Goal: Transaction & Acquisition: Purchase product/service

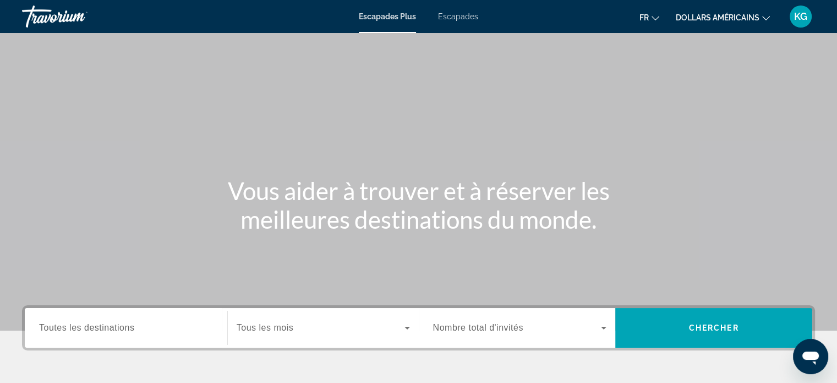
click at [323, 337] on div "Widget de recherche" at bounding box center [323, 327] width 173 height 31
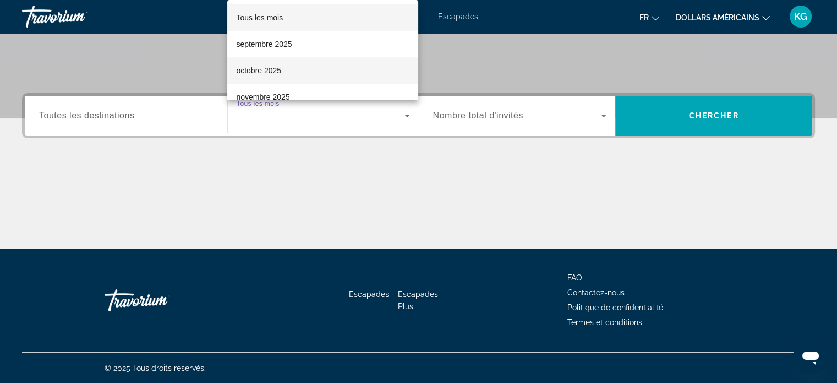
scroll to position [110, 0]
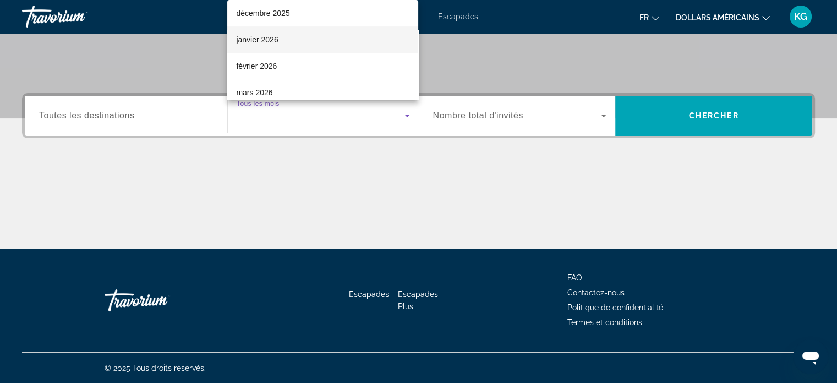
click at [295, 41] on mat-option "janvier 2026" at bounding box center [322, 39] width 191 height 26
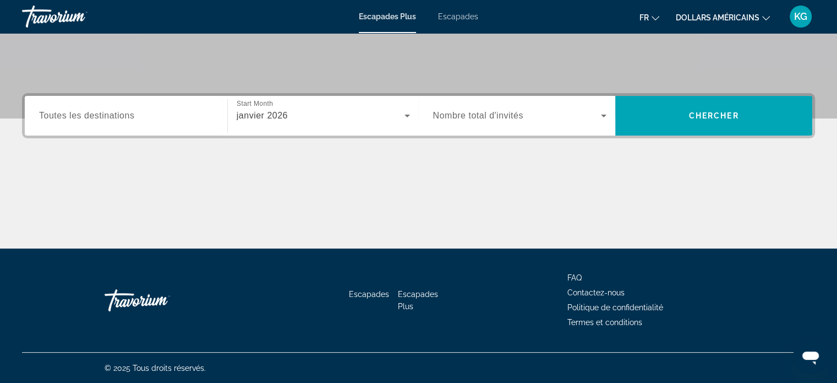
click at [495, 116] on span "Nombre total d'invités" at bounding box center [478, 115] width 90 height 9
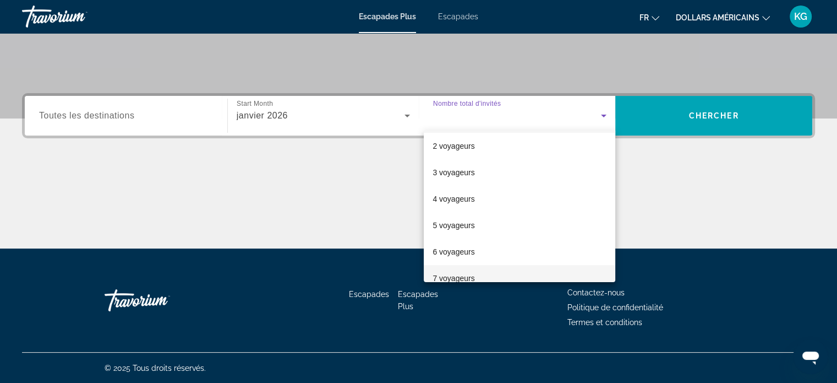
scroll to position [55, 0]
click at [467, 222] on font "6 voyageurs" at bounding box center [454, 225] width 42 height 9
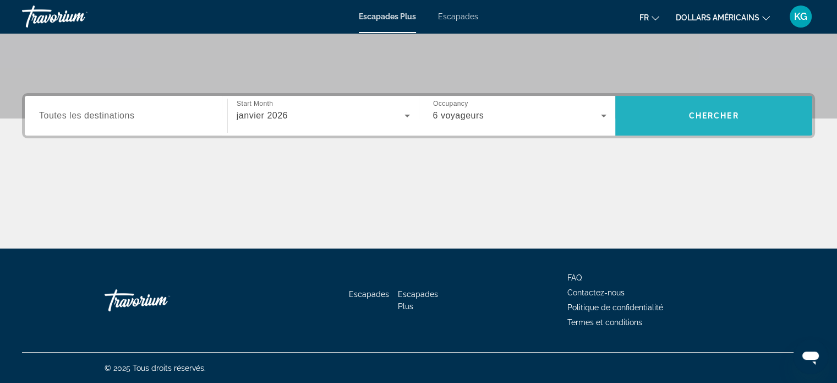
click at [696, 116] on span "Chercher" at bounding box center [714, 115] width 50 height 9
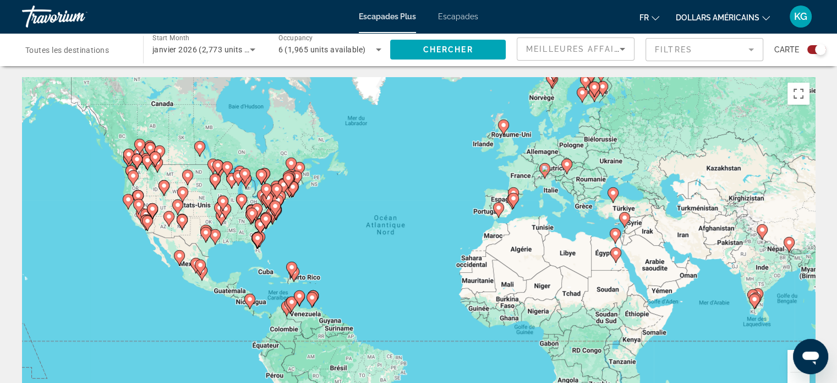
click at [381, 52] on icon "Search widget" at bounding box center [378, 49] width 13 height 13
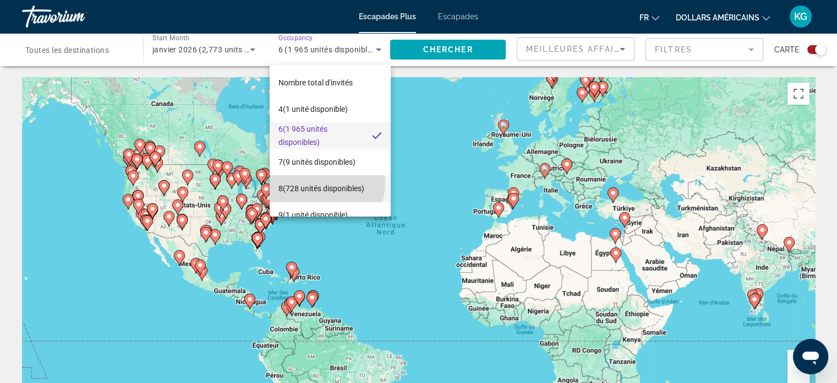
click at [325, 184] on font "(728 unités disponibles)" at bounding box center [323, 188] width 81 height 9
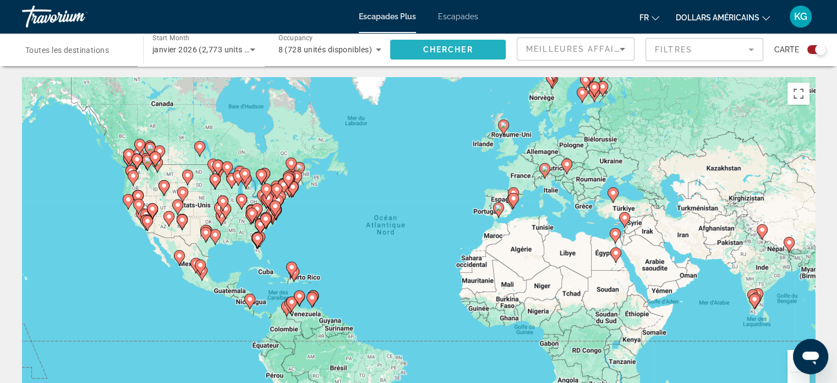
click at [453, 50] on span "Chercher" at bounding box center [448, 49] width 50 height 9
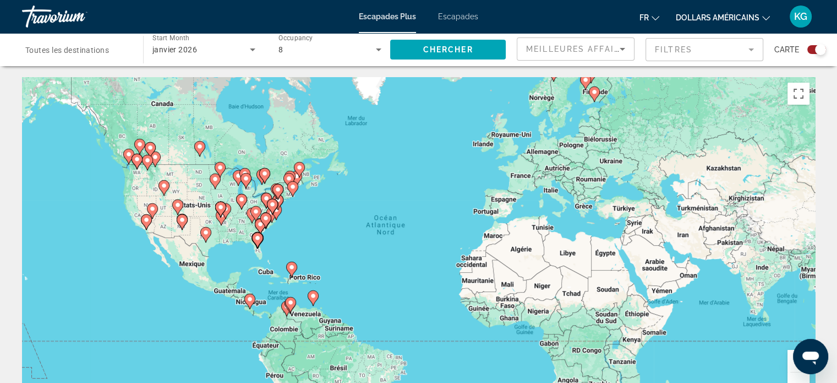
click at [790, 365] on button "Zoom avant" at bounding box center [799, 360] width 22 height 22
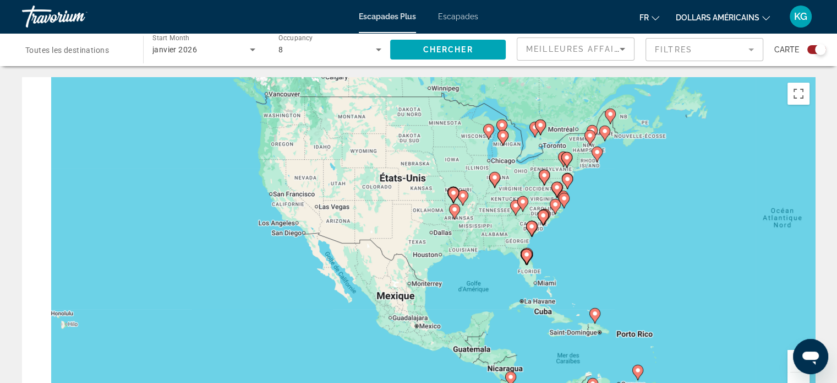
drag, startPoint x: 311, startPoint y: 215, endPoint x: 686, endPoint y: 221, distance: 375.4
click at [761, 229] on div "Pour activer le glissement avec le clavier, appuyez sur Alt+Entrée. Une fois ce…" at bounding box center [418, 242] width 793 height 330
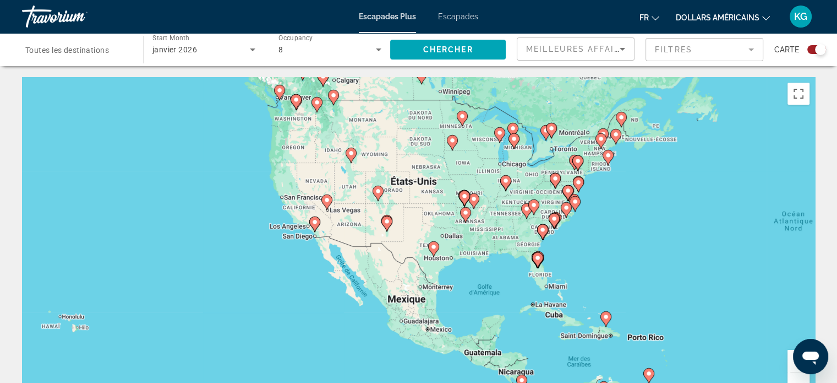
click at [315, 222] on image "Contenu principal" at bounding box center [315, 222] width 7 height 7
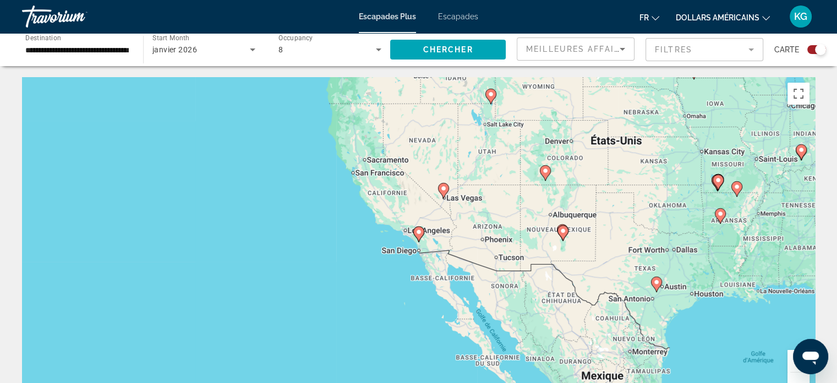
click at [417, 236] on icon "Contenu principal" at bounding box center [418, 234] width 10 height 14
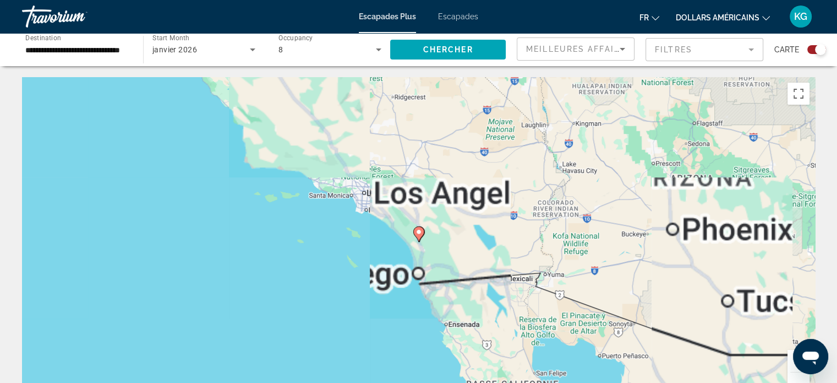
click at [416, 236] on icon "Contenu principal" at bounding box center [418, 234] width 10 height 14
type input "**********"
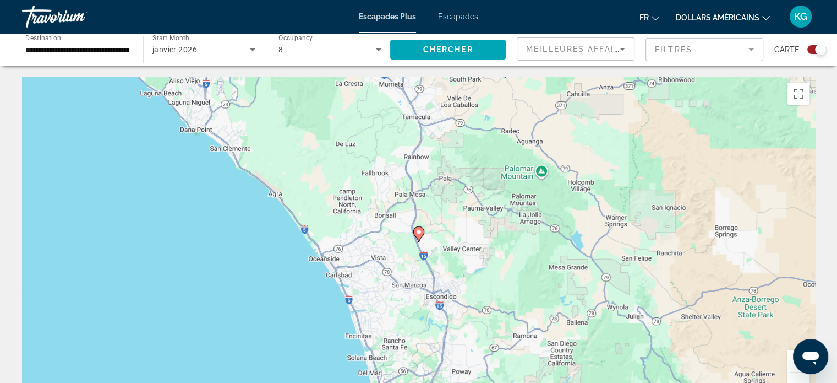
click at [418, 236] on icon "Contenu principal" at bounding box center [418, 234] width 10 height 14
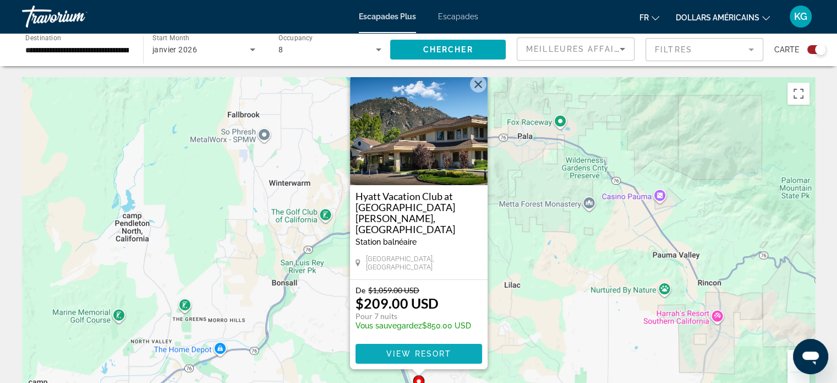
click at [440, 347] on span "Contenu principal" at bounding box center [419, 353] width 127 height 26
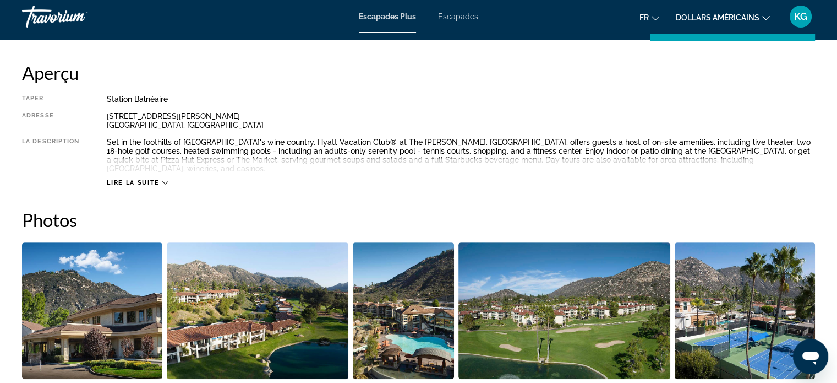
scroll to position [330, 0]
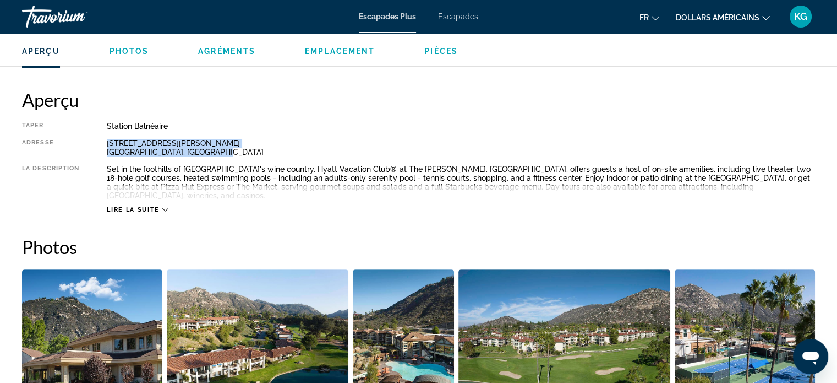
drag, startPoint x: 107, startPoint y: 144, endPoint x: 235, endPoint y: 150, distance: 128.4
click at [235, 150] on div "8860 Lawrence Welk Drive Escondido, CA, 920266403, USA" at bounding box center [461, 148] width 708 height 18
copy div "8860 Lawrence Welk Drive Escondido, CA, 920266403, USA"
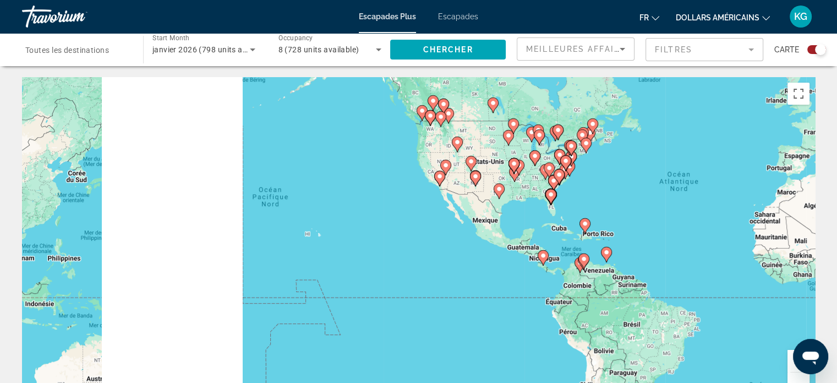
drag, startPoint x: 330, startPoint y: 222, endPoint x: 627, endPoint y: 179, distance: 300.3
click at [627, 179] on div "Pour activer le glissement avec le clavier, appuyez sur Alt+Entrée. Une fois ce…" at bounding box center [418, 242] width 793 height 330
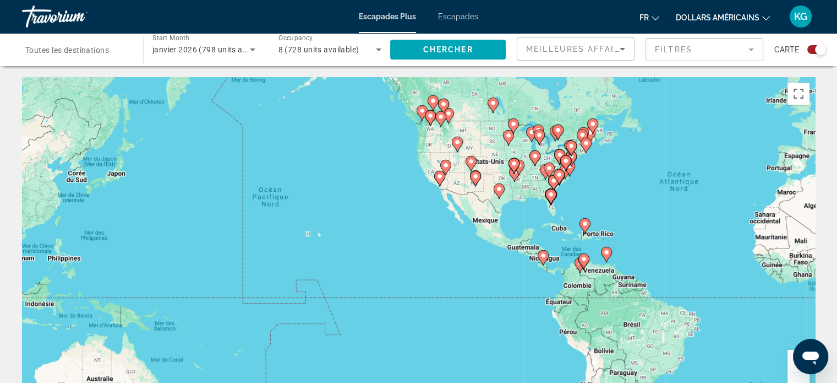
click at [458, 195] on div "Pour activer le glissement avec le clavier, appuyez sur Alt+Entrée. Une fois ce…" at bounding box center [418, 242] width 793 height 330
click at [440, 181] on icon "Contenu principal" at bounding box center [439, 178] width 10 height 14
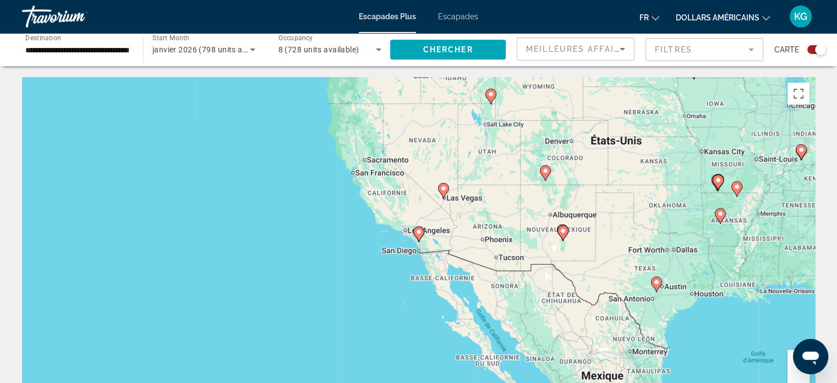
click at [422, 237] on g "Contenu principal" at bounding box center [418, 233] width 11 height 15
click at [420, 237] on icon "Contenu principal" at bounding box center [419, 234] width 10 height 14
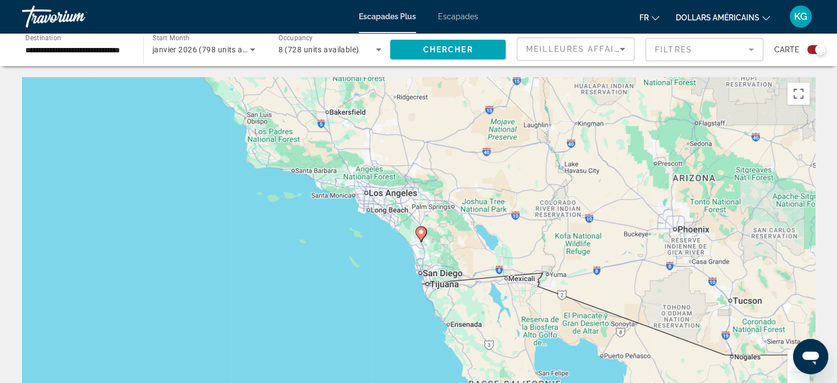
click at [419, 236] on icon "Contenu principal" at bounding box center [421, 234] width 10 height 14
click at [420, 237] on icon "Contenu principal" at bounding box center [421, 234] width 10 height 14
click at [806, 356] on icon "Ouvrir la fenêtre de messagerie" at bounding box center [810, 357] width 17 height 13
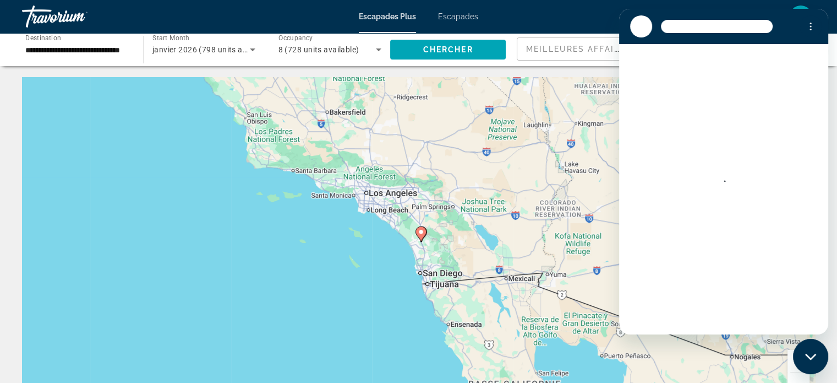
click at [376, 44] on icon "Search widget" at bounding box center [378, 49] width 13 height 13
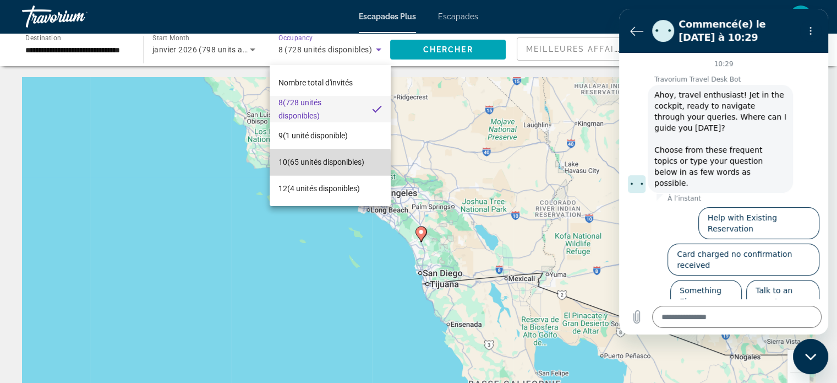
click at [321, 163] on font "(65 unités disponibles)" at bounding box center [325, 161] width 77 height 9
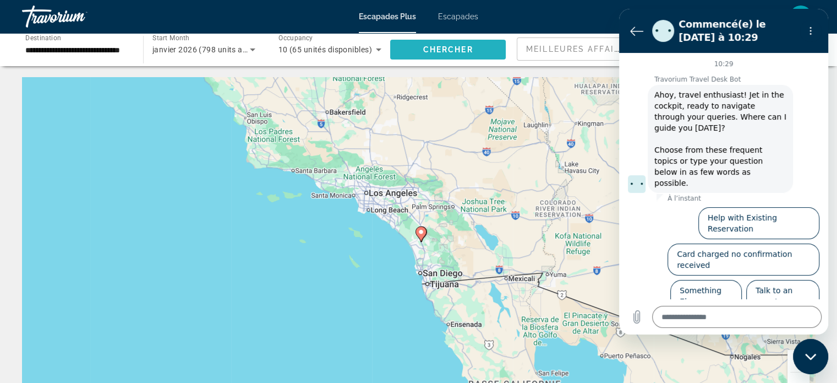
click at [450, 54] on span "Search widget" at bounding box center [448, 49] width 116 height 26
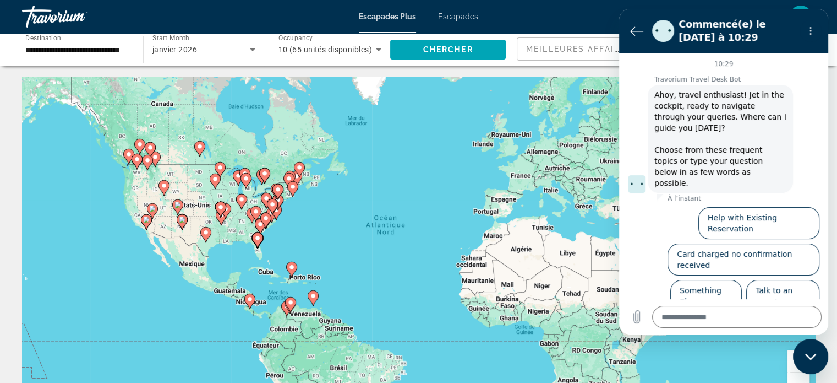
click at [148, 207] on icon "Contenu principal" at bounding box center [152, 211] width 10 height 14
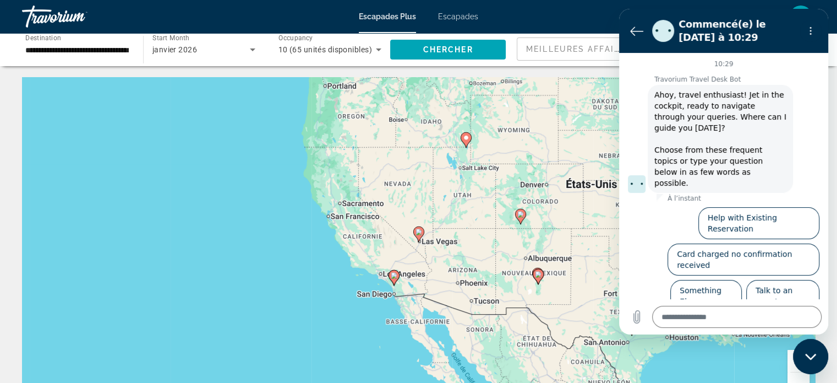
click at [419, 236] on icon "Contenu principal" at bounding box center [418, 234] width 10 height 14
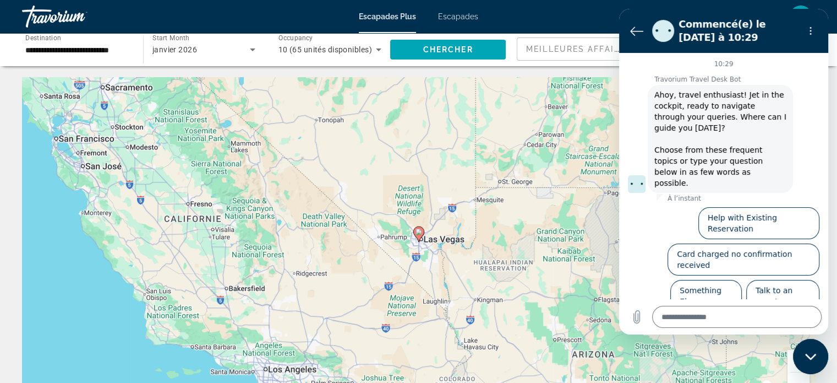
click at [420, 236] on icon "Contenu principal" at bounding box center [418, 234] width 10 height 14
type input "**********"
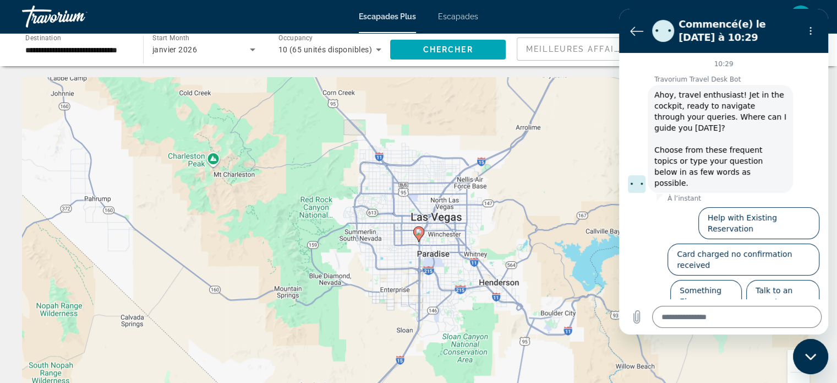
click at [420, 233] on image "Contenu principal" at bounding box center [419, 231] width 7 height 7
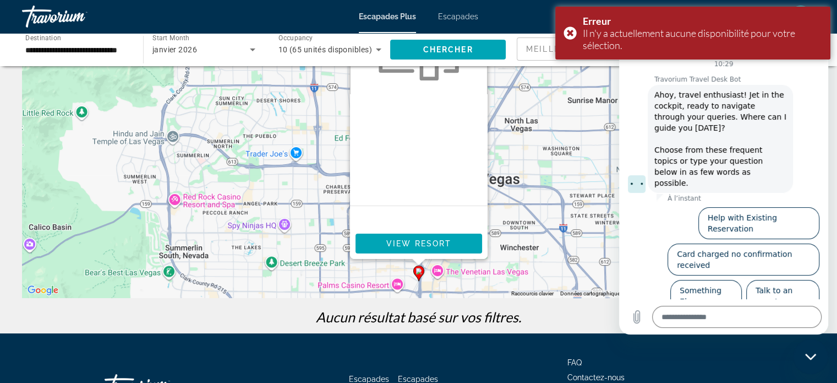
scroll to position [165, 0]
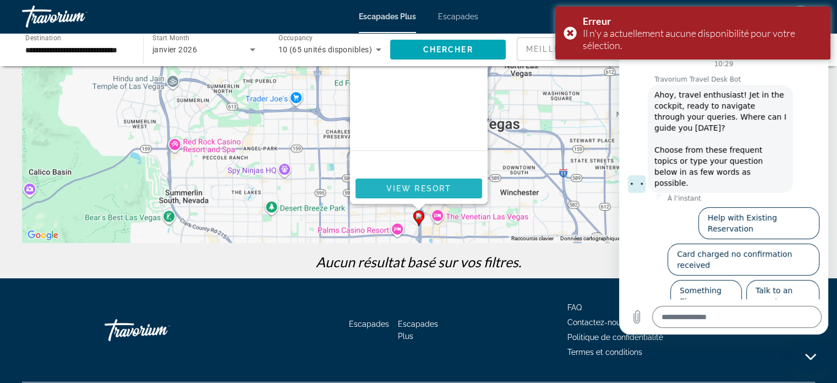
click at [433, 187] on span "View Resort" at bounding box center [418, 188] width 65 height 9
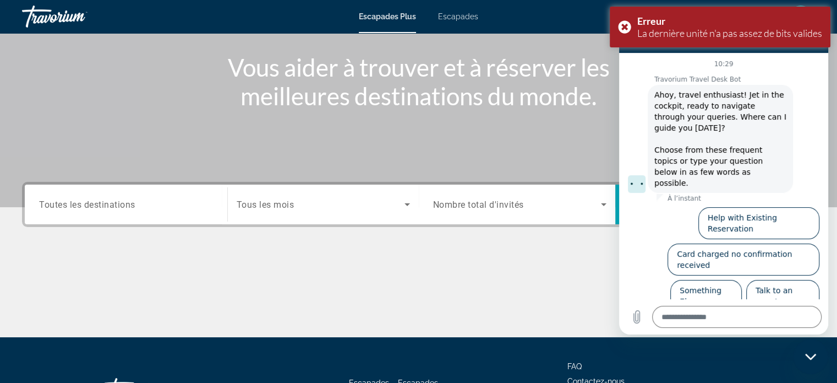
scroll to position [212, 0]
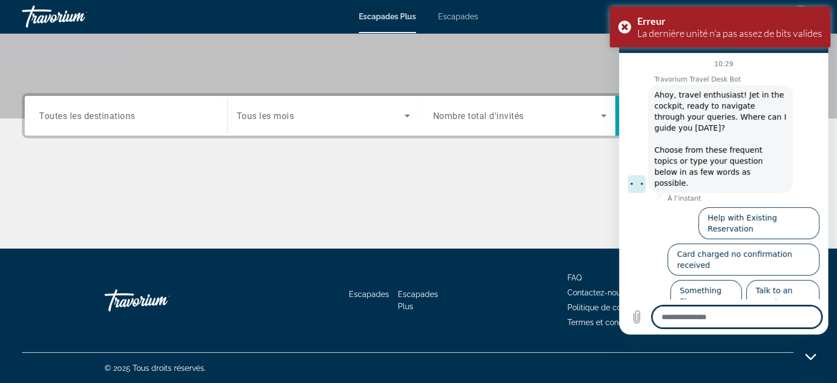
click at [716, 316] on textarea at bounding box center [737, 316] width 170 height 22
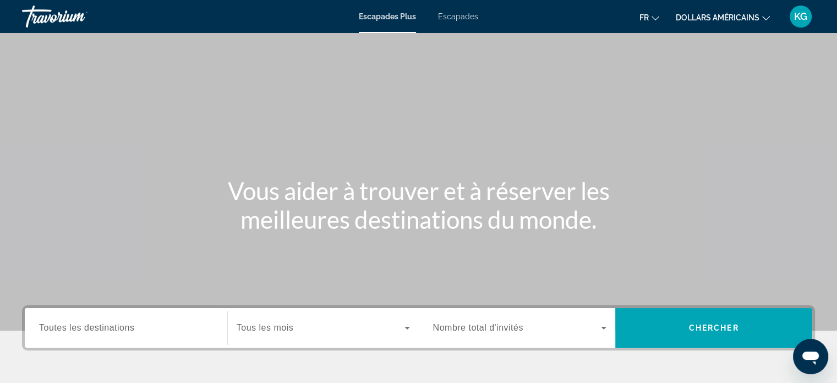
click at [309, 325] on span "Widget de recherche" at bounding box center [321, 327] width 168 height 13
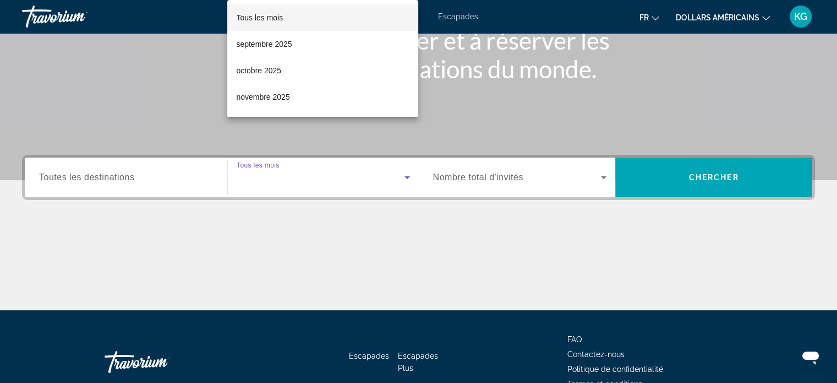
scroll to position [212, 0]
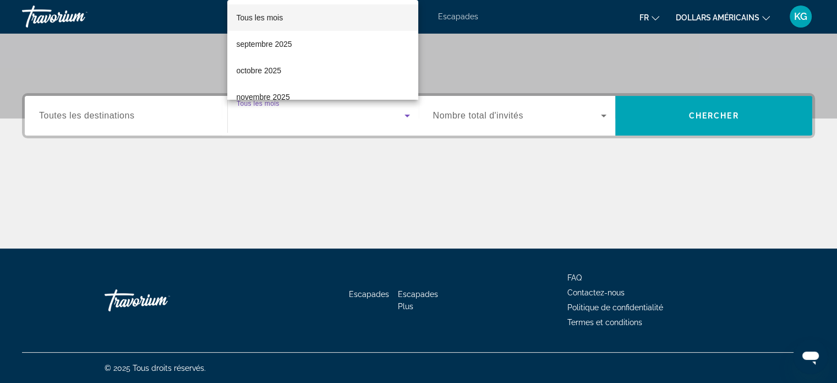
click at [113, 124] on div at bounding box center [418, 191] width 837 height 383
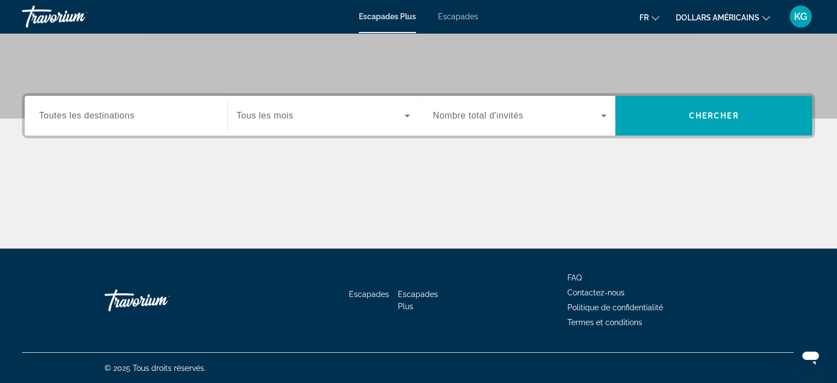
click at [140, 121] on input "Destination Toutes les destinations" at bounding box center [126, 116] width 174 height 13
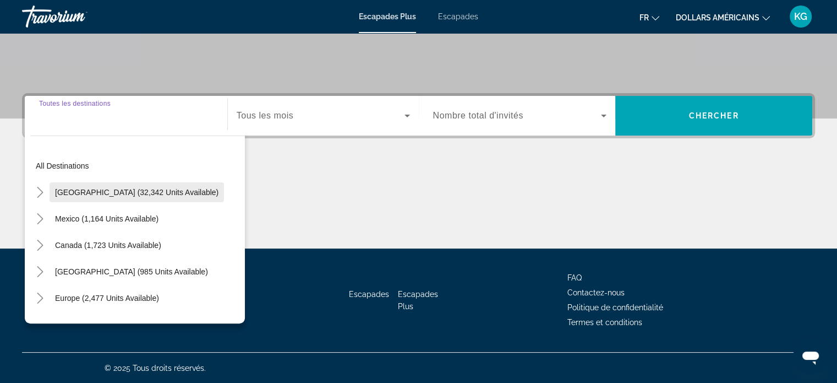
click at [138, 193] on span "United States (32,342 units available)" at bounding box center [136, 192] width 163 height 9
type input "**********"
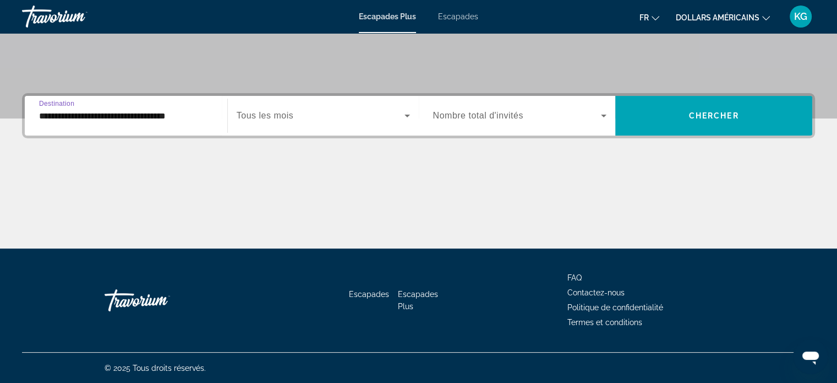
click at [363, 113] on span "Widget de recherche" at bounding box center [321, 115] width 168 height 13
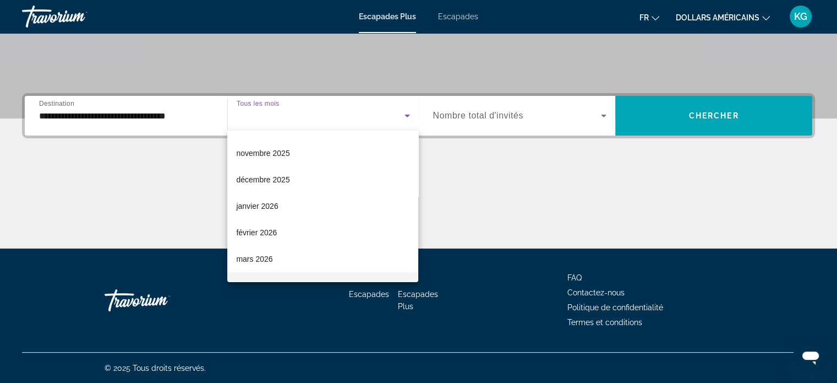
scroll to position [110, 0]
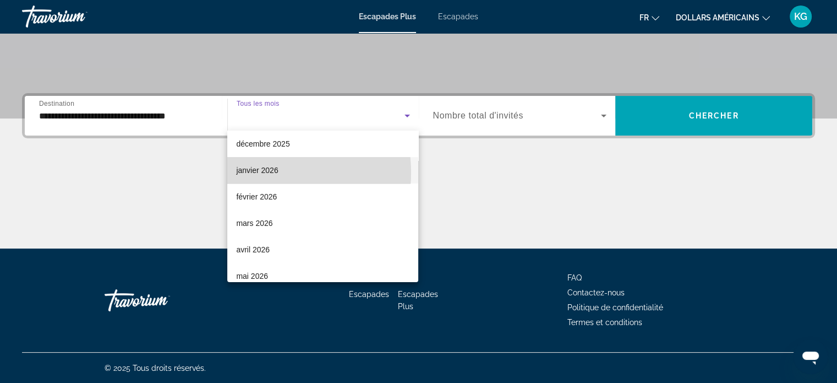
click at [265, 172] on font "janvier 2026" at bounding box center [257, 170] width 42 height 9
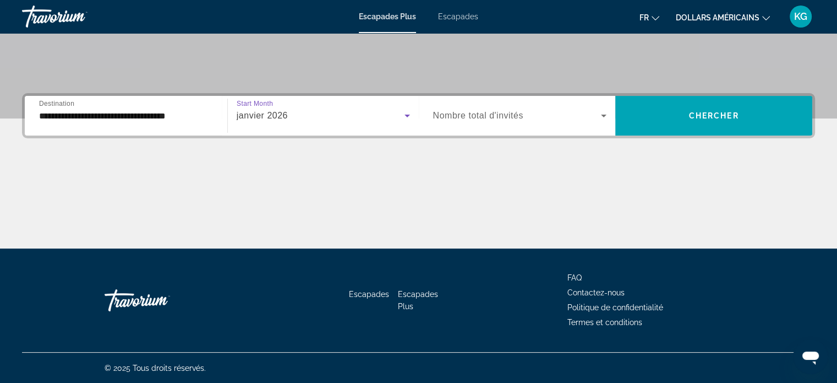
click at [471, 121] on span "Widget de recherche" at bounding box center [517, 115] width 168 height 13
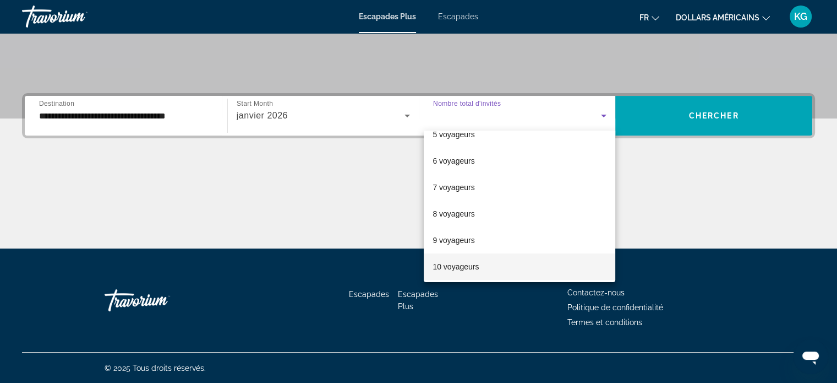
scroll to position [121, 0]
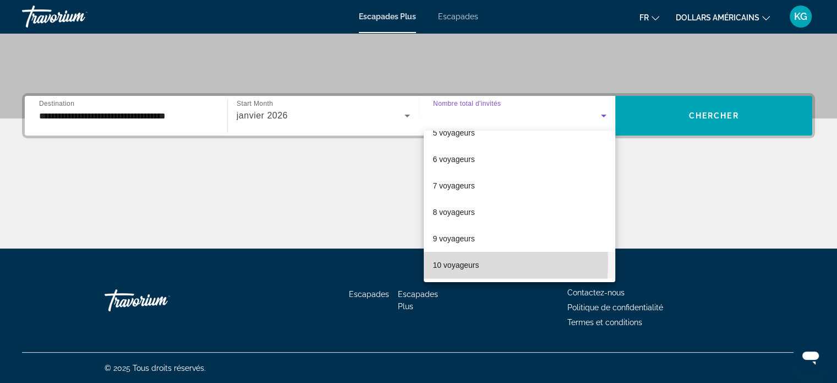
click at [455, 261] on font "10 voyageurs" at bounding box center [456, 264] width 46 height 9
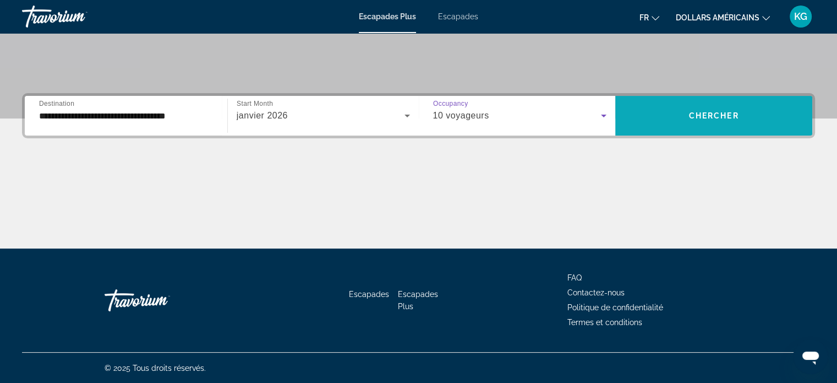
click at [702, 105] on span "Widget de recherche" at bounding box center [713, 115] width 197 height 26
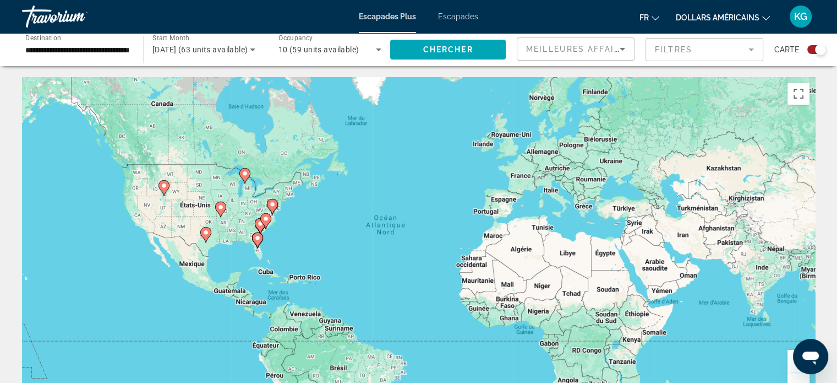
scroll to position [110, 0]
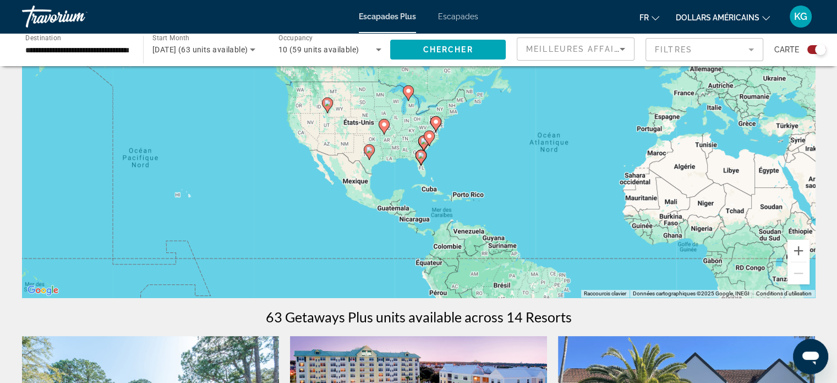
drag, startPoint x: 314, startPoint y: 171, endPoint x: 479, endPoint y: 199, distance: 167.4
click at [479, 199] on div "Pour activer le glissement avec le clavier, appuyez sur Alt+Entrée. Une fois ce…" at bounding box center [418, 132] width 793 height 330
click at [327, 108] on icon "Contenu principal" at bounding box center [327, 105] width 10 height 14
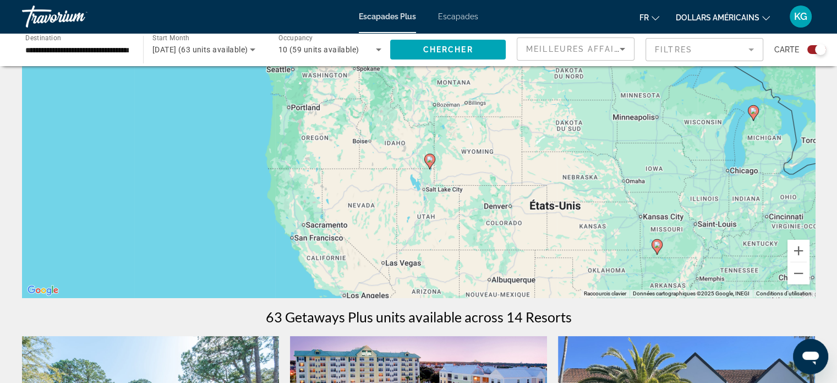
drag, startPoint x: 375, startPoint y: 210, endPoint x: 385, endPoint y: 241, distance: 32.2
click at [385, 241] on div "Pour activer le glissement avec le clavier, appuyez sur Alt+Entrée. Une fois ce…" at bounding box center [418, 132] width 793 height 330
click at [383, 54] on icon "Search widget" at bounding box center [378, 49] width 13 height 13
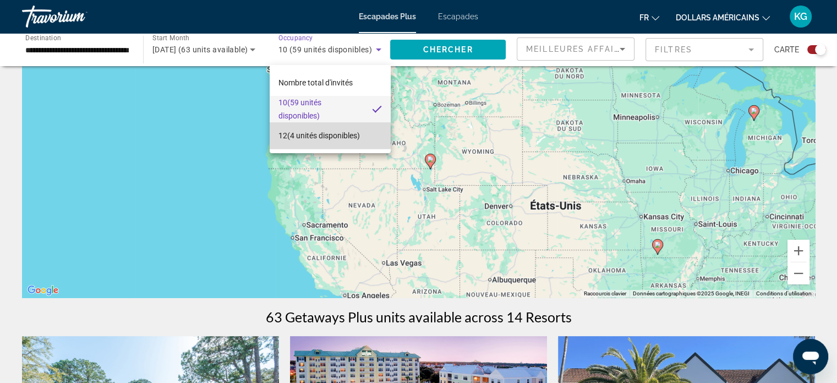
click at [321, 136] on font "(4 unités disponibles)" at bounding box center [323, 135] width 73 height 9
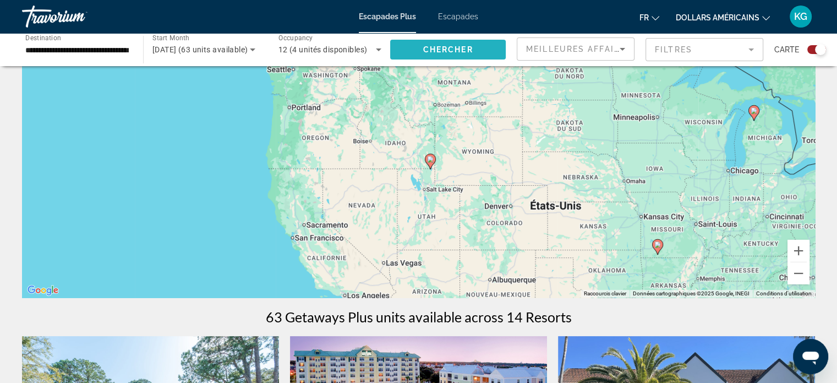
click at [461, 46] on span "Chercher" at bounding box center [448, 49] width 50 height 9
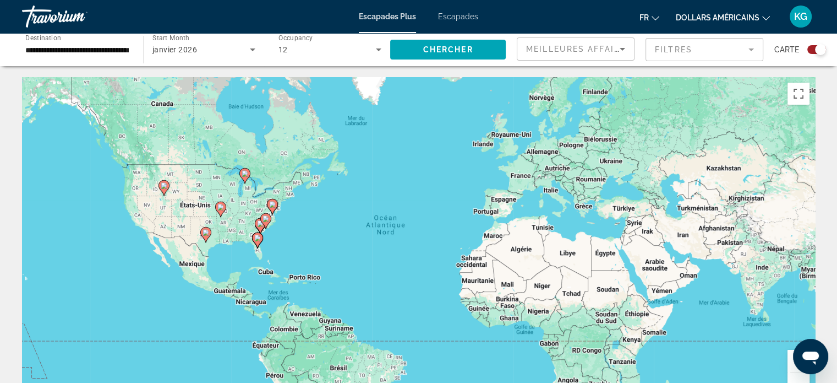
click at [310, 53] on div "12" at bounding box center [327, 49] width 98 height 13
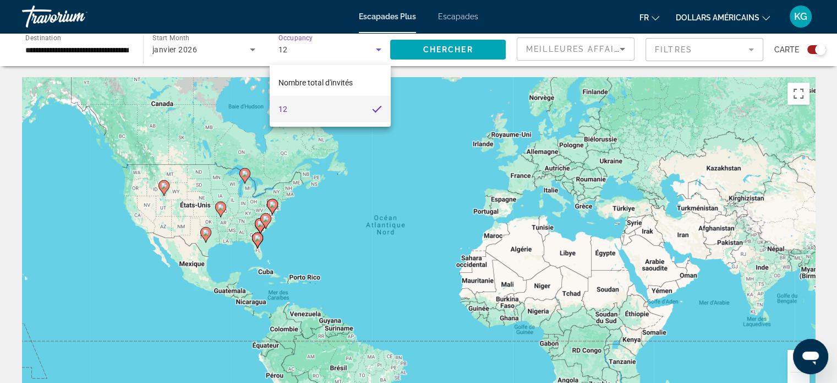
click at [216, 52] on div at bounding box center [418, 191] width 837 height 383
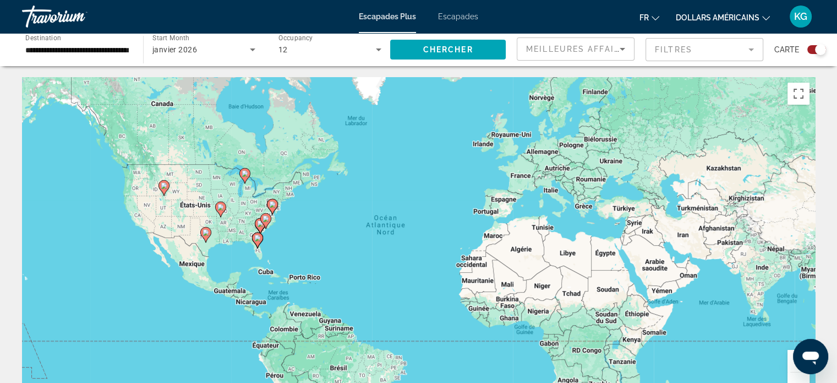
click at [220, 52] on div "janvier 2026" at bounding box center [200, 49] width 97 height 13
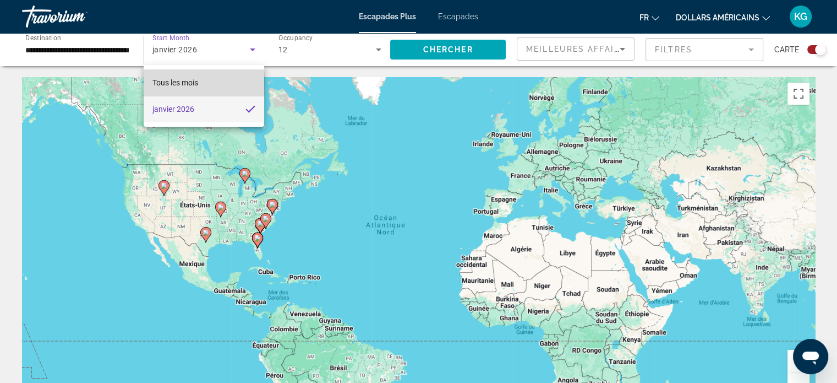
click at [189, 84] on font "Tous les mois" at bounding box center [175, 82] width 46 height 9
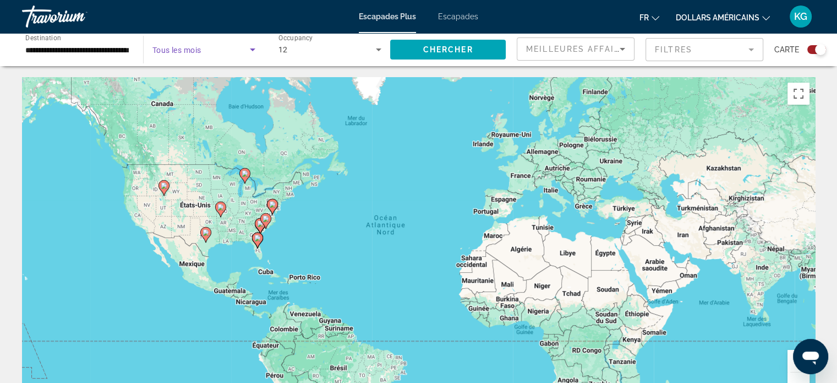
click at [290, 51] on div "12" at bounding box center [327, 49] width 98 height 13
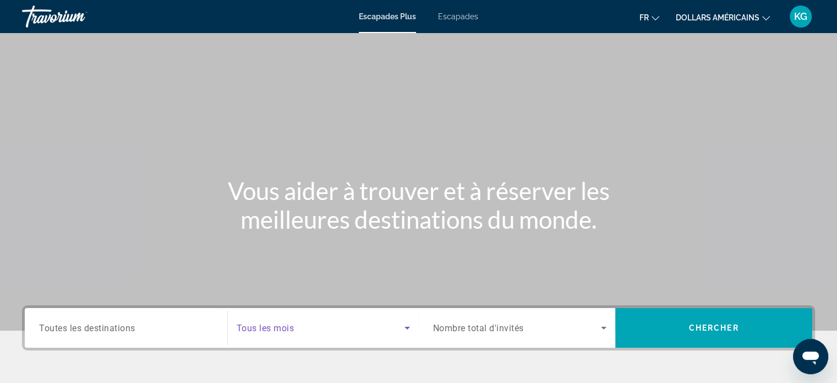
click at [365, 332] on span "Search widget" at bounding box center [321, 327] width 168 height 13
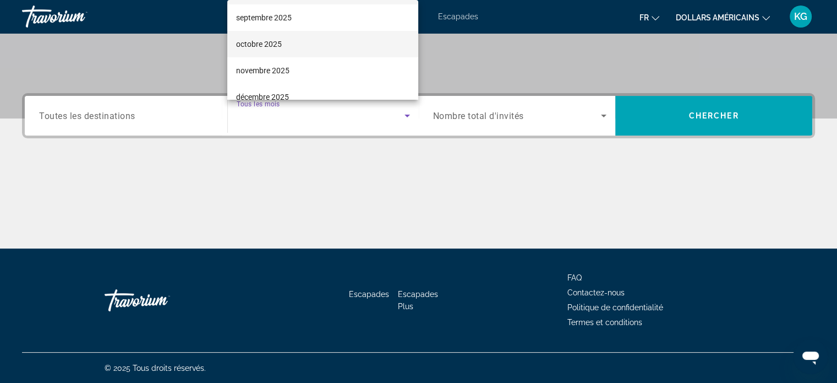
scroll to position [110, 0]
click at [281, 33] on mat-option "janvier 2026" at bounding box center [322, 39] width 191 height 26
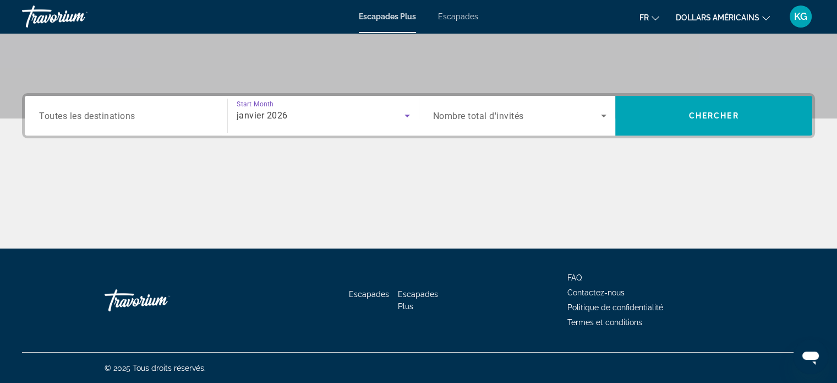
click at [462, 117] on span "Nombre total d'invités" at bounding box center [478, 116] width 91 height 10
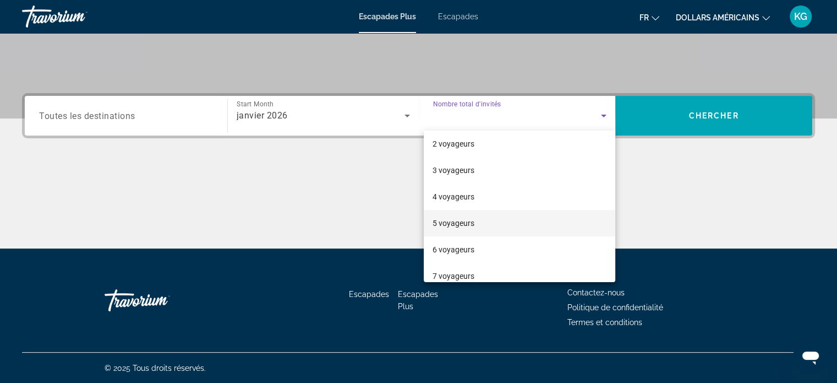
scroll to position [55, 0]
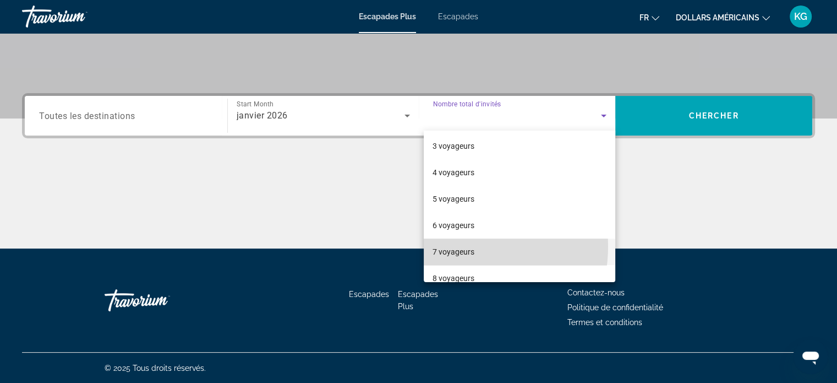
click at [452, 247] on font "7 voyageurs" at bounding box center [454, 251] width 42 height 9
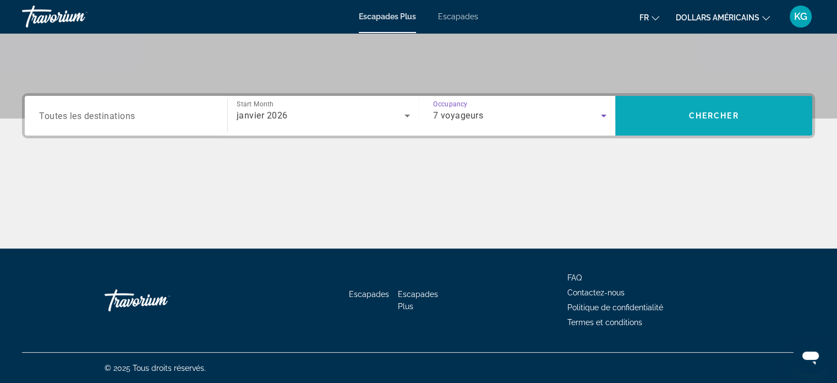
click at [713, 100] on span "Search widget" at bounding box center [713, 116] width 197 height 40
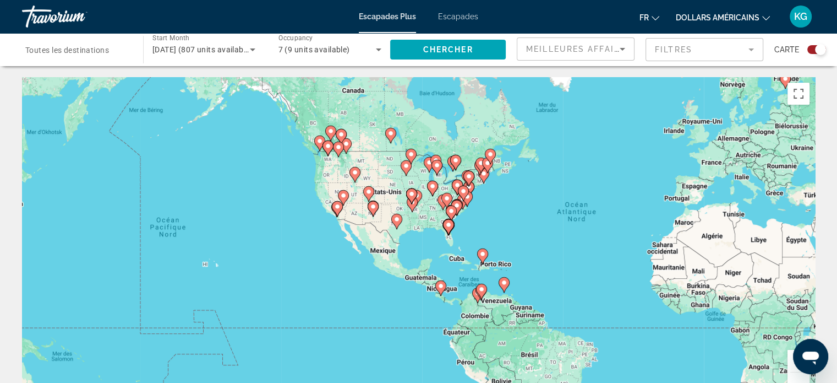
drag, startPoint x: 381, startPoint y: 231, endPoint x: 596, endPoint y: 213, distance: 215.4
click at [596, 213] on div "Pour activer le glissement avec le clavier, appuyez sur Alt+Entrée. Une fois ce…" at bounding box center [418, 242] width 793 height 330
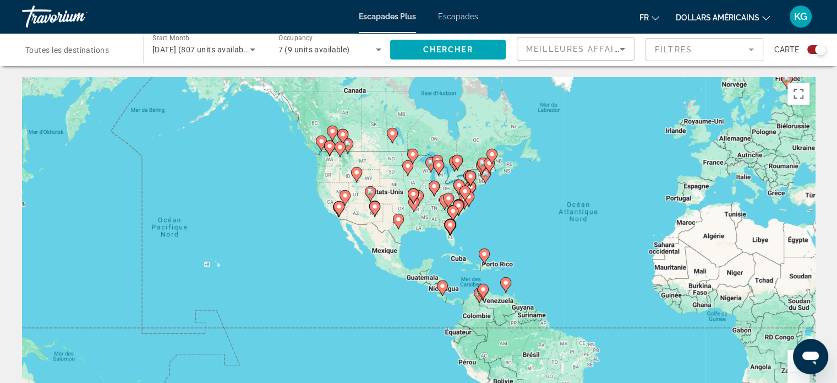
click at [793, 363] on button "Zoom avant" at bounding box center [799, 360] width 22 height 22
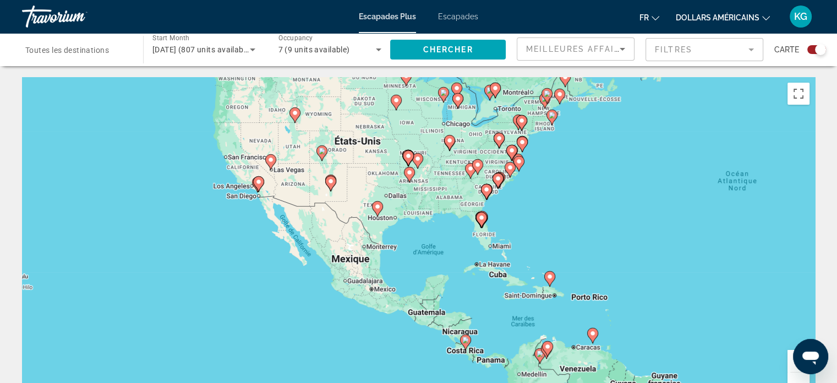
click at [793, 363] on button "Zoom avant" at bounding box center [799, 360] width 22 height 22
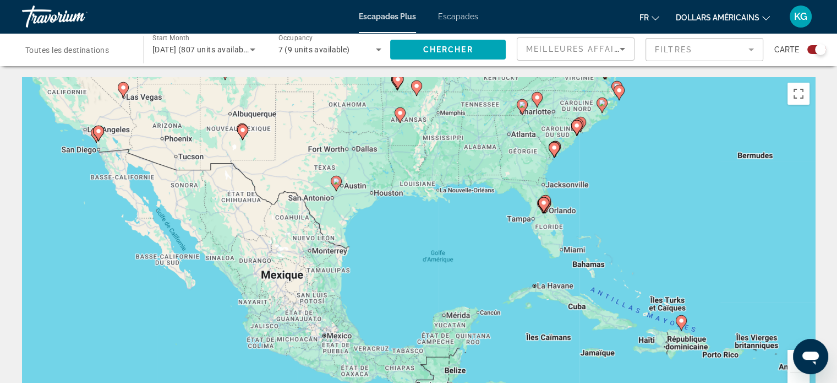
drag, startPoint x: 271, startPoint y: 213, endPoint x: 451, endPoint y: 290, distance: 195.6
click at [451, 290] on div "Pour activer le glissement avec le clavier, appuyez sur Alt+Entrée. Une fois ce…" at bounding box center [418, 242] width 793 height 330
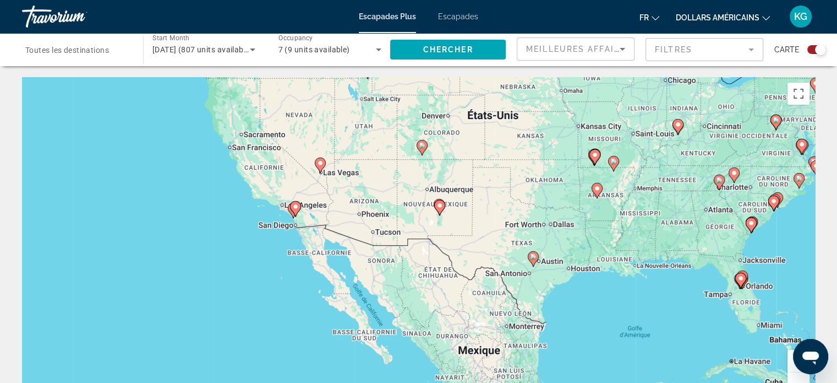
click at [321, 171] on gmp-advanced-marker "Contenu principal" at bounding box center [320, 165] width 11 height 17
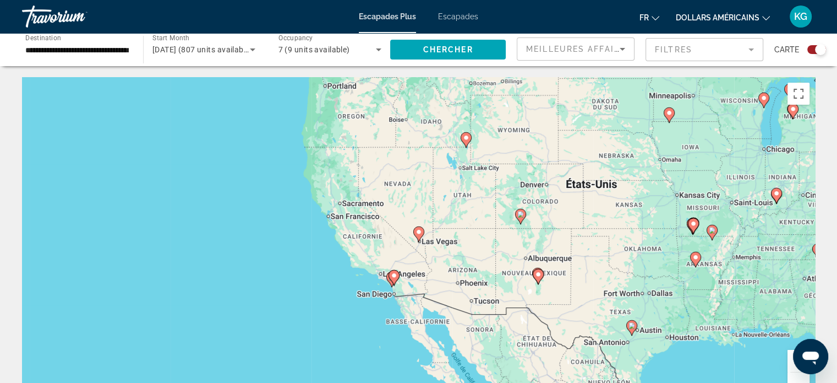
click at [420, 235] on icon "Contenu principal" at bounding box center [418, 234] width 10 height 14
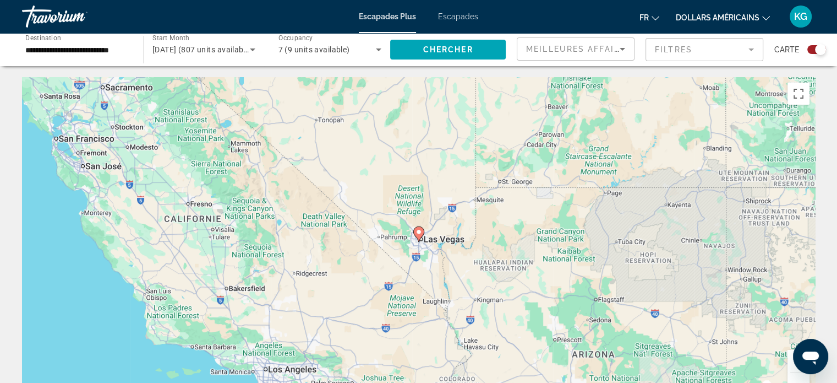
click at [420, 235] on icon "Contenu principal" at bounding box center [418, 234] width 10 height 14
type input "**********"
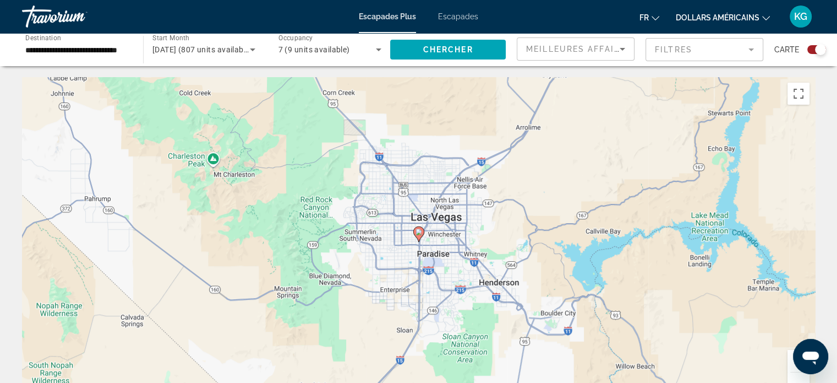
click at [420, 235] on icon "Contenu principal" at bounding box center [418, 234] width 10 height 14
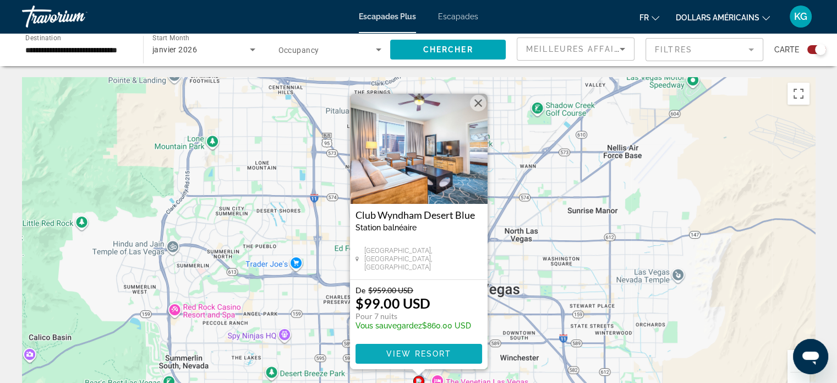
click at [432, 356] on span "View Resort" at bounding box center [418, 353] width 65 height 9
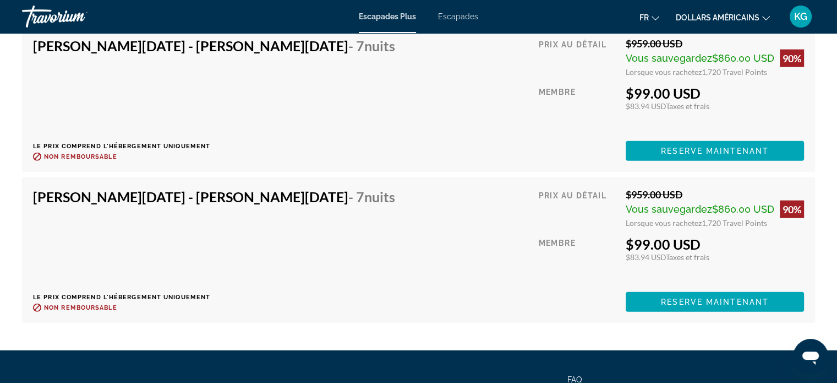
scroll to position [2477, 0]
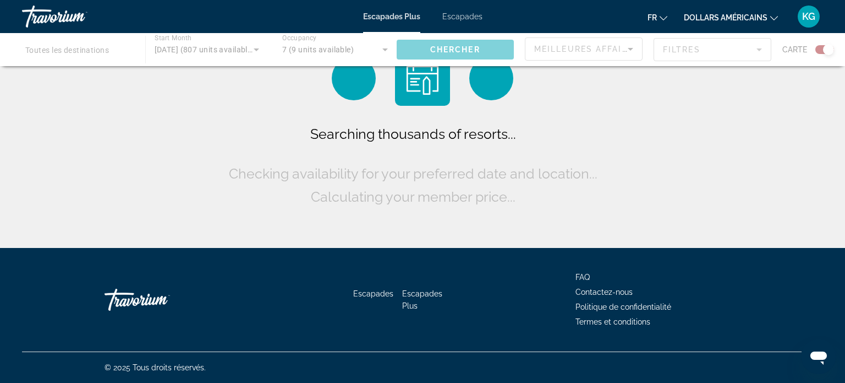
click at [350, 50] on div "Contenu principal" at bounding box center [422, 49] width 845 height 33
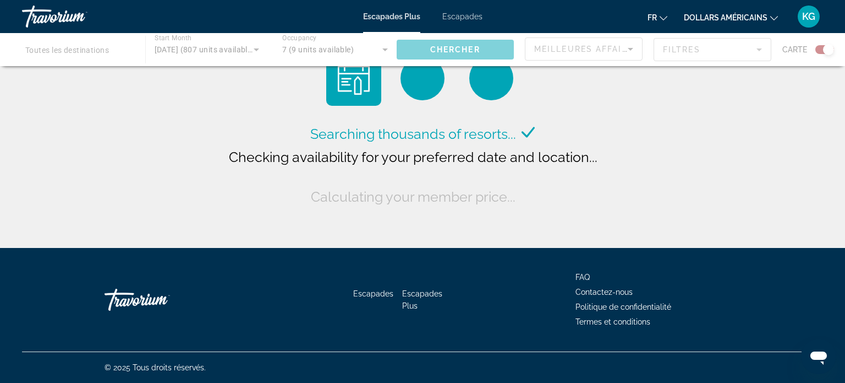
click at [375, 53] on div "Contenu principal" at bounding box center [422, 49] width 845 height 33
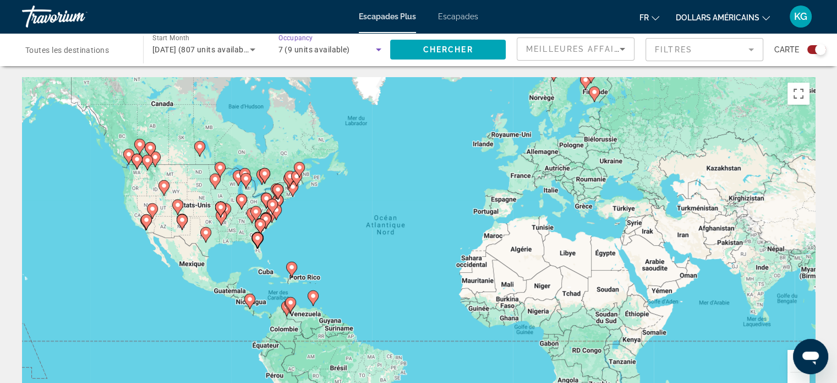
click at [382, 52] on icon "Search widget" at bounding box center [378, 49] width 13 height 13
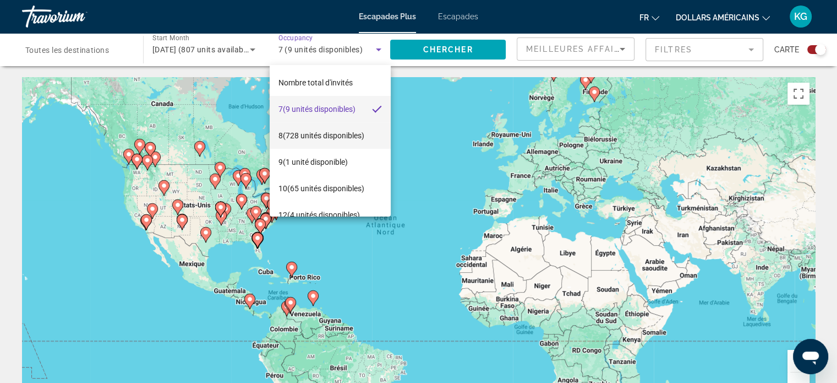
click at [323, 136] on font "(728 unités disponibles)" at bounding box center [323, 135] width 81 height 9
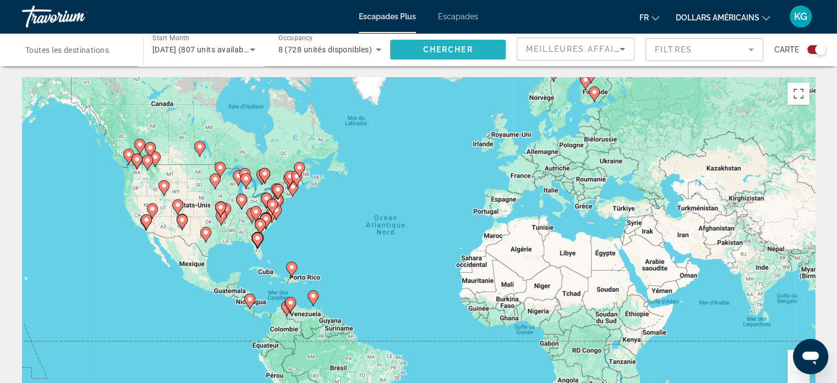
click at [443, 48] on span "Chercher" at bounding box center [448, 49] width 50 height 9
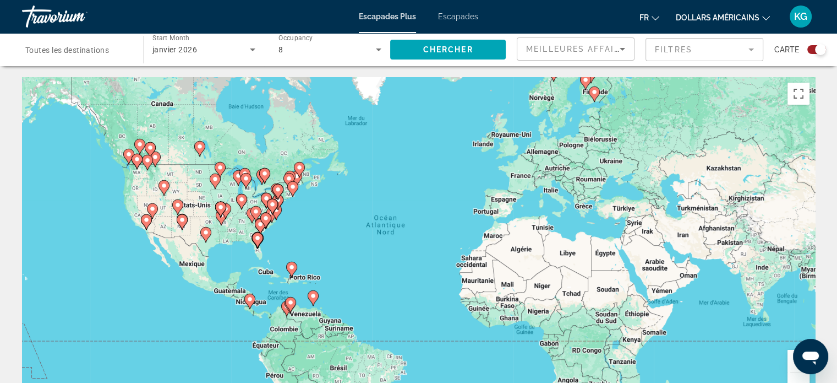
click at [791, 363] on button "Zoom avant" at bounding box center [799, 360] width 22 height 22
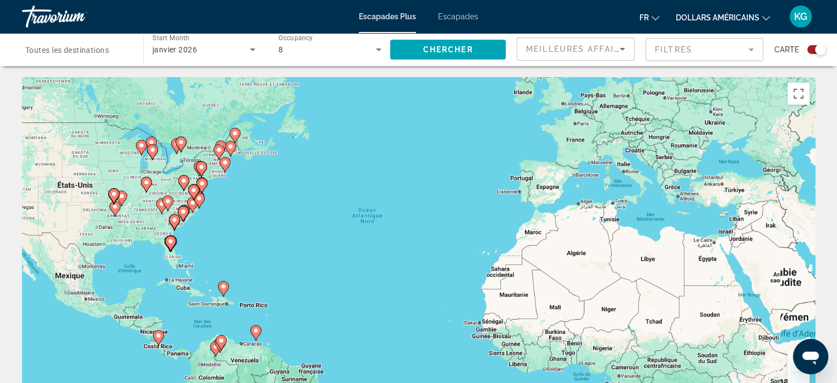
click at [791, 363] on button "Zoom avant" at bounding box center [799, 360] width 22 height 22
click at [790, 363] on button "Zoom avant" at bounding box center [799, 360] width 22 height 22
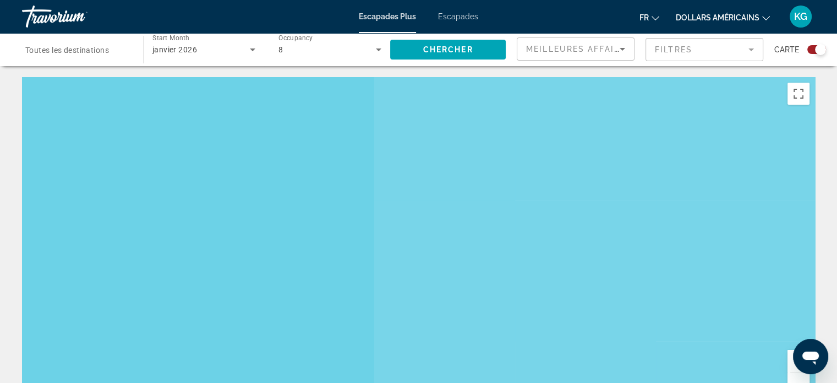
drag, startPoint x: 247, startPoint y: 206, endPoint x: 731, endPoint y: 223, distance: 484.6
click at [731, 223] on div "Contenu principal" at bounding box center [418, 242] width 793 height 330
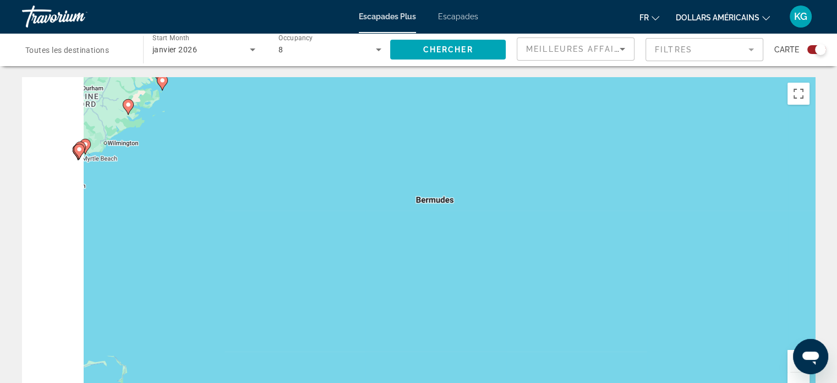
drag, startPoint x: 274, startPoint y: 205, endPoint x: 630, endPoint y: 228, distance: 357.4
click at [634, 229] on div "Pour activer le glissement avec le clavier, appuyez sur Alt+Entrée. Une fois ce…" at bounding box center [418, 242] width 793 height 330
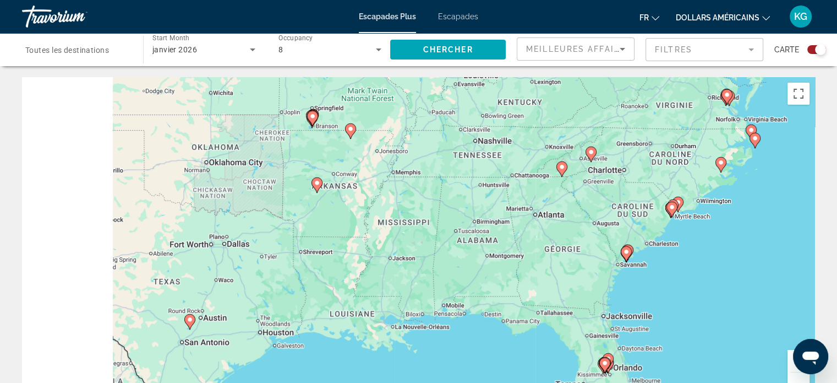
drag, startPoint x: 335, startPoint y: 214, endPoint x: 627, endPoint y: 230, distance: 293.2
click at [620, 228] on div "Pour activer le glissement avec le clavier, appuyez sur Alt+Entrée. Une fois ce…" at bounding box center [418, 242] width 793 height 330
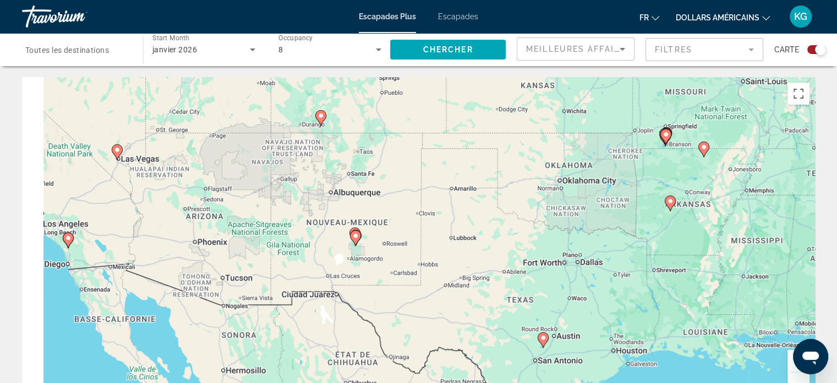
drag, startPoint x: 408, startPoint y: 235, endPoint x: 784, endPoint y: 233, distance: 376.5
click at [786, 233] on div "Pour activer le glissement avec le clavier, appuyez sur Alt+Entrée. Une fois ce…" at bounding box center [418, 242] width 793 height 330
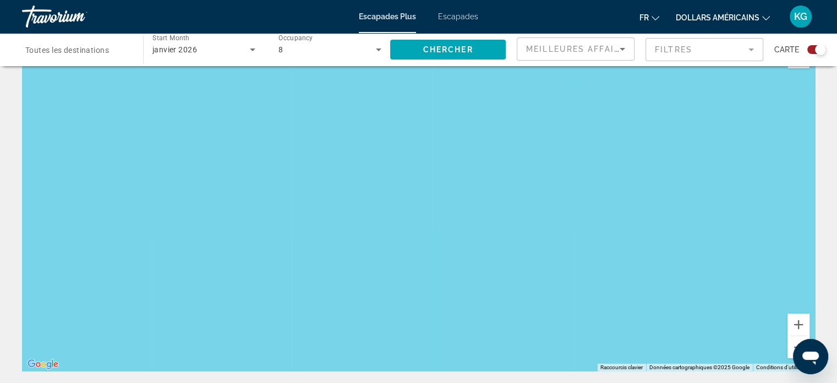
scroll to position [55, 0]
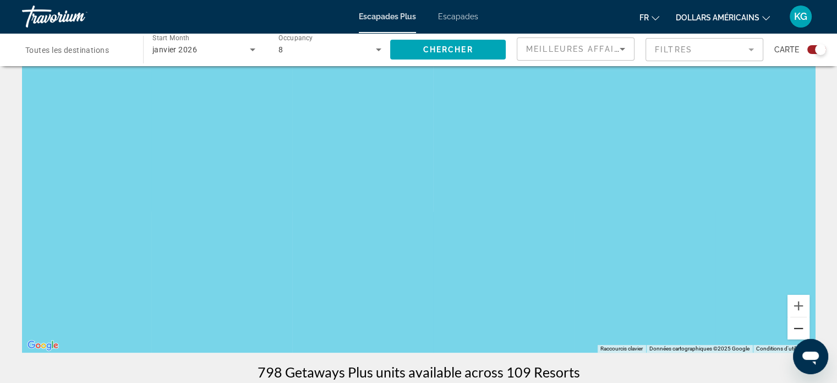
click at [795, 323] on button "Zoom arrière" at bounding box center [799, 328] width 22 height 22
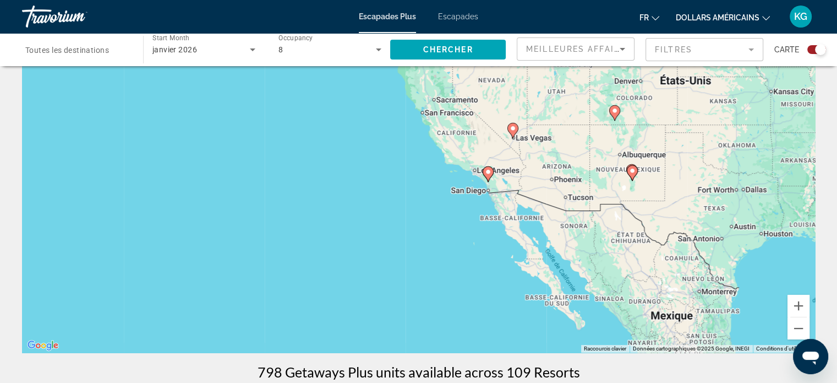
drag, startPoint x: 686, startPoint y: 263, endPoint x: 381, endPoint y: 265, distance: 304.4
click at [381, 265] on div "Pour activer le glissement avec le clavier, appuyez sur Alt+Entrée. Une fois ce…" at bounding box center [418, 187] width 793 height 330
click at [486, 173] on image "Contenu principal" at bounding box center [488, 171] width 7 height 7
click at [487, 174] on image "Contenu principal" at bounding box center [488, 171] width 7 height 7
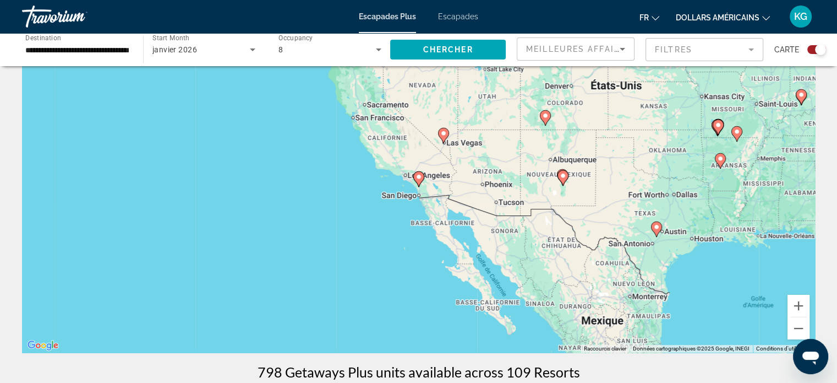
click at [420, 180] on icon "Contenu principal" at bounding box center [418, 179] width 10 height 14
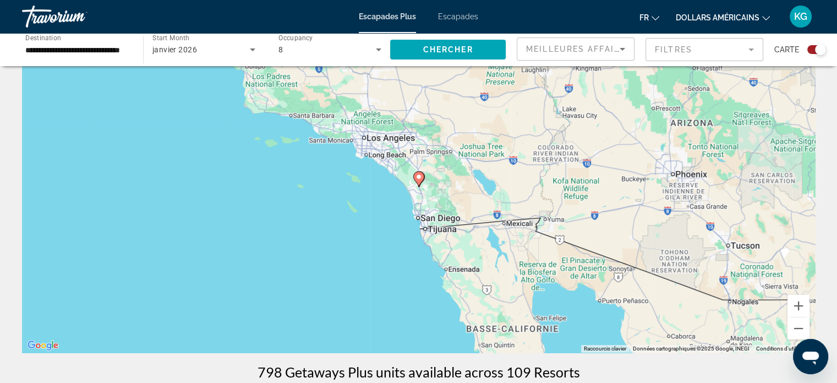
click at [420, 180] on icon "Contenu principal" at bounding box center [418, 179] width 10 height 14
type input "**********"
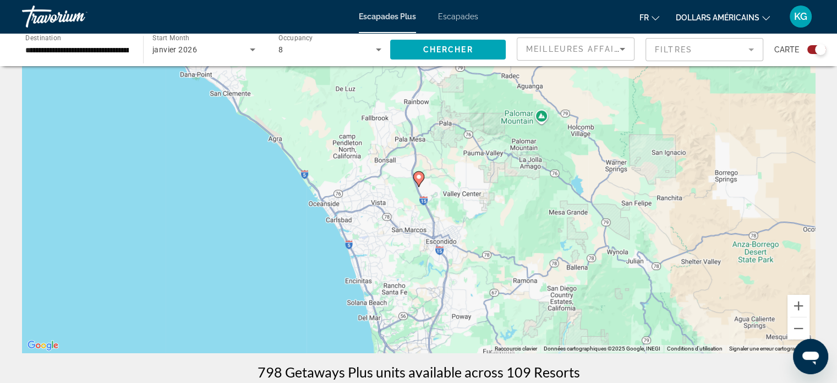
click at [419, 180] on icon "Contenu principal" at bounding box center [418, 179] width 10 height 14
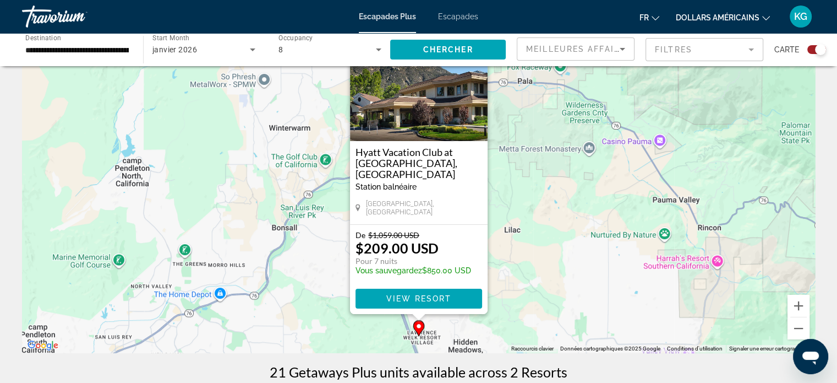
scroll to position [110, 0]
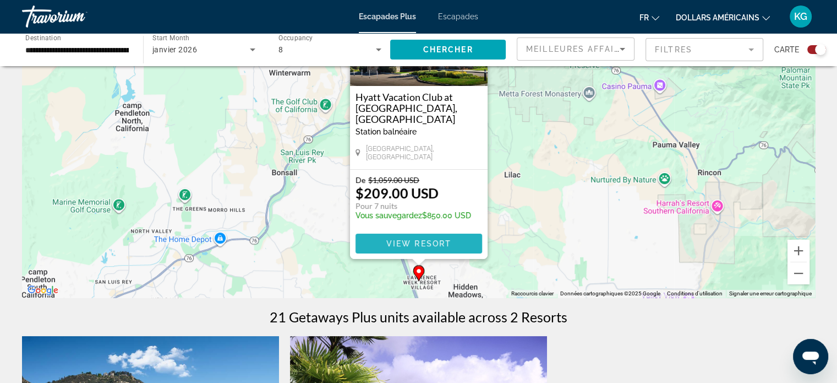
click at [446, 247] on span "View Resort" at bounding box center [418, 243] width 65 height 9
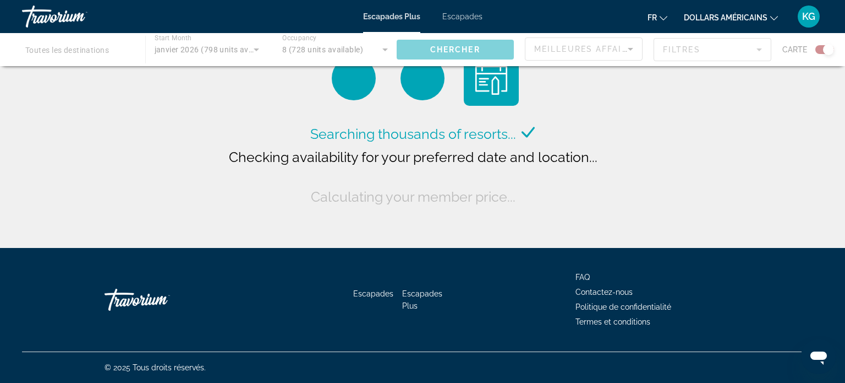
click at [379, 50] on div "Contenu principal" at bounding box center [422, 49] width 845 height 33
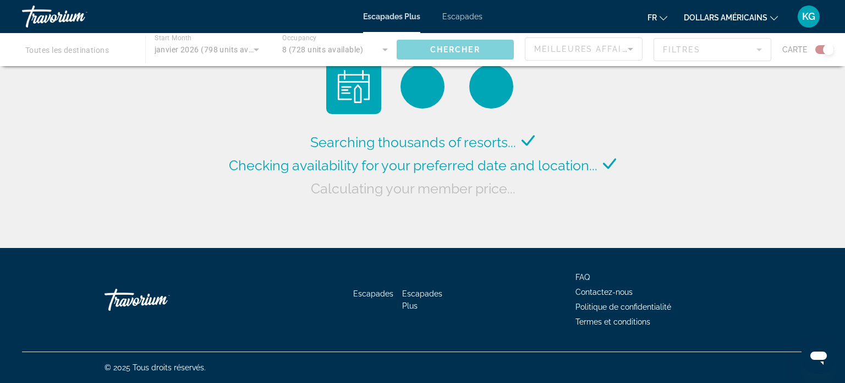
click at [383, 50] on div "Contenu principal" at bounding box center [422, 49] width 845 height 33
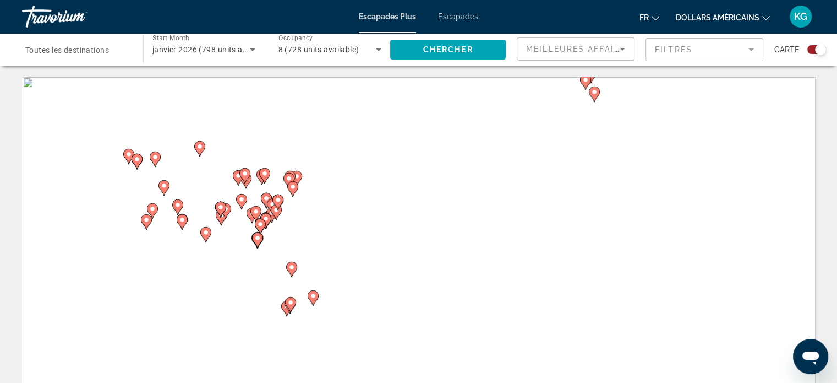
click at [383, 52] on icon "Search widget" at bounding box center [378, 49] width 13 height 13
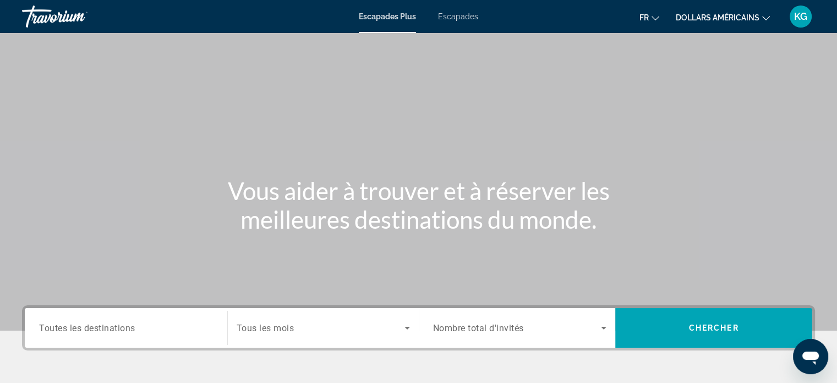
click at [284, 329] on span "Tous les mois" at bounding box center [266, 328] width 58 height 10
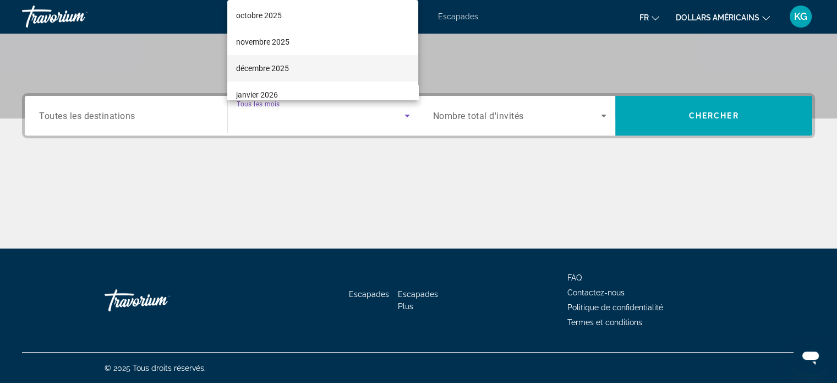
scroll to position [110, 0]
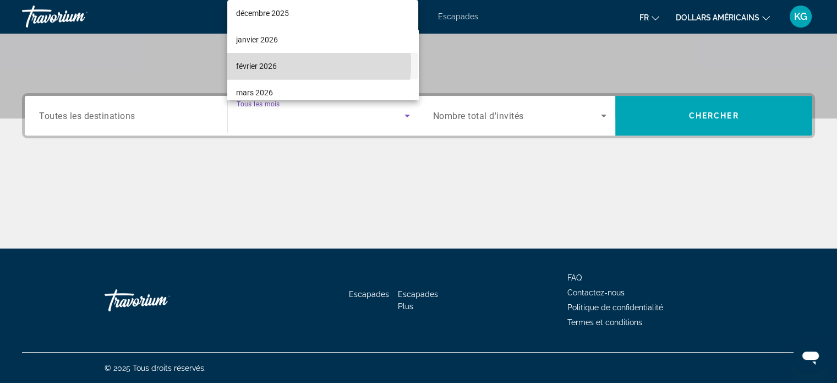
click at [278, 63] on mat-option "février 2026" at bounding box center [322, 66] width 191 height 26
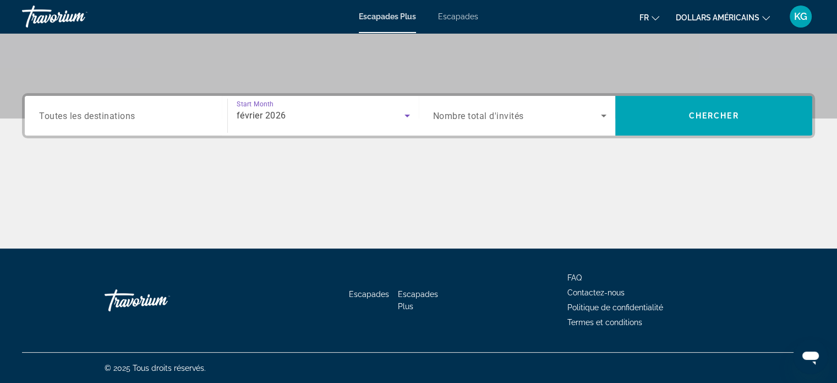
click at [453, 118] on span "Nombre total d'invités" at bounding box center [478, 116] width 91 height 10
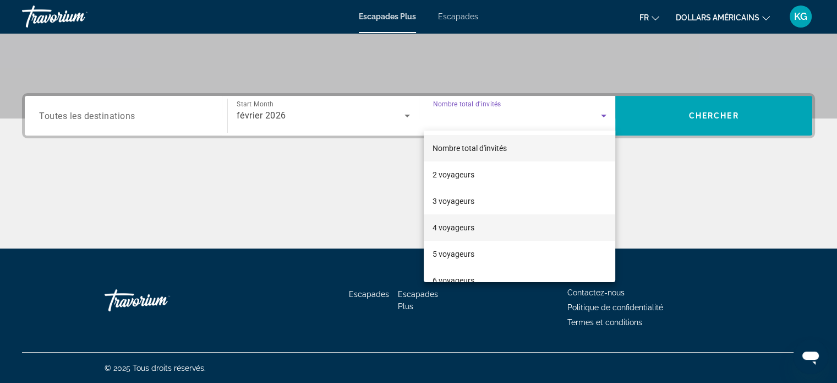
scroll to position [55, 0]
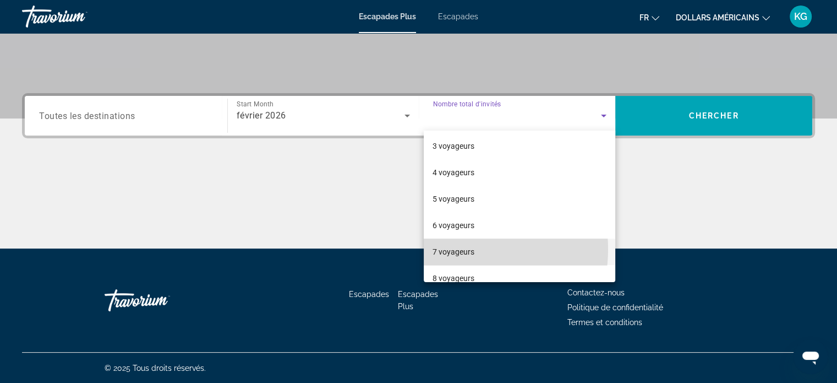
click at [457, 249] on font "7 voyageurs" at bounding box center [454, 251] width 42 height 9
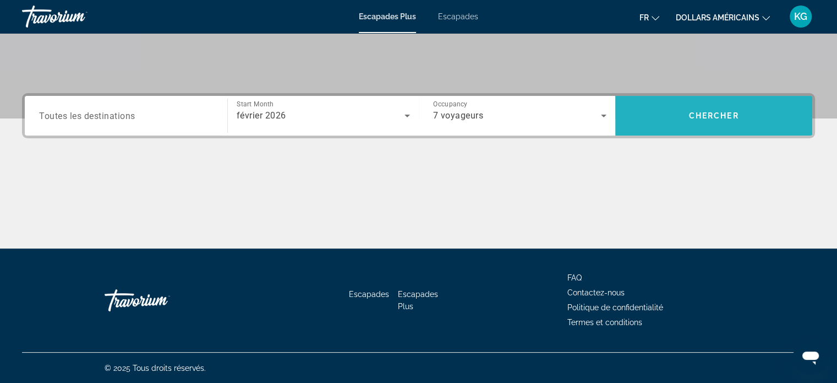
click at [693, 110] on span "Search widget" at bounding box center [713, 115] width 197 height 26
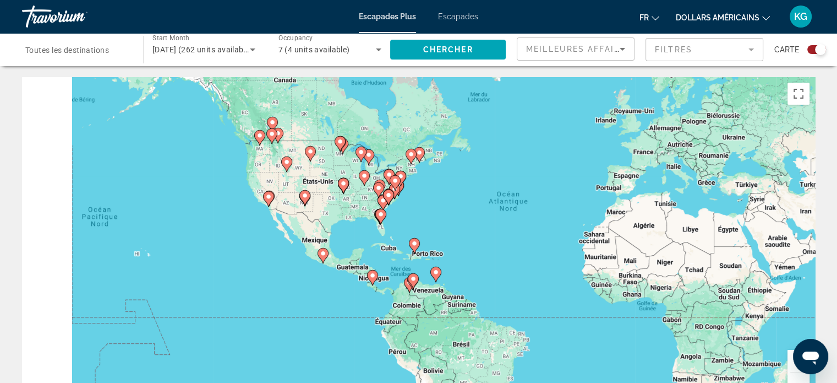
drag, startPoint x: 357, startPoint y: 239, endPoint x: 548, endPoint y: 209, distance: 193.4
click at [548, 209] on div "Pour activer le glissement avec le clavier, appuyez sur Alt+Entrée. Une fois ce…" at bounding box center [418, 242] width 793 height 330
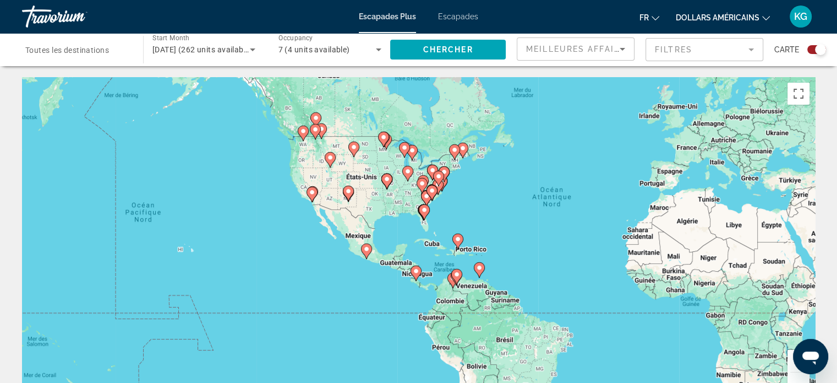
click at [365, 50] on div "7 (4 units available)" at bounding box center [327, 49] width 98 height 13
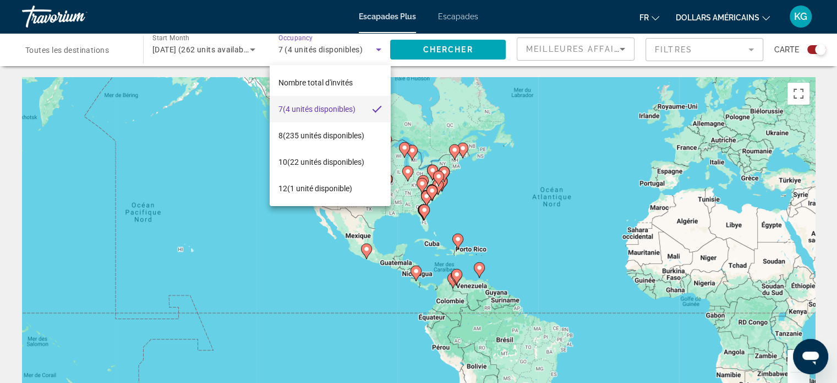
click at [118, 45] on div at bounding box center [418, 191] width 837 height 383
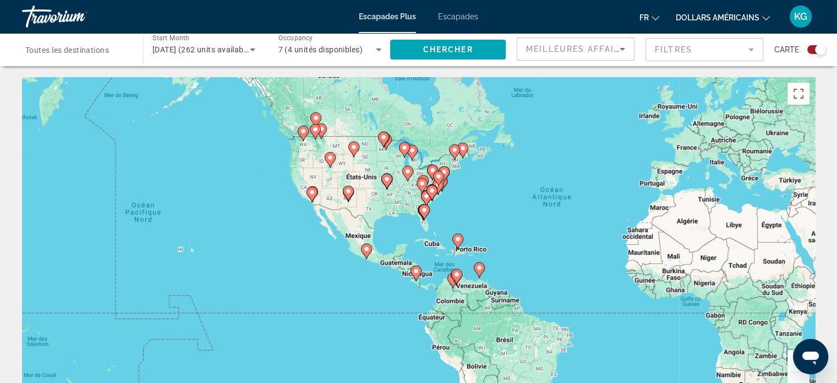
click at [119, 50] on input "Destination Toutes les destinations" at bounding box center [76, 49] width 103 height 13
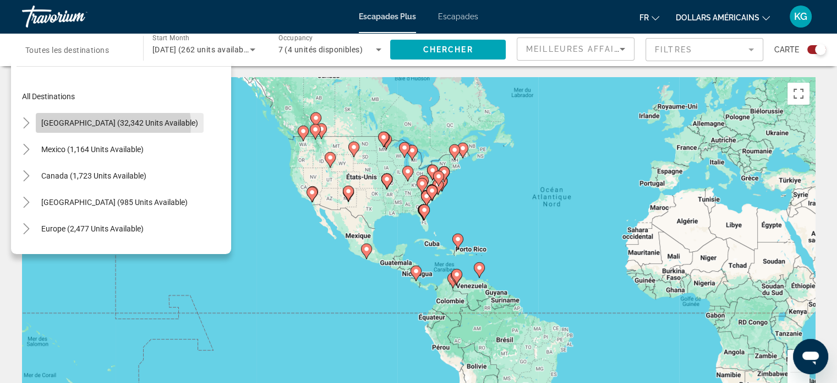
click at [113, 124] on span "United States (32,342 units available)" at bounding box center [119, 122] width 157 height 9
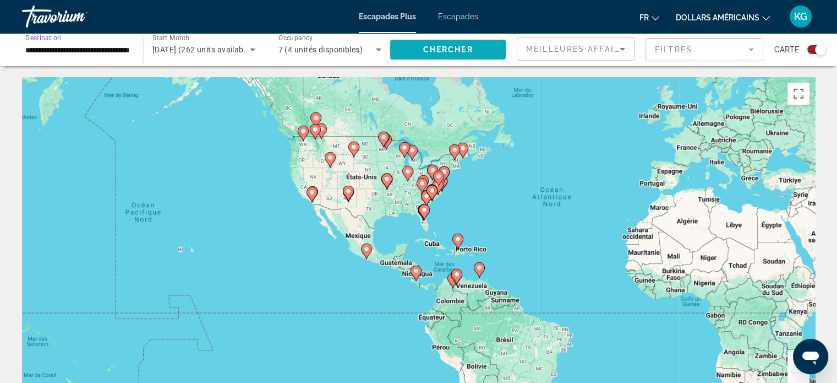
click at [416, 50] on span "Search widget" at bounding box center [448, 49] width 116 height 26
click at [312, 196] on icon "Contenu principal" at bounding box center [312, 194] width 10 height 14
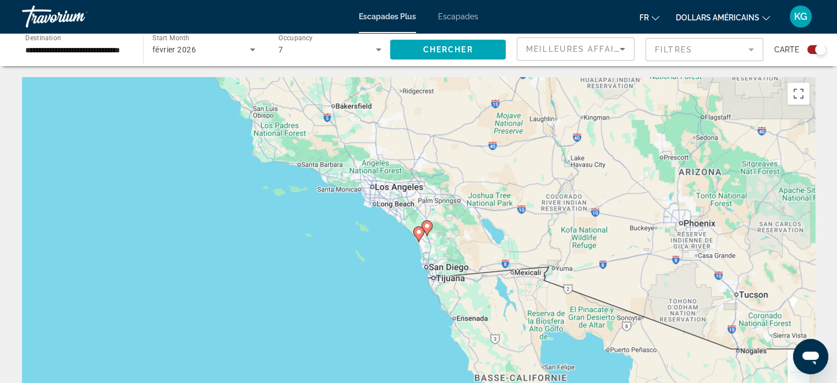
click at [431, 229] on icon "Contenu principal" at bounding box center [427, 227] width 11 height 15
type input "**********"
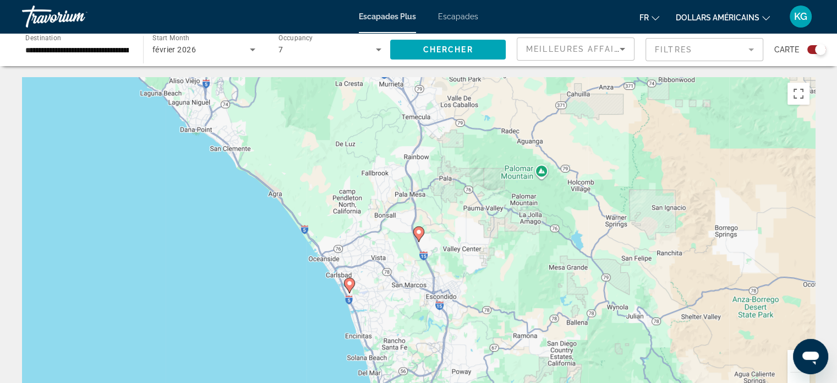
click at [353, 286] on icon "Contenu principal" at bounding box center [349, 285] width 10 height 14
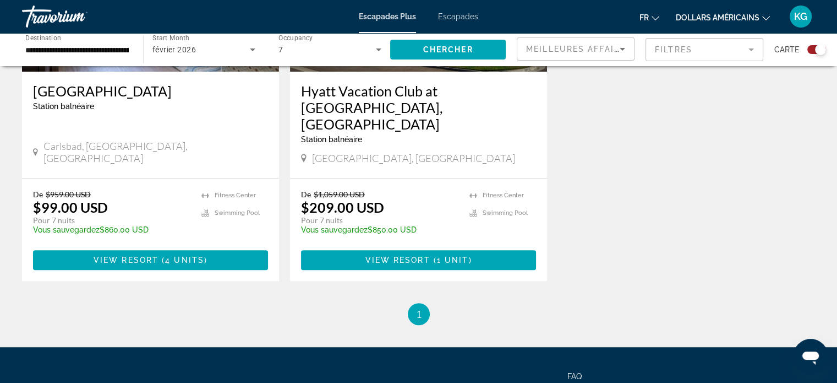
scroll to position [632, 0]
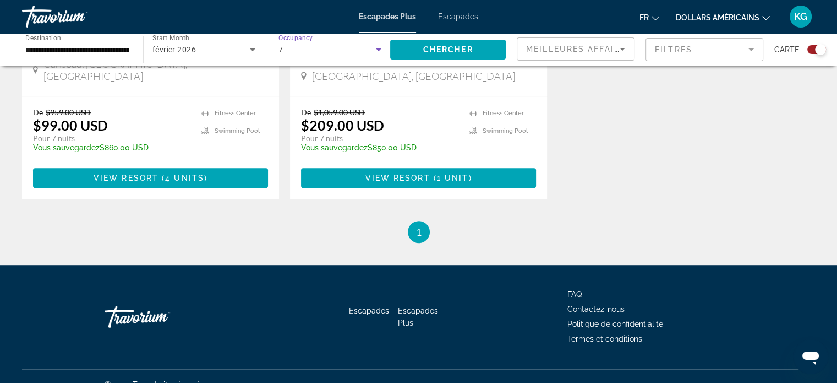
click at [379, 46] on icon "Search widget" at bounding box center [378, 49] width 13 height 13
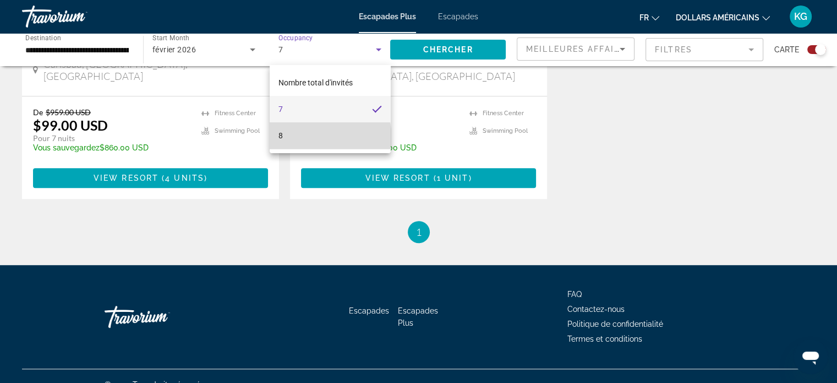
click at [293, 139] on mat-option "8" at bounding box center [330, 135] width 121 height 26
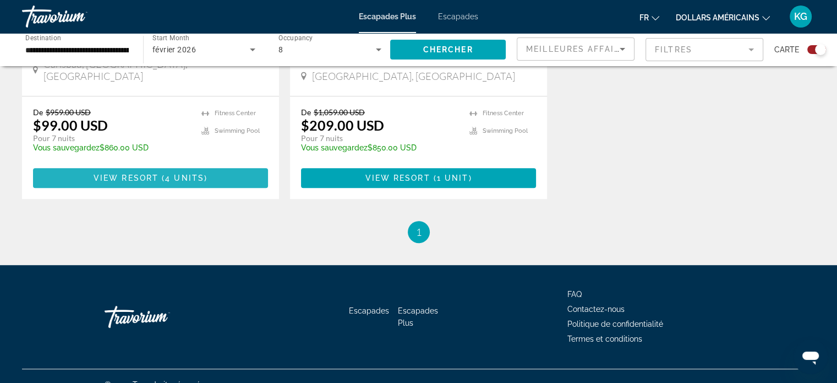
click at [185, 173] on span "4 units" at bounding box center [184, 177] width 39 height 9
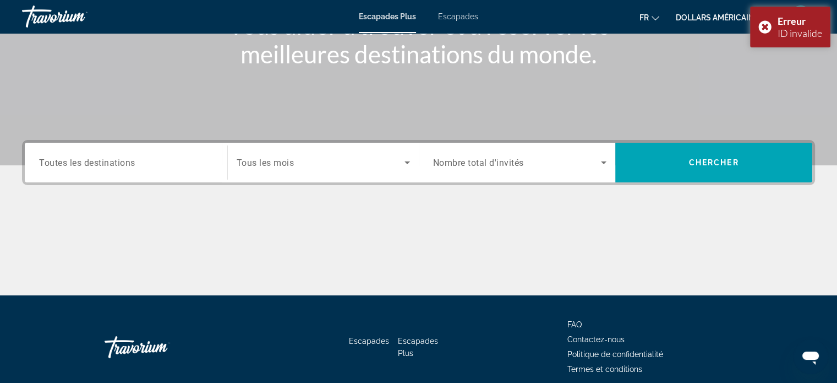
scroll to position [212, 0]
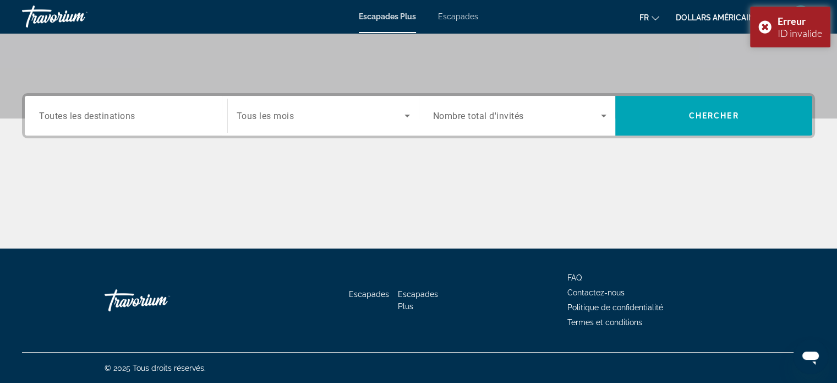
click at [529, 123] on div "Search widget" at bounding box center [520, 115] width 174 height 31
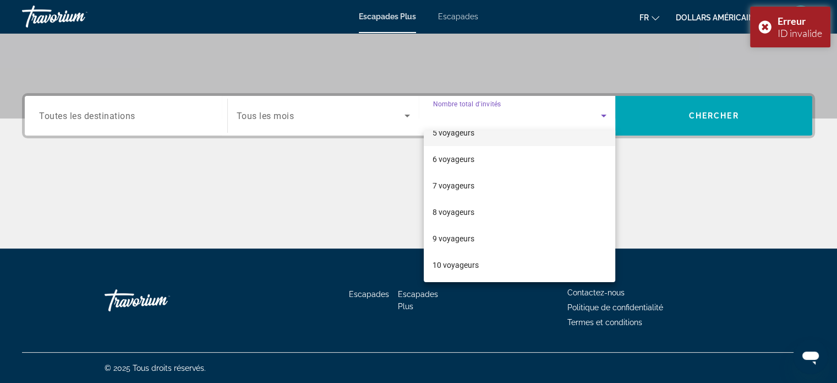
scroll to position [121, 0]
click at [465, 201] on mat-option "8 voyageurs" at bounding box center [520, 212] width 192 height 26
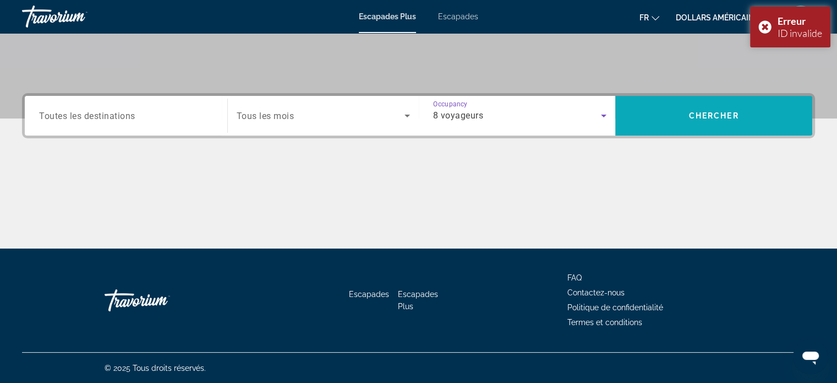
click at [673, 116] on span "Search widget" at bounding box center [713, 115] width 197 height 26
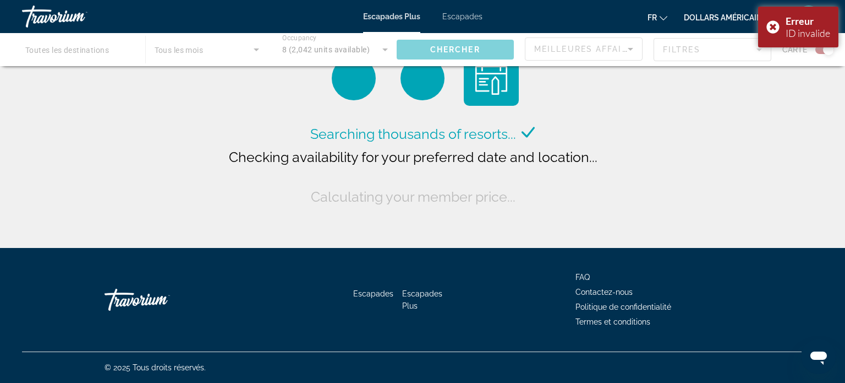
click at [121, 55] on div "Contenu principal" at bounding box center [422, 49] width 845 height 33
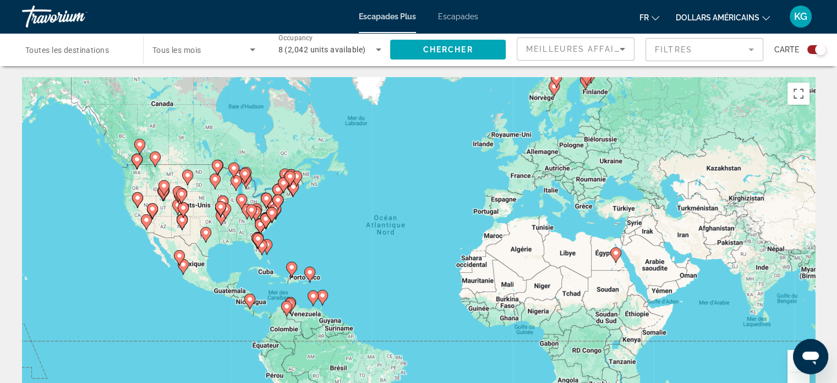
click at [122, 54] on input "Destination Toutes les destinations" at bounding box center [76, 49] width 103 height 13
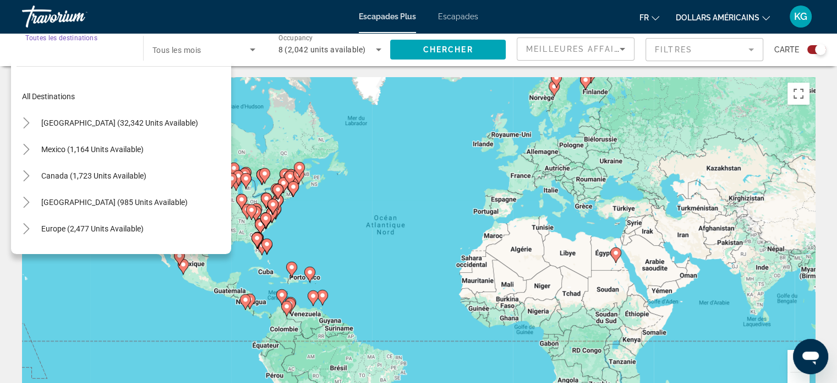
click at [361, 189] on div "Pour activer le glissement avec le clavier, appuyez sur Alt+Entrée. Une fois ce…" at bounding box center [418, 242] width 793 height 330
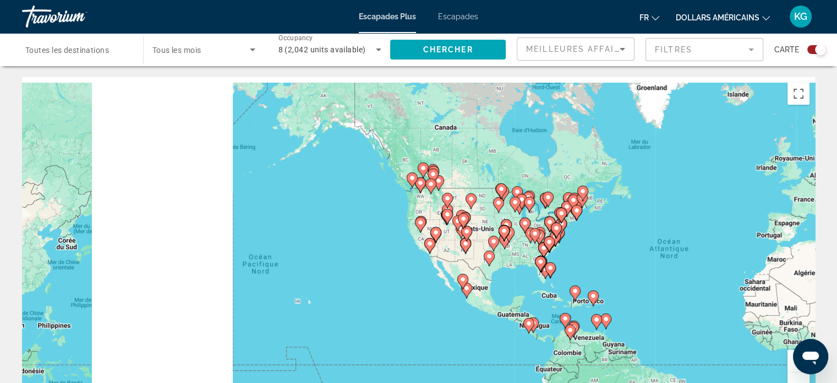
drag, startPoint x: 194, startPoint y: 227, endPoint x: 484, endPoint y: 253, distance: 291.2
click at [484, 253] on div "Pour activer le glissement avec le clavier, appuyez sur Alt+Entrée. Une fois ce…" at bounding box center [418, 242] width 793 height 330
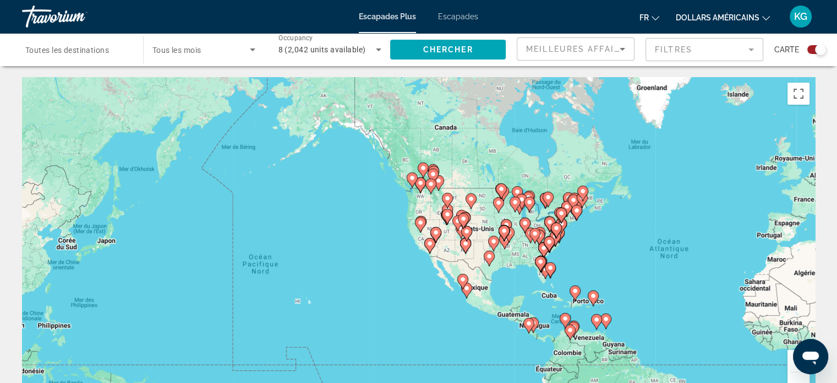
click at [422, 221] on image "Contenu principal" at bounding box center [420, 222] width 7 height 7
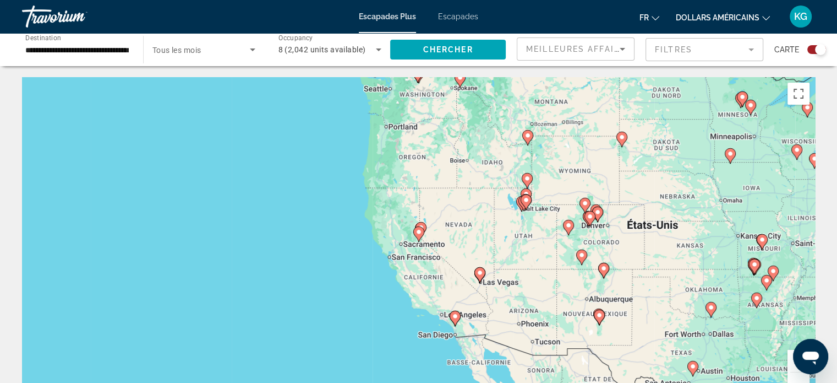
click at [420, 232] on image "Contenu principal" at bounding box center [419, 231] width 7 height 7
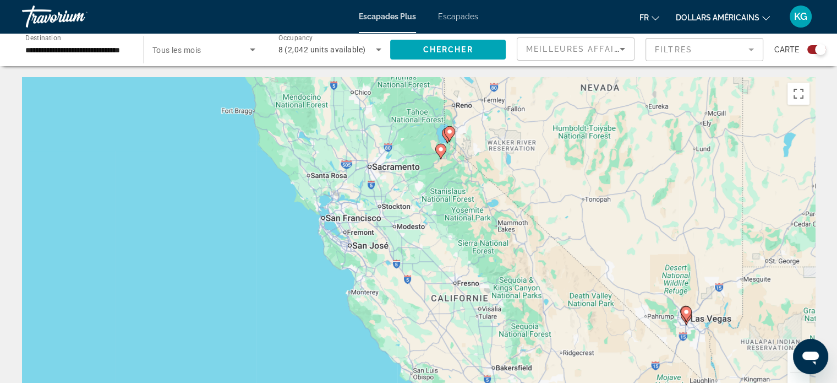
drag, startPoint x: 418, startPoint y: 286, endPoint x: 443, endPoint y: 211, distance: 79.2
click at [442, 200] on div "Pour activer le glissement avec le clavier, appuyez sur Alt+Entrée. Une fois ce…" at bounding box center [418, 242] width 793 height 330
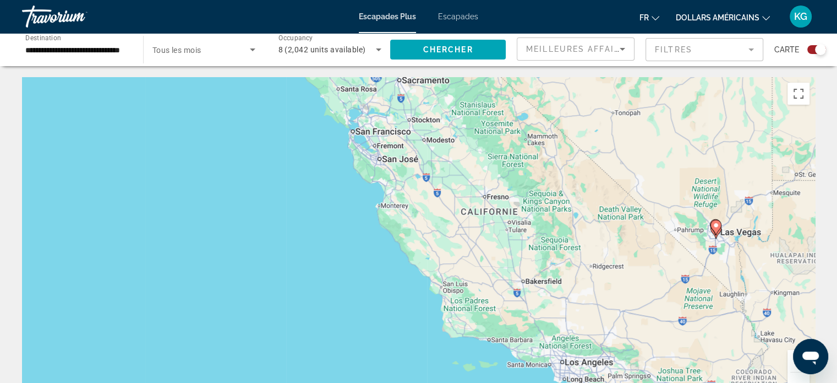
drag, startPoint x: 465, startPoint y: 161, endPoint x: 493, endPoint y: 78, distance: 87.9
click at [493, 78] on div "Pour activer le glissement avec le clavier, appuyez sur Alt+Entrée. Une fois ce…" at bounding box center [418, 242] width 793 height 330
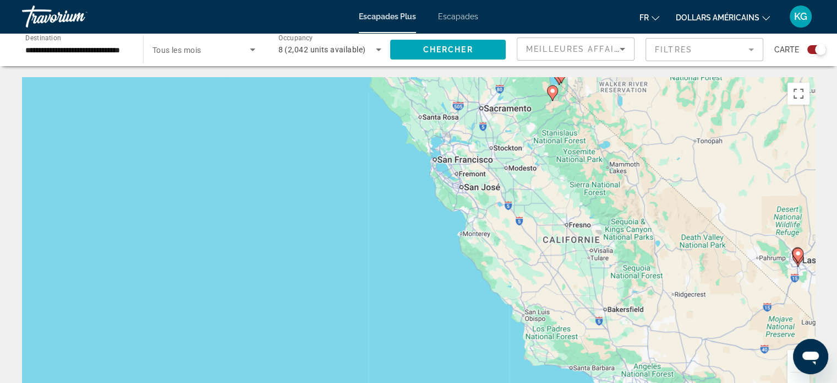
drag, startPoint x: 541, startPoint y: 245, endPoint x: 624, endPoint y: 275, distance: 88.3
click at [624, 275] on div "Pour activer le glissement avec le clavier, appuyez sur Alt+Entrée. Une fois ce…" at bounding box center [418, 242] width 793 height 330
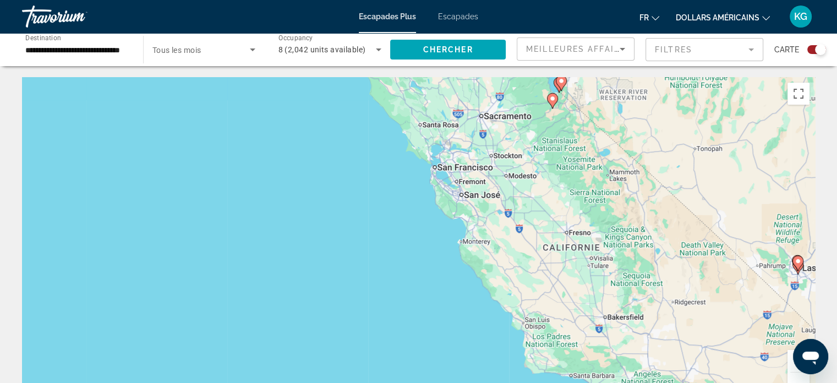
click at [110, 51] on input "**********" at bounding box center [76, 49] width 103 height 13
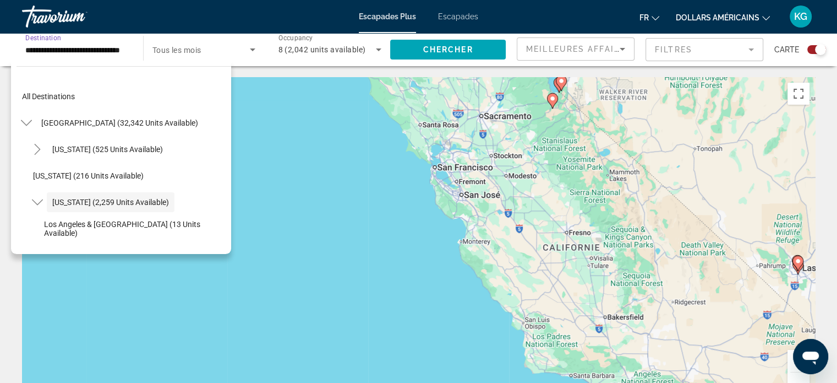
scroll to position [39, 0]
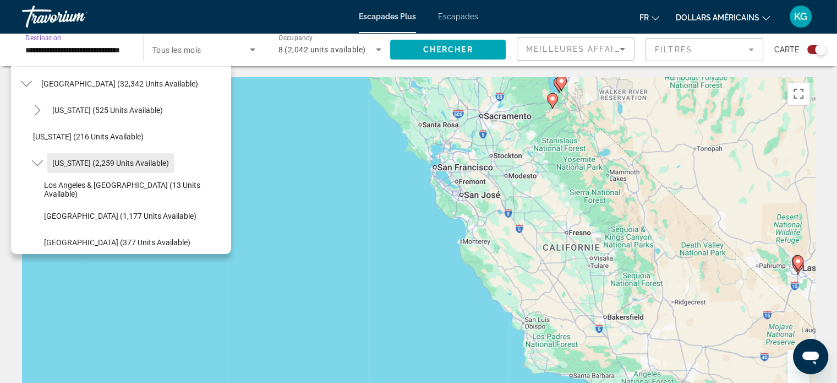
click at [141, 157] on span "Search widget" at bounding box center [111, 163] width 128 height 26
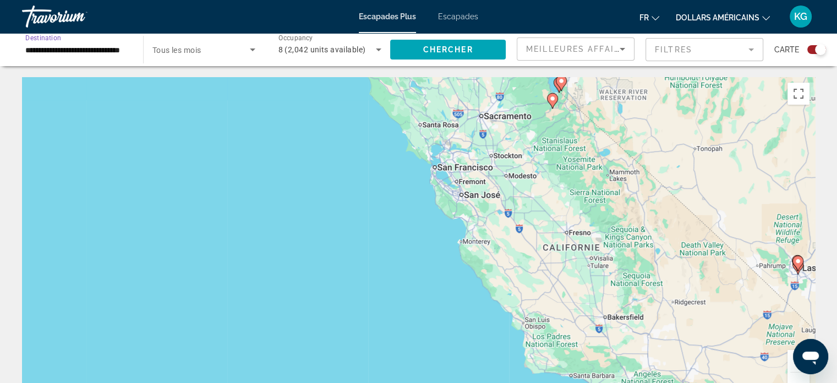
click at [244, 51] on span "Search widget" at bounding box center [200, 49] width 97 height 13
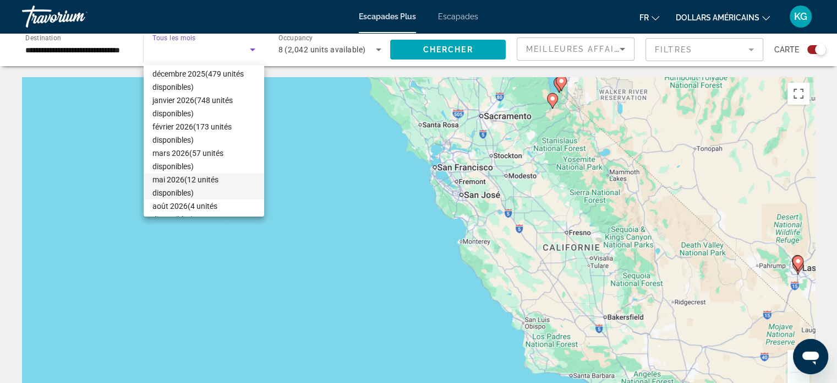
scroll to position [110, 0]
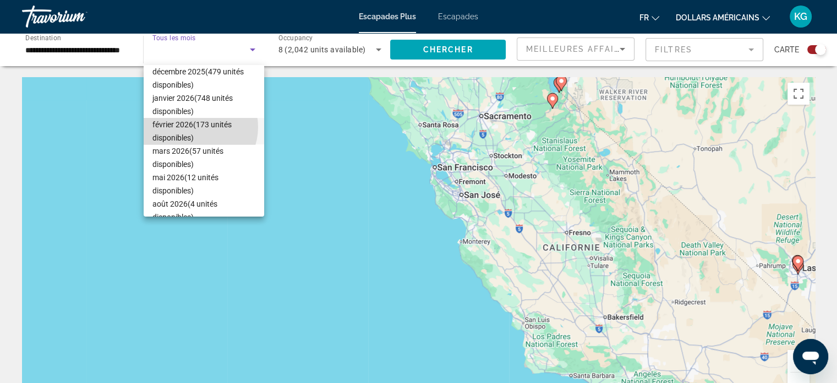
click at [193, 127] on font "février 2026" at bounding box center [172, 124] width 41 height 9
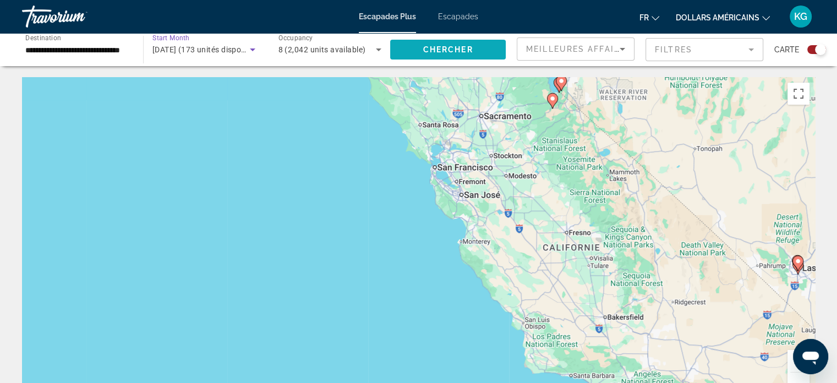
click at [458, 51] on span "Chercher" at bounding box center [448, 49] width 50 height 9
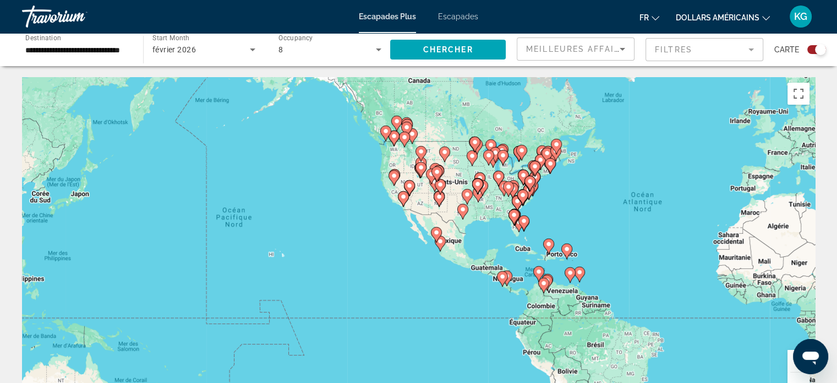
drag, startPoint x: 353, startPoint y: 228, endPoint x: 623, endPoint y: 207, distance: 271.0
click at [620, 205] on div "Pour activer le glissement avec le clavier, appuyez sur Alt+Entrée. Une fois ce…" at bounding box center [418, 242] width 793 height 330
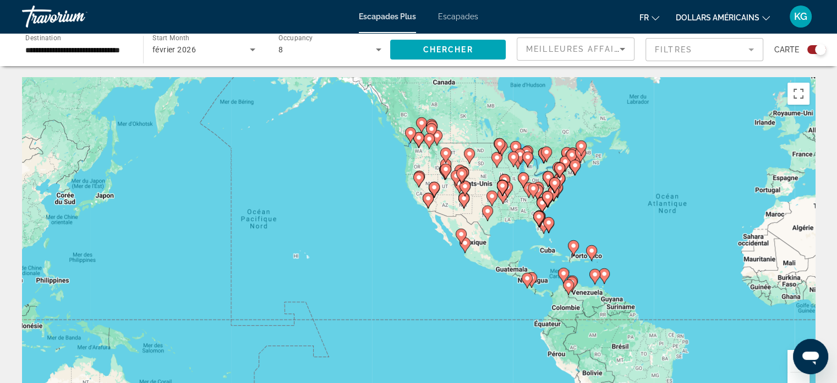
click at [790, 356] on button "Zoom avant" at bounding box center [799, 360] width 22 height 22
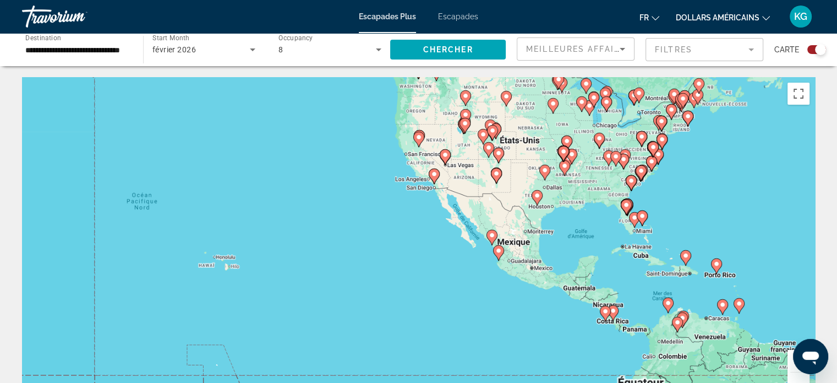
click at [790, 356] on button "Zoom avant" at bounding box center [799, 360] width 22 height 22
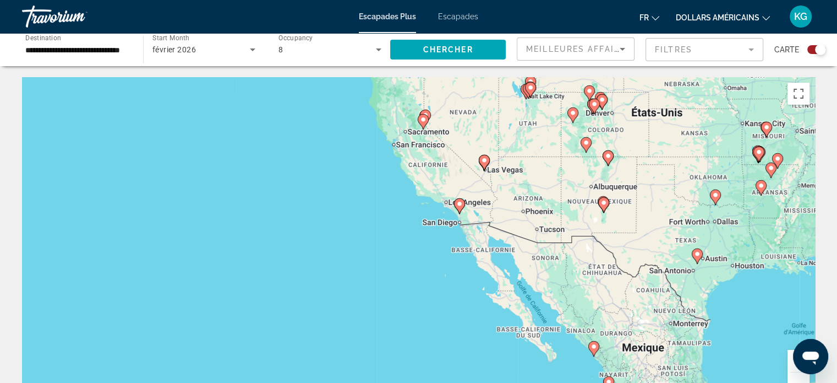
drag, startPoint x: 462, startPoint y: 182, endPoint x: 467, endPoint y: 290, distance: 108.0
click at [467, 290] on div "Pour activer le glissement avec le clavier, appuyez sur Alt+Entrée. Une fois ce…" at bounding box center [418, 242] width 793 height 330
click at [424, 124] on icon "Contenu principal" at bounding box center [423, 121] width 10 height 14
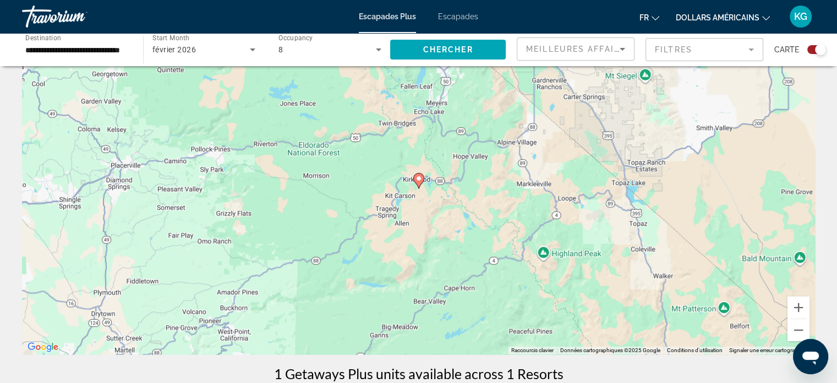
scroll to position [110, 0]
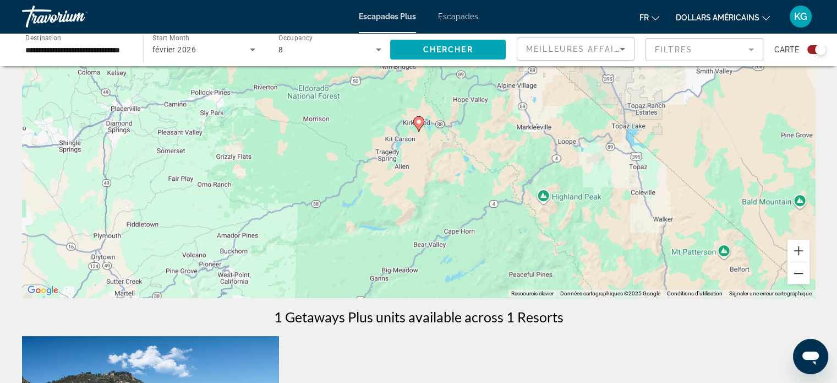
click at [794, 270] on button "Zoom arrière" at bounding box center [799, 273] width 22 height 22
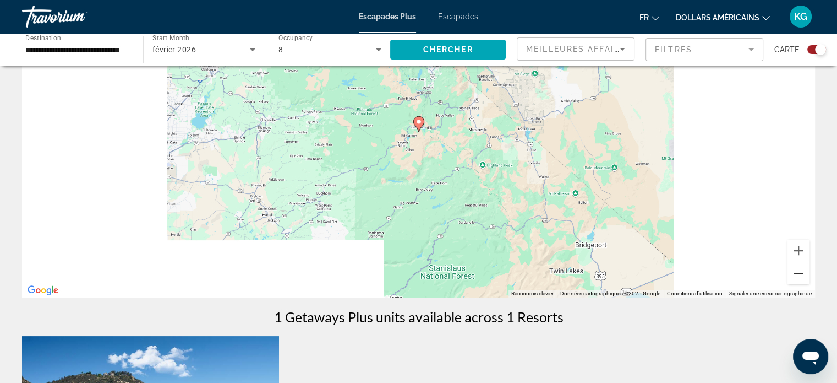
click at [794, 271] on button "Zoom arrière" at bounding box center [799, 273] width 22 height 22
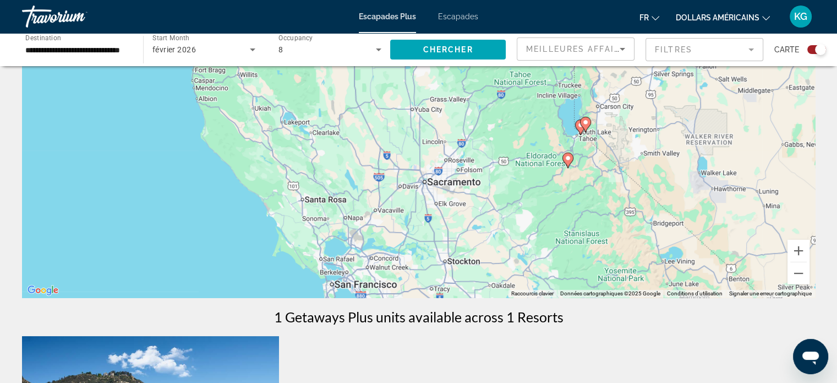
drag, startPoint x: 450, startPoint y: 222, endPoint x: 607, endPoint y: 260, distance: 162.1
click at [607, 260] on div "Pour activer le glissement avec le clavier, appuyez sur Alt+Entrée. Une fois ce…" at bounding box center [418, 132] width 793 height 330
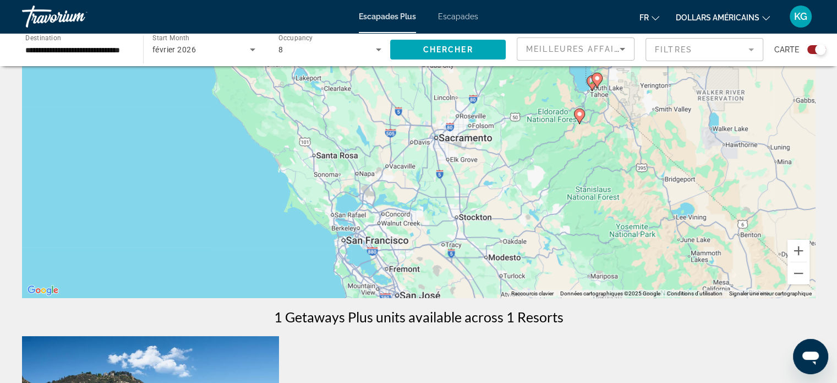
drag, startPoint x: 588, startPoint y: 264, endPoint x: 602, endPoint y: 217, distance: 48.8
click at [602, 217] on div "Pour activer le glissement avec le clavier, appuyez sur Alt+Entrée. Une fois ce…" at bounding box center [418, 132] width 793 height 330
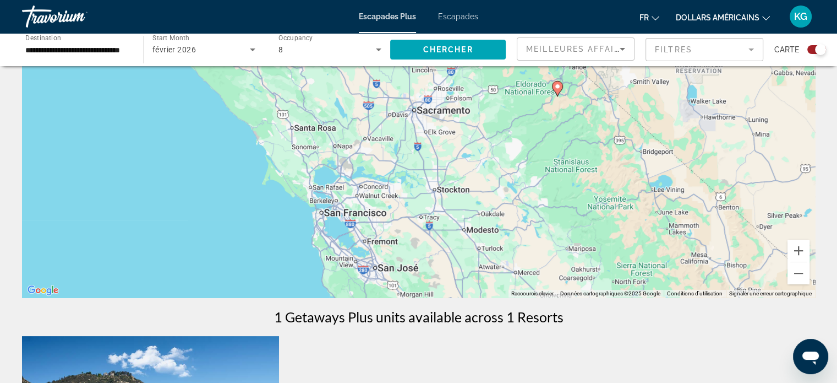
drag, startPoint x: 594, startPoint y: 239, endPoint x: 570, endPoint y: 209, distance: 38.9
click at [570, 209] on div "Pour activer le glissement avec le clavier, appuyez sur Alt+Entrée. Une fois ce…" at bounding box center [418, 132] width 793 height 330
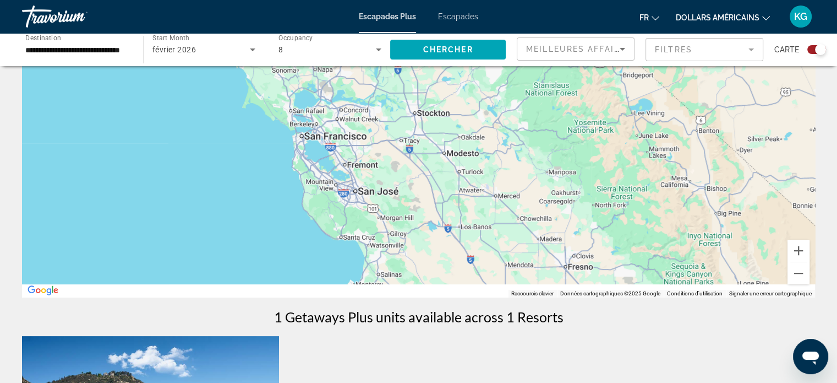
drag, startPoint x: 546, startPoint y: 253, endPoint x: 525, endPoint y: 173, distance: 82.6
click at [526, 171] on div "Pour activer le glissement avec le clavier, appuyez sur Alt+Entrée. Une fois ce…" at bounding box center [418, 132] width 793 height 330
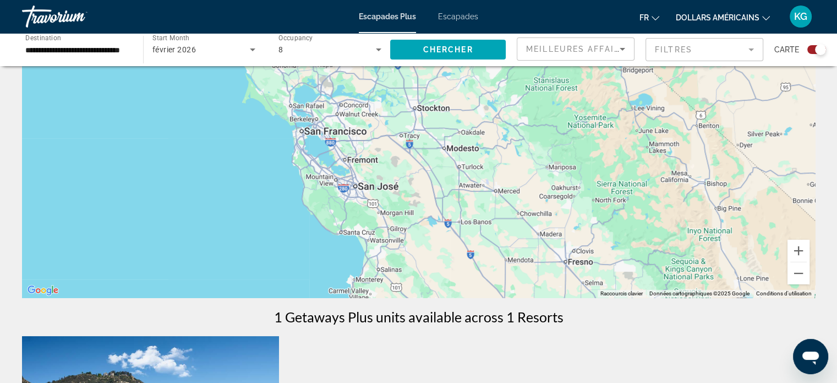
drag, startPoint x: 502, startPoint y: 248, endPoint x: 475, endPoint y: 133, distance: 117.6
click at [475, 136] on div "Pour activer le glissement avec le clavier, appuyez sur Alt+Entrée. Une fois ce…" at bounding box center [418, 132] width 793 height 330
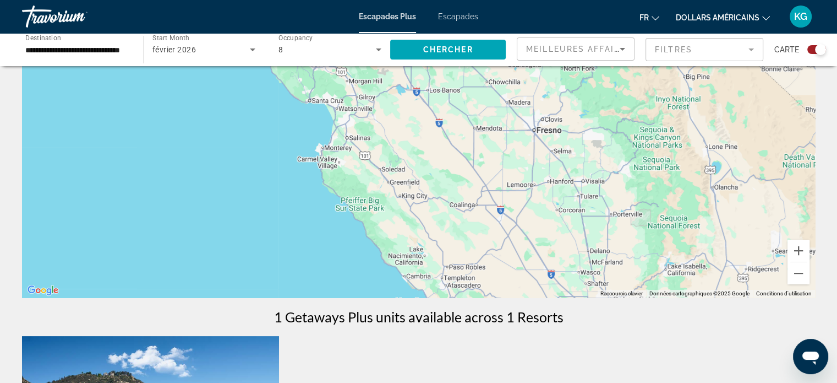
drag, startPoint x: 484, startPoint y: 217, endPoint x: 434, endPoint y: 146, distance: 87.7
click at [436, 148] on div "Pour activer le glissement avec le clavier, appuyez sur Alt+Entrée. Une fois ce…" at bounding box center [418, 132] width 793 height 330
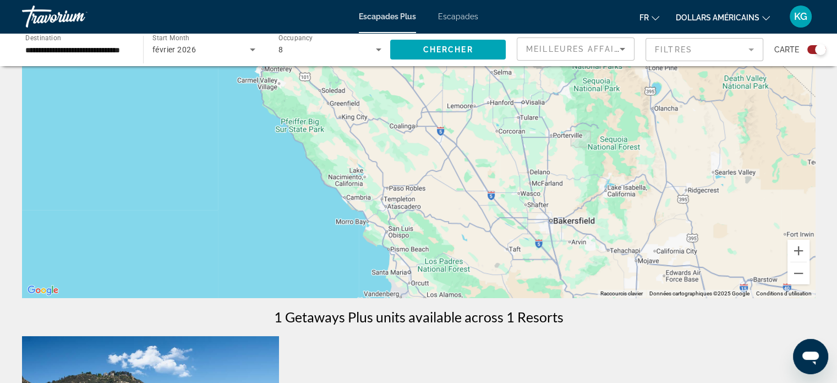
drag, startPoint x: 474, startPoint y: 217, endPoint x: 405, endPoint y: 122, distance: 117.8
click at [423, 151] on div "Pour activer le glissement avec le clavier, appuyez sur Alt+Entrée. Une fois ce…" at bounding box center [418, 132] width 793 height 330
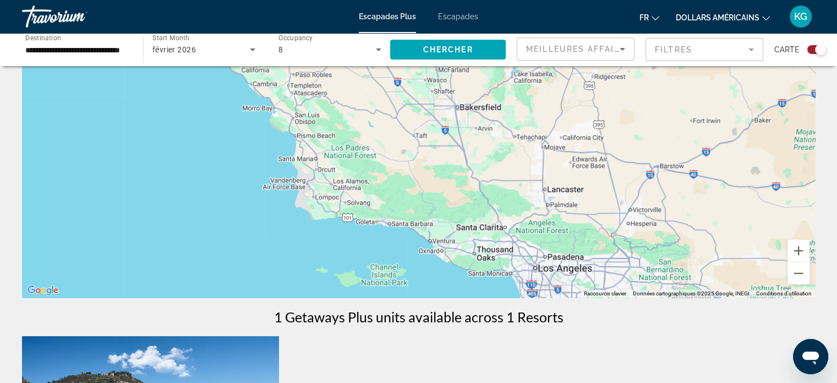
drag, startPoint x: 462, startPoint y: 203, endPoint x: 410, endPoint y: 147, distance: 76.7
click at [410, 148] on div "Pour activer le glissement avec le clavier, appuyez sur Alt+Entrée. Une fois ce…" at bounding box center [418, 132] width 793 height 330
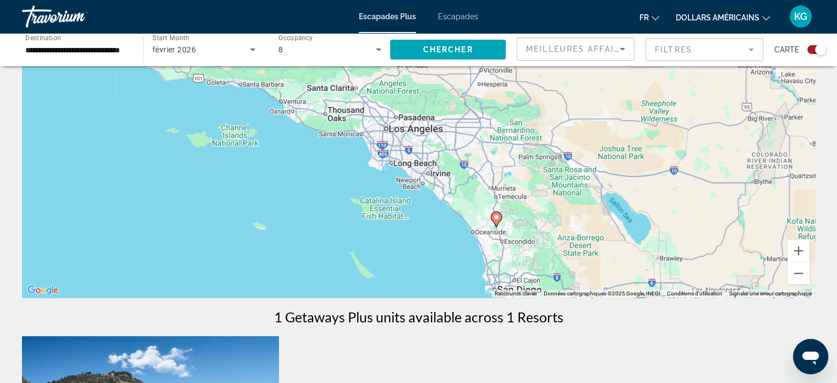
drag, startPoint x: 509, startPoint y: 221, endPoint x: 449, endPoint y: 190, distance: 67.4
click at [449, 190] on div "Pour activer le glissement avec le clavier, appuyez sur Alt+Entrée. Une fois ce…" at bounding box center [418, 132] width 793 height 330
click at [495, 224] on icon "Contenu principal" at bounding box center [495, 218] width 10 height 14
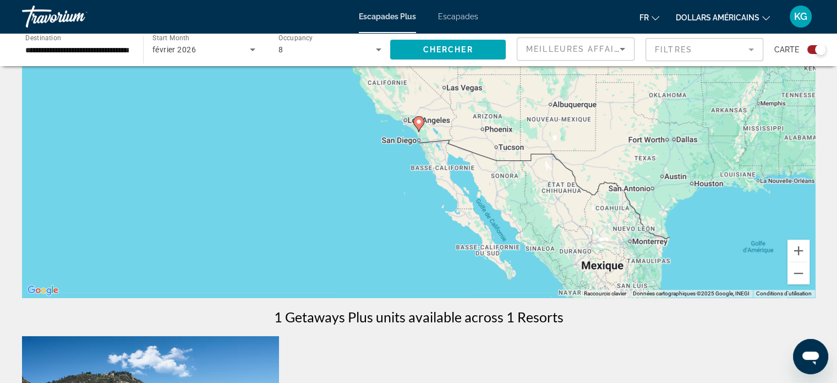
click at [416, 122] on image "Contenu principal" at bounding box center [419, 121] width 7 height 7
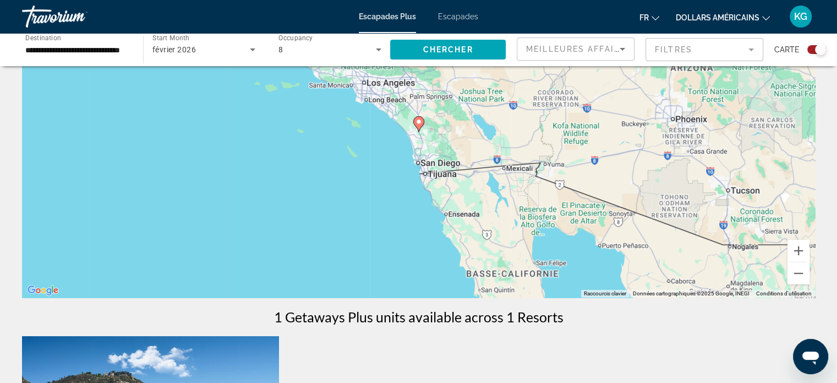
click at [415, 122] on icon "Contenu principal" at bounding box center [418, 124] width 10 height 14
type input "**********"
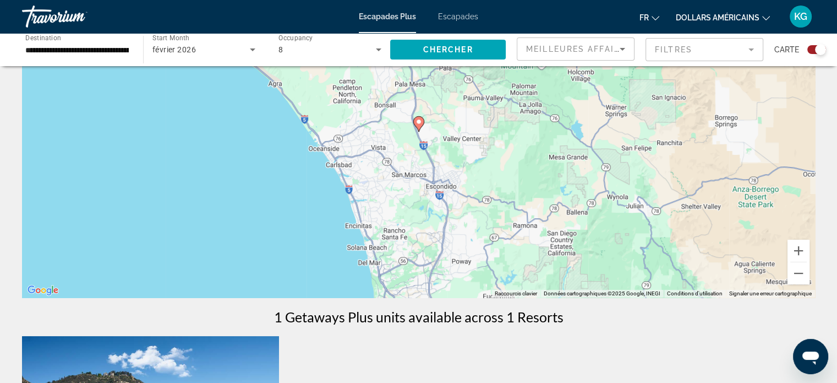
click at [415, 122] on icon "Contenu principal" at bounding box center [418, 124] width 10 height 14
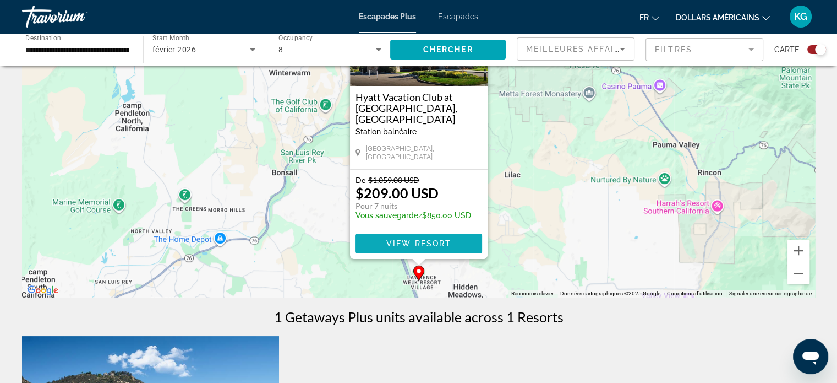
click at [416, 235] on span "Contenu principal" at bounding box center [419, 243] width 127 height 26
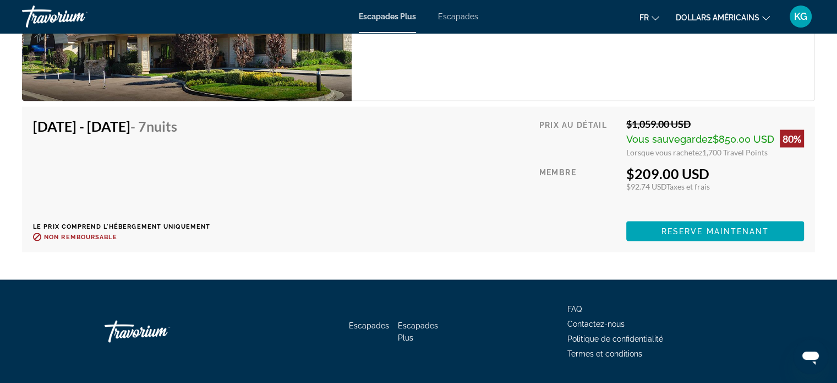
scroll to position [2013, 0]
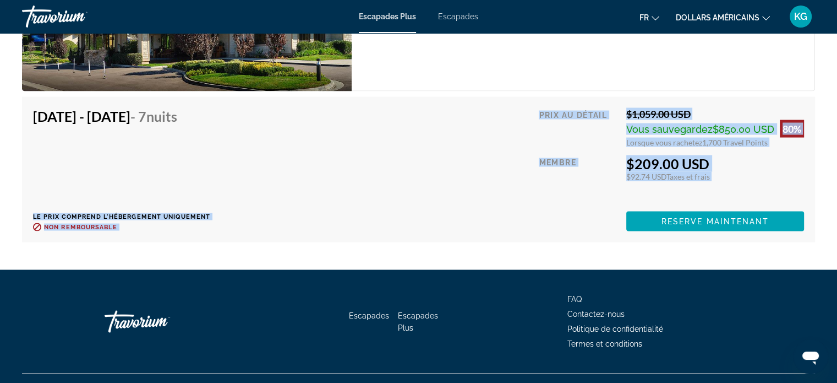
drag, startPoint x: 282, startPoint y: 138, endPoint x: 334, endPoint y: 337, distance: 205.8
click at [453, 14] on font "Escapades" at bounding box center [458, 16] width 40 height 9
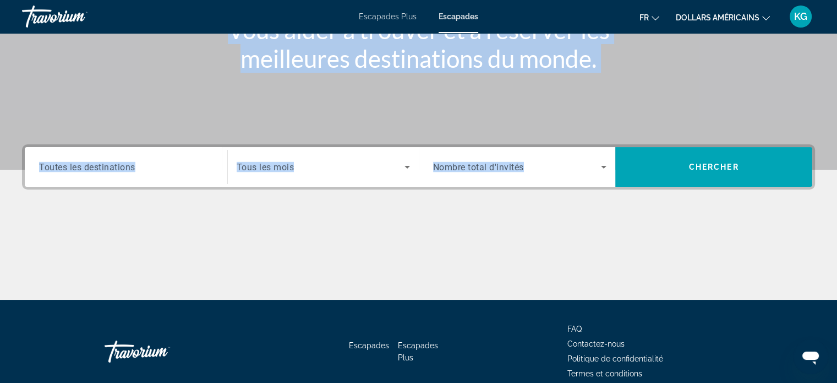
scroll to position [165, 0]
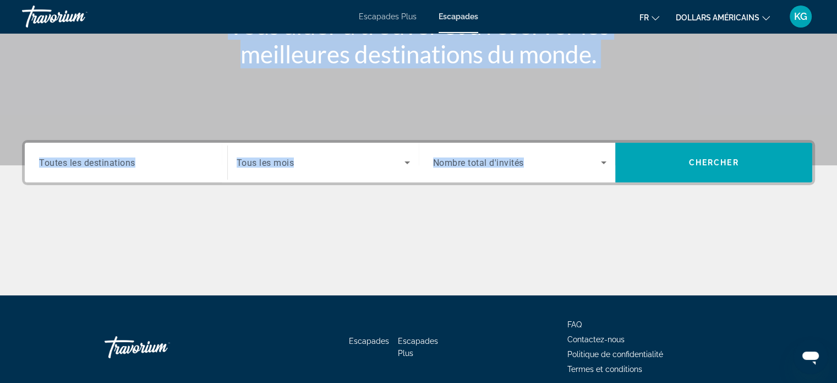
click at [315, 166] on span "Search widget" at bounding box center [321, 162] width 168 height 13
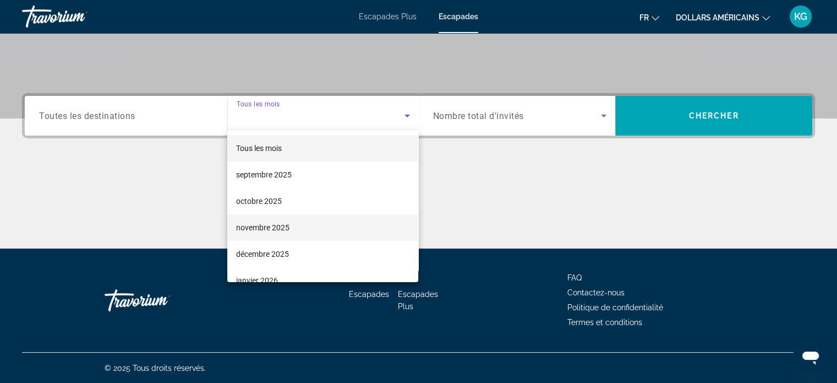
scroll to position [110, 0]
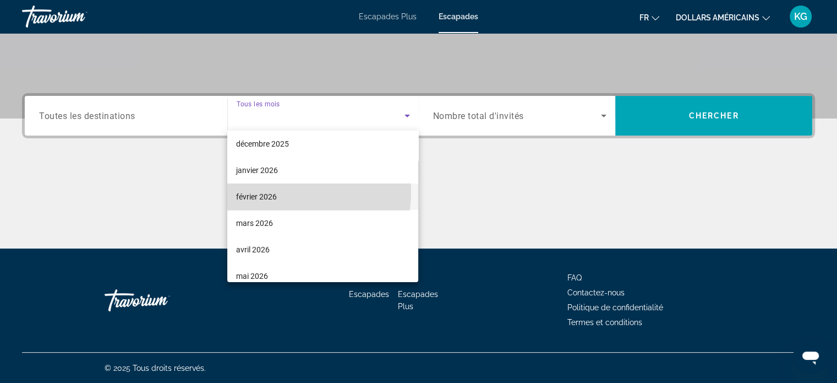
click at [272, 192] on font "février 2026" at bounding box center [256, 196] width 41 height 9
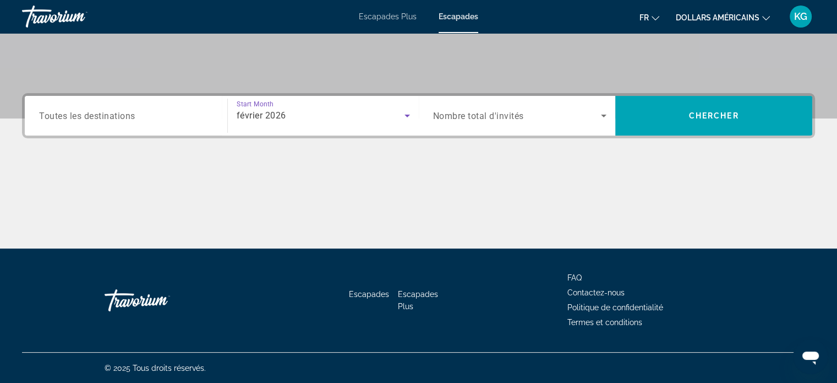
click at [520, 125] on div "Search widget" at bounding box center [520, 115] width 174 height 31
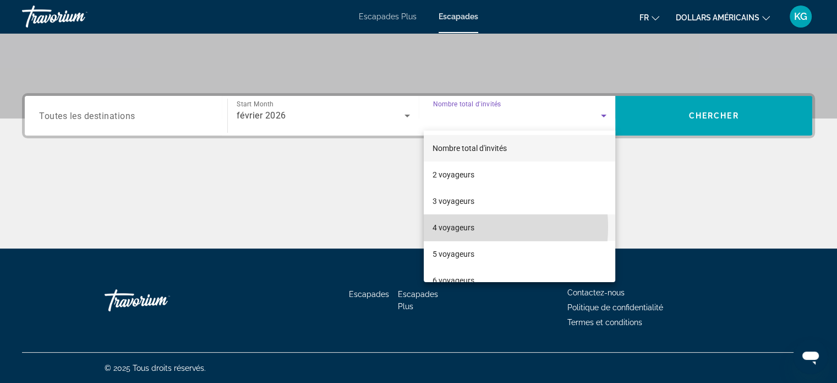
click at [462, 227] on font "4 voyageurs" at bounding box center [454, 227] width 42 height 9
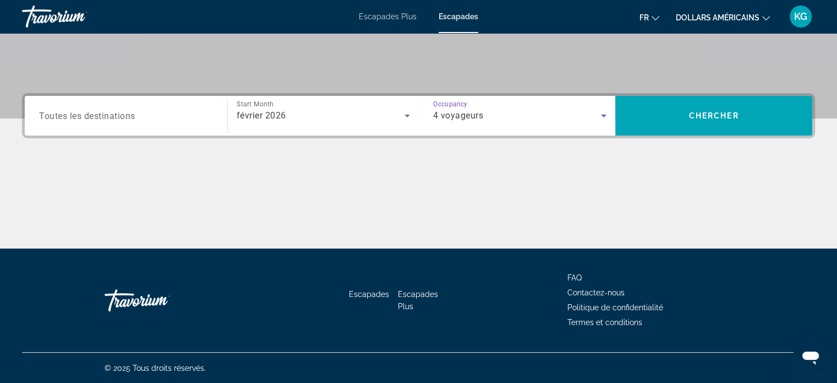
click at [550, 118] on div "4 voyageurs" at bounding box center [517, 115] width 168 height 13
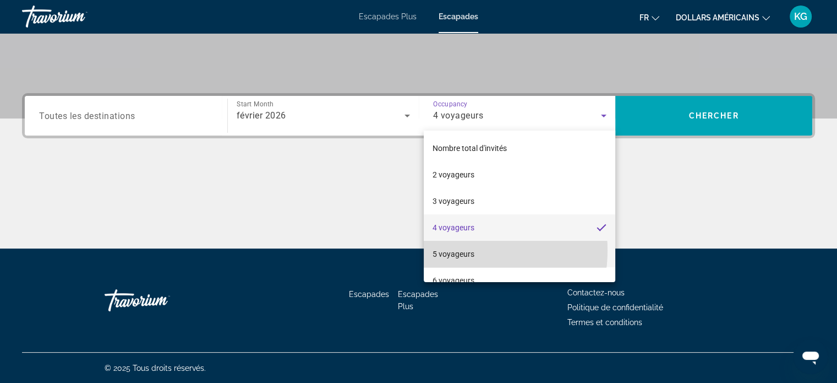
click at [456, 250] on font "5 voyageurs" at bounding box center [454, 253] width 42 height 9
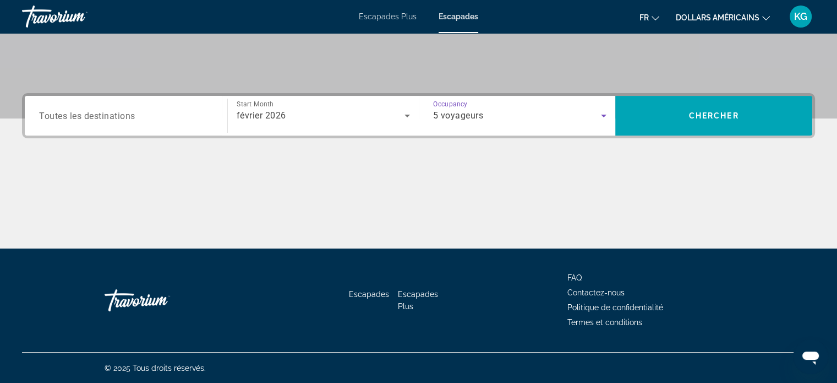
click at [531, 115] on div "5 voyageurs" at bounding box center [517, 115] width 168 height 13
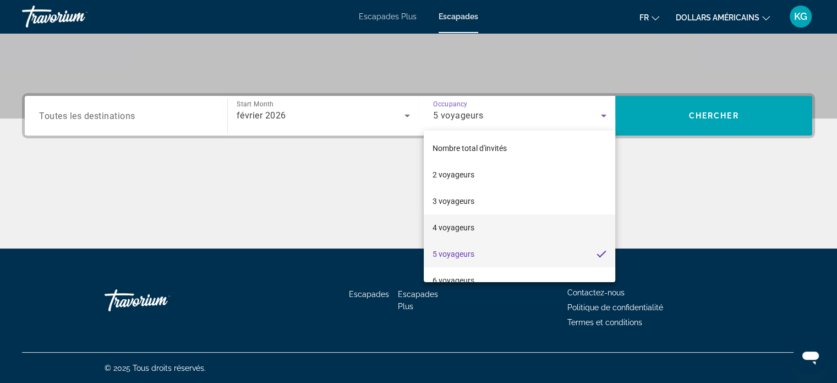
scroll to position [55, 0]
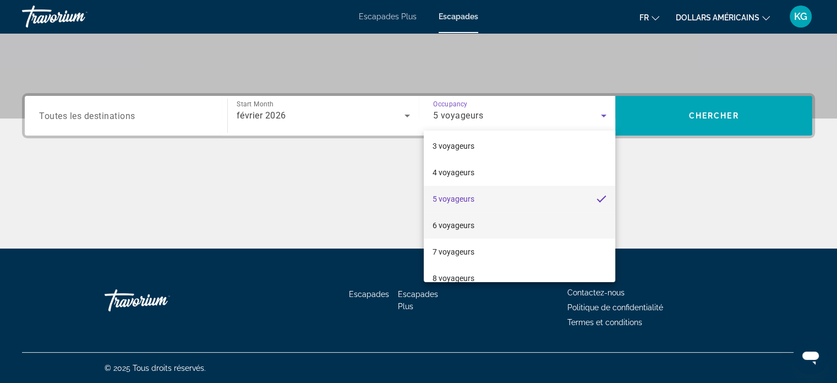
click at [468, 221] on font "6 voyageurs" at bounding box center [454, 225] width 42 height 9
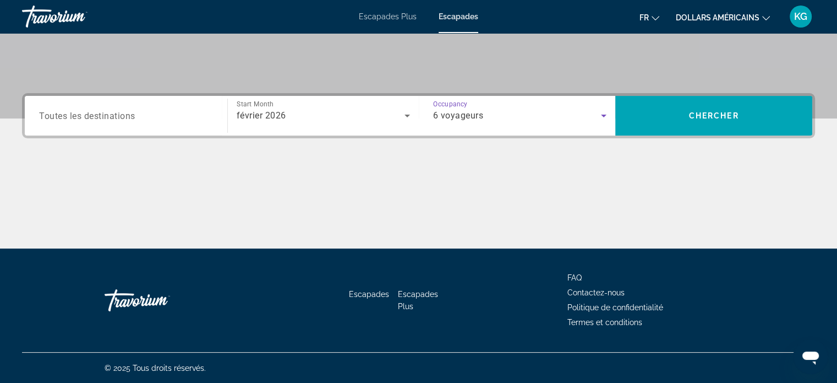
click at [144, 110] on input "Destination Toutes les destinations" at bounding box center [126, 116] width 174 height 13
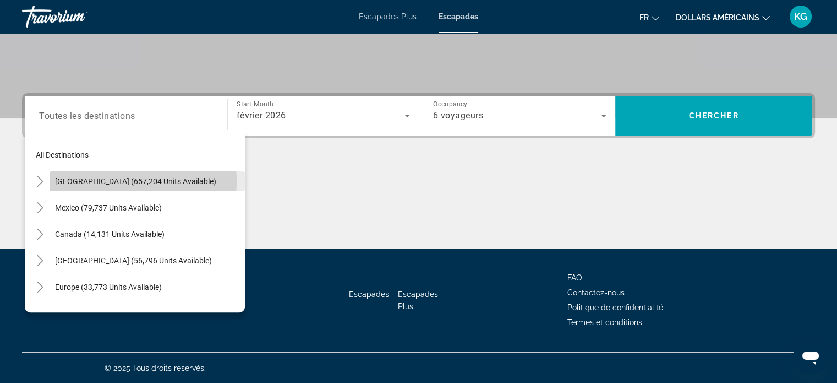
click at [99, 181] on span "United States (657,204 units available)" at bounding box center [135, 181] width 161 height 9
type input "**********"
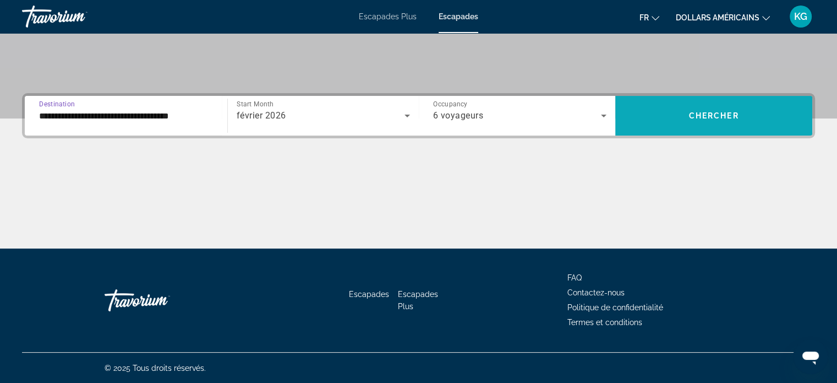
click at [668, 121] on span "Search widget" at bounding box center [713, 115] width 197 height 26
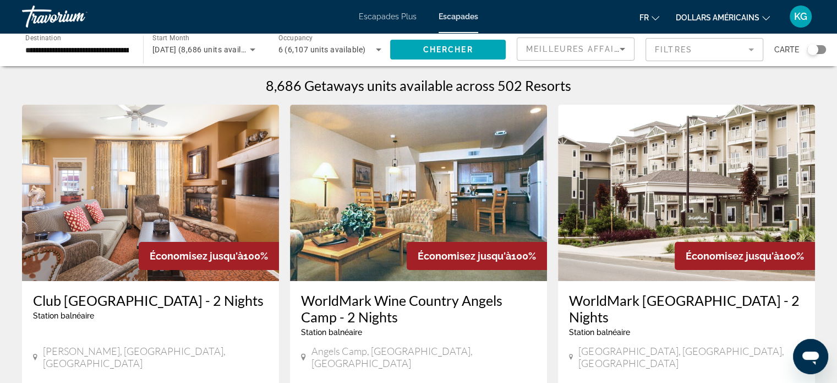
click at [249, 51] on icon "Search widget" at bounding box center [252, 49] width 13 height 13
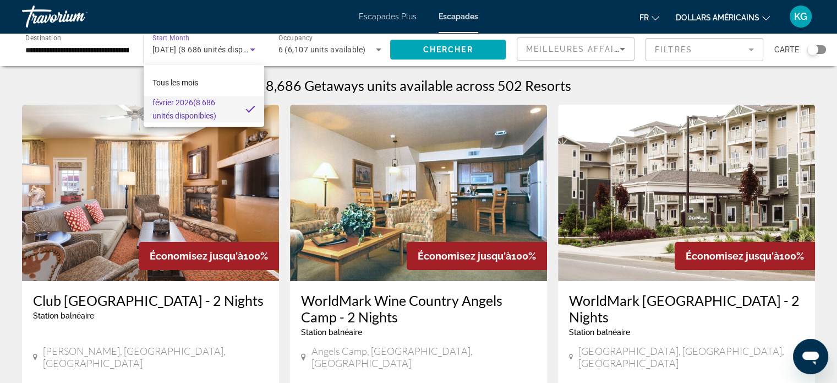
click at [112, 47] on div at bounding box center [418, 191] width 837 height 383
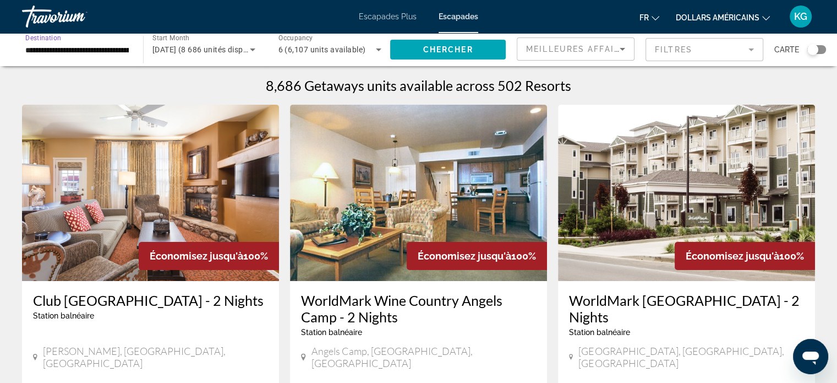
click at [125, 47] on input "**********" at bounding box center [76, 49] width 103 height 13
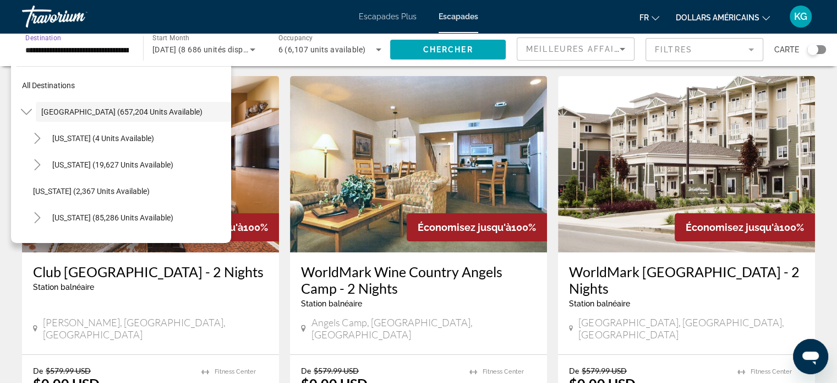
scroll to position [110, 0]
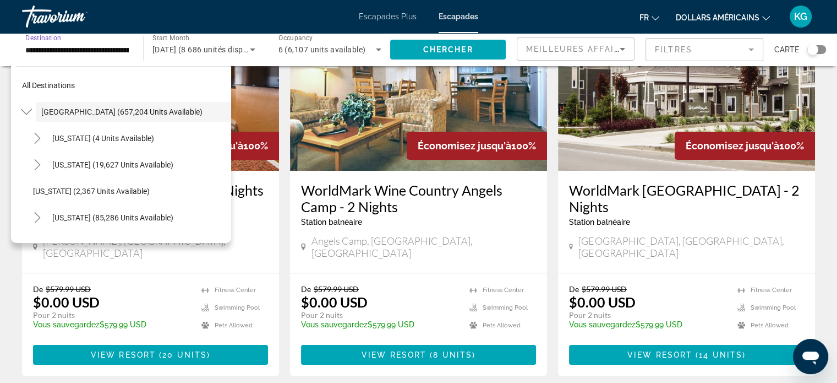
click at [436, 233] on div "WorldMark Wine Country Angels Camp - 2 Nights Station balnéaire - Ceci est une …" at bounding box center [418, 208] width 235 height 53
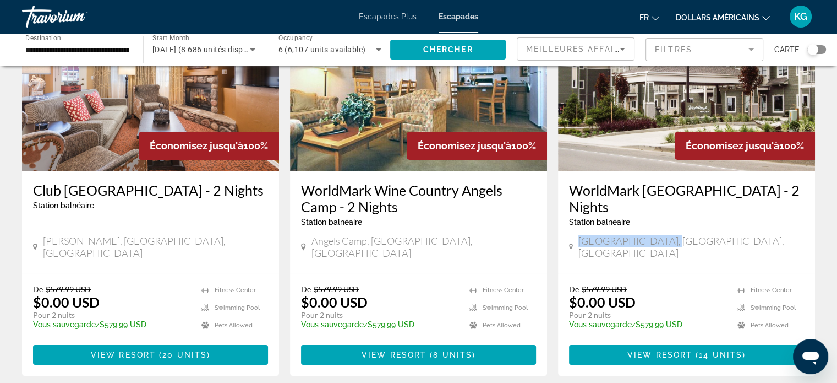
drag, startPoint x: 582, startPoint y: 242, endPoint x: 691, endPoint y: 239, distance: 109.0
click at [691, 239] on div "Long Beach, WA, USA" at bounding box center [686, 246] width 235 height 24
copy span "Long Beach, WA, USA"
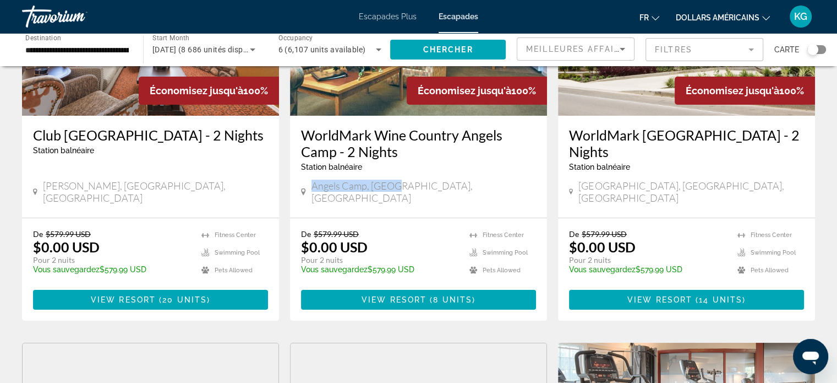
drag, startPoint x: 313, startPoint y: 187, endPoint x: 394, endPoint y: 189, distance: 81.5
click at [394, 189] on span "Angels Camp, CA, USA" at bounding box center [424, 191] width 225 height 24
click at [413, 187] on div "Angels Camp, CA, USA" at bounding box center [418, 191] width 235 height 24
drag, startPoint x: 413, startPoint y: 193, endPoint x: 324, endPoint y: 192, distance: 88.6
click at [313, 183] on div "Angels Camp, CA, USA" at bounding box center [418, 192] width 235 height 27
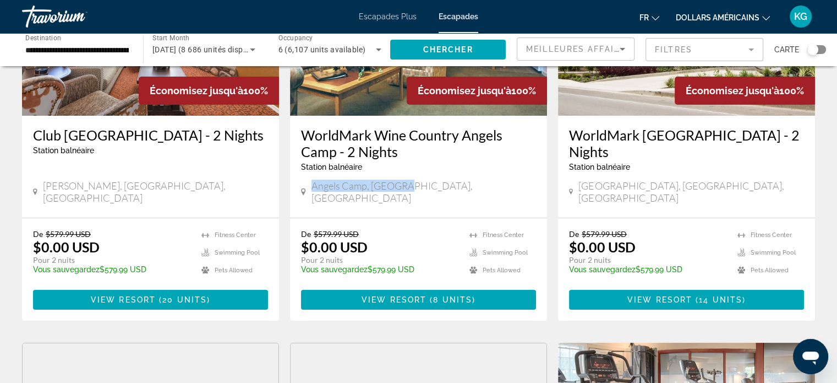
copy span "Angels Camp, CA, USA"
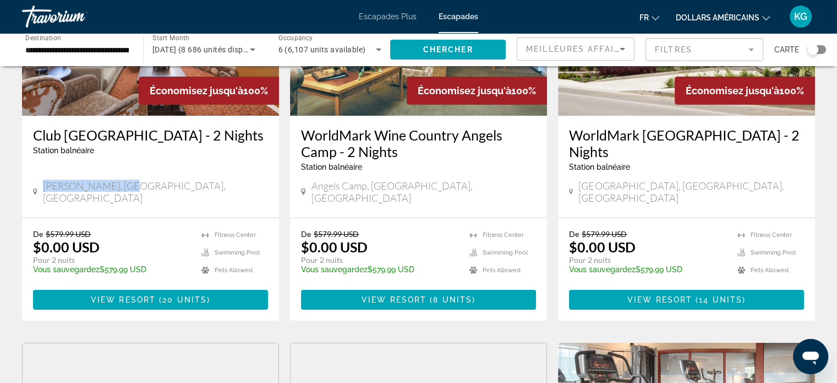
drag, startPoint x: 46, startPoint y: 186, endPoint x: 143, endPoint y: 186, distance: 97.4
click at [143, 186] on div "Overgaard, AZ, USA" at bounding box center [150, 191] width 235 height 24
copy span "Overgaard, AZ, USA"
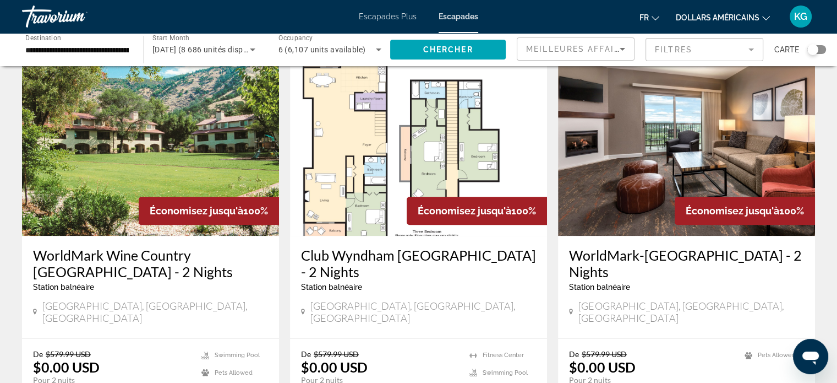
scroll to position [881, 0]
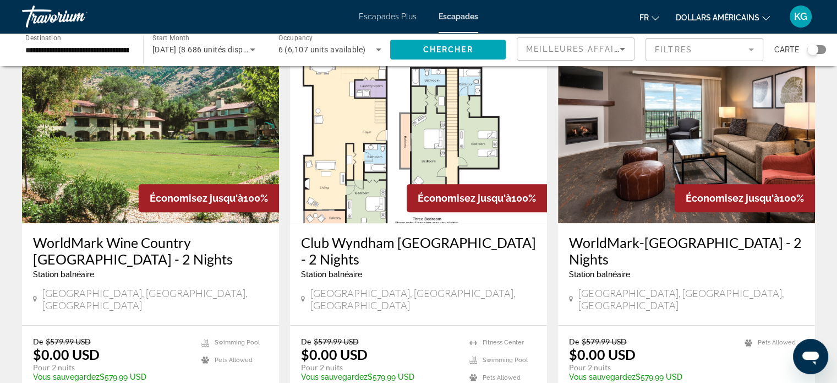
click at [317, 287] on span "Newport, RI, USA" at bounding box center [423, 299] width 226 height 24
drag, startPoint x: 314, startPoint y: 249, endPoint x: 416, endPoint y: 250, distance: 101.8
click at [416, 287] on div "Newport, RI, USA" at bounding box center [418, 299] width 235 height 24
copy span "Newport, RI, USA"
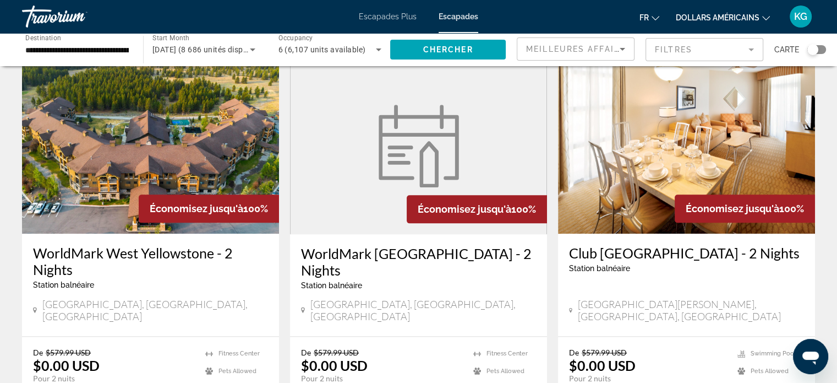
scroll to position [1376, 0]
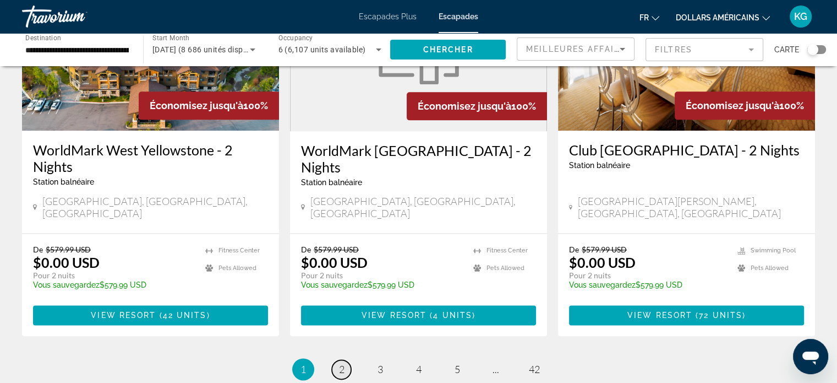
click at [345, 359] on link "page 2" at bounding box center [341, 368] width 19 height 19
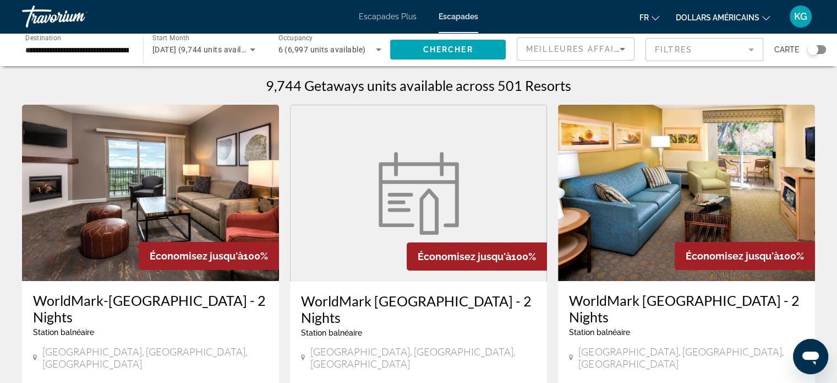
scroll to position [110, 0]
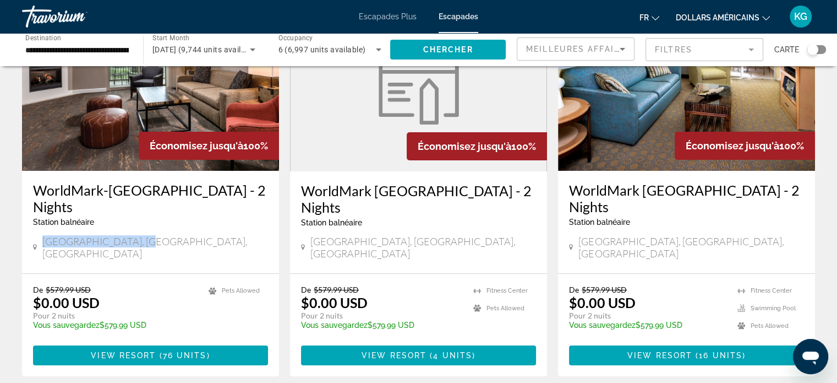
drag, startPoint x: 45, startPoint y: 240, endPoint x: 164, endPoint y: 238, distance: 119.4
click at [164, 238] on div "Marble Falls, TX, USA" at bounding box center [150, 247] width 235 height 24
copy span "Marble Falls, TX, USA"
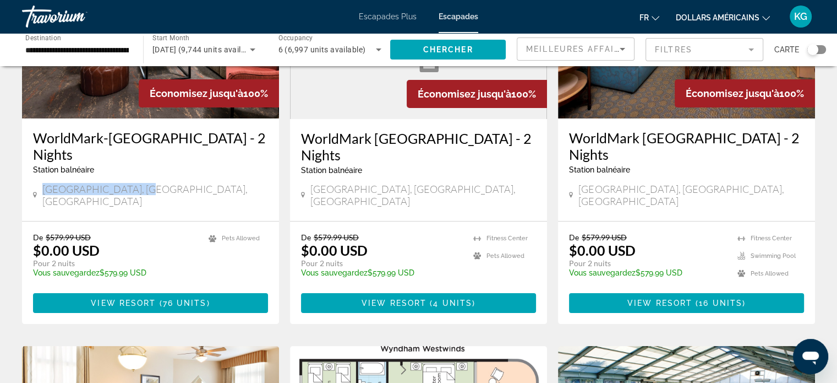
scroll to position [220, 0]
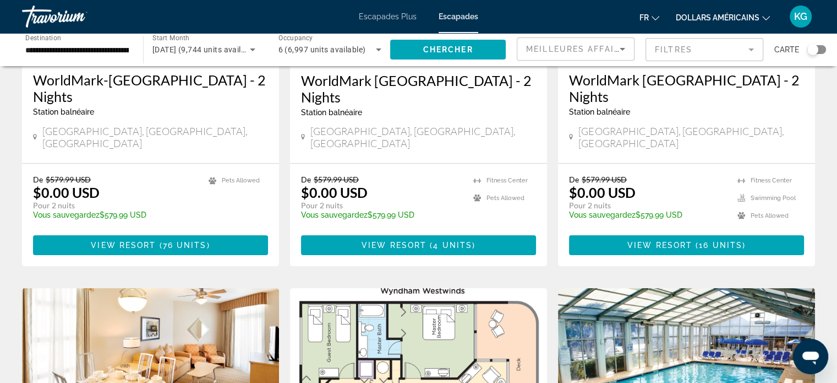
click at [448, 117] on div "WorldMark Tropicana Avenue - 2 Nights Station balnéaire - Ceci est une station …" at bounding box center [418, 98] width 235 height 53
drag, startPoint x: 315, startPoint y: 132, endPoint x: 409, endPoint y: 129, distance: 94.7
click at [409, 129] on div "Las Vegas, NV, USA" at bounding box center [418, 137] width 235 height 24
copy span "as Vegas, NV, USA"
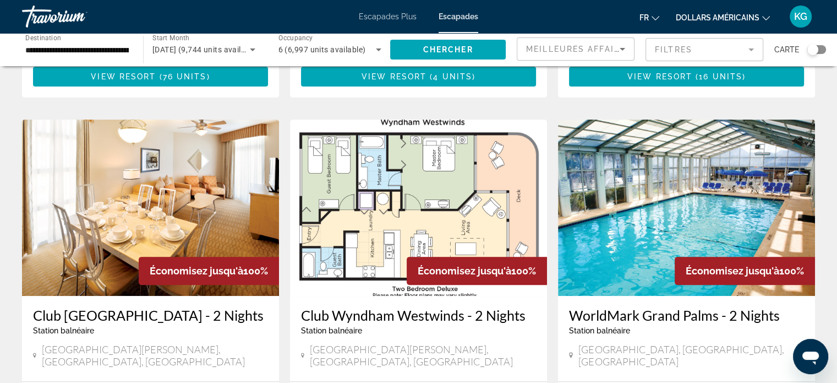
scroll to position [330, 0]
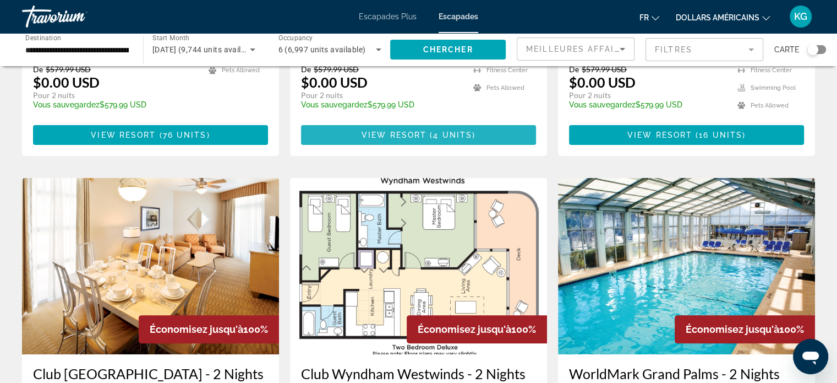
click at [429, 122] on span "Contenu principal" at bounding box center [418, 135] width 235 height 26
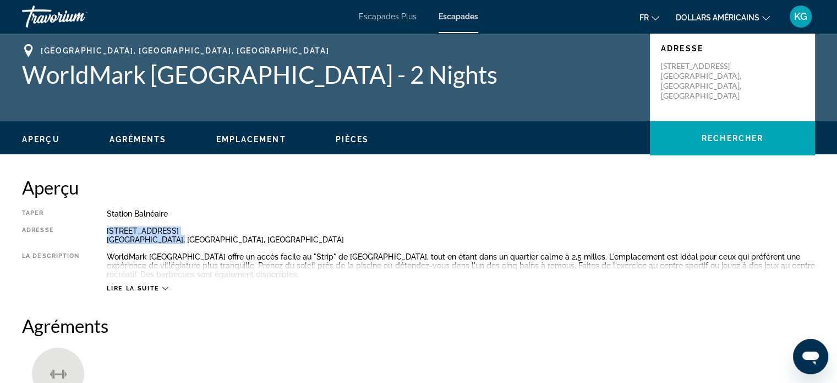
drag, startPoint x: 108, startPoint y: 233, endPoint x: 205, endPoint y: 241, distance: 97.2
click at [205, 241] on div "5275 West Tropicana Ave Las Vegas, NV, USA" at bounding box center [461, 235] width 708 height 18
copy div "5275 West Tropicana Ave Las Vegas, NV, USA"
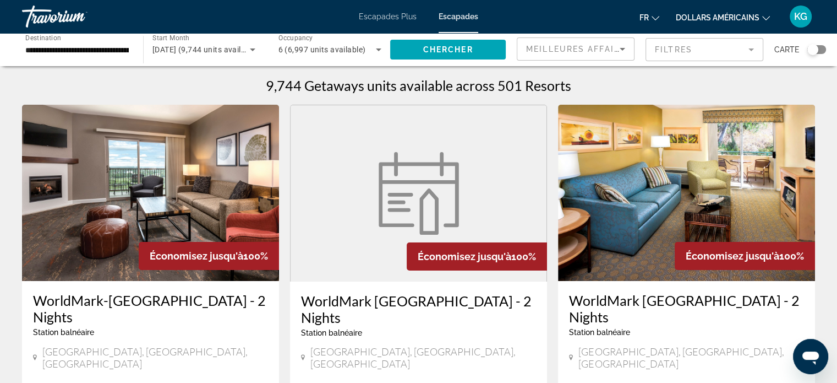
scroll to position [110, 0]
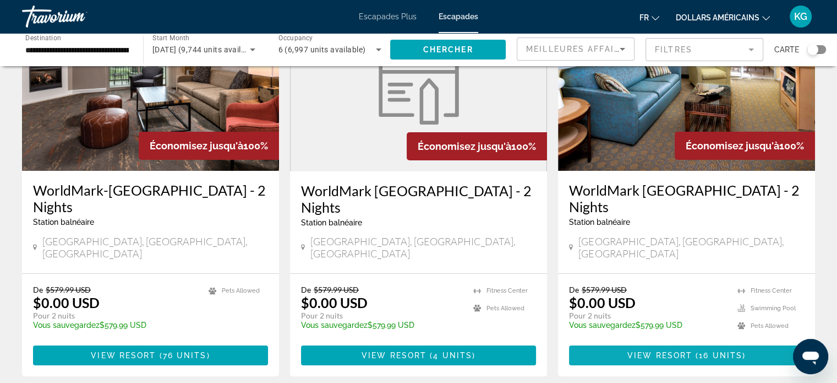
click at [667, 351] on span "View Resort" at bounding box center [659, 355] width 65 height 9
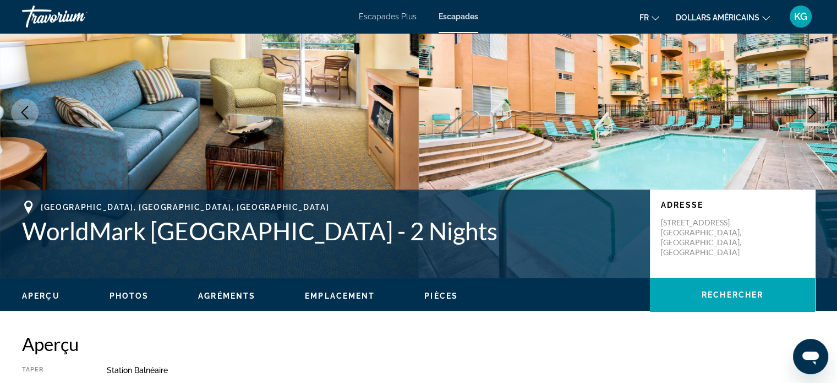
scroll to position [110, 0]
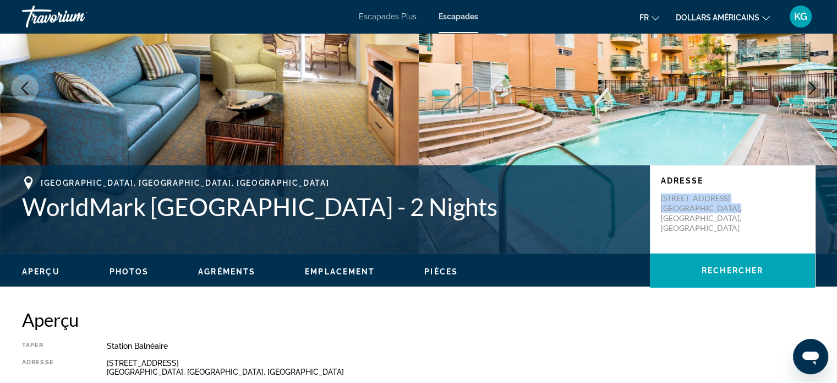
drag, startPoint x: 660, startPoint y: 194, endPoint x: 742, endPoint y: 237, distance: 92.8
click at [742, 237] on div "Adresse 425 South Camino Del Rio San Diego, CA, USA" at bounding box center [732, 209] width 165 height 88
copy p "425 South Camino Del Rio San Diego, CA, USA"
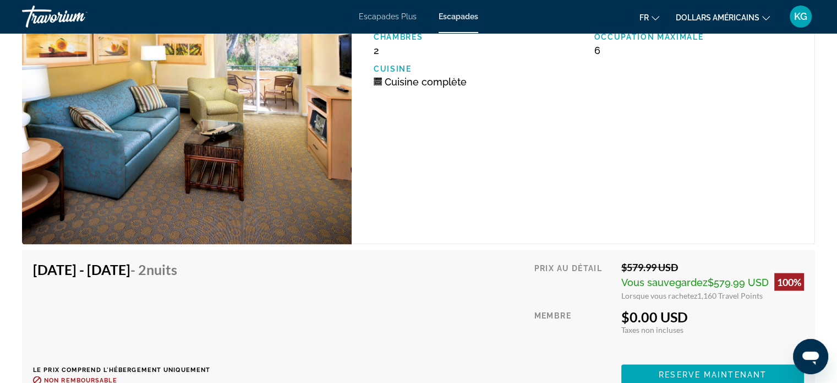
scroll to position [2202, 0]
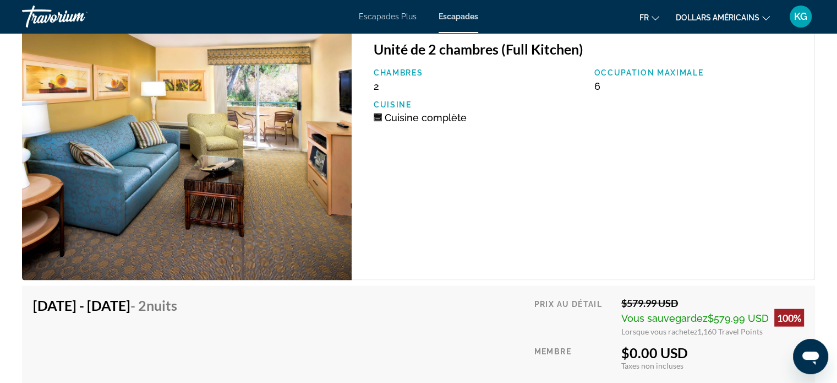
click at [229, 154] on img "Contenu principal" at bounding box center [187, 154] width 330 height 251
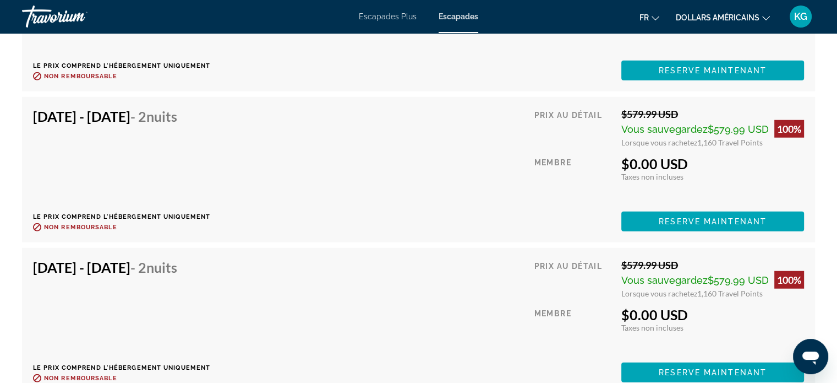
scroll to position [2688, 0]
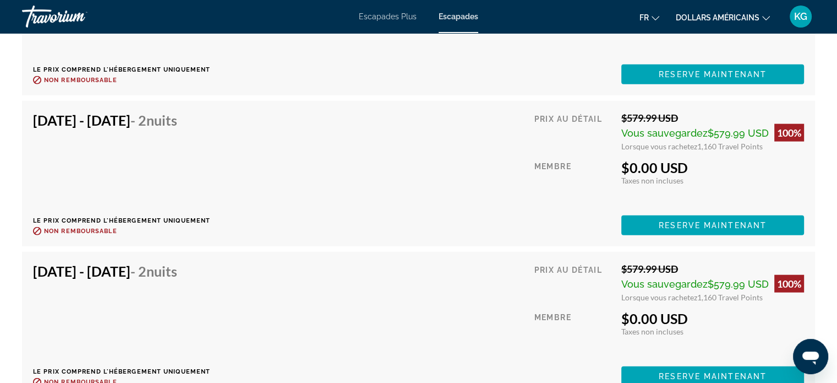
click at [809, 351] on icon "Ouvrir la fenêtre de messagerie" at bounding box center [810, 357] width 17 height 13
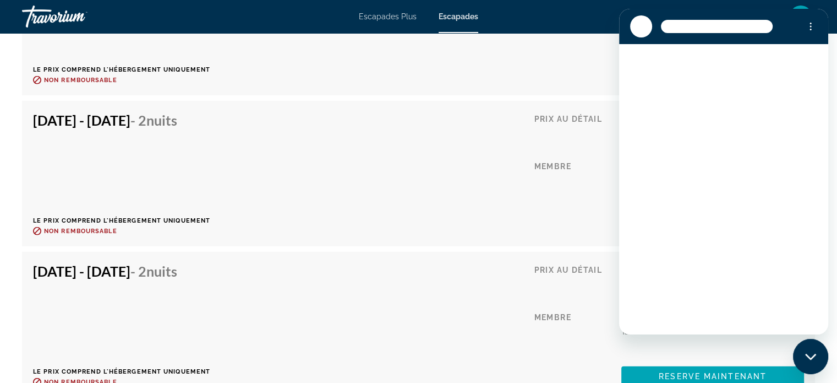
scroll to position [0, 0]
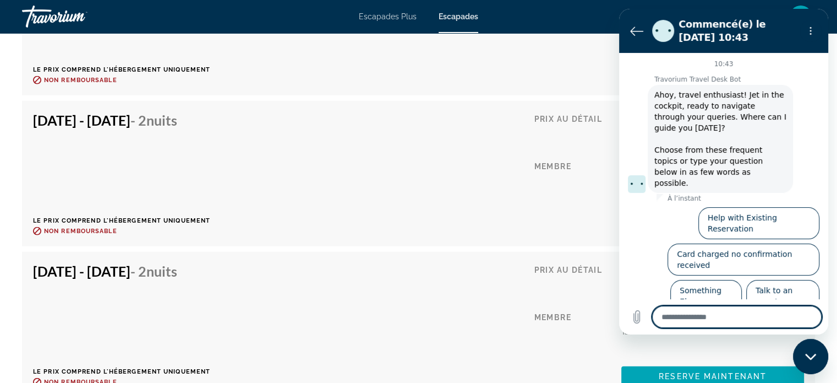
click at [746, 312] on textarea at bounding box center [737, 316] width 170 height 22
paste textarea "**********"
type textarea "**********"
type textarea "*"
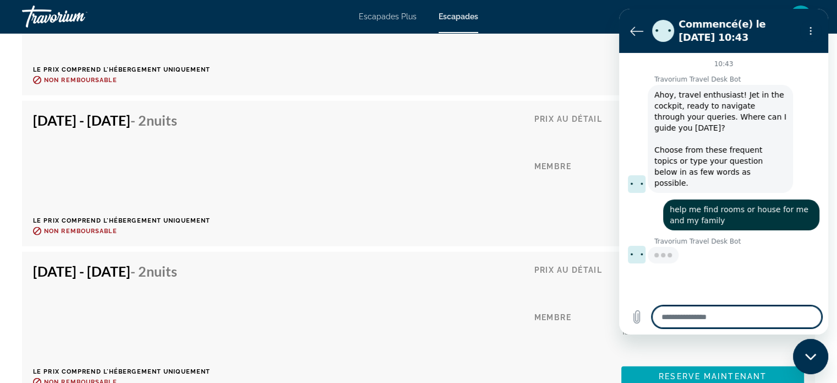
type textarea "*"
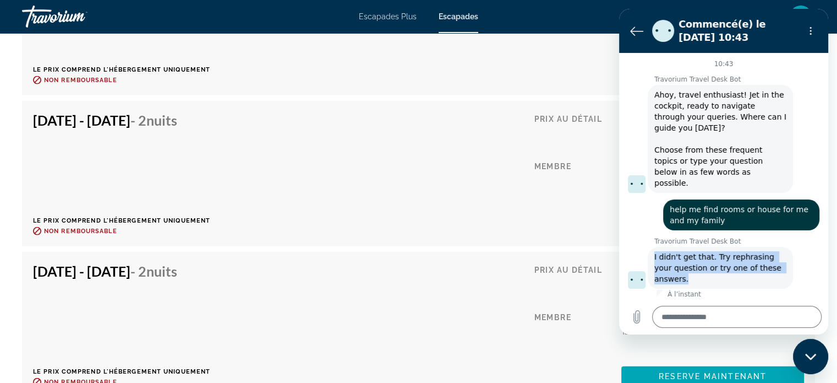
drag, startPoint x: 654, startPoint y: 245, endPoint x: 760, endPoint y: 250, distance: 105.8
click at [786, 256] on span "I didn't get that. Try rephrasing your question or try one of these answers." at bounding box center [720, 267] width 132 height 33
copy span "I didn't get that. Try rephrasing your question or try one of these answers."
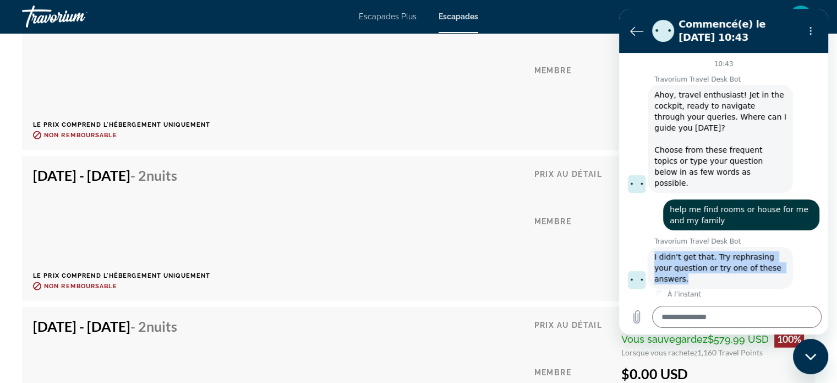
scroll to position [2633, 0]
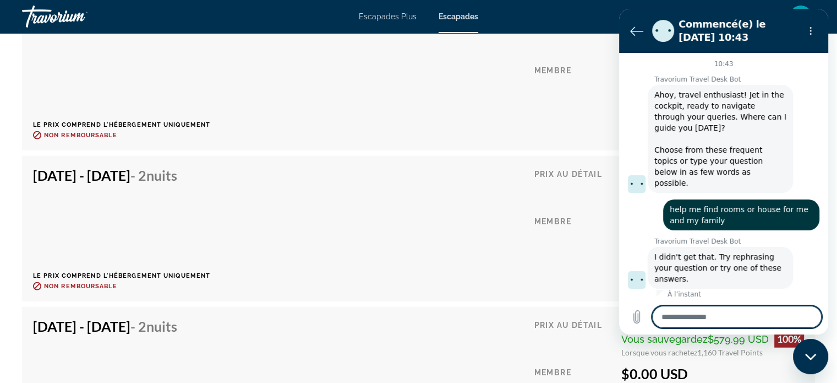
paste textarea "**********"
type textarea "**********"
type textarea "*"
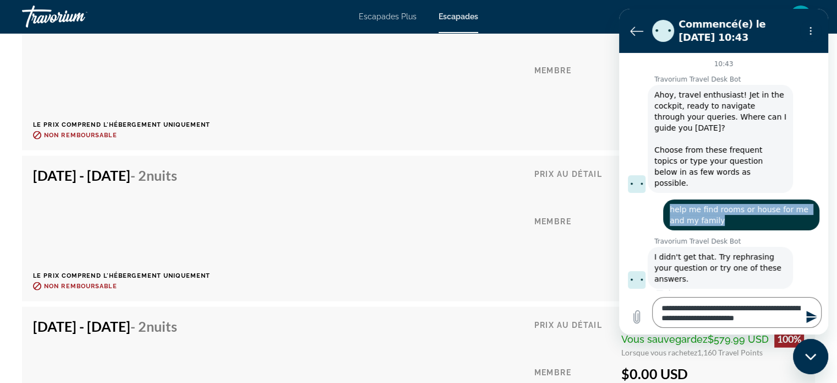
drag, startPoint x: 670, startPoint y: 196, endPoint x: 725, endPoint y: 209, distance: 57.0
click at [725, 209] on span "help me find rooms or house for me and my family" at bounding box center [741, 215] width 143 height 22
copy span "help me find rooms or house for me and my family"
click at [690, 334] on div "**********" at bounding box center [723, 312] width 209 height 44
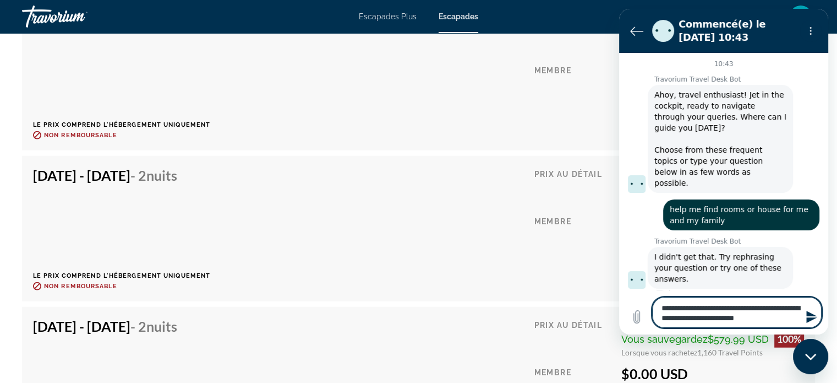
click at [697, 313] on textarea "**********" at bounding box center [737, 312] width 170 height 31
drag, startPoint x: 663, startPoint y: 310, endPoint x: 686, endPoint y: 309, distance: 23.1
click at [686, 309] on textarea "**********" at bounding box center [737, 312] width 170 height 31
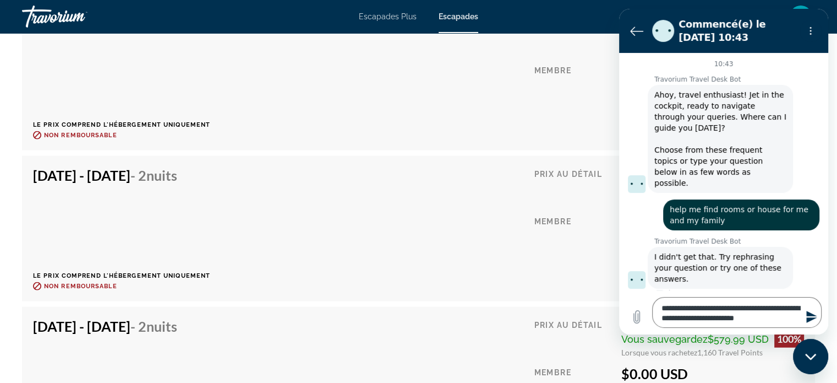
drag, startPoint x: 658, startPoint y: 308, endPoint x: 806, endPoint y: 323, distance: 148.8
click at [806, 323] on div "**********" at bounding box center [737, 312] width 170 height 31
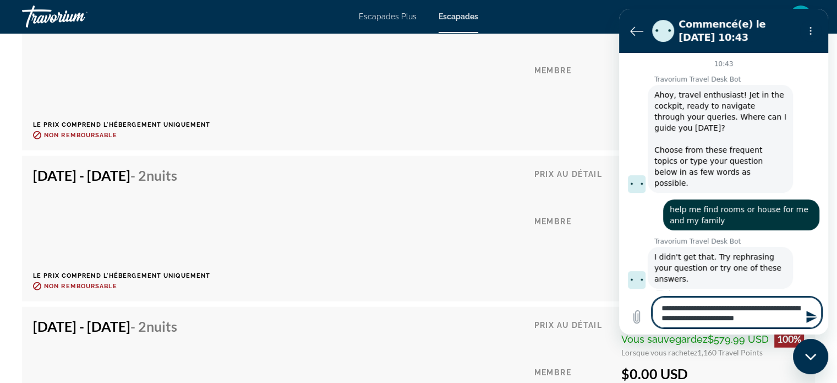
paste textarea
type textarea "**********"
type textarea "*"
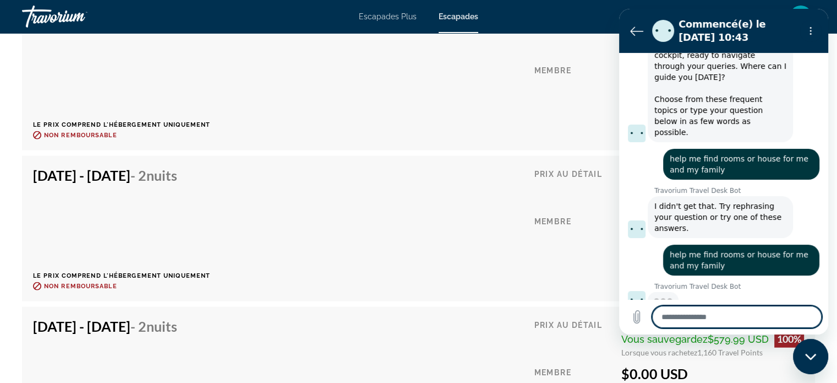
scroll to position [49, 0]
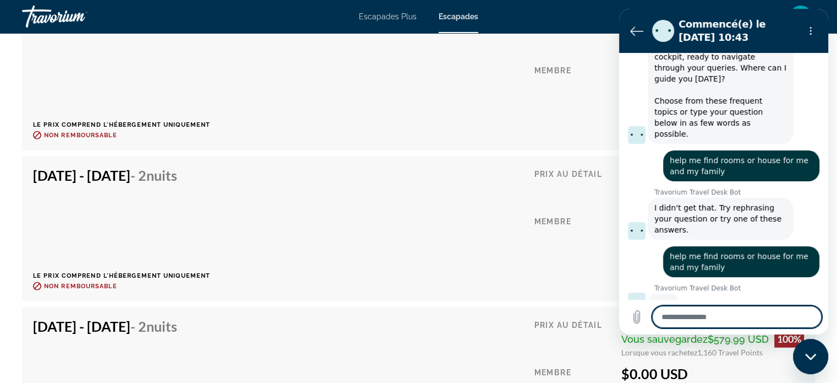
type textarea "*"
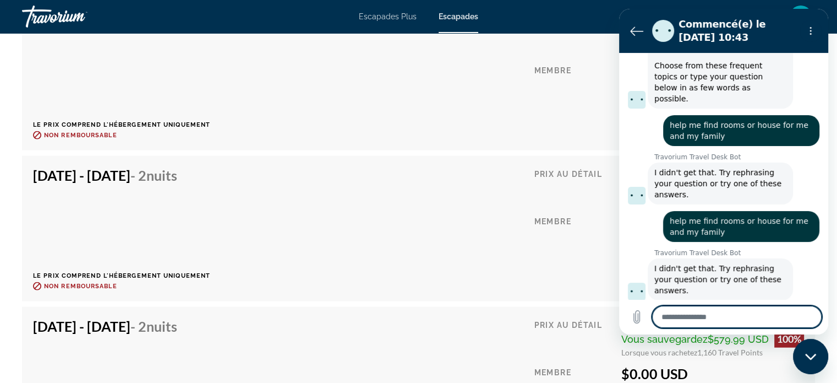
scroll to position [86, 0]
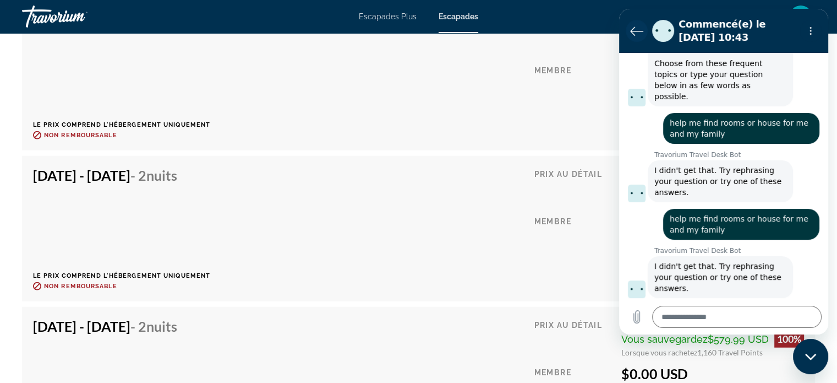
click at [636, 28] on icon "Retour à la liste des conversations" at bounding box center [636, 30] width 13 height 13
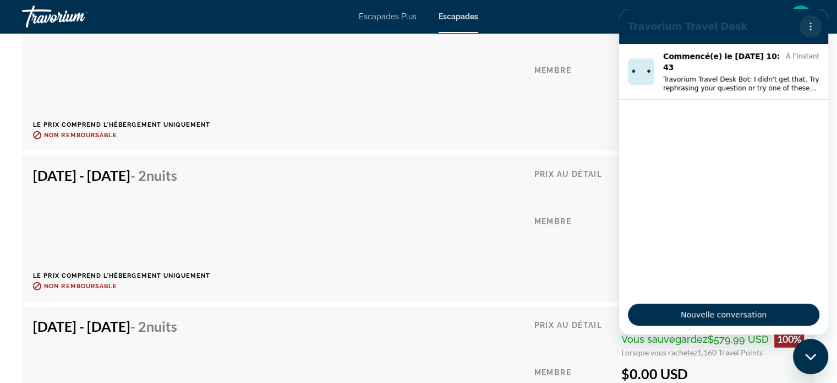
click at [813, 24] on icon "Menu d’options" at bounding box center [810, 26] width 9 height 9
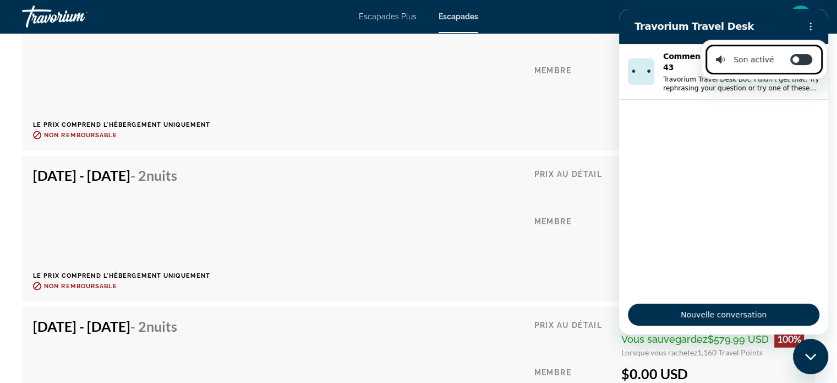
click at [714, 226] on ul "Commencé(e) le 20 sept. à 10:43 À l’instant Travorium Travel Desk Bot: I didn't…" at bounding box center [723, 169] width 209 height 250
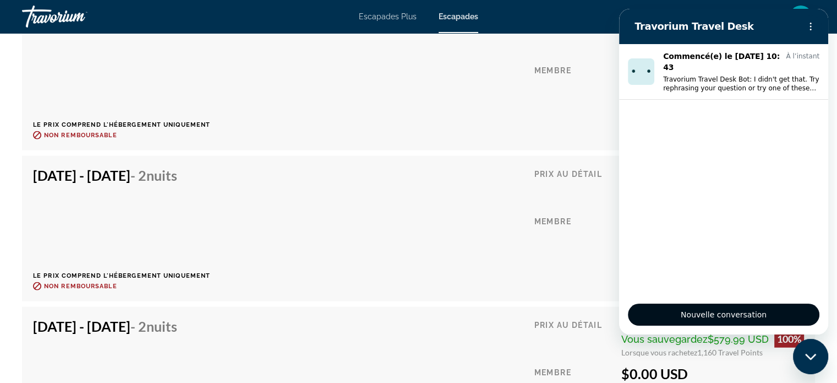
click at [728, 316] on span "Nouvelle conversation" at bounding box center [723, 314] width 173 height 13
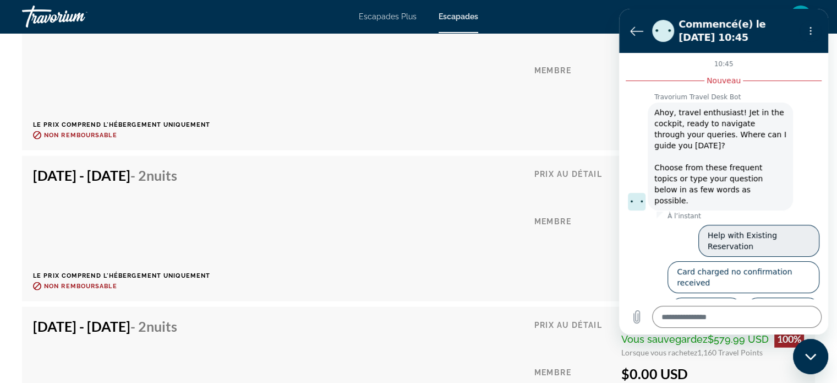
click at [775, 228] on button "Help with Existing Reservation" at bounding box center [758, 241] width 121 height 32
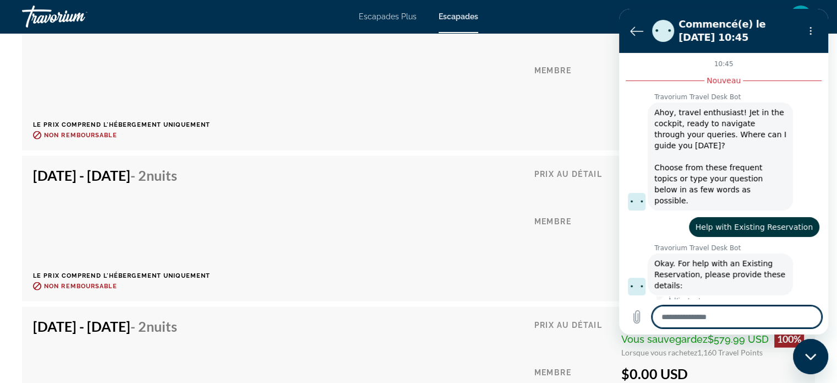
type textarea "*"
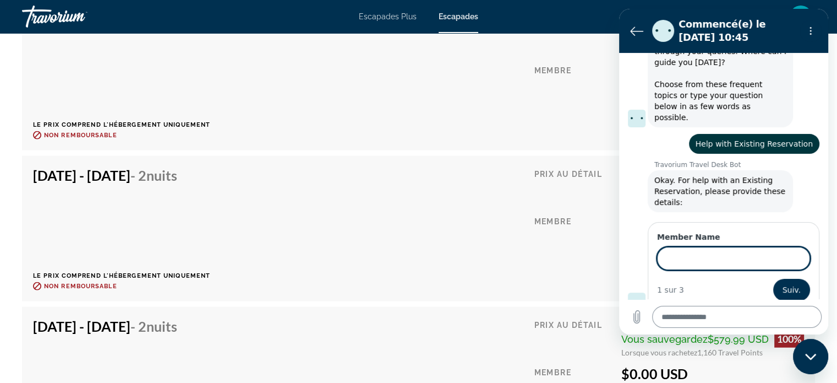
scroll to position [81, 0]
paste input "******"
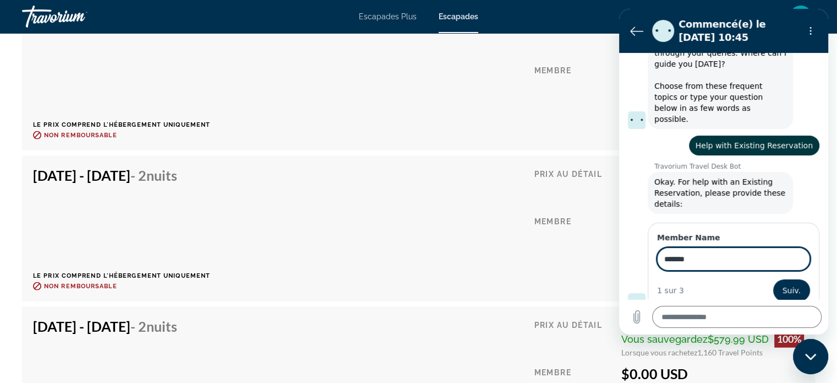
type input "******"
click at [773, 279] on button "Suiv." at bounding box center [791, 290] width 37 height 22
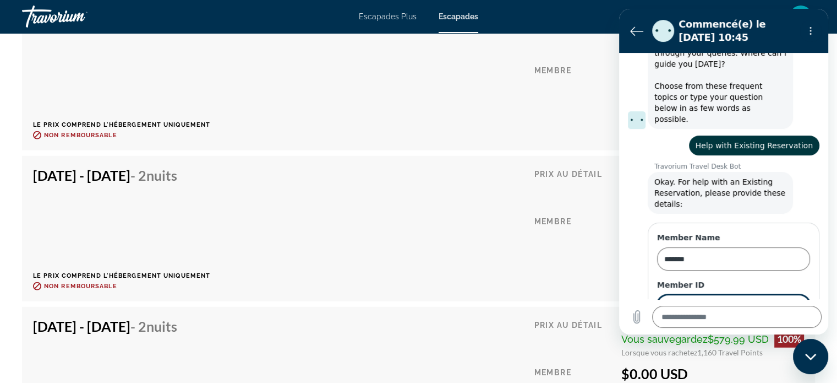
scroll to position [129, 0]
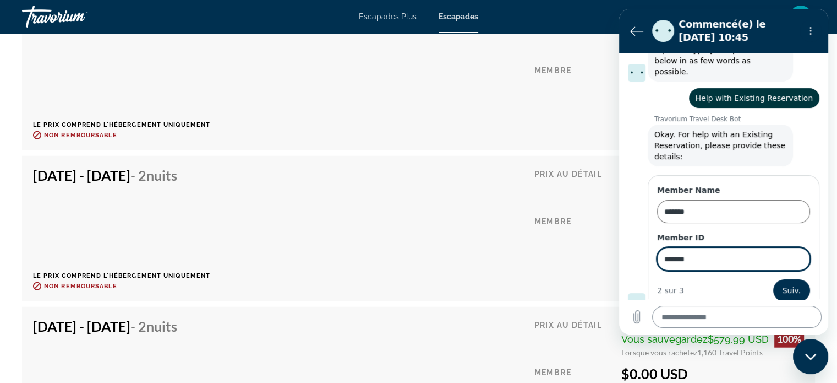
type input "******"
click at [773, 279] on button "Suiv." at bounding box center [791, 290] width 37 height 22
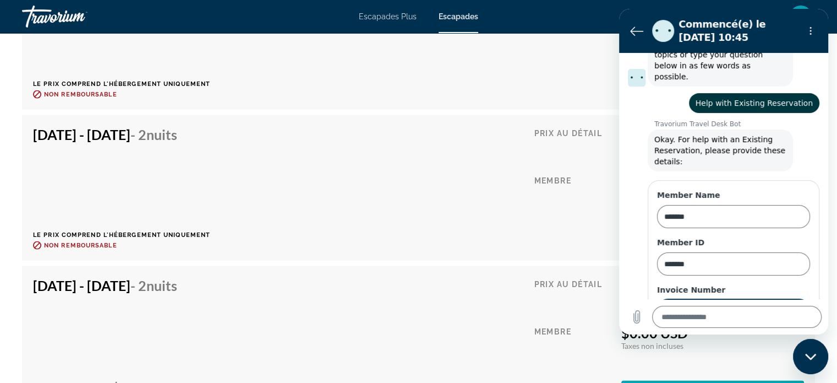
scroll to position [66, 0]
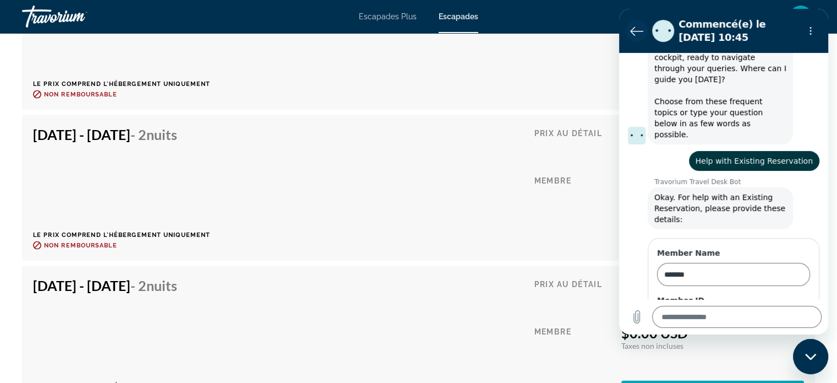
type input "*"
click at [631, 32] on icon "Retour à la liste des conversations" at bounding box center [636, 30] width 13 height 13
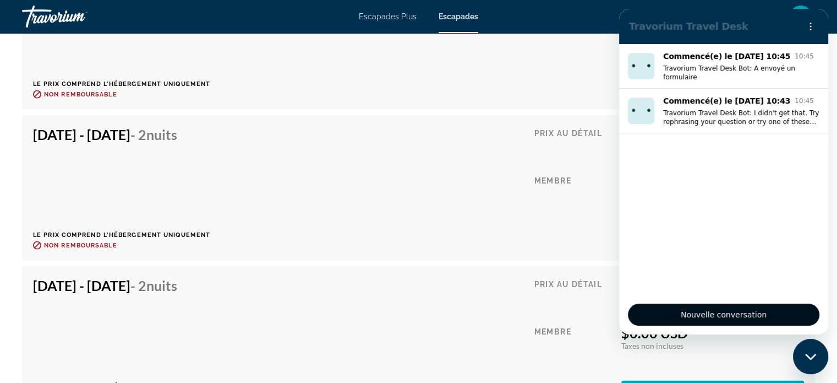
click at [745, 316] on span "Nouvelle conversation" at bounding box center [723, 314] width 173 height 13
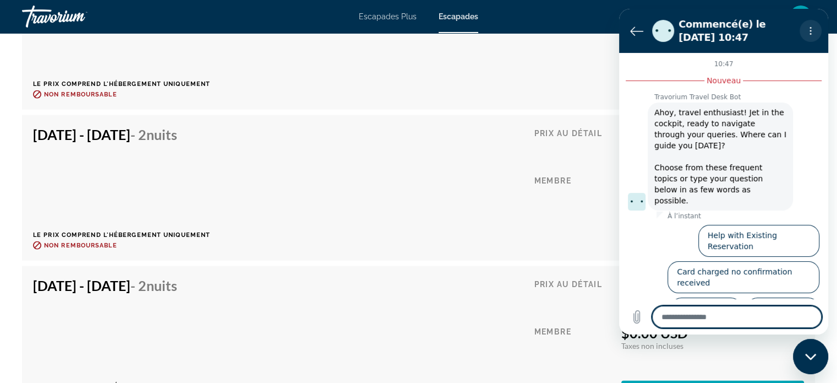
click at [808, 30] on icon "Menu d’options" at bounding box center [810, 30] width 9 height 9
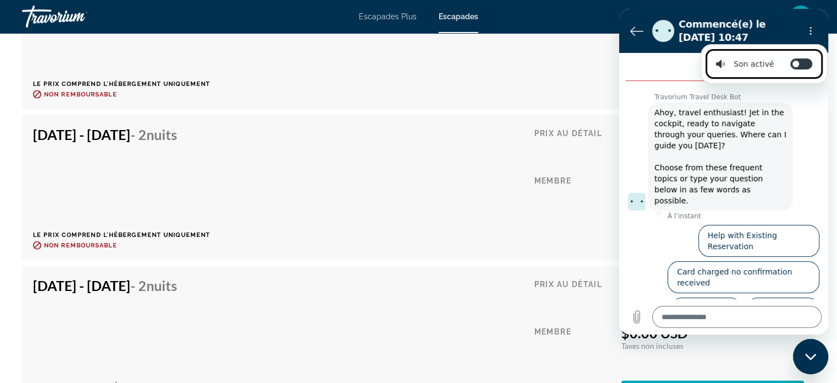
click at [781, 149] on span "Ahoy, travel enthusiast! Jet in the cockpit, ready to navigate through your que…" at bounding box center [720, 156] width 132 height 99
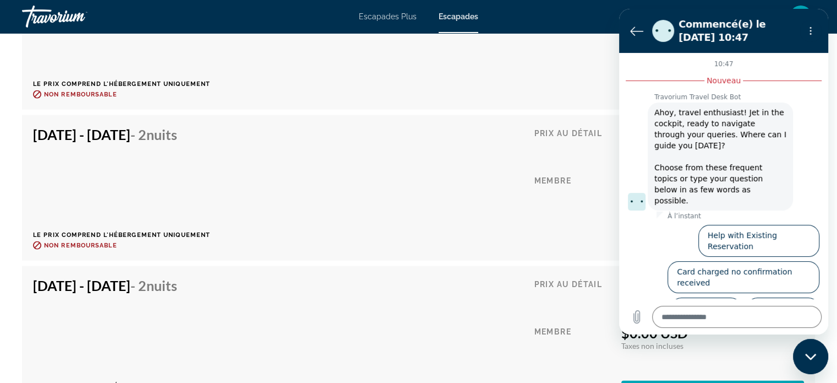
scroll to position [2578, 0]
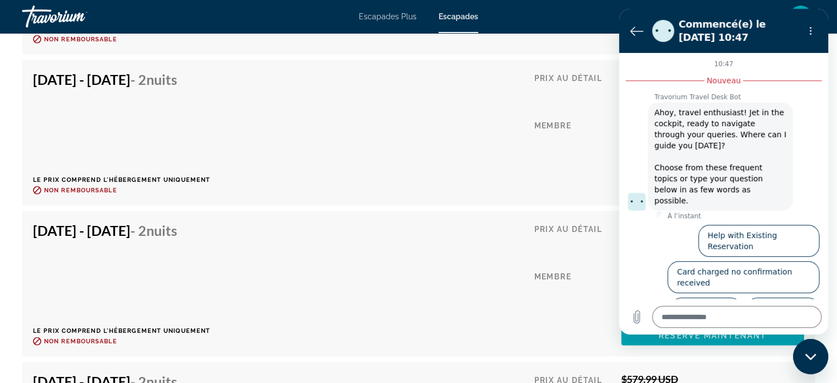
click at [719, 297] on button "Something Else" at bounding box center [706, 313] width 72 height 32
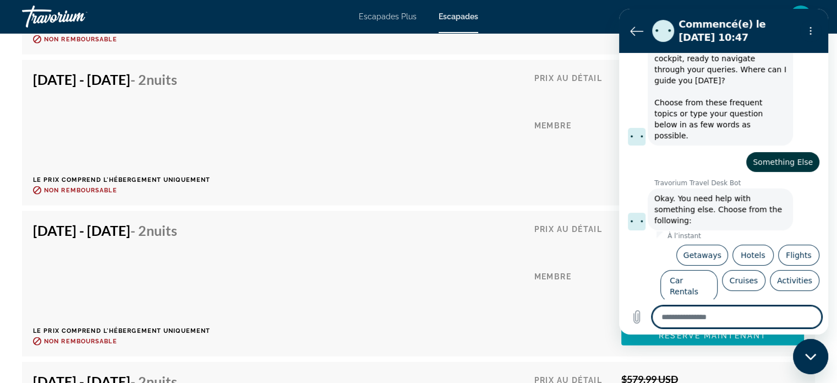
scroll to position [73, 0]
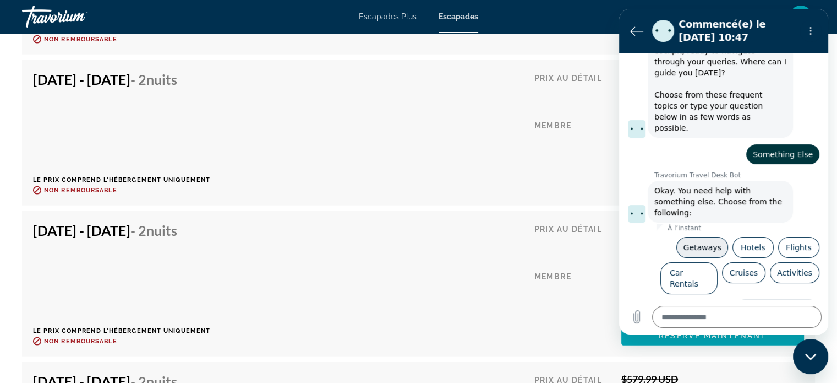
click at [703, 237] on button "Getaways" at bounding box center [702, 247] width 52 height 21
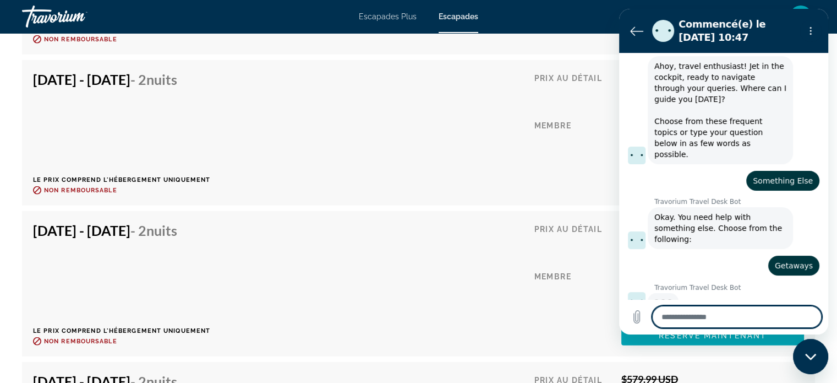
scroll to position [45, 0]
type textarea "*"
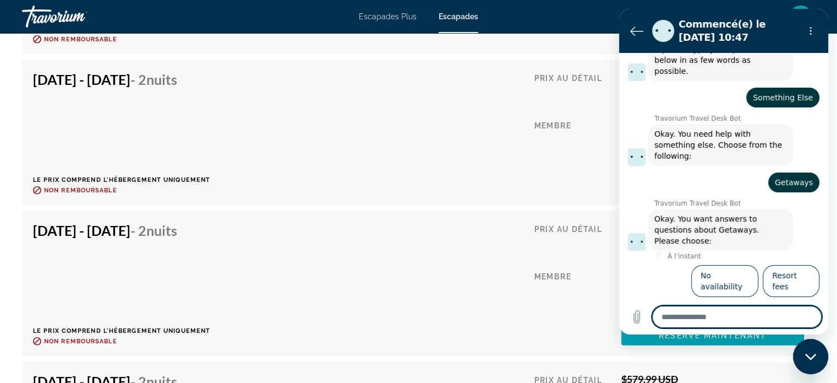
scroll to position [132, 0]
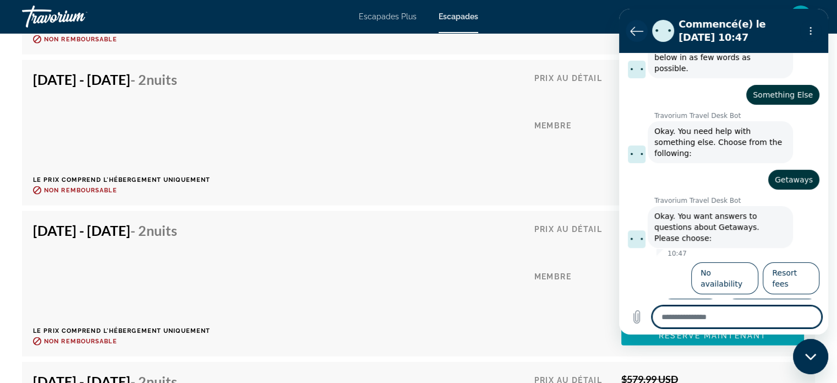
click at [635, 35] on icon "Retour à la liste des conversations" at bounding box center [637, 31] width 12 height 8
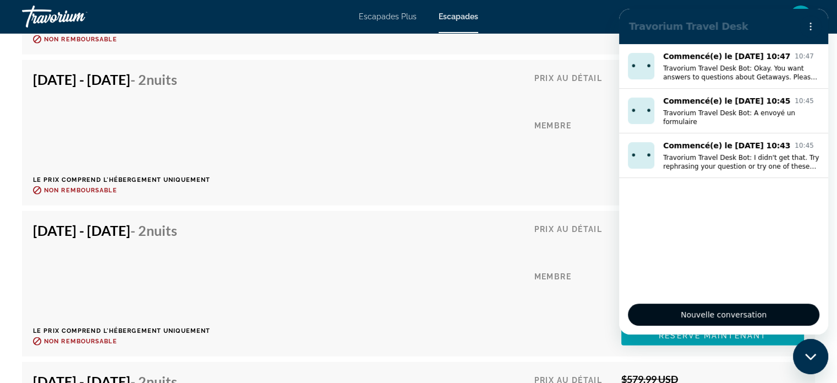
click at [720, 319] on span "Nouvelle conversation" at bounding box center [723, 314] width 173 height 13
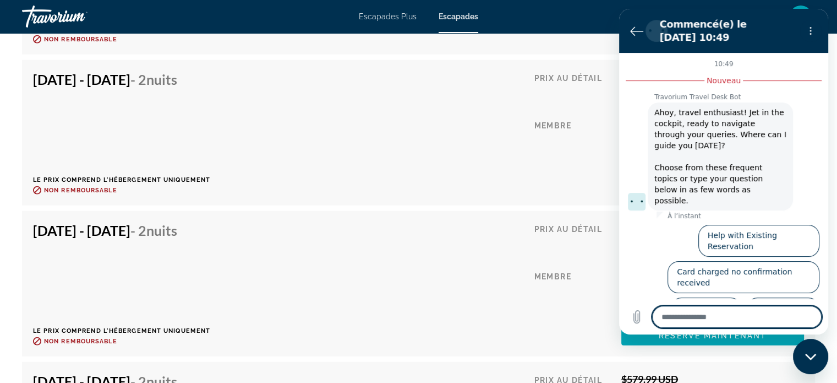
click at [809, 297] on button "Talk to an agent" at bounding box center [782, 313] width 73 height 32
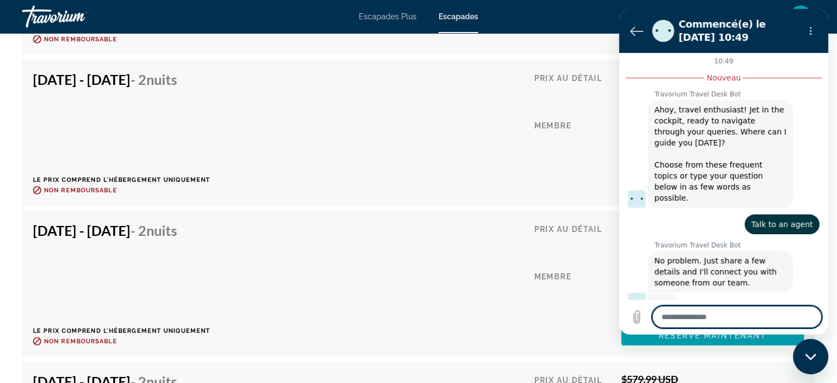
type textarea "*"
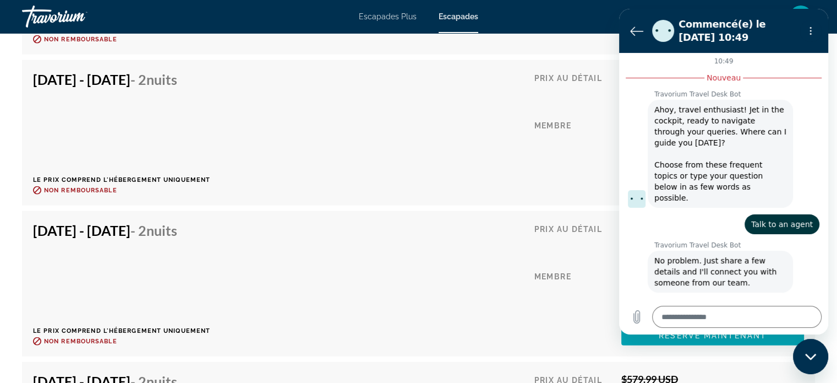
scroll to position [81, 0]
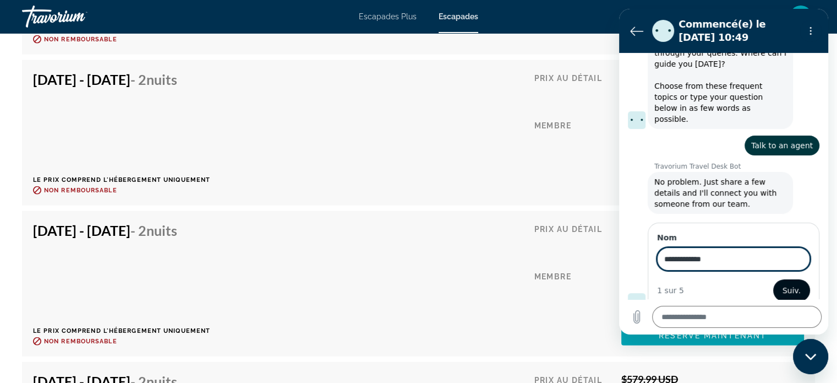
type input "**********"
click at [784, 283] on span "Suiv." at bounding box center [792, 289] width 18 height 13
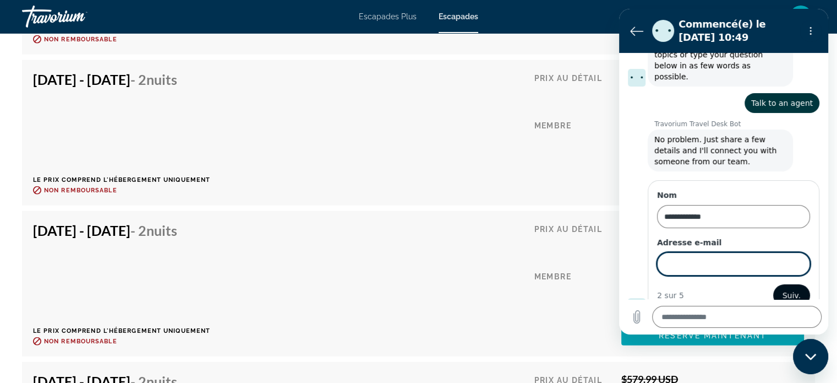
scroll to position [129, 0]
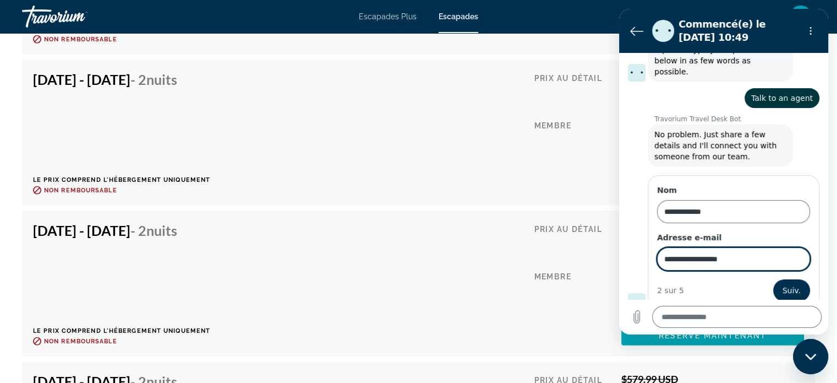
type input "**********"
click at [684, 290] on div "**********" at bounding box center [734, 242] width 172 height 135
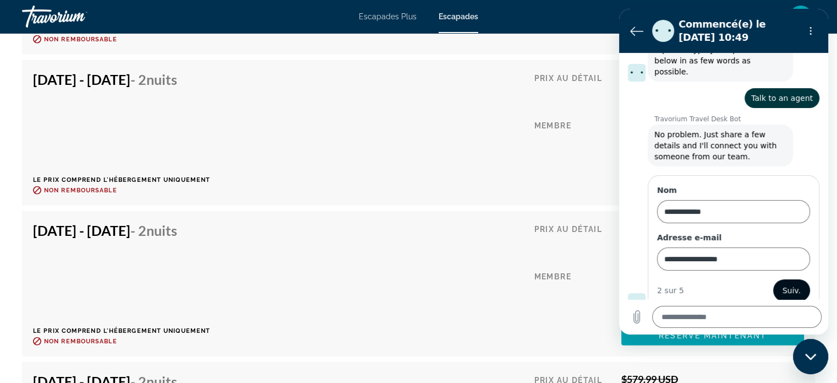
click at [784, 283] on span "Suiv." at bounding box center [792, 289] width 18 height 13
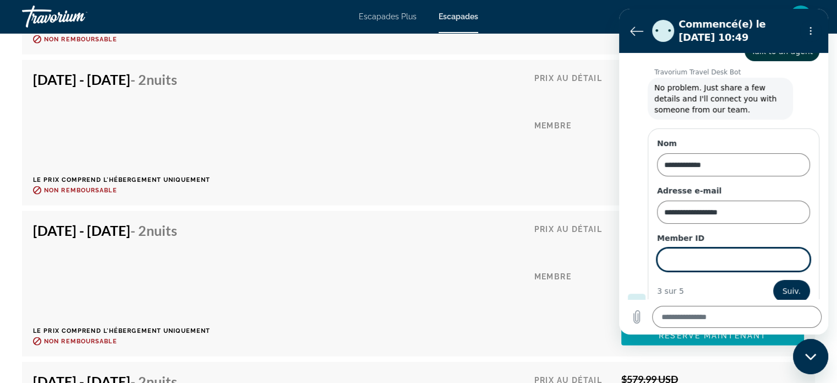
scroll to position [176, 0]
type input "******"
click at [783, 283] on span "Suiv." at bounding box center [792, 289] width 18 height 13
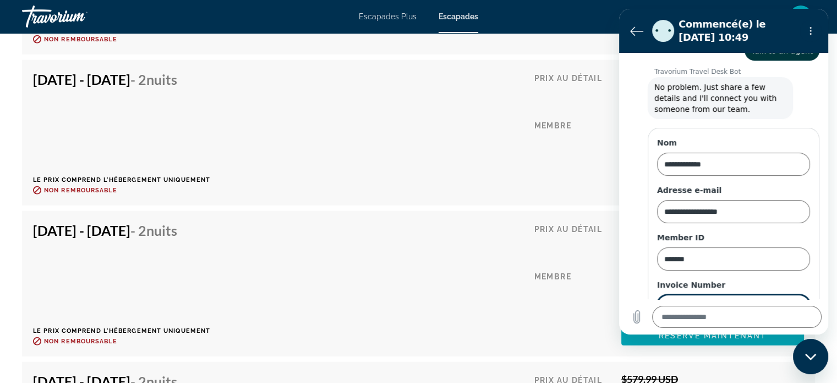
scroll to position [223, 0]
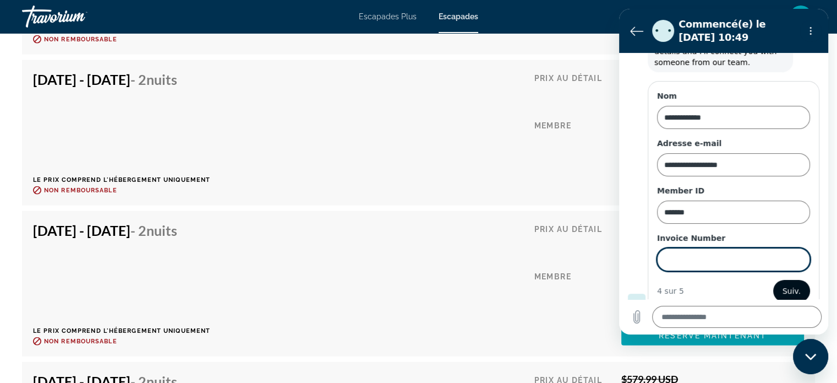
click at [783, 284] on span "Suiv." at bounding box center [792, 290] width 18 height 13
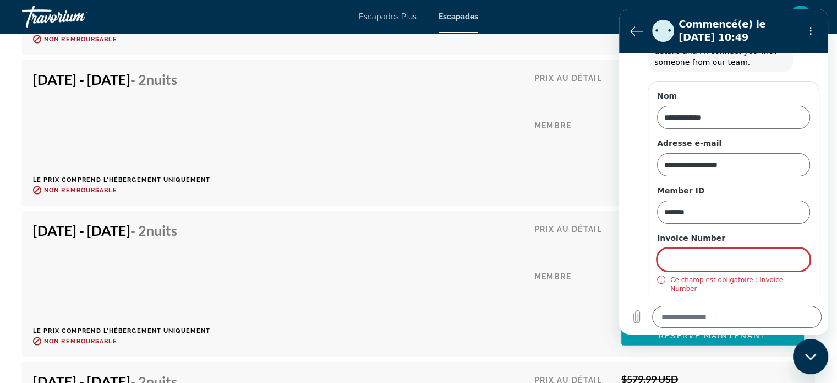
scroll to position [236, 0]
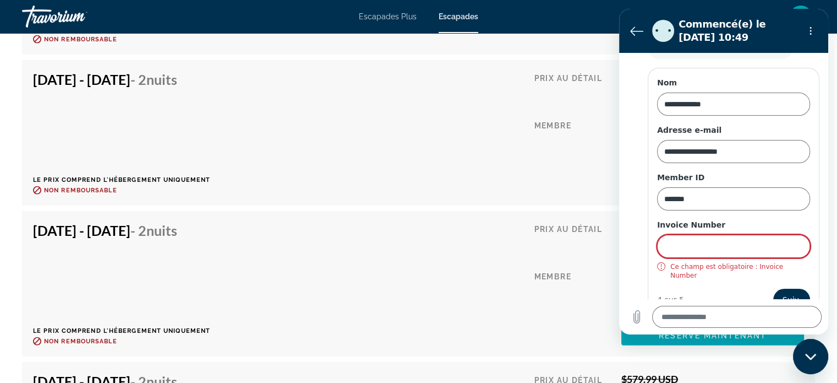
click at [707, 238] on input "Invoice Number" at bounding box center [733, 245] width 153 height 23
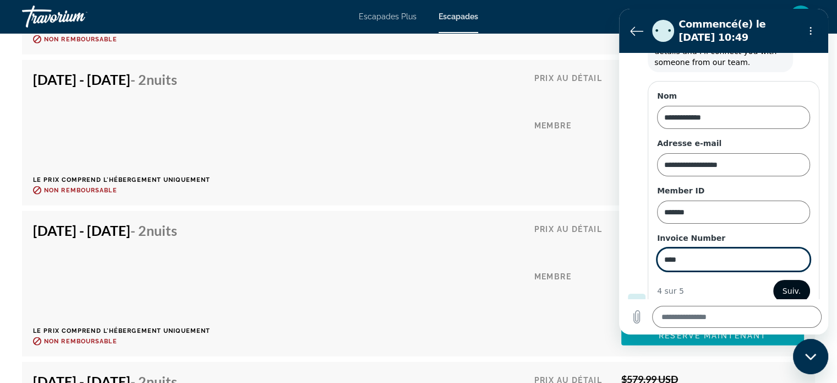
type input "****"
click at [787, 284] on span "Suiv." at bounding box center [792, 290] width 18 height 13
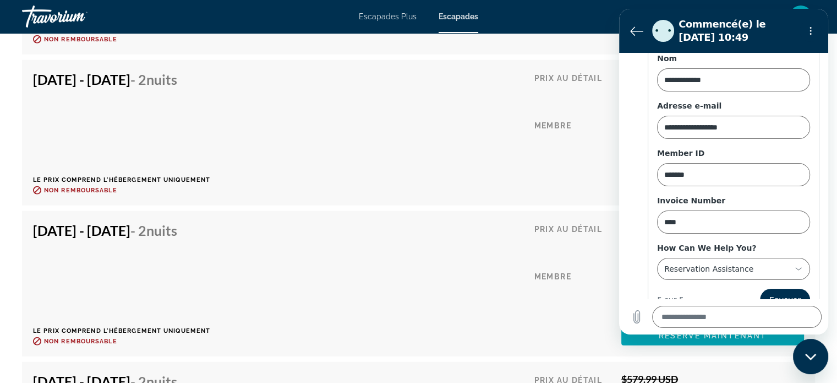
scroll to position [269, 0]
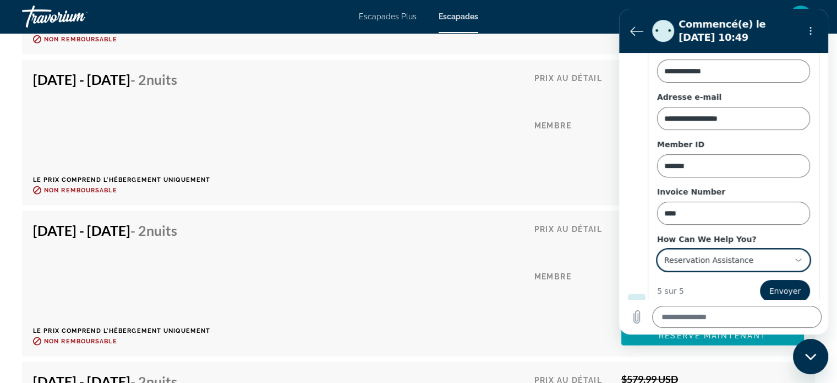
click at [794, 255] on icon at bounding box center [798, 259] width 9 height 9
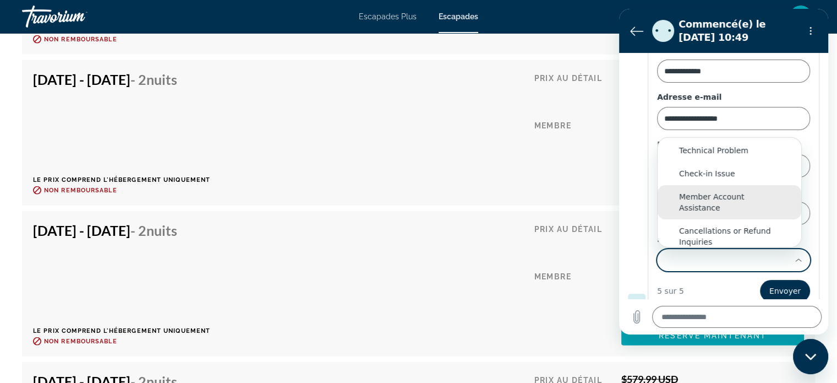
scroll to position [28, 0]
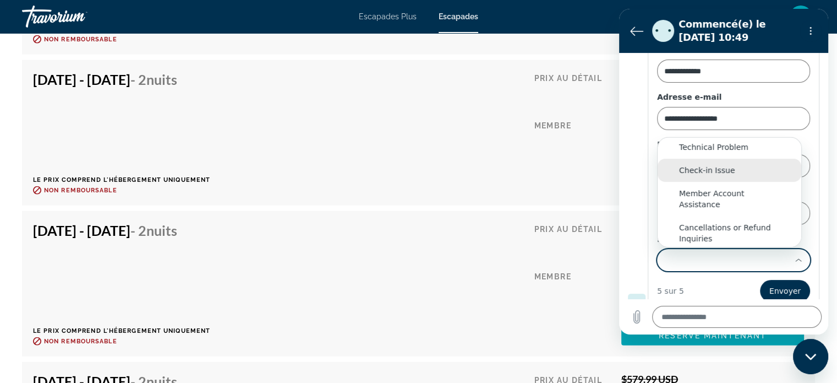
click at [717, 165] on div "Check-in Issue" at bounding box center [729, 170] width 101 height 11
type input "**********"
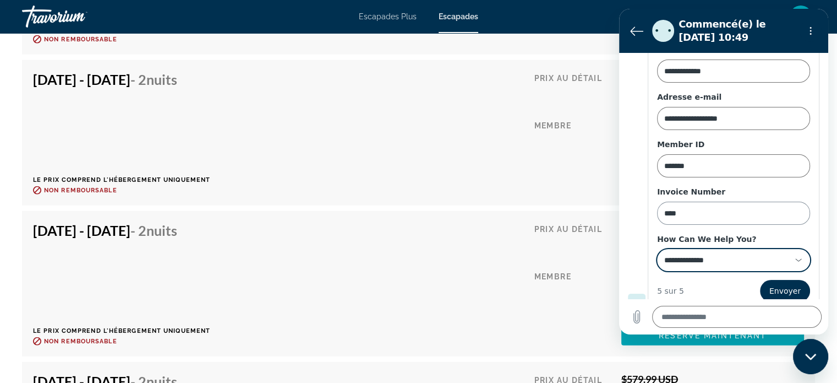
scroll to position [0, 0]
click at [782, 284] on span "Envoyer" at bounding box center [784, 290] width 31 height 13
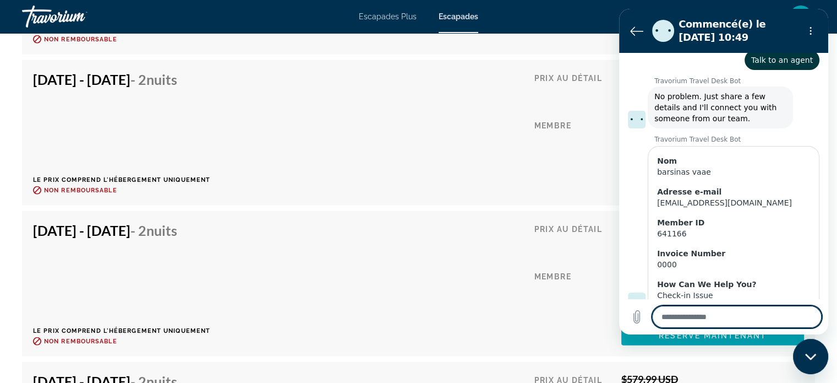
scroll to position [191, 0]
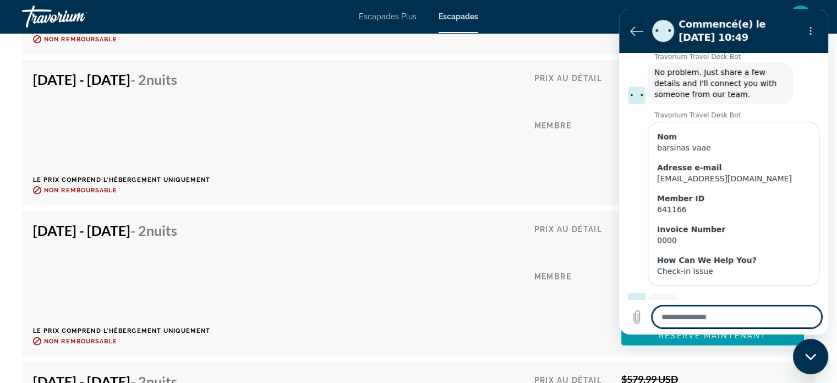
type textarea "*"
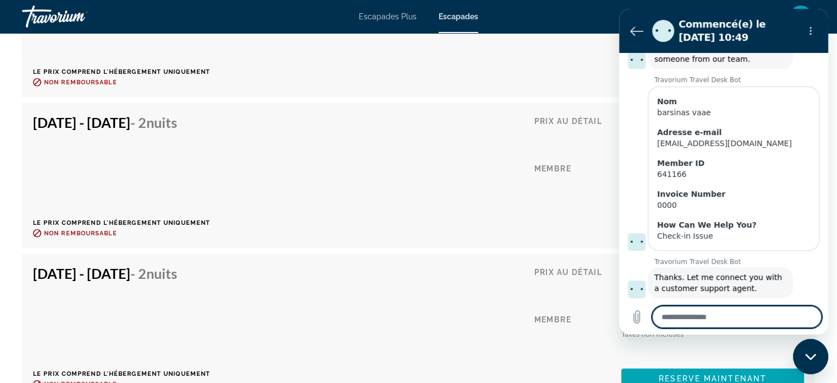
scroll to position [2688, 0]
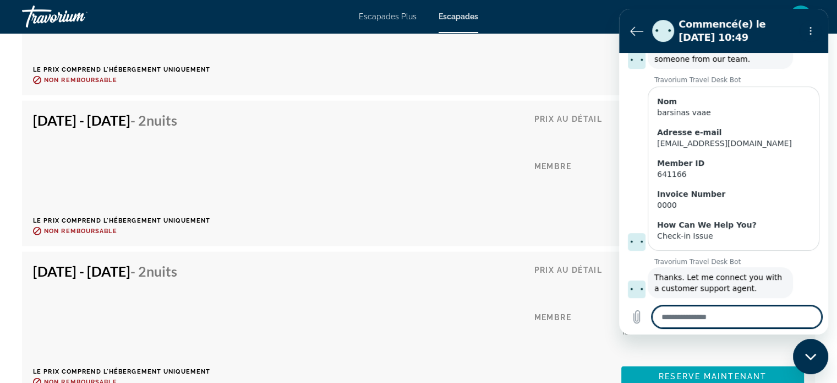
type textarea "*"
type textarea "**"
type textarea "*"
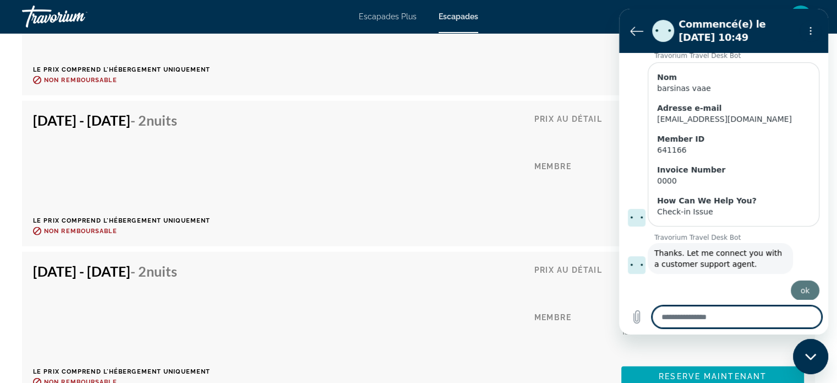
type textarea "*"
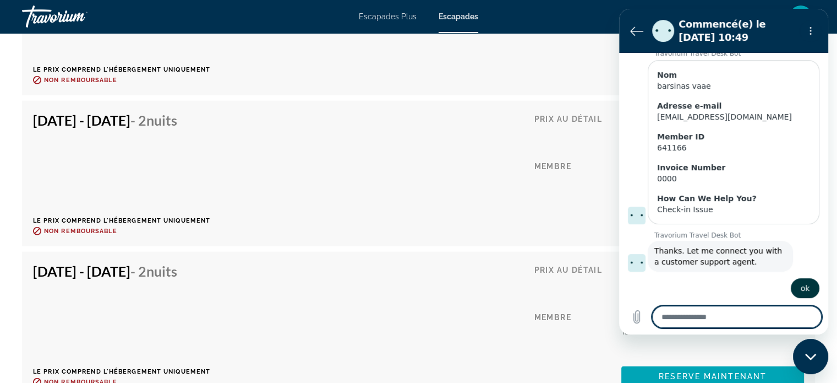
paste textarea "**********"
type textarea "**********"
type textarea "*"
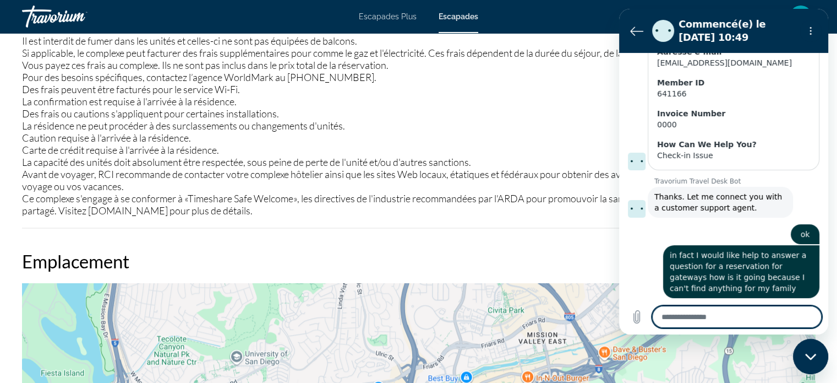
scroll to position [1587, 0]
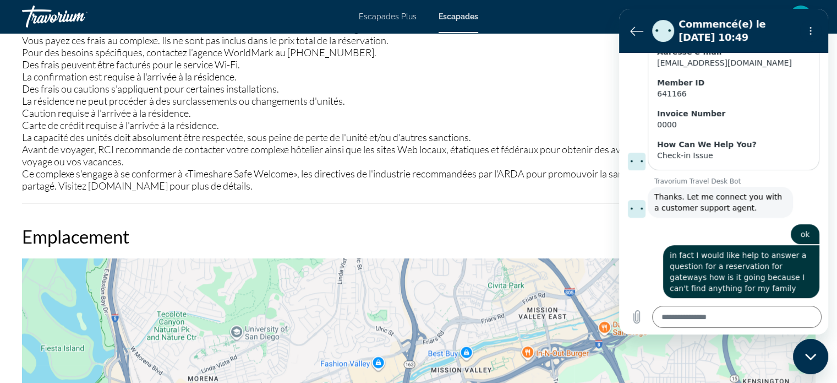
drag, startPoint x: 348, startPoint y: 174, endPoint x: 280, endPoint y: 171, distance: 68.3
click at [280, 171] on div "Il est interdit de fumer dans les unités et celles-ci ne sont pas équipées de b…" at bounding box center [418, 101] width 793 height 182
click at [816, 357] on icon "Fermer la fenêtre de messagerie" at bounding box center [811, 356] width 12 height 7
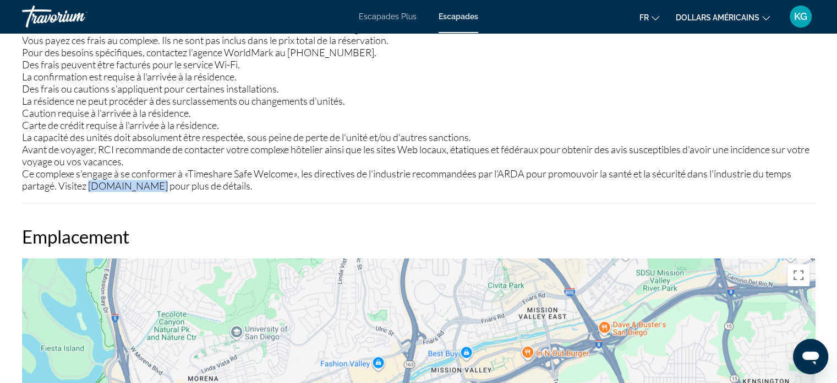
drag, startPoint x: 89, startPoint y: 173, endPoint x: 157, endPoint y: 178, distance: 67.9
click at [157, 178] on div "Il est interdit de fumer dans les unités et celles-ci ne sont pas équipées de b…" at bounding box center [418, 101] width 793 height 182
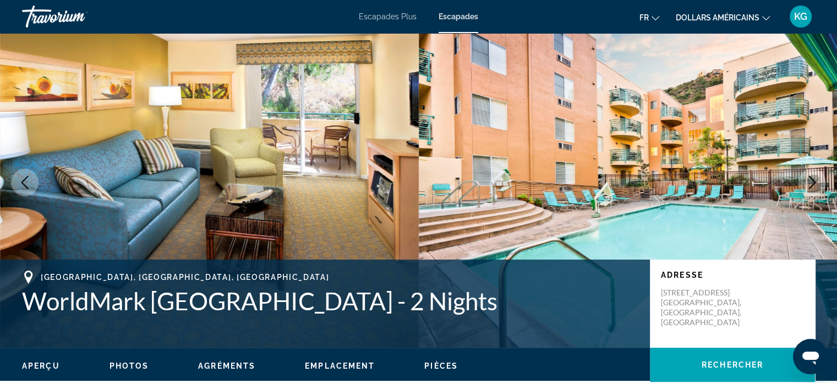
scroll to position [0, 0]
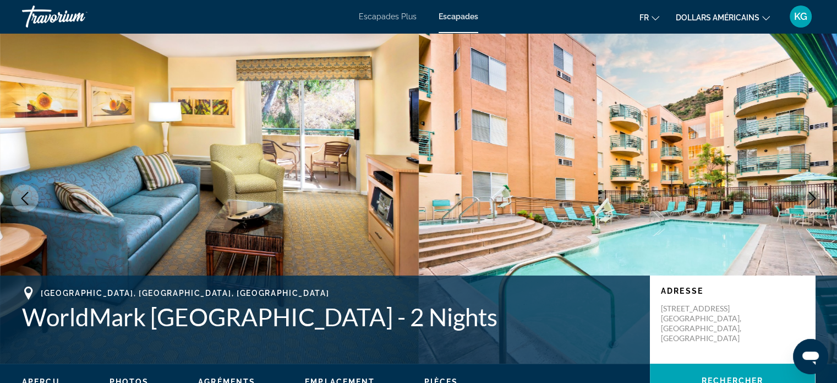
type textarea "*"
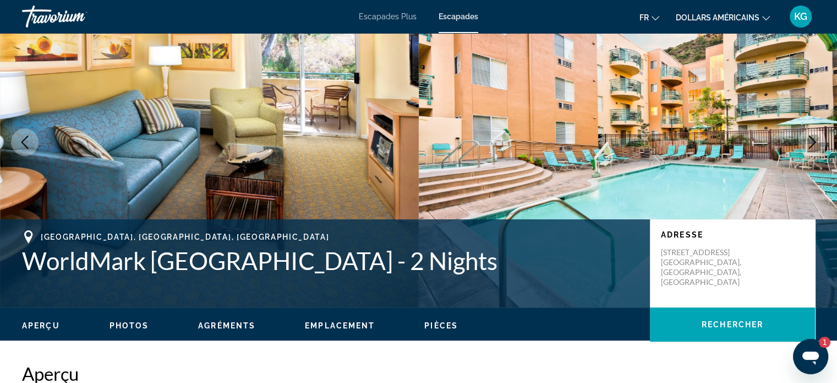
scroll to position [110, 0]
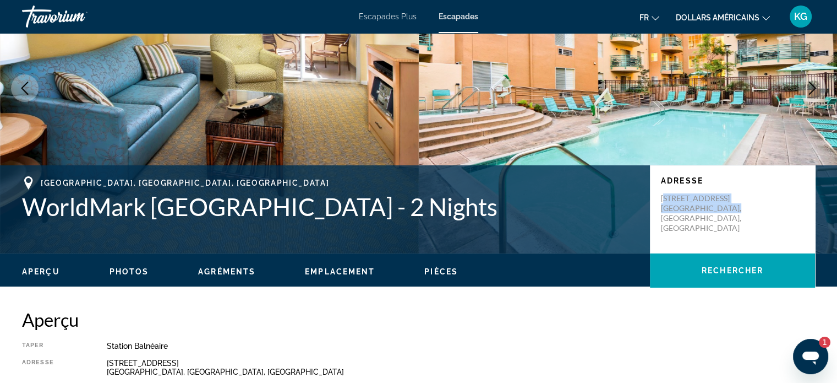
drag, startPoint x: 664, startPoint y: 201, endPoint x: 735, endPoint y: 221, distance: 74.4
click at [747, 224] on div "Adresse 425 South Camino Del Rio San Diego, CA, USA" at bounding box center [732, 209] width 165 height 88
click at [687, 205] on p "425 South Camino Del Rio San Diego, CA, USA" at bounding box center [705, 213] width 88 height 40
drag, startPoint x: 660, startPoint y: 195, endPoint x: 636, endPoint y: 198, distance: 23.8
click at [750, 227] on div "Adresse 425 South Camino Del Rio San Diego, CA, USA" at bounding box center [732, 209] width 165 height 88
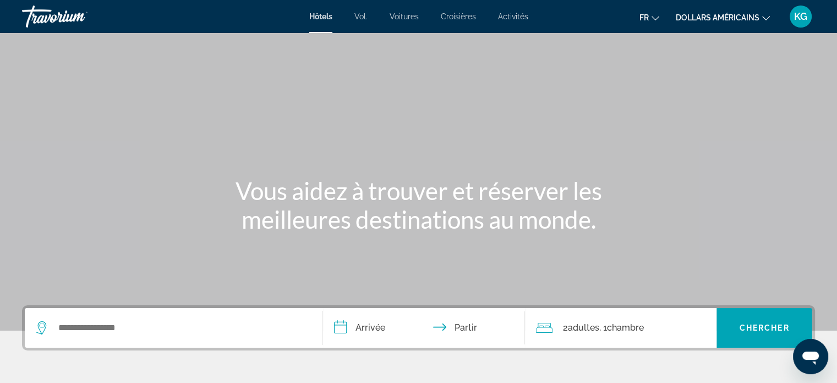
click at [801, 25] on div "KG" at bounding box center [801, 17] width 22 height 22
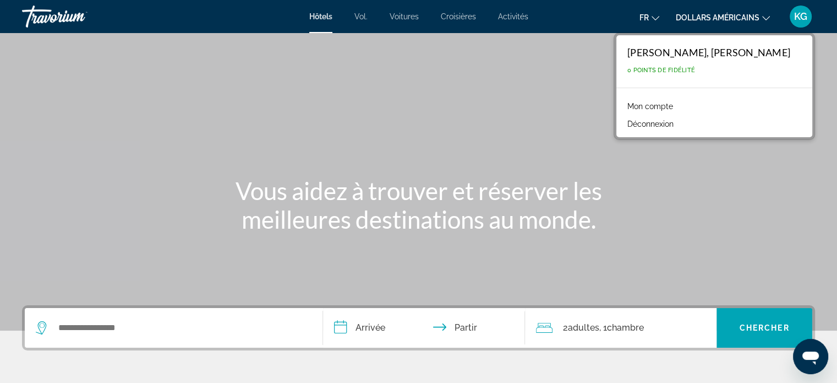
click at [673, 108] on font "Mon compte" at bounding box center [650, 106] width 46 height 9
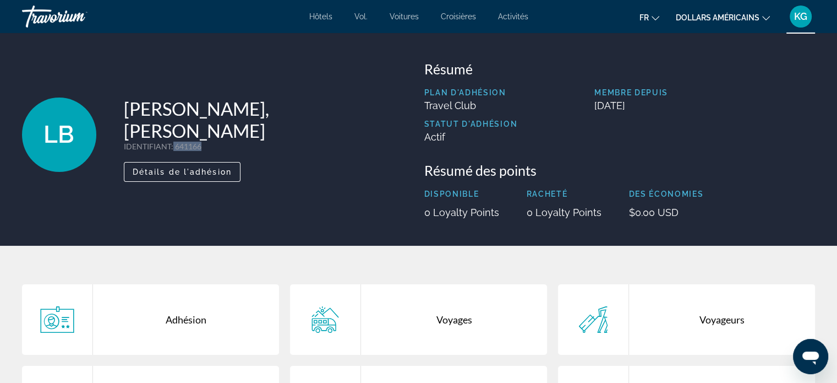
drag, startPoint x: 172, startPoint y: 130, endPoint x: 222, endPoint y: 127, distance: 49.6
click at [222, 141] on p "IDENTIFIANT : 641166" at bounding box center [269, 145] width 290 height 9
click at [203, 167] on span "Détails de l'adhésion" at bounding box center [182, 171] width 99 height 9
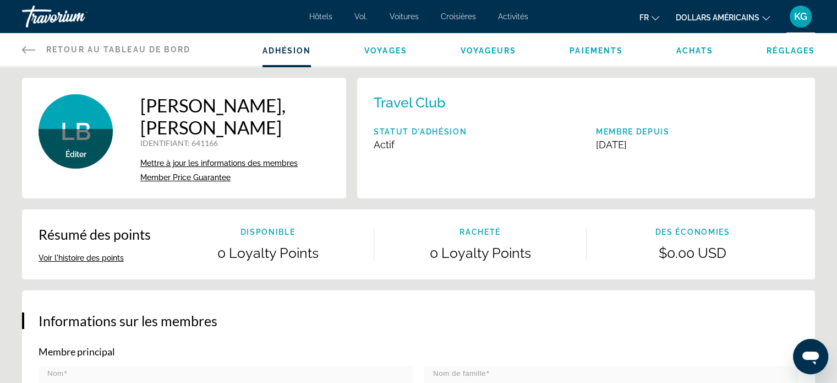
click at [580, 38] on div "Adhésion Voyages Voyageurs Paiements Achats Réglages" at bounding box center [539, 49] width 553 height 33
click at [579, 53] on font "Paiements" at bounding box center [596, 50] width 53 height 9
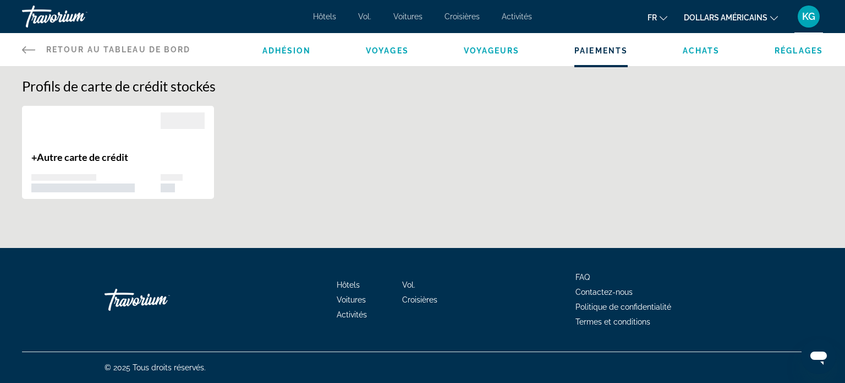
click at [690, 52] on span "Achats" at bounding box center [701, 50] width 37 height 9
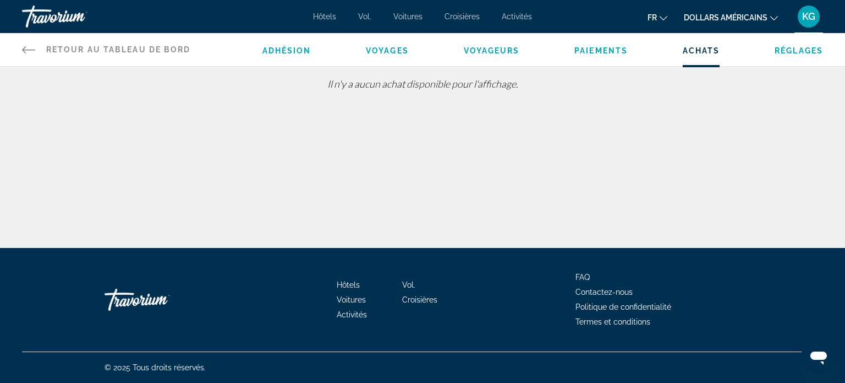
click at [788, 47] on span "Réglages" at bounding box center [799, 50] width 48 height 9
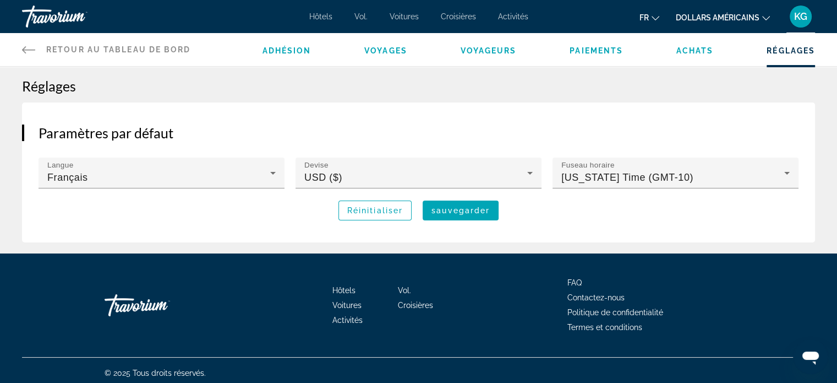
click at [67, 14] on div "Travorium" at bounding box center [77, 16] width 110 height 29
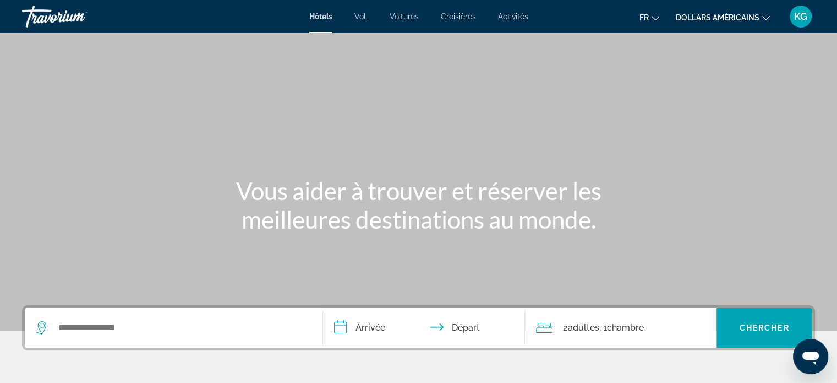
click at [139, 318] on div "Search widget" at bounding box center [174, 328] width 276 height 40
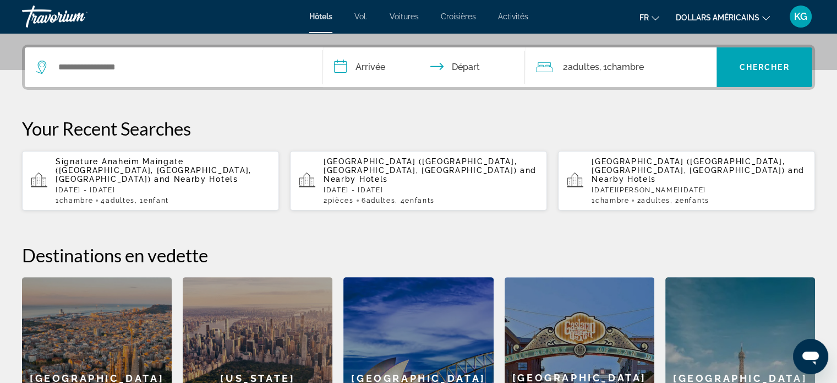
scroll to position [269, 0]
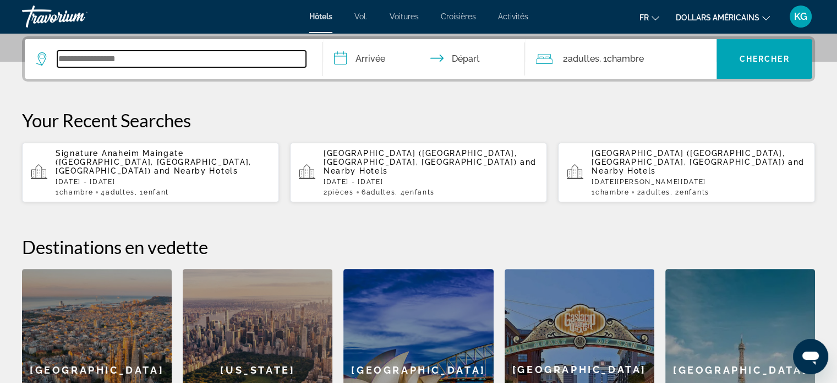
click at [109, 51] on input "Search widget" at bounding box center [181, 59] width 249 height 17
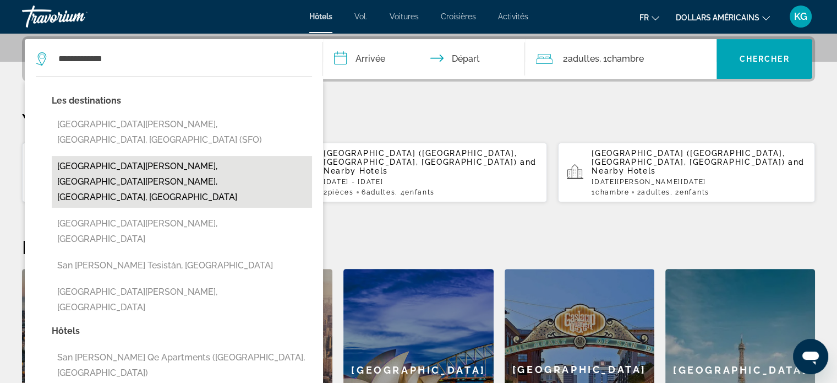
click at [184, 156] on button "[GEOGRAPHIC_DATA][PERSON_NAME], [GEOGRAPHIC_DATA][PERSON_NAME], [GEOGRAPHIC_DAT…" at bounding box center [182, 182] width 260 height 52
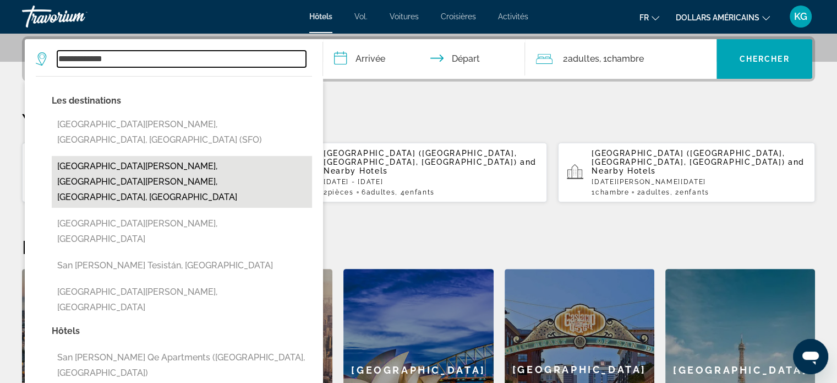
type input "**********"
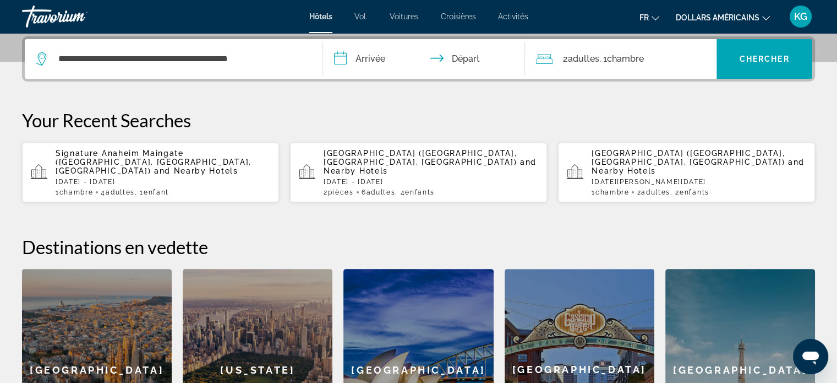
click at [343, 59] on input "**********" at bounding box center [426, 60] width 207 height 43
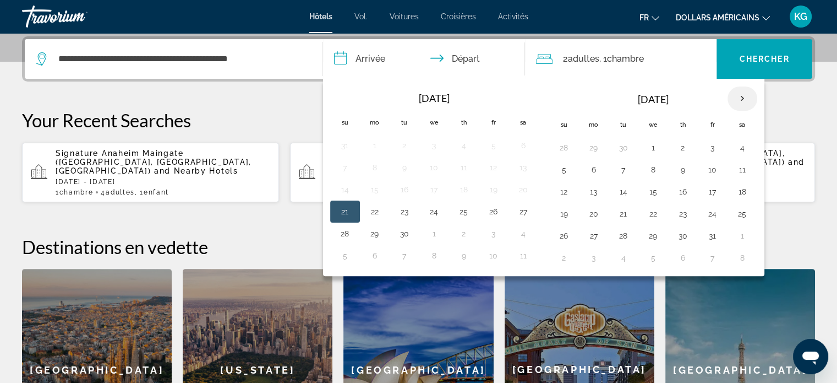
click at [749, 98] on th "Next month" at bounding box center [743, 98] width 30 height 24
click at [749, 99] on th "Next month" at bounding box center [743, 98] width 30 height 24
click at [749, 100] on th "Next month" at bounding box center [743, 98] width 30 height 24
click at [746, 231] on button "31" at bounding box center [743, 235] width 18 height 15
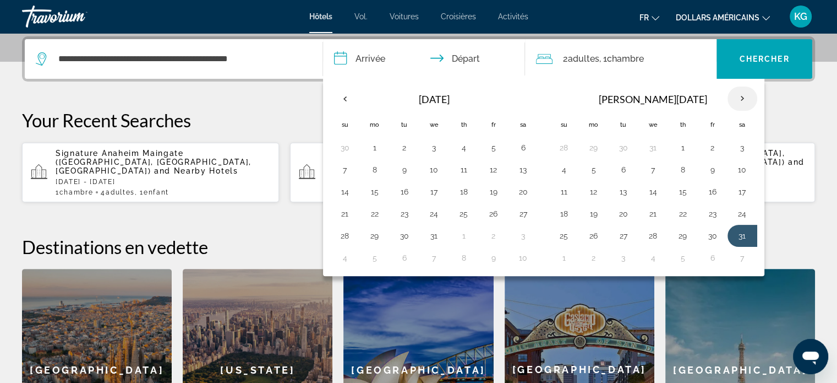
click at [736, 96] on th "Next month" at bounding box center [743, 98] width 30 height 24
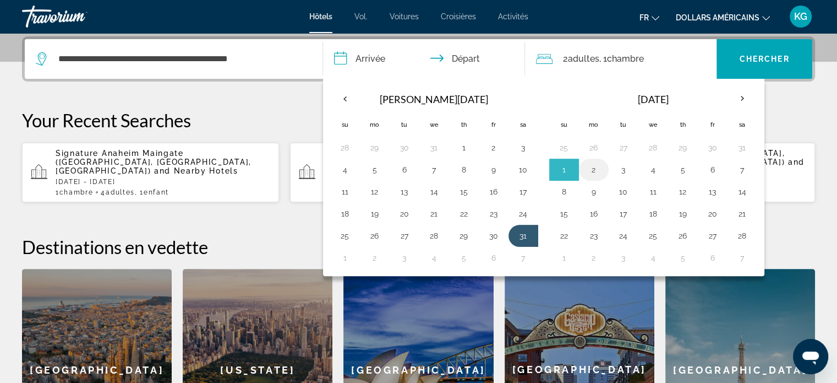
click at [594, 171] on button "2" at bounding box center [594, 169] width 18 height 15
type input "**********"
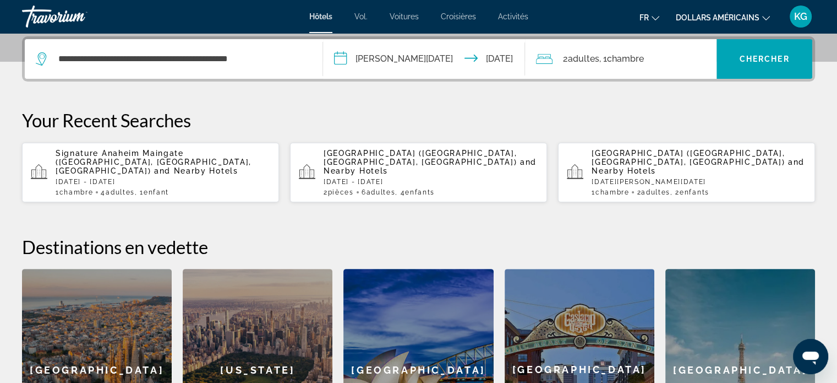
click at [663, 56] on div "2 Adulte Adultes , 1 Chambre pièces" at bounding box center [626, 58] width 181 height 15
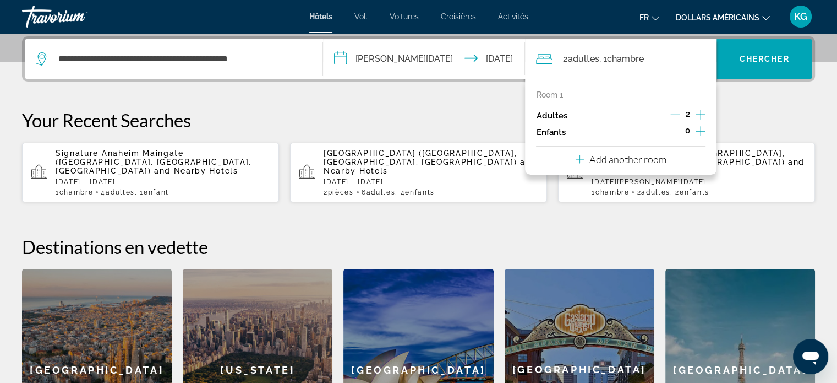
click at [701, 108] on icon "Increment adults" at bounding box center [701, 114] width 10 height 13
click at [701, 110] on icon "Increment adults" at bounding box center [701, 115] width 10 height 10
click at [680, 114] on div "5" at bounding box center [687, 115] width 35 height 17
click at [633, 162] on p "Add another room" at bounding box center [627, 159] width 77 height 12
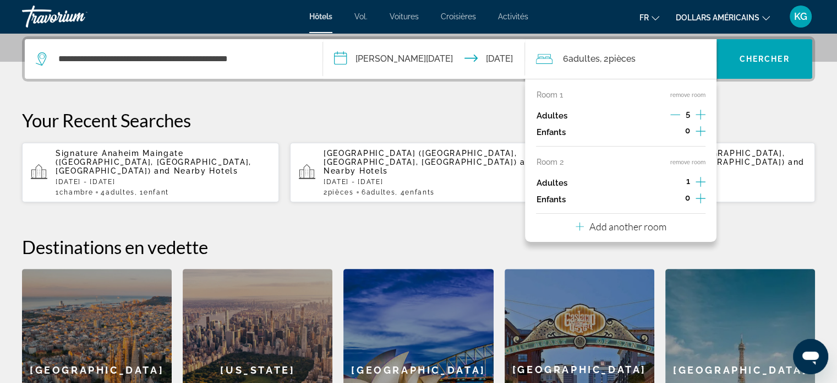
click at [696, 180] on icon "Increment adults" at bounding box center [701, 181] width 10 height 13
click at [696, 200] on icon "Increment children" at bounding box center [701, 198] width 10 height 13
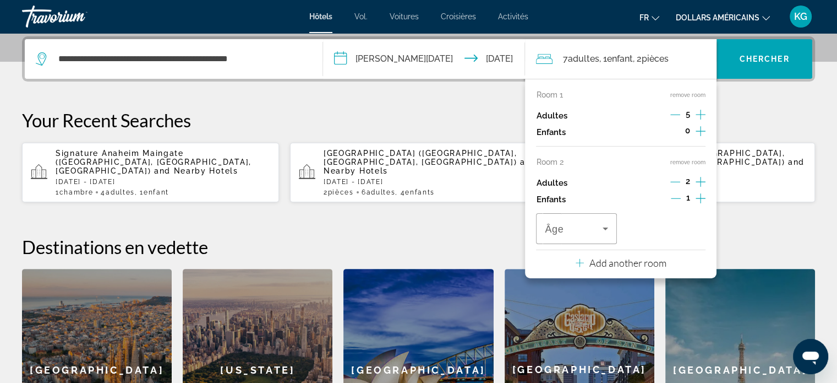
click at [696, 200] on icon "Increment children" at bounding box center [701, 198] width 10 height 13
click at [680, 113] on div "5" at bounding box center [687, 115] width 35 height 17
click at [676, 113] on icon "Decrement adults" at bounding box center [675, 115] width 10 height 10
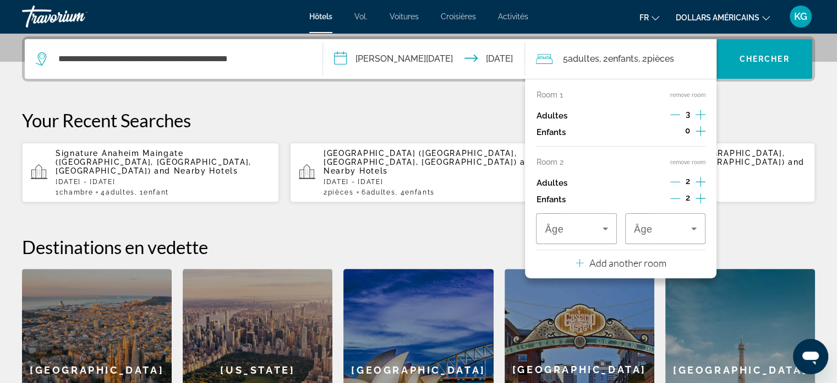
click at [672, 114] on icon "Decrement adults" at bounding box center [675, 115] width 10 height 10
click at [702, 133] on icon "Increment children" at bounding box center [701, 130] width 10 height 13
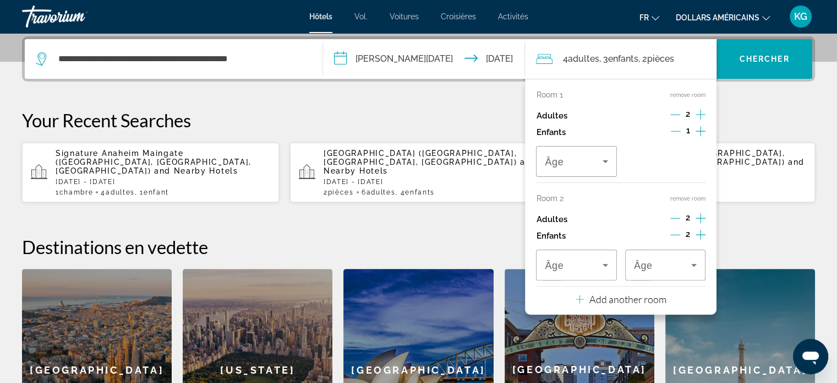
click at [701, 132] on icon "Increment children" at bounding box center [701, 131] width 10 height 10
click at [605, 155] on icon "Travelers: 4 adults, 4 children" at bounding box center [605, 161] width 13 height 13
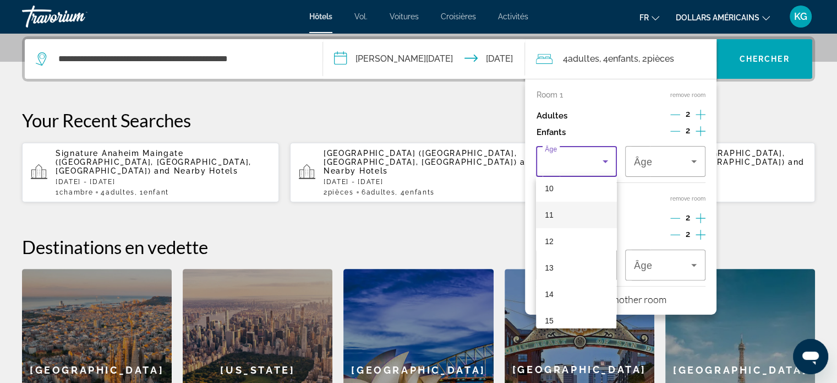
scroll to position [332, 0]
click at [556, 264] on mat-option "15" at bounding box center [576, 258] width 80 height 26
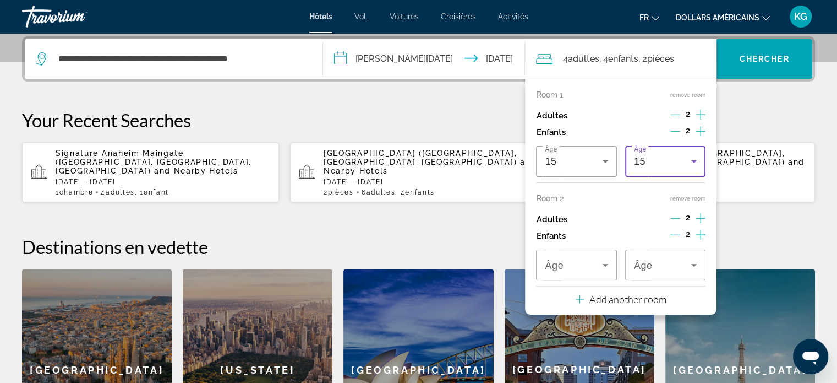
click at [663, 156] on div "15" at bounding box center [662, 161] width 57 height 13
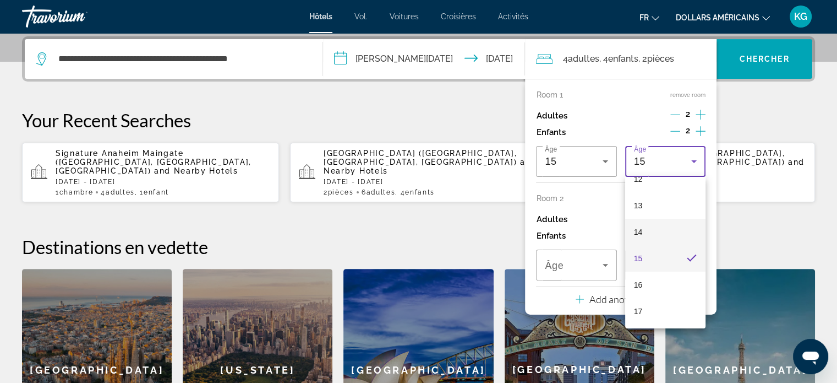
click at [652, 230] on mat-option "14" at bounding box center [665, 232] width 80 height 26
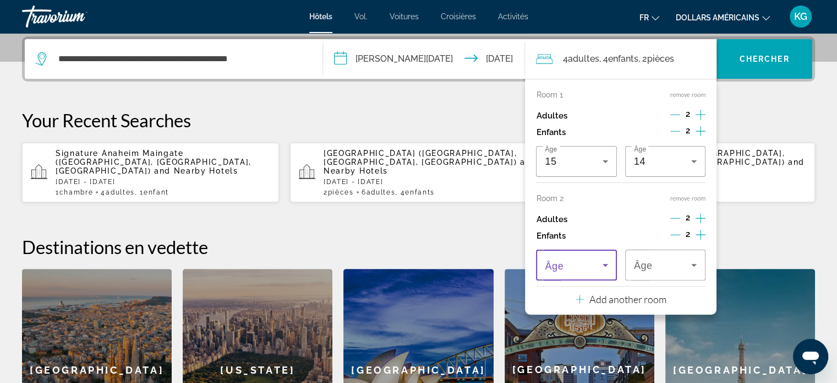
click at [609, 267] on icon "Travelers: 4 adults, 4 children" at bounding box center [605, 264] width 13 height 13
drag, startPoint x: 572, startPoint y: 239, endPoint x: 589, endPoint y: 250, distance: 20.8
click at [572, 240] on mat-option "13" at bounding box center [576, 239] width 80 height 26
click at [660, 268] on div "13" at bounding box center [662, 264] width 57 height 13
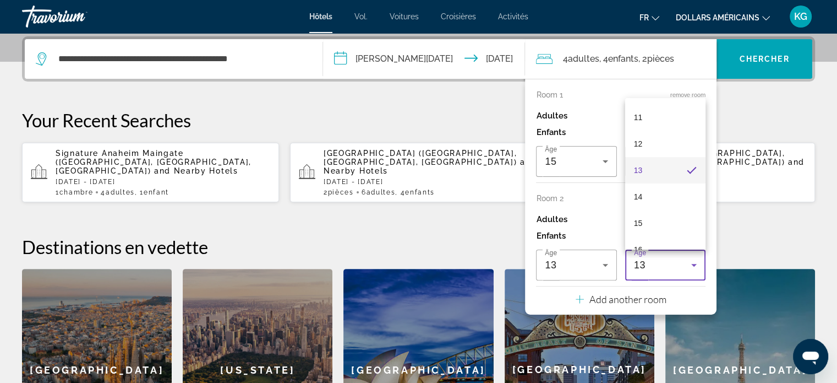
scroll to position [332, 0]
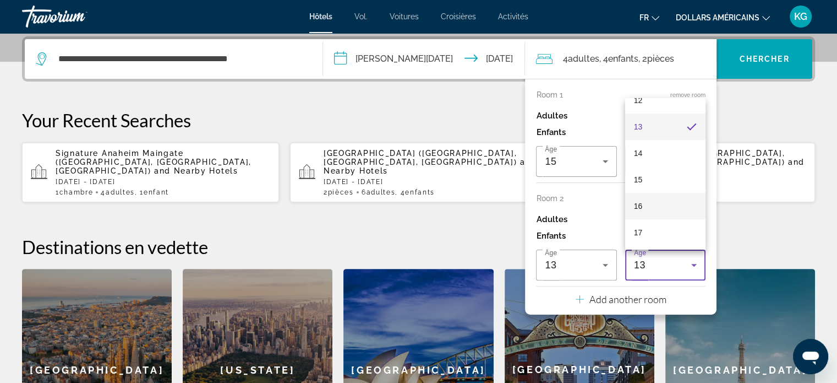
click at [657, 210] on mat-option "16" at bounding box center [665, 206] width 80 height 26
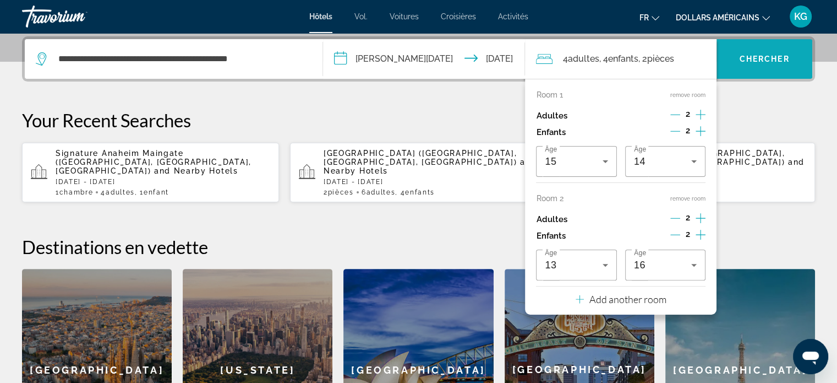
click at [754, 56] on span "Chercher" at bounding box center [765, 58] width 50 height 9
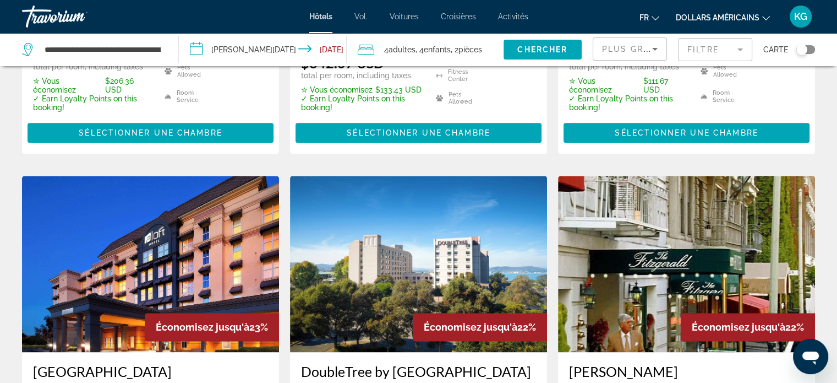
scroll to position [1431, 0]
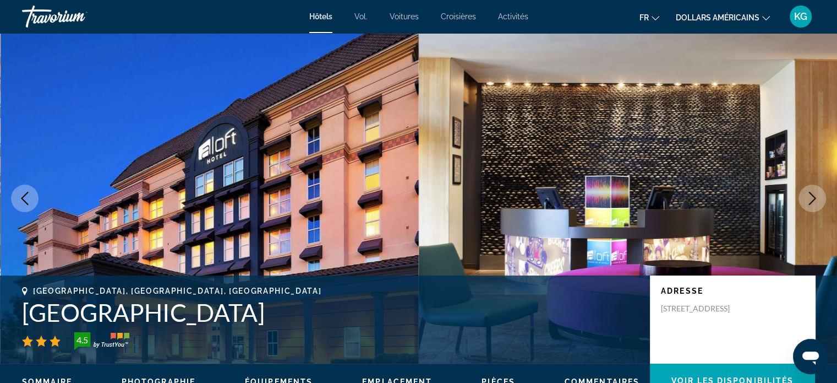
drag, startPoint x: 662, startPoint y: 308, endPoint x: 752, endPoint y: 325, distance: 92.0
click at [752, 313] on div "[STREET_ADDRESS]" at bounding box center [732, 308] width 143 height 10
copy p "[STREET_ADDRESS]"
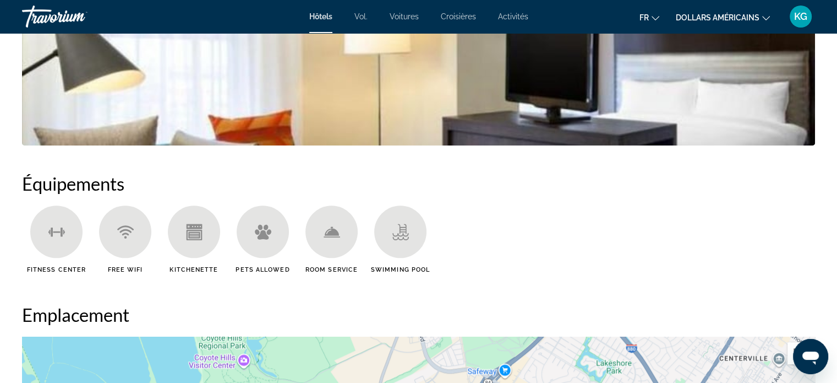
scroll to position [495, 0]
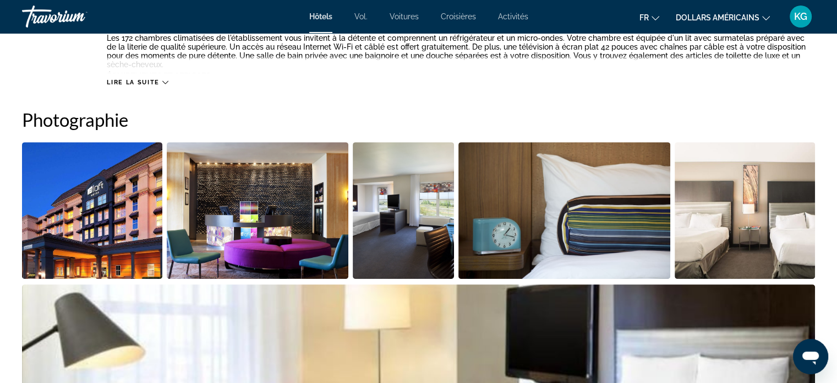
click at [130, 200] on img "Open full-screen image slider" at bounding box center [92, 210] width 140 height 136
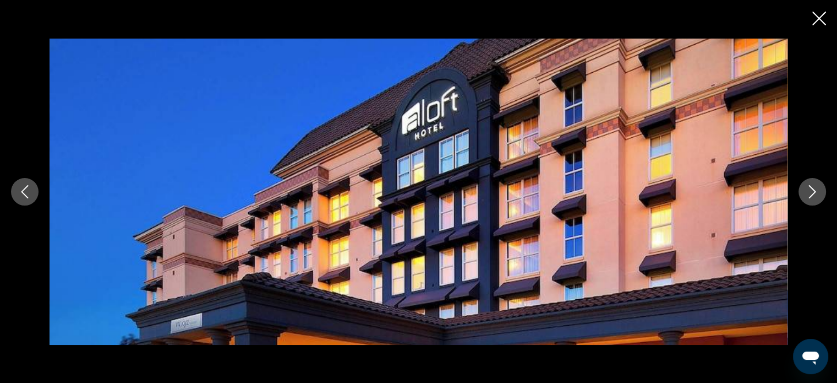
click at [804, 189] on button "Next image" at bounding box center [813, 192] width 28 height 28
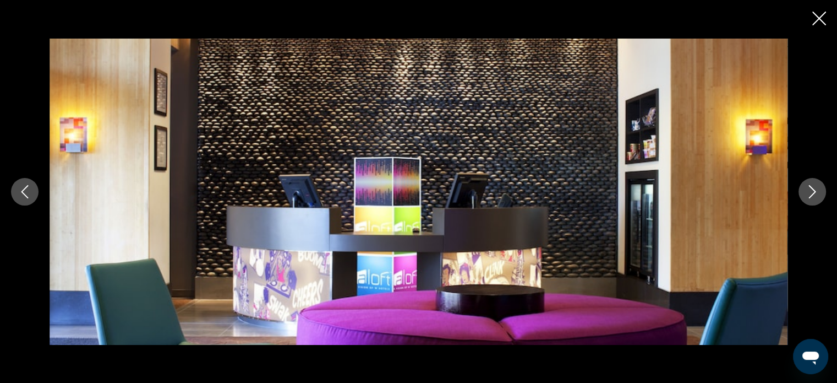
click at [804, 189] on button "Next image" at bounding box center [813, 192] width 28 height 28
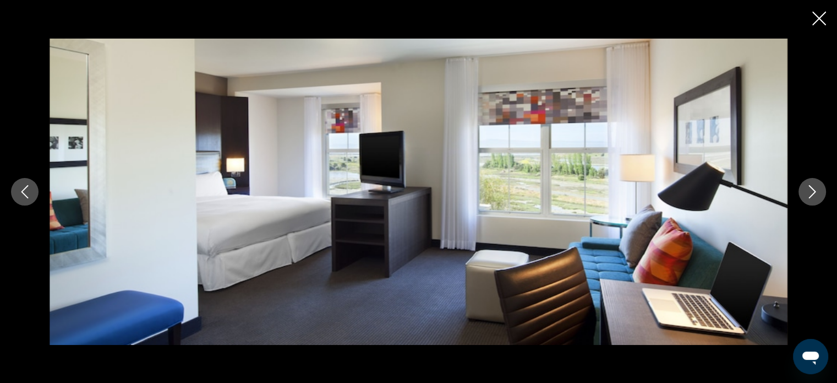
click at [804, 189] on button "Next image" at bounding box center [813, 192] width 28 height 28
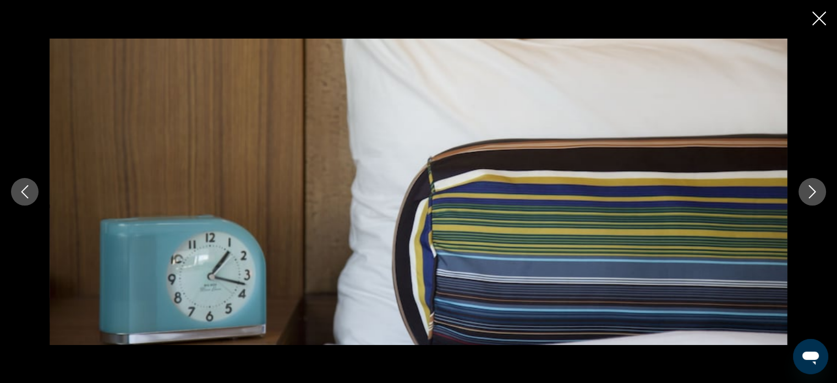
click at [804, 189] on button "Next image" at bounding box center [813, 192] width 28 height 28
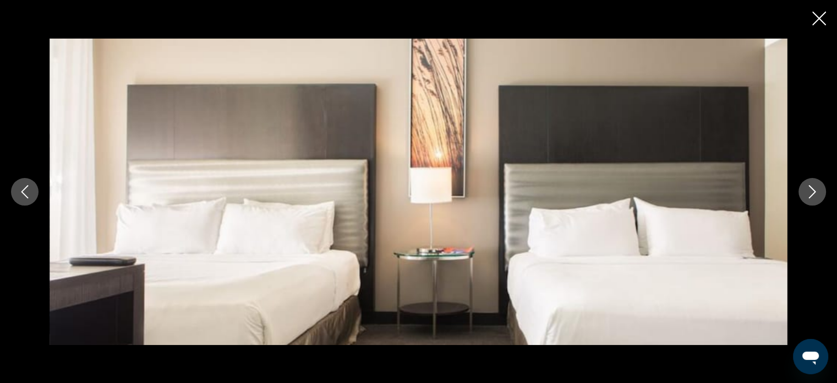
click at [803, 189] on button "Next image" at bounding box center [813, 192] width 28 height 28
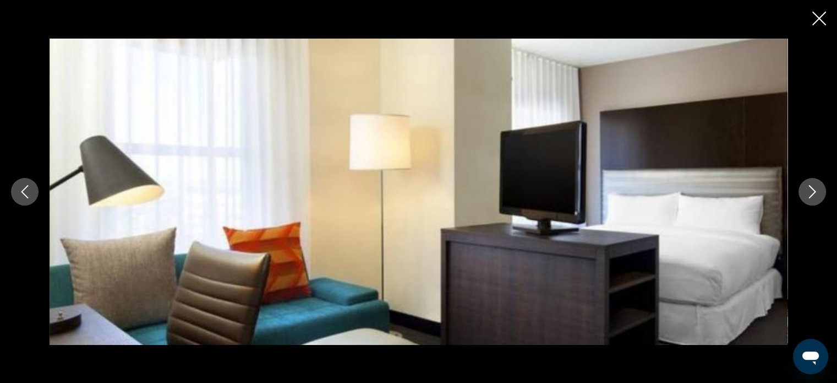
click at [803, 189] on button "Next image" at bounding box center [813, 192] width 28 height 28
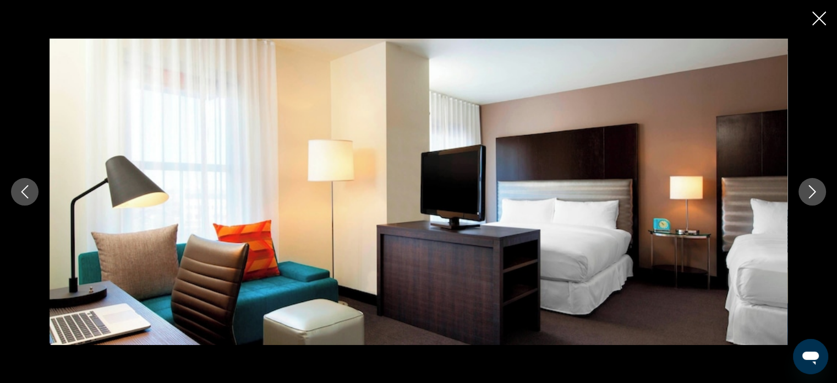
click at [802, 188] on button "Next image" at bounding box center [813, 192] width 28 height 28
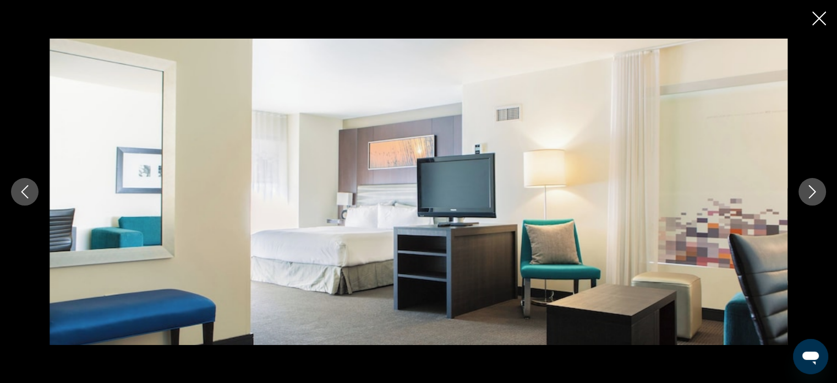
click at [800, 188] on button "Next image" at bounding box center [813, 192] width 28 height 28
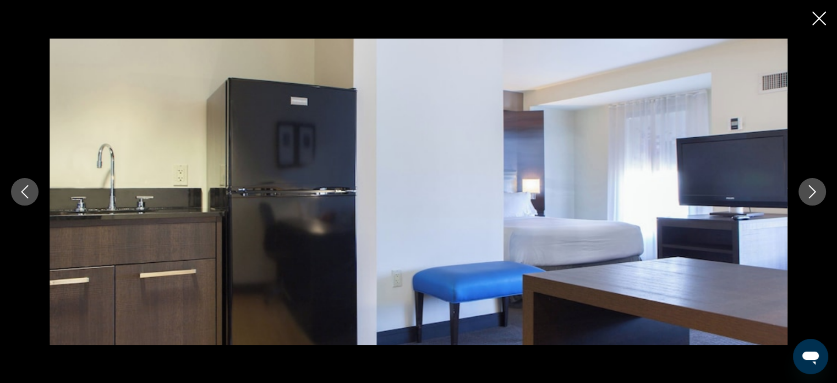
click at [796, 188] on div "prev next" at bounding box center [418, 192] width 837 height 306
click at [812, 193] on icon "Next image" at bounding box center [812, 191] width 13 height 13
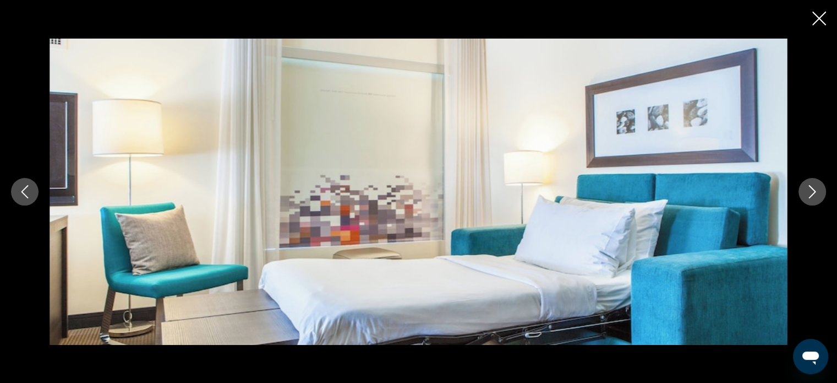
click at [810, 192] on icon "Next image" at bounding box center [812, 191] width 13 height 13
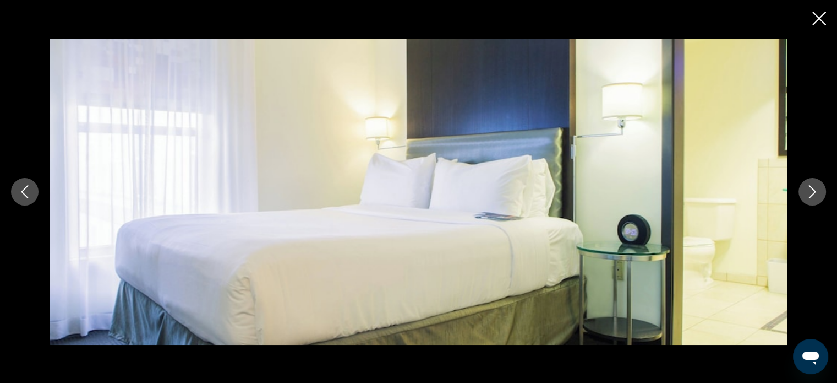
click at [821, 17] on icon "Close slideshow" at bounding box center [819, 19] width 14 height 14
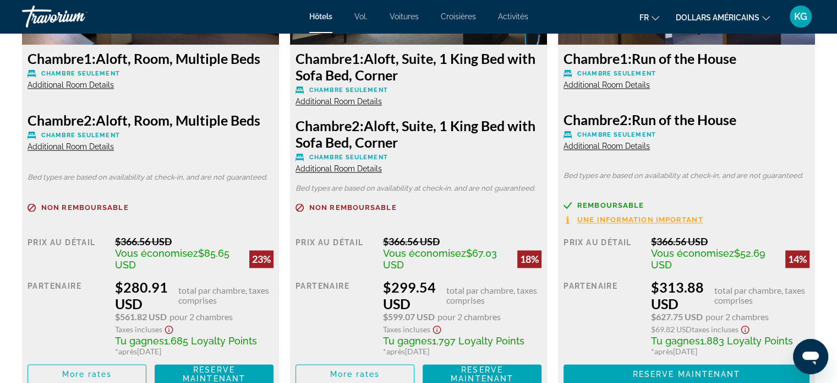
scroll to position [1596, 0]
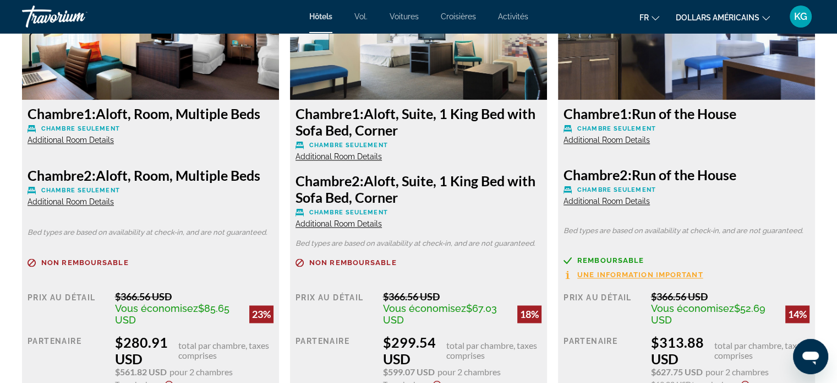
click at [142, 89] on img "Contenu principal" at bounding box center [150, 31] width 257 height 138
click at [163, 74] on img "Contenu principal" at bounding box center [150, 31] width 257 height 138
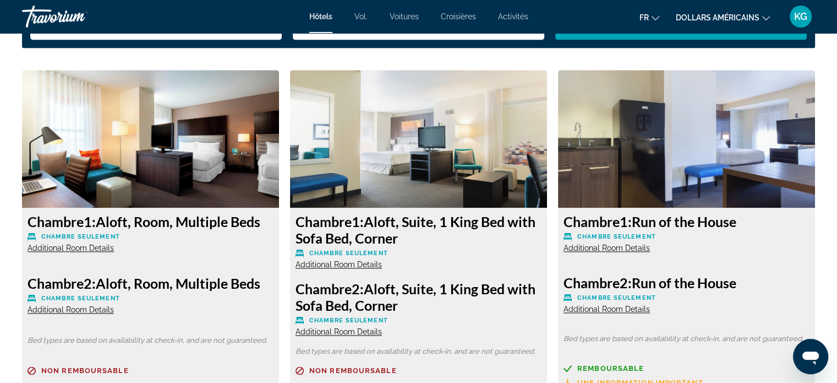
scroll to position [1486, 0]
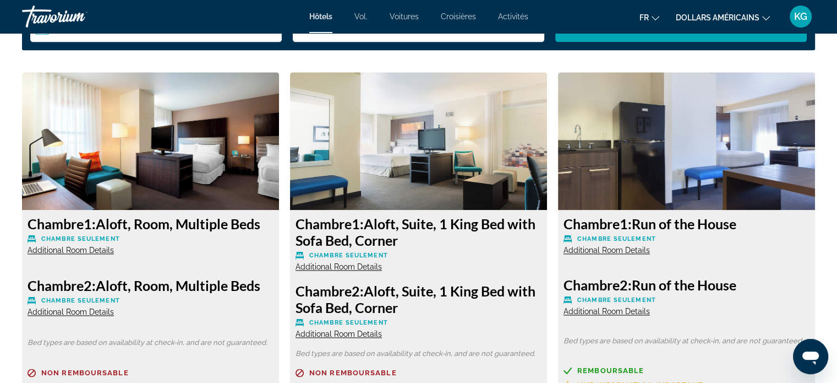
click at [204, 139] on img "Contenu principal" at bounding box center [150, 141] width 257 height 138
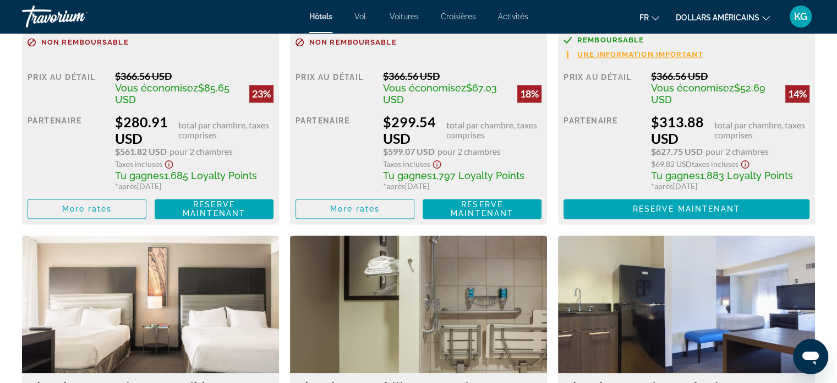
scroll to position [1706, 0]
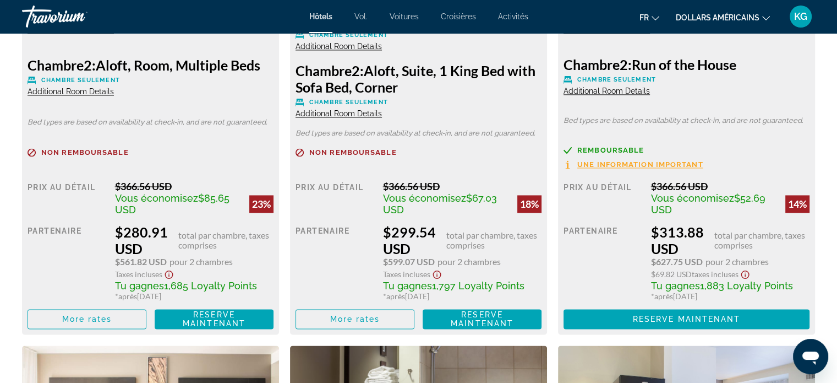
click at [91, 89] on span "Additional Room Details" at bounding box center [71, 91] width 86 height 9
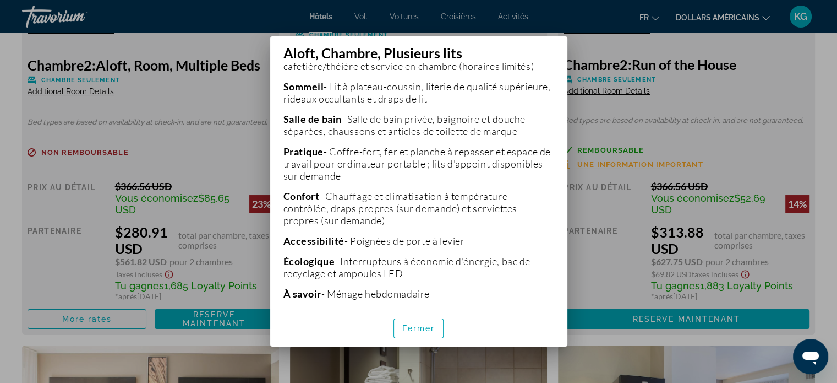
scroll to position [354, 0]
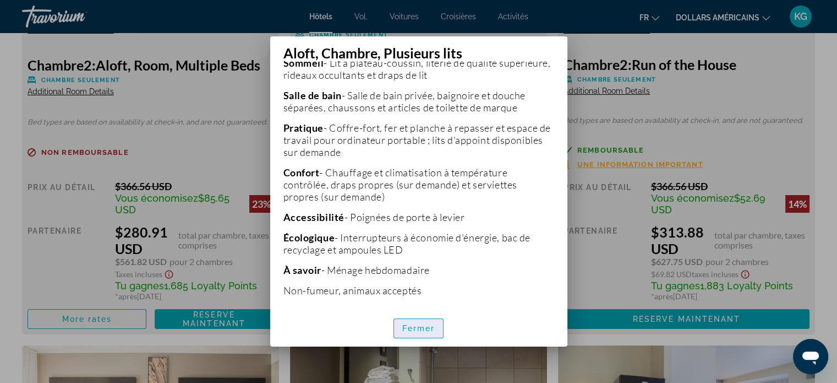
click at [412, 330] on font "Fermer" at bounding box center [418, 328] width 33 height 9
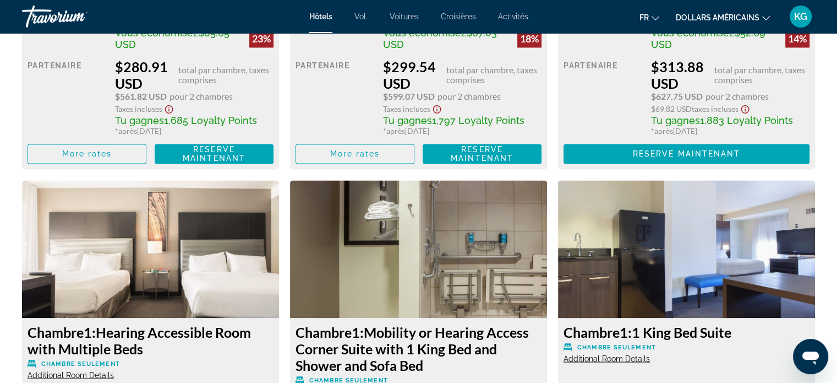
scroll to position [1651, 0]
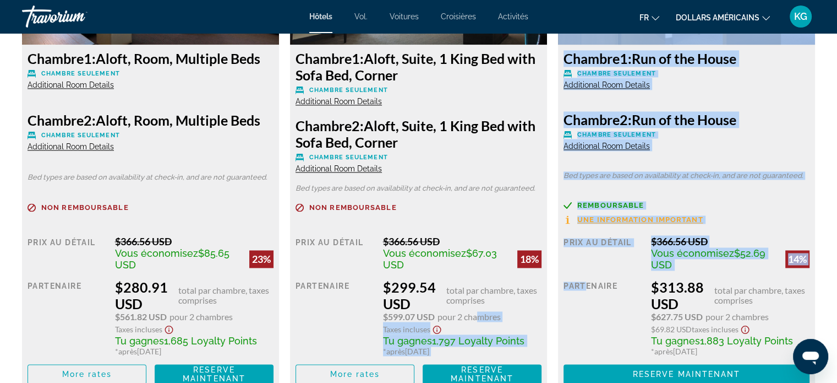
drag, startPoint x: 588, startPoint y: 324, endPoint x: 476, endPoint y: 316, distance: 113.1
click at [749, 133] on p "Chambre seulement" at bounding box center [687, 134] width 246 height 8
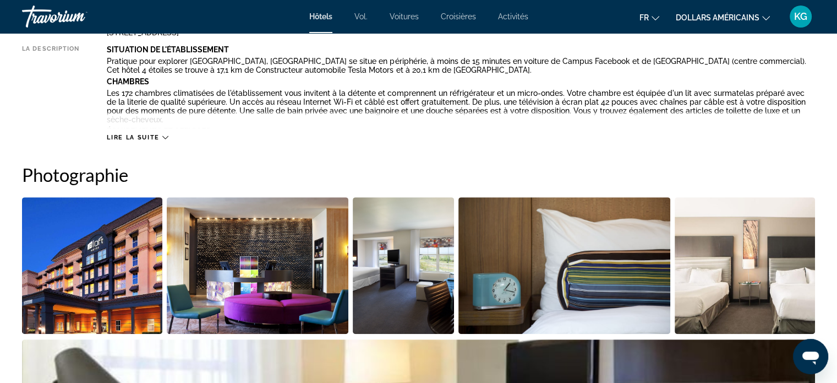
scroll to position [550, 0]
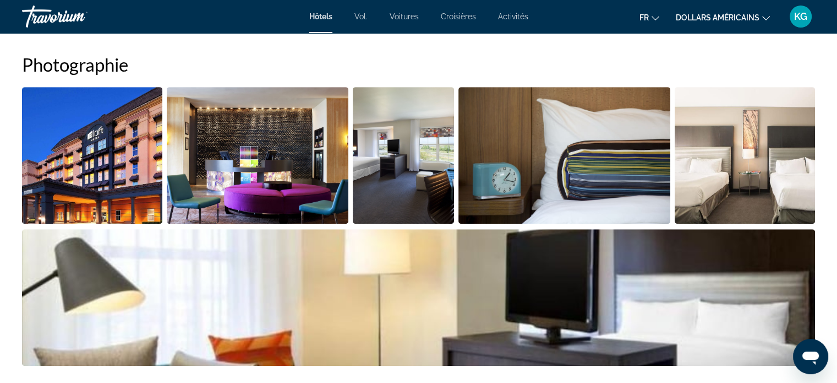
click at [241, 156] on img "Open full-screen image slider" at bounding box center [258, 155] width 182 height 136
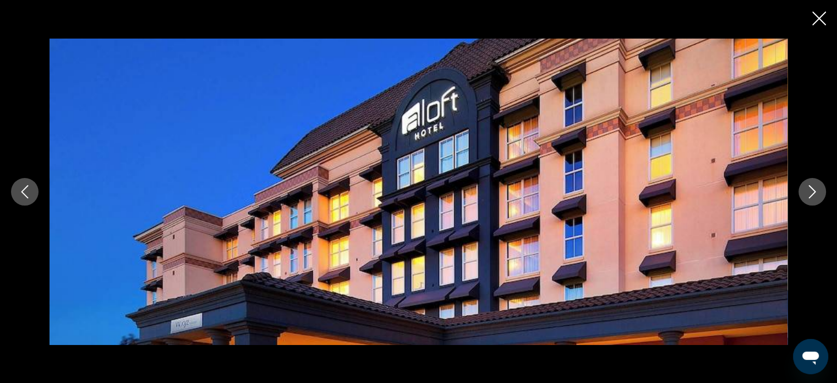
click at [805, 205] on div "prev next" at bounding box center [418, 192] width 837 height 306
click at [812, 192] on icon "Next image" at bounding box center [812, 191] width 13 height 13
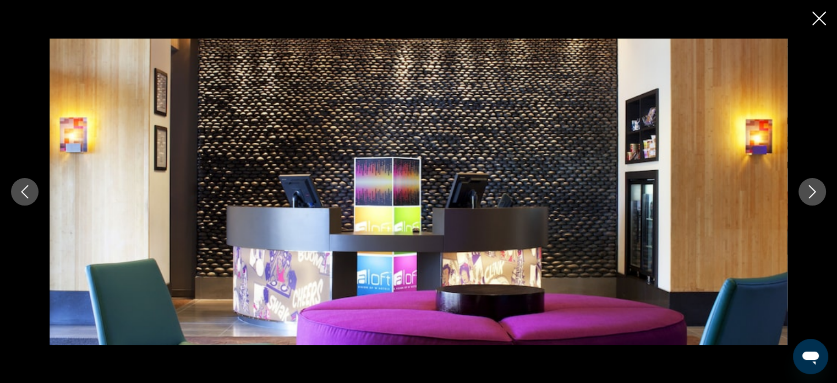
click at [812, 192] on icon "Next image" at bounding box center [812, 191] width 13 height 13
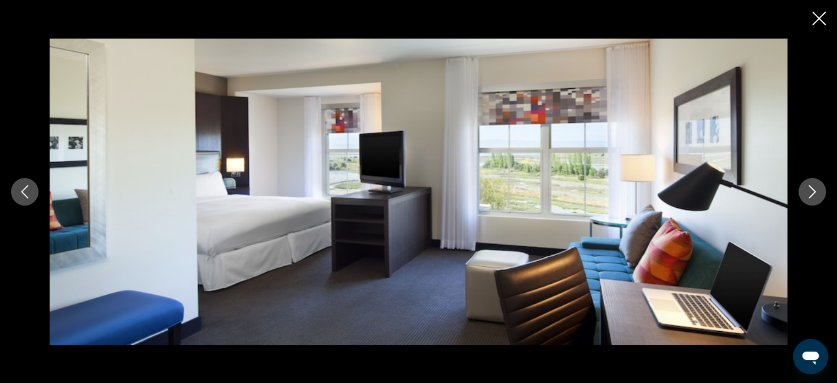
click at [812, 192] on icon "Next image" at bounding box center [812, 191] width 13 height 13
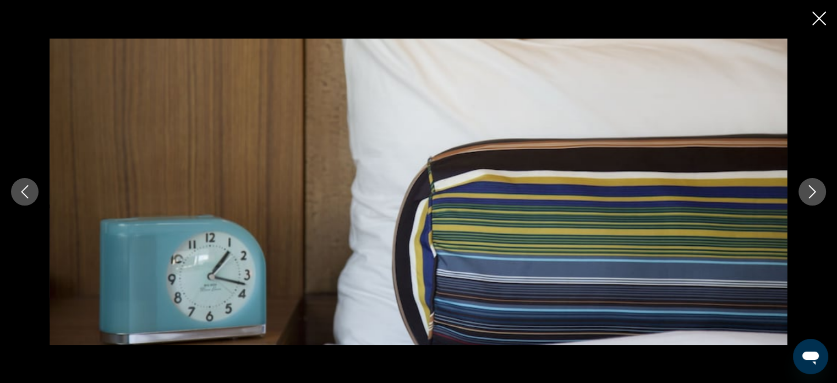
click at [812, 192] on icon "Next image" at bounding box center [812, 191] width 13 height 13
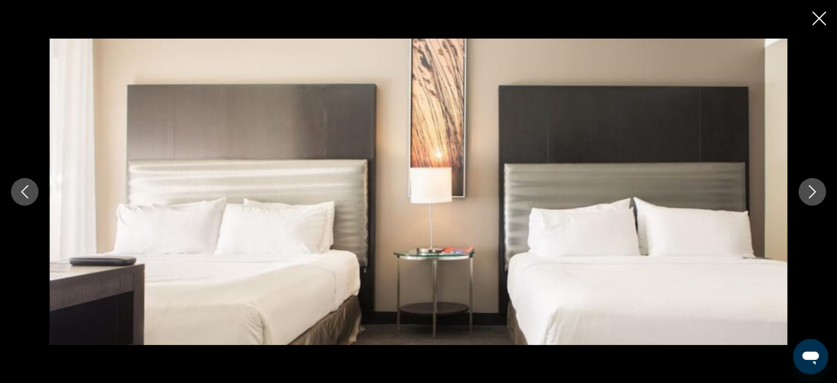
click at [812, 192] on icon "Next image" at bounding box center [812, 191] width 13 height 13
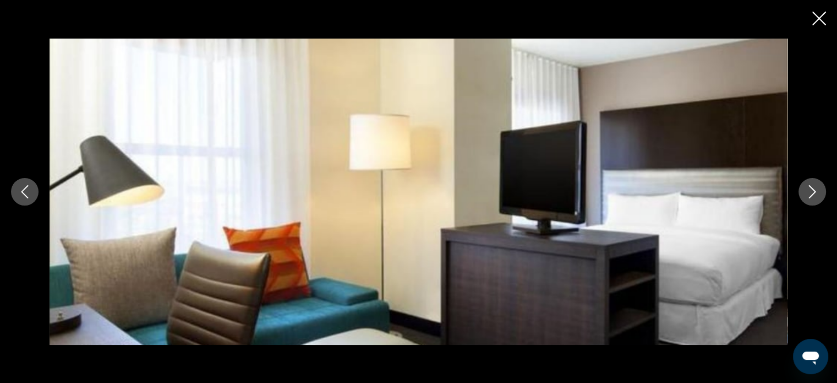
click at [812, 192] on icon "Next image" at bounding box center [812, 191] width 13 height 13
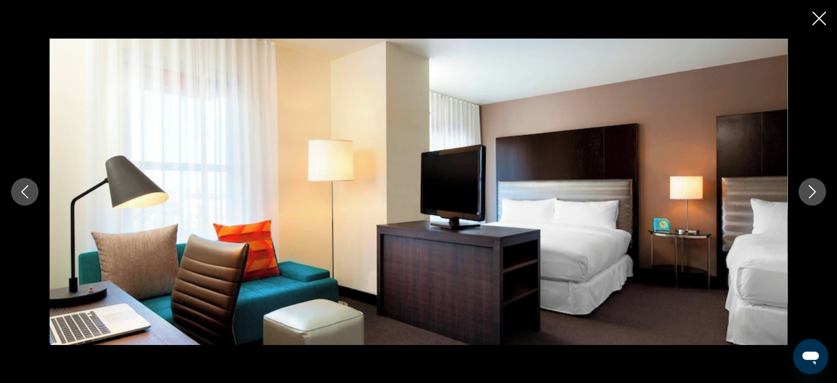
click at [812, 192] on icon "Next image" at bounding box center [812, 191] width 13 height 13
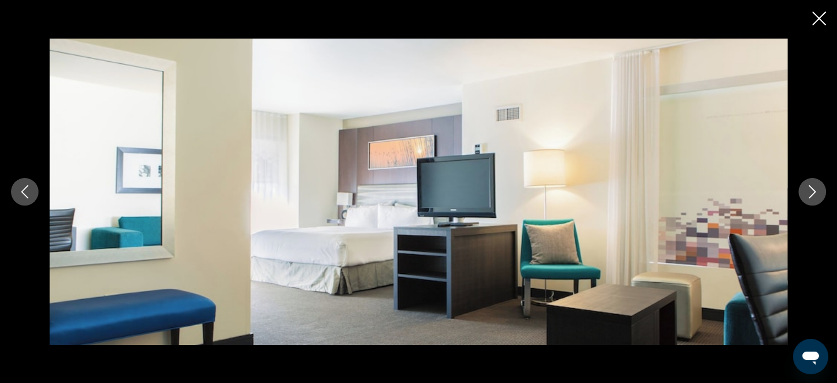
click at [812, 192] on icon "Next image" at bounding box center [812, 191] width 13 height 13
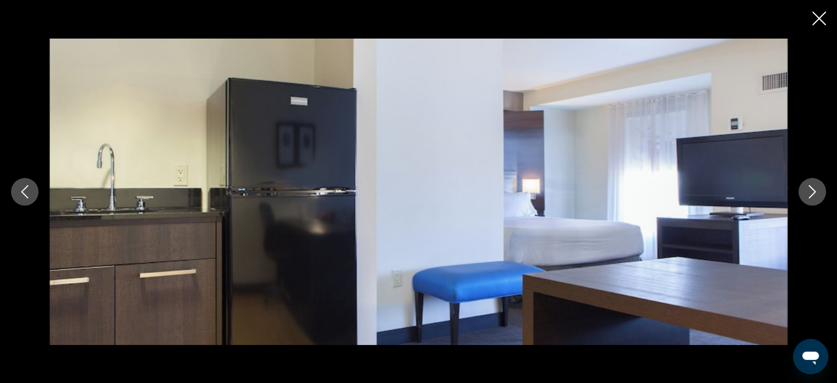
click at [812, 192] on icon "Next image" at bounding box center [812, 191] width 13 height 13
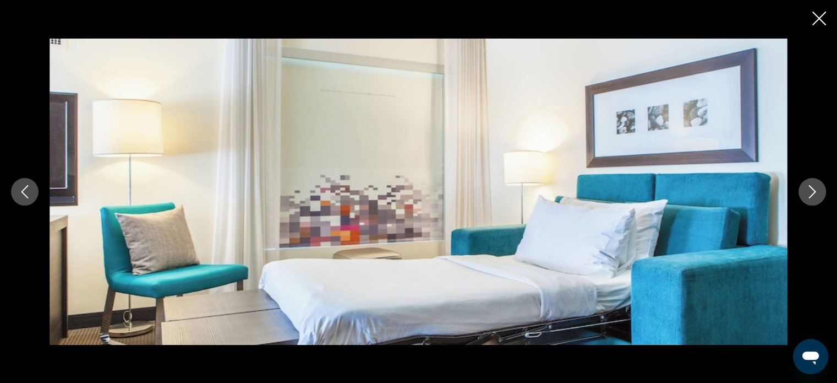
click at [812, 192] on icon "Next image" at bounding box center [812, 191] width 13 height 13
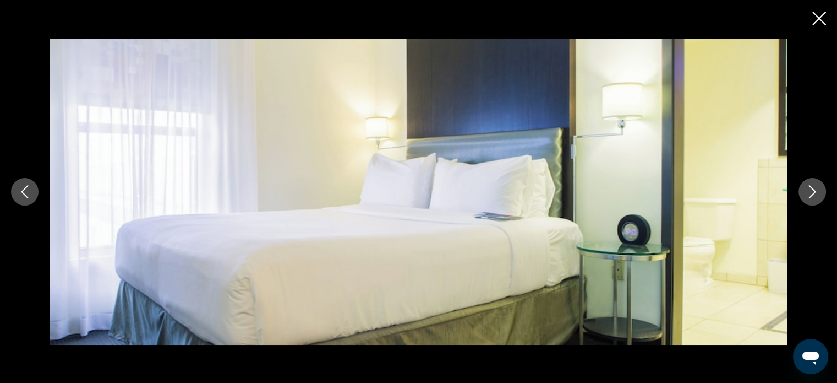
click at [812, 192] on icon "Next image" at bounding box center [812, 191] width 13 height 13
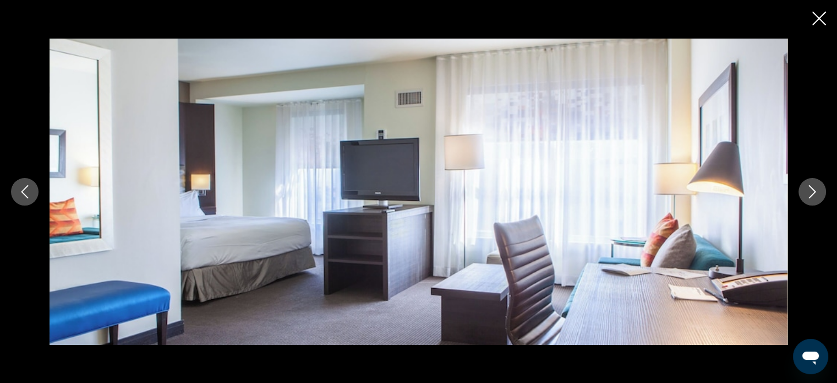
click at [812, 192] on icon "Next image" at bounding box center [812, 191] width 13 height 13
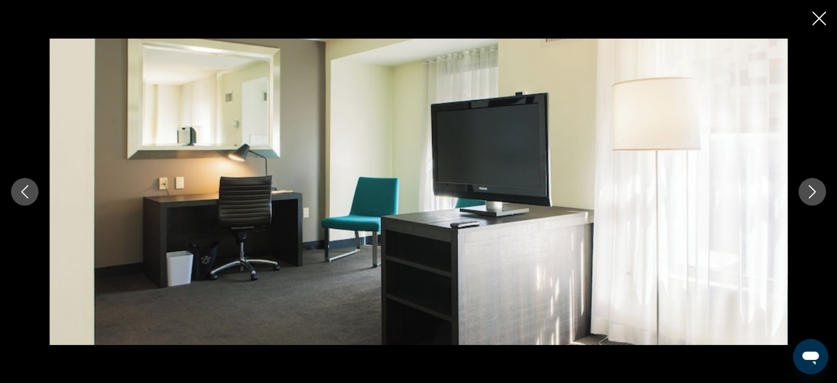
click at [812, 192] on icon "Next image" at bounding box center [812, 191] width 13 height 13
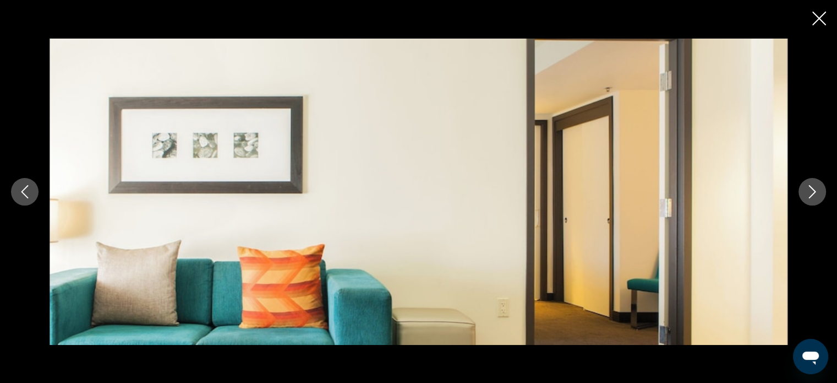
click at [819, 18] on icon "Close slideshow" at bounding box center [819, 19] width 14 height 14
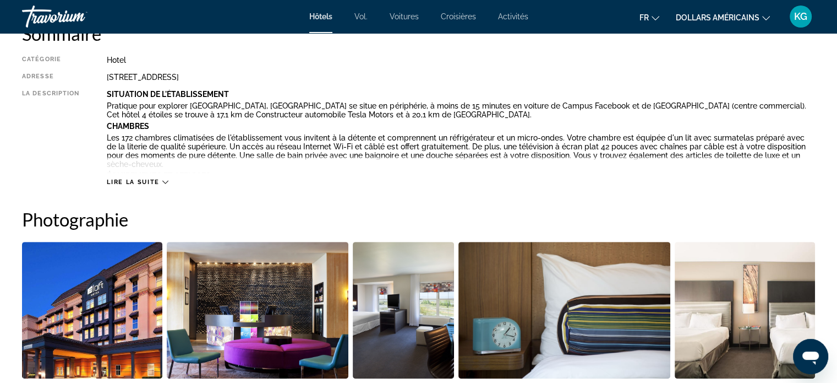
scroll to position [330, 0]
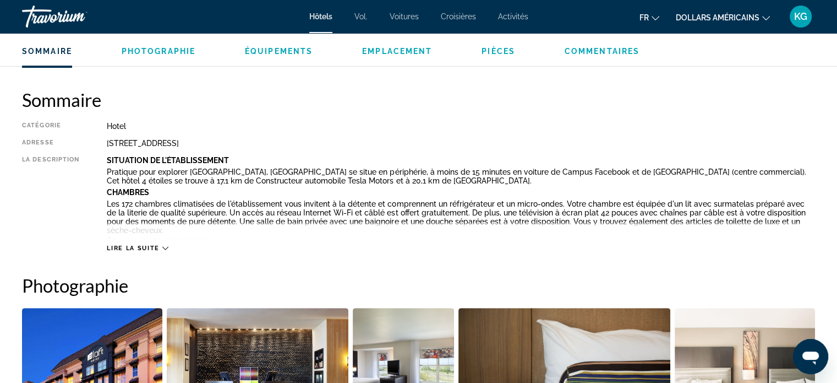
click at [162, 249] on icon "Contenu principal" at bounding box center [165, 248] width 6 height 6
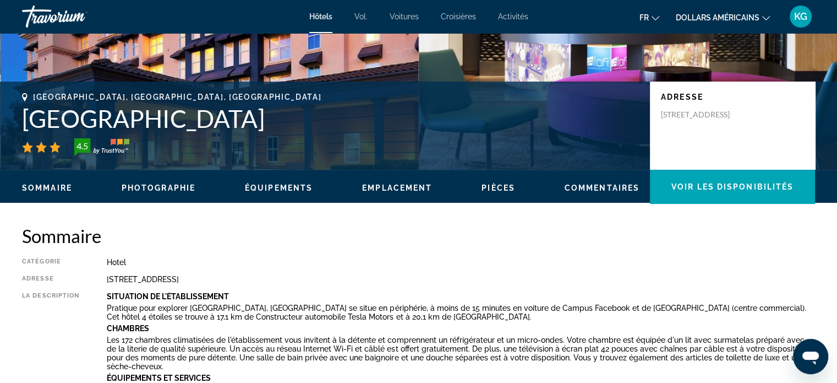
scroll to position [220, 0]
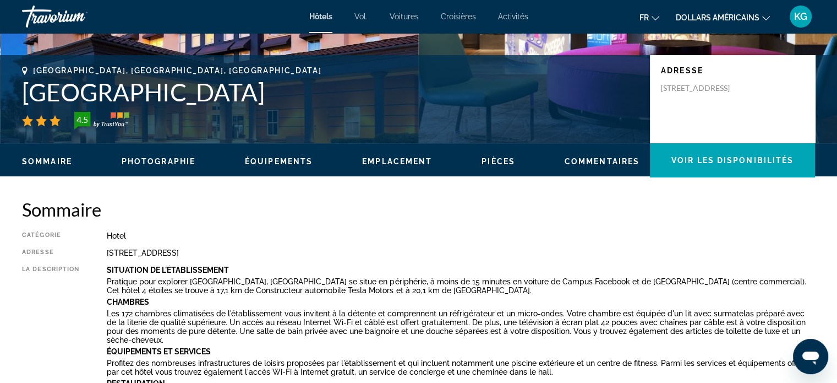
click at [495, 160] on span "Pièces" at bounding box center [499, 161] width 34 height 9
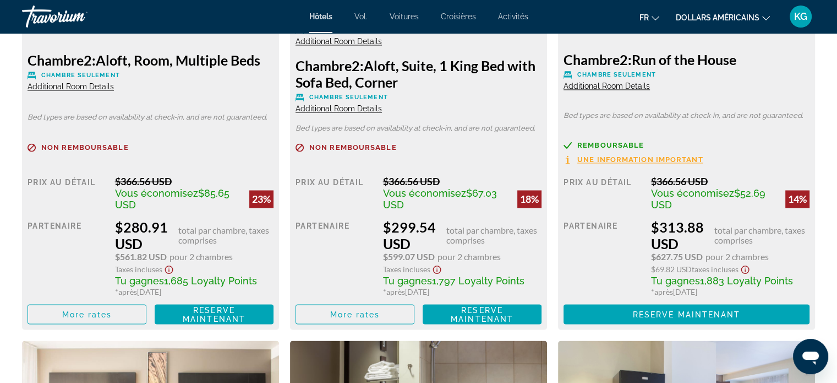
scroll to position [1873, 0]
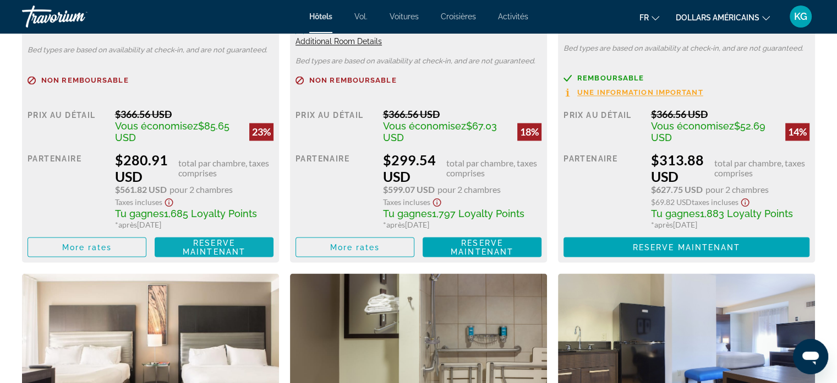
click at [220, 245] on span "Reserve maintenant" at bounding box center [214, 247] width 63 height 18
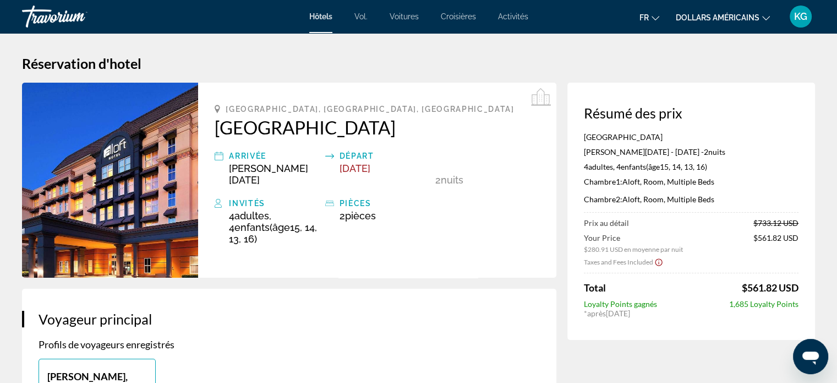
click at [659, 260] on icon "Show Taxes and Fees disclaimer" at bounding box center [658, 262] width 9 height 10
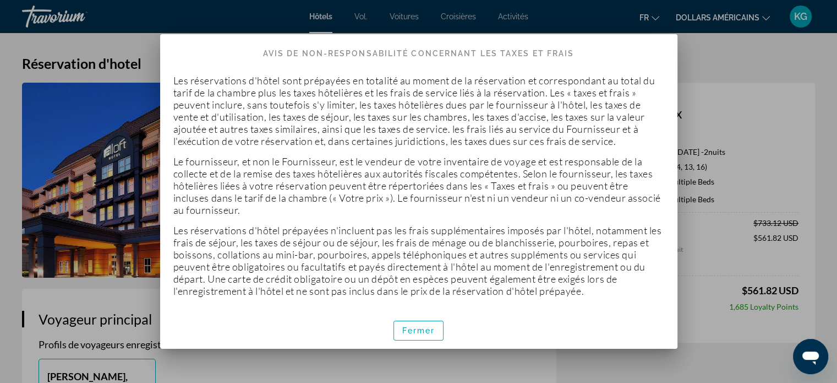
drag, startPoint x: 715, startPoint y: 59, endPoint x: 713, endPoint y: 72, distance: 12.3
click at [715, 60] on div at bounding box center [418, 191] width 837 height 383
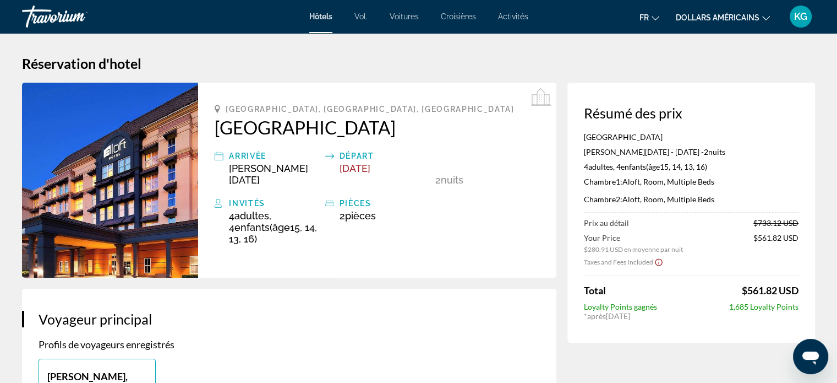
click at [538, 96] on icon "Contenu principal" at bounding box center [541, 98] width 20 height 20
click at [321, 12] on font "Hôtels" at bounding box center [320, 16] width 23 height 9
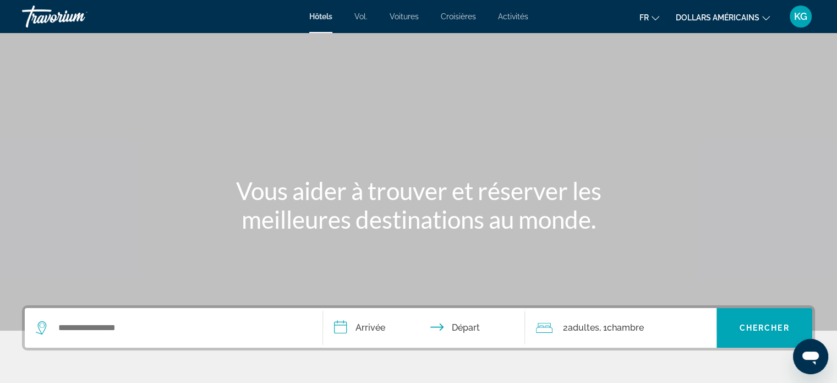
scroll to position [165, 0]
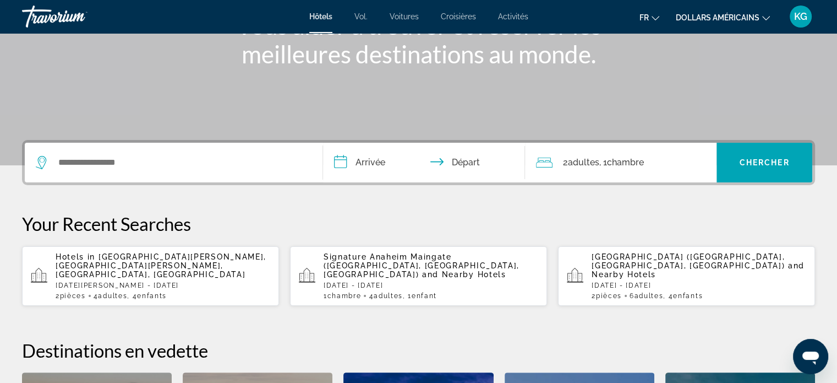
click at [363, 162] on input "**********" at bounding box center [426, 164] width 207 height 43
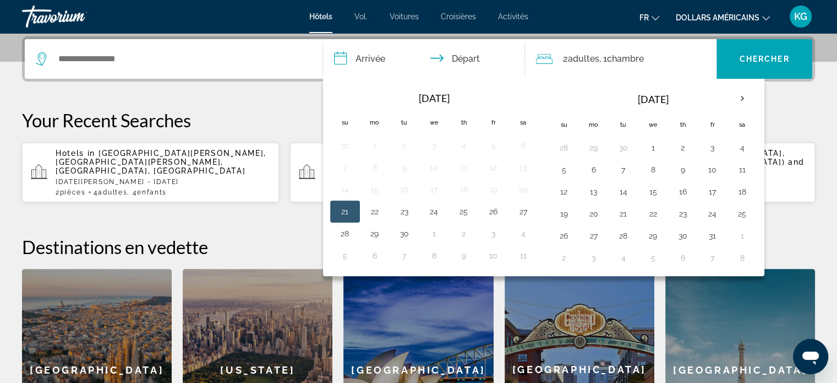
scroll to position [269, 0]
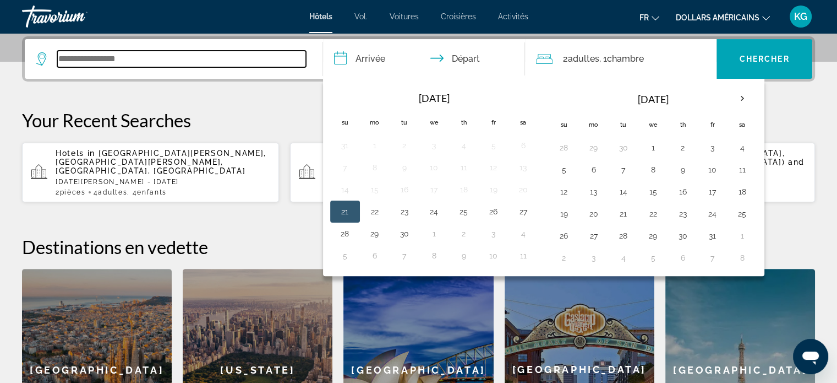
click at [192, 65] on input "Search widget" at bounding box center [181, 59] width 249 height 17
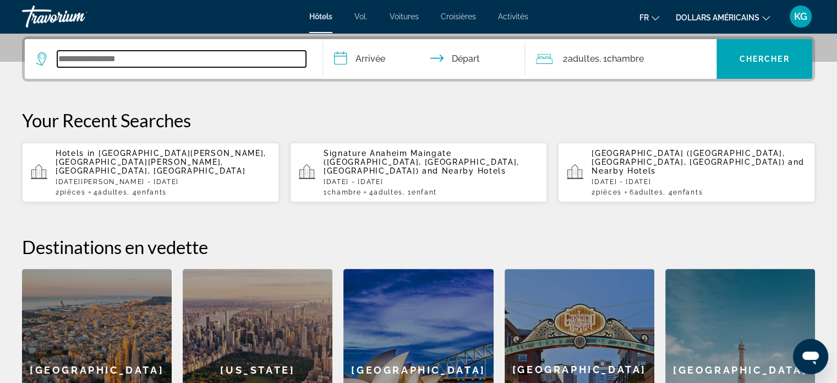
click at [152, 63] on input "Search widget" at bounding box center [181, 59] width 249 height 17
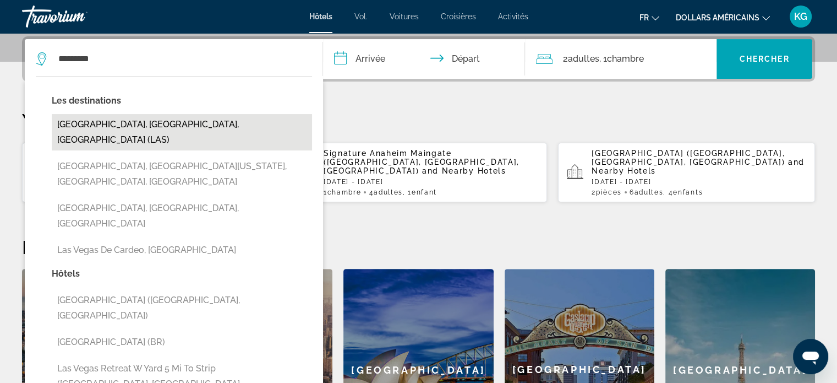
click at [171, 128] on button "[GEOGRAPHIC_DATA], [GEOGRAPHIC_DATA], [GEOGRAPHIC_DATA] (LAS)" at bounding box center [182, 132] width 260 height 36
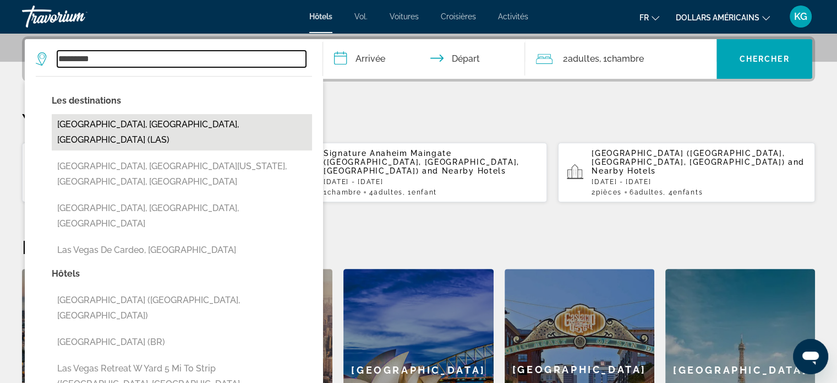
type input "**********"
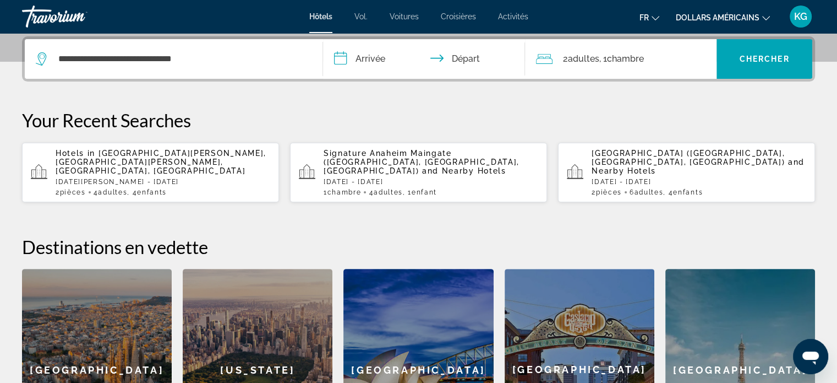
click at [381, 62] on input "**********" at bounding box center [426, 60] width 207 height 43
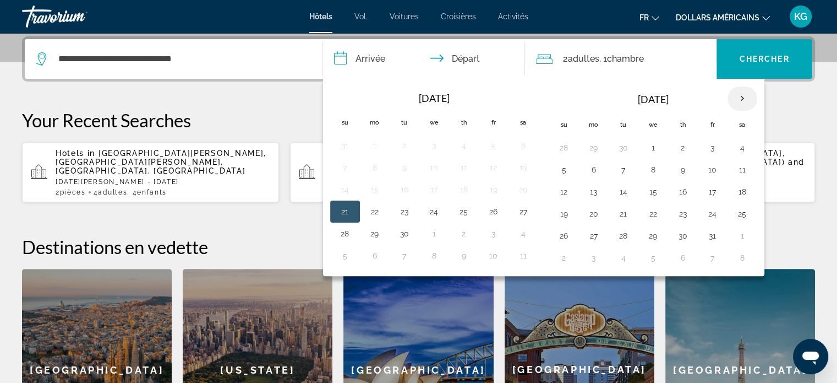
click at [747, 97] on th "Next month" at bounding box center [743, 98] width 30 height 24
click at [749, 98] on th "Next month" at bounding box center [743, 98] width 30 height 24
click at [742, 100] on th "Next month" at bounding box center [743, 98] width 30 height 24
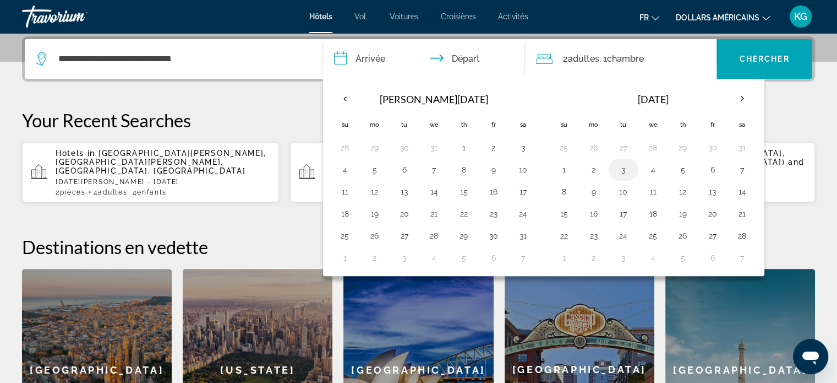
click at [622, 170] on button "3" at bounding box center [624, 169] width 18 height 15
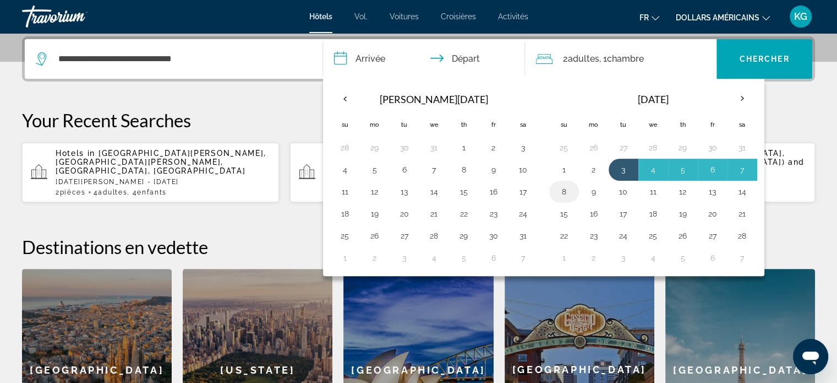
click at [553, 190] on td "8" at bounding box center [564, 192] width 30 height 22
click at [566, 189] on button "8" at bounding box center [564, 191] width 18 height 15
type input "**********"
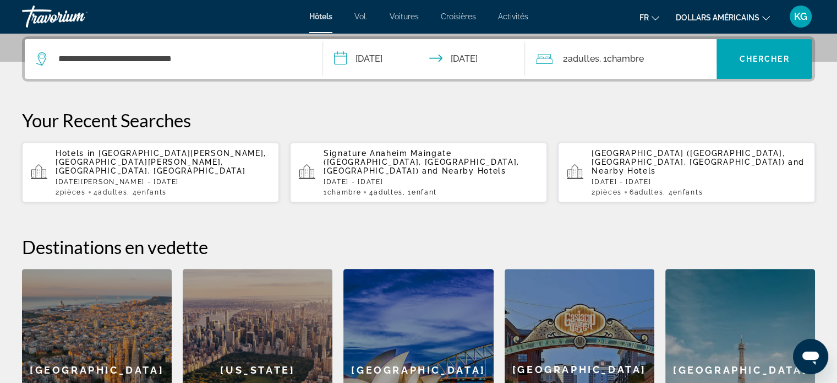
click at [579, 61] on span "Adultes" at bounding box center [582, 58] width 31 height 10
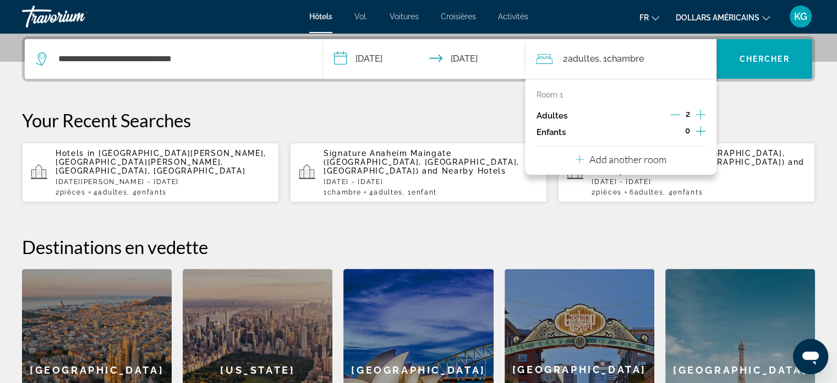
click at [700, 114] on icon "Increment adults" at bounding box center [701, 114] width 10 height 13
click at [696, 129] on icon "Increment children" at bounding box center [701, 130] width 10 height 13
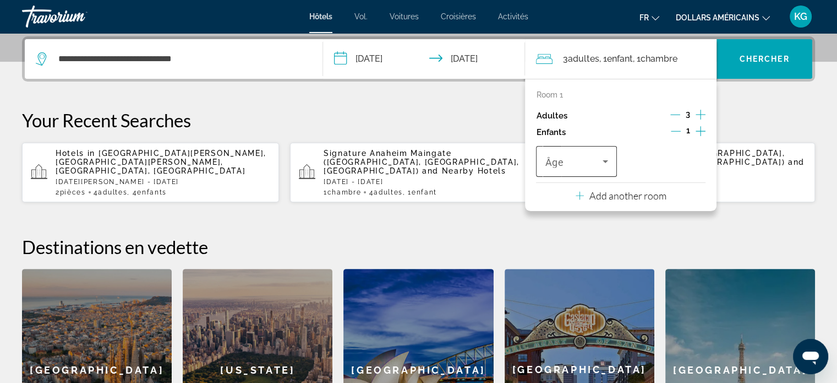
click at [596, 163] on span "Travelers: 3 adults, 1 child" at bounding box center [573, 161] width 57 height 13
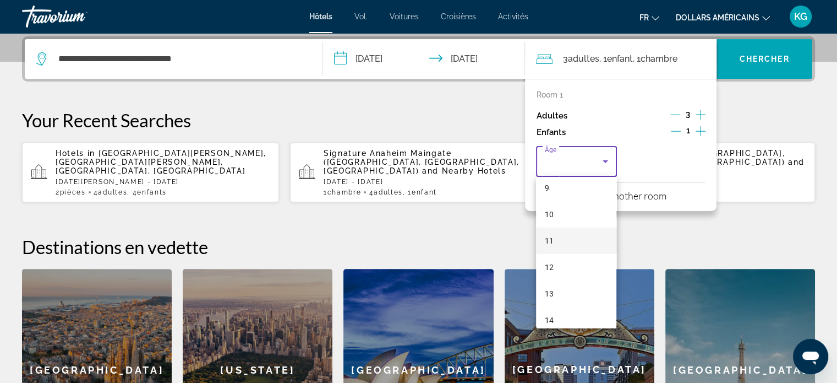
scroll to position [330, 0]
click at [555, 311] on mat-option "17" at bounding box center [576, 313] width 80 height 26
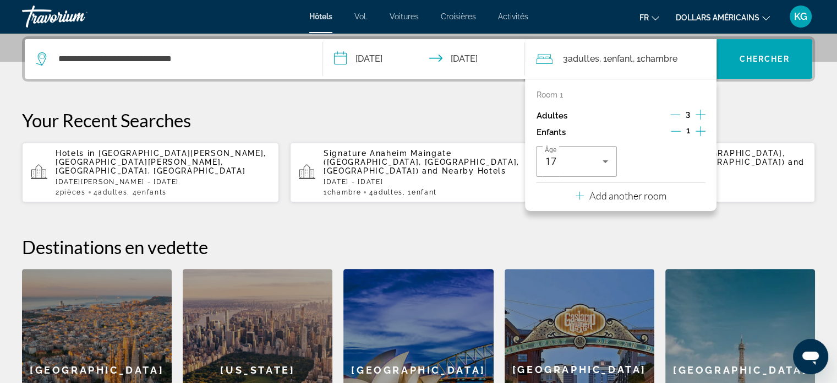
click at [630, 195] on p "Add another room" at bounding box center [627, 195] width 77 height 12
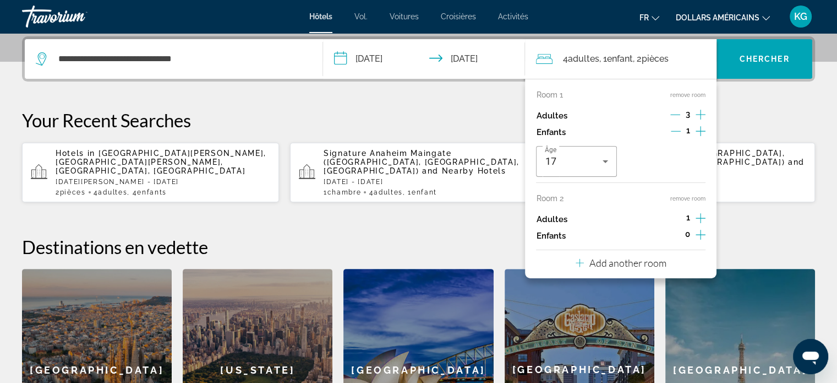
click at [698, 216] on icon "Increment adults" at bounding box center [701, 217] width 10 height 13
click at [699, 233] on icon "Increment children" at bounding box center [701, 234] width 10 height 13
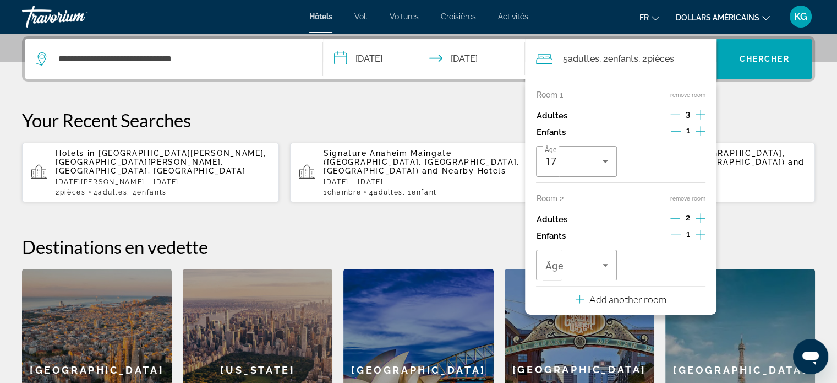
click at [698, 232] on icon "Increment children" at bounding box center [701, 234] width 10 height 13
click at [593, 264] on span "Travelers: 5 adults, 3 children" at bounding box center [573, 264] width 57 height 13
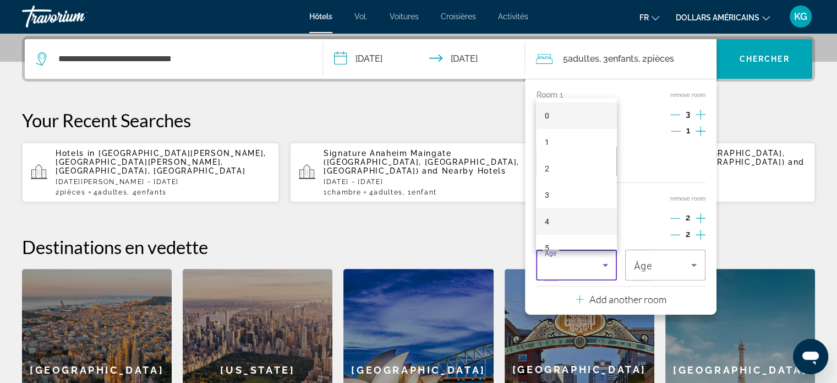
scroll to position [165, 0]
click at [561, 242] on mat-option "11" at bounding box center [576, 241] width 80 height 26
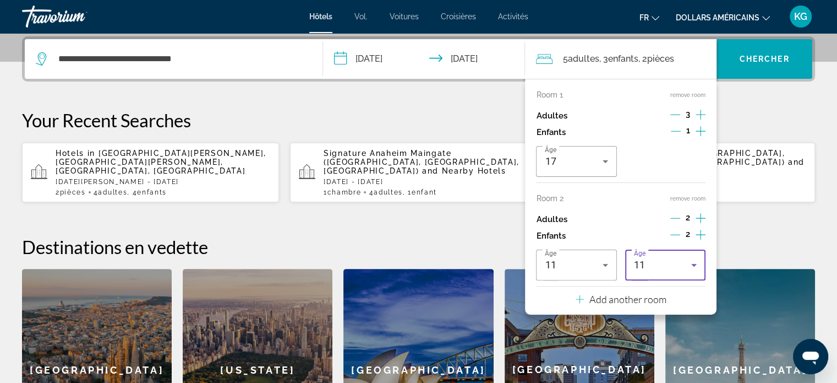
click at [662, 267] on div "11" at bounding box center [662, 264] width 57 height 13
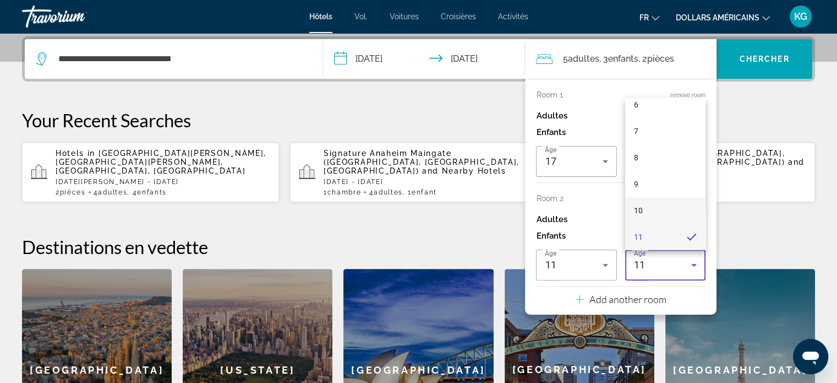
scroll to position [280, 0]
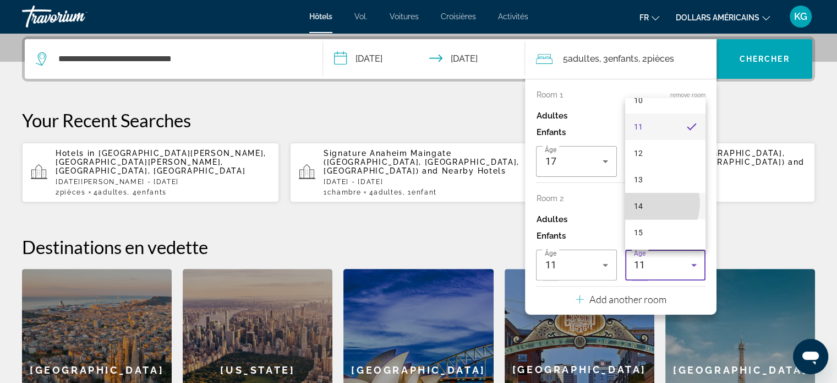
click at [647, 202] on mat-option "14" at bounding box center [665, 206] width 80 height 26
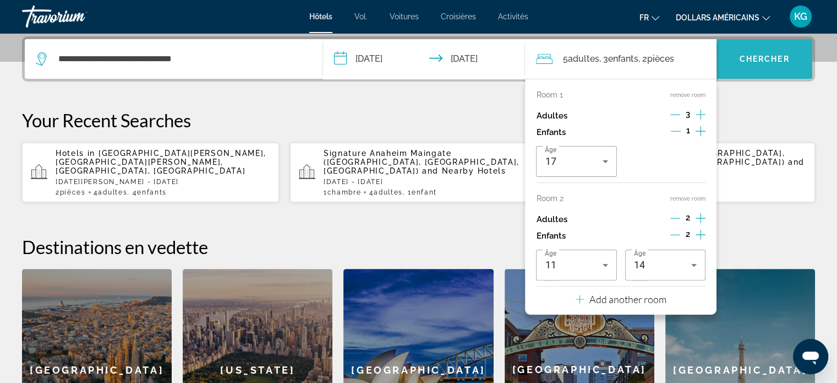
click at [755, 57] on span "Chercher" at bounding box center [765, 58] width 50 height 9
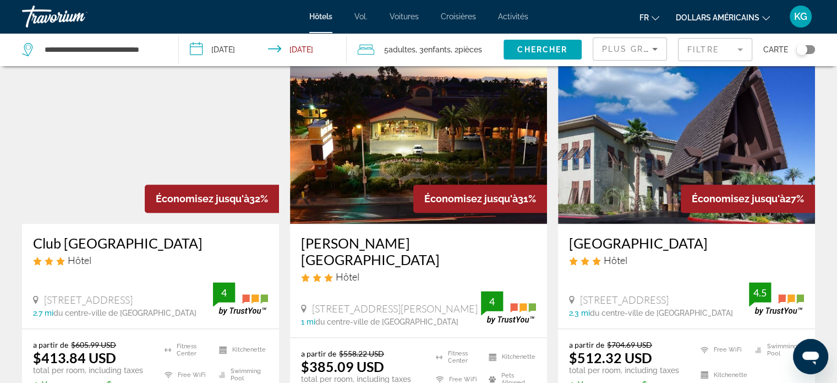
scroll to position [1596, 0]
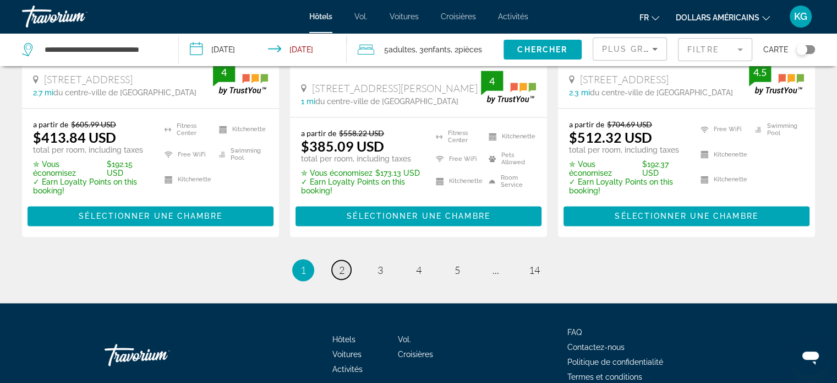
click at [342, 264] on span "2" at bounding box center [342, 270] width 6 height 12
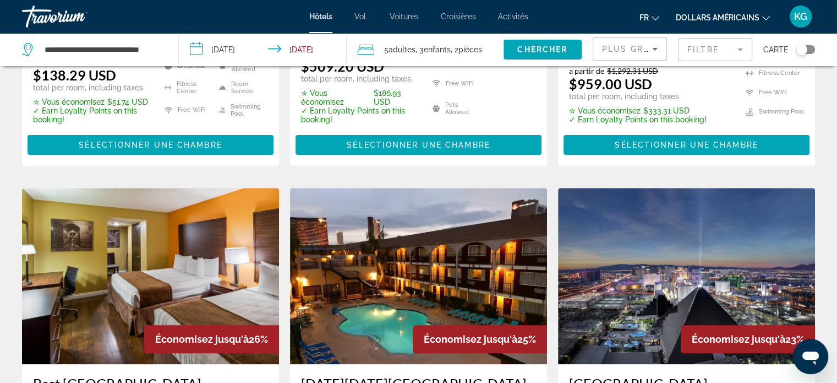
scroll to position [330, 0]
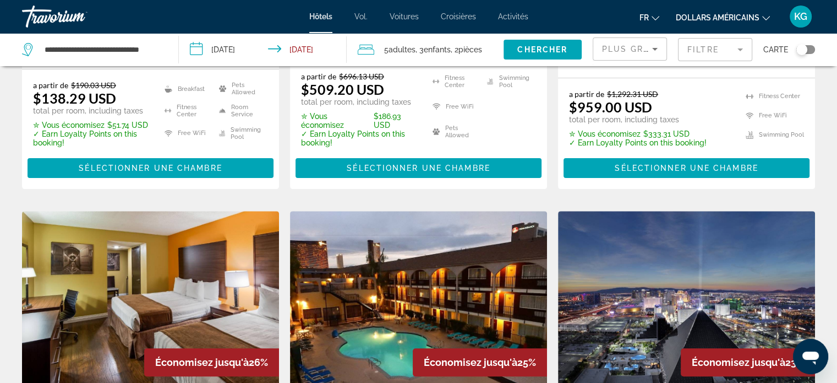
click at [474, 48] on span "pièces" at bounding box center [470, 49] width 24 height 9
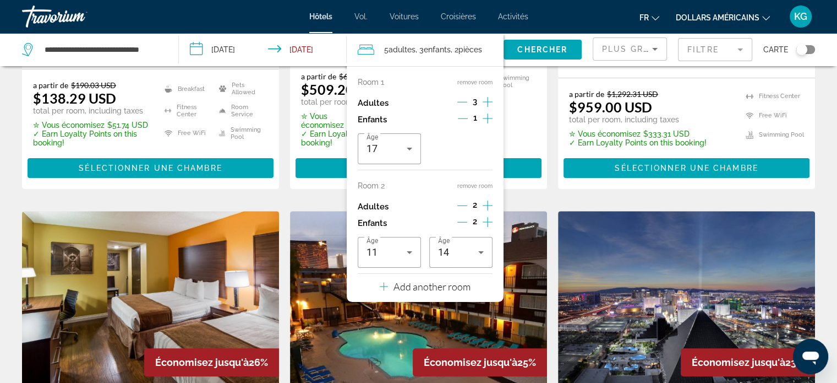
click at [430, 292] on p "Add another room" at bounding box center [432, 286] width 77 height 12
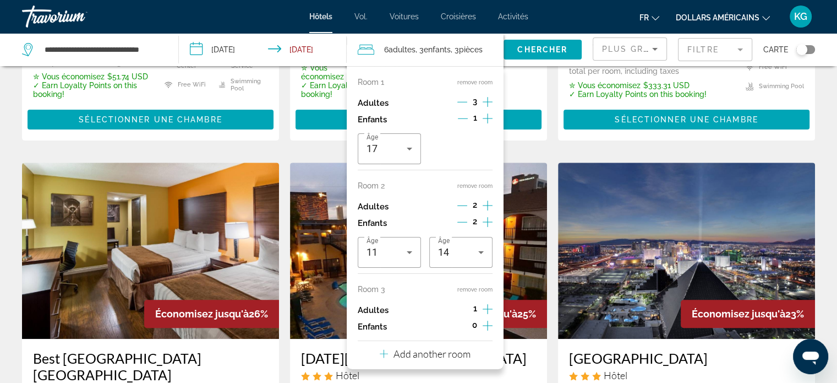
scroll to position [385, 0]
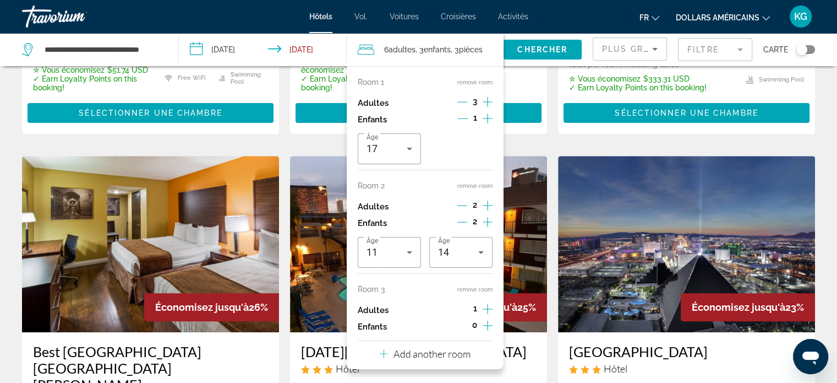
click at [483, 307] on icon "Increment adults" at bounding box center [488, 308] width 10 height 13
click at [483, 325] on icon "Increment children" at bounding box center [488, 325] width 10 height 13
click at [416, 358] on icon "Travelers: 7 adults, 5 children" at bounding box center [409, 355] width 13 height 13
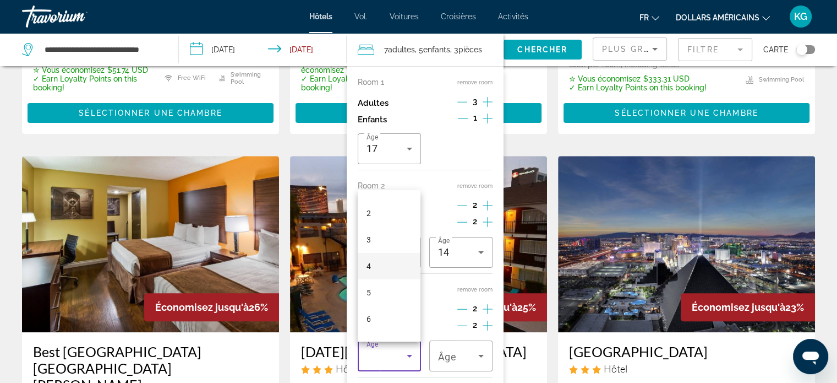
scroll to position [110, 0]
click at [385, 307] on mat-option "8" at bounding box center [389, 309] width 63 height 26
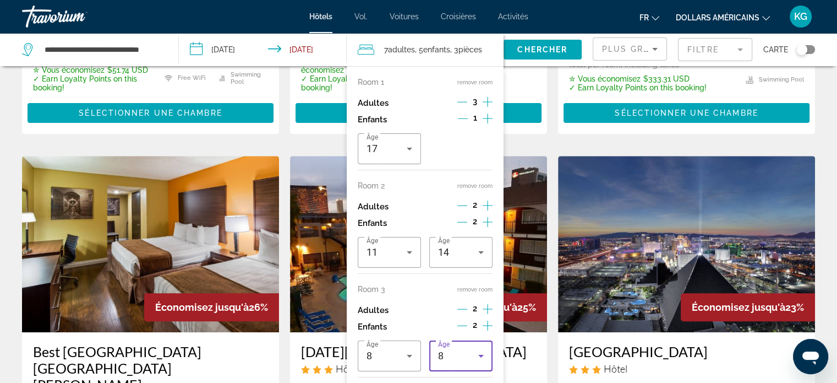
click at [461, 354] on div "8" at bounding box center [458, 355] width 40 height 13
click at [454, 292] on mat-option "15" at bounding box center [460, 293] width 63 height 26
click at [545, 50] on span "Chercher" at bounding box center [542, 49] width 50 height 9
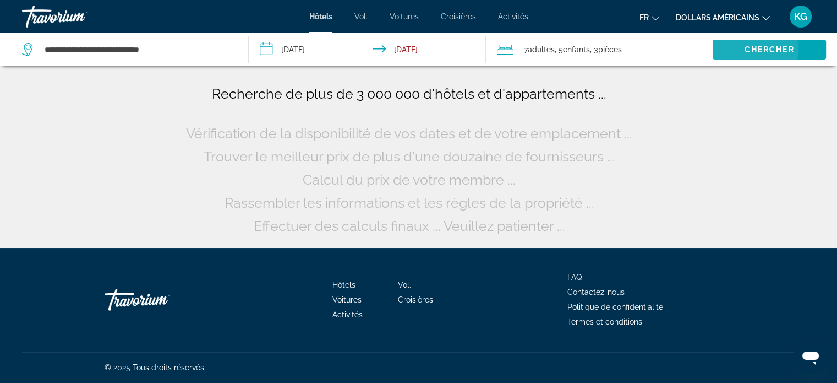
scroll to position [0, 0]
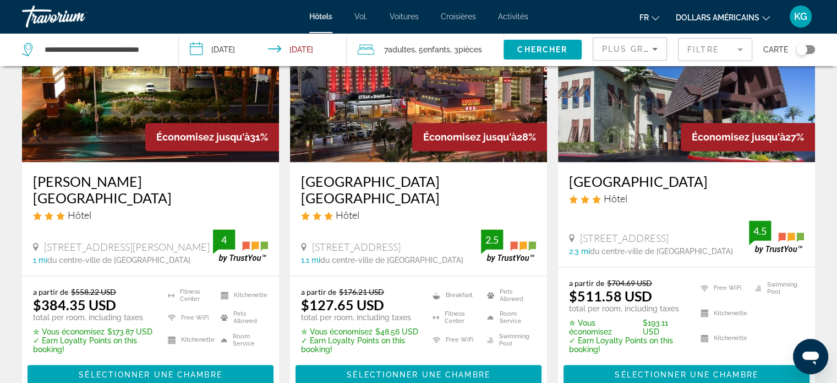
scroll to position [1486, 0]
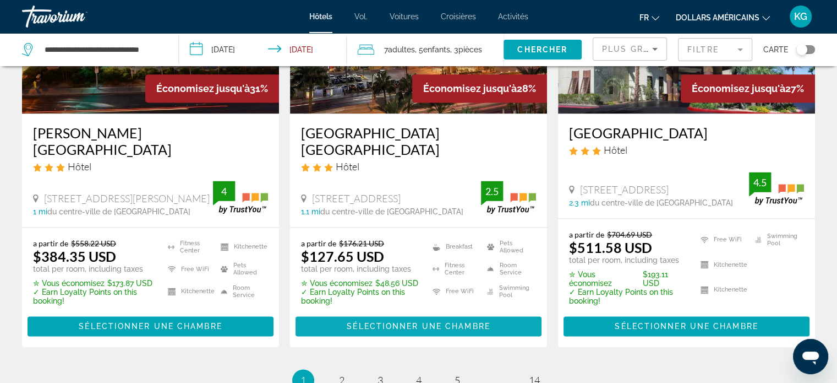
click at [407, 321] on span "Sélectionner une chambre" at bounding box center [418, 325] width 143 height 9
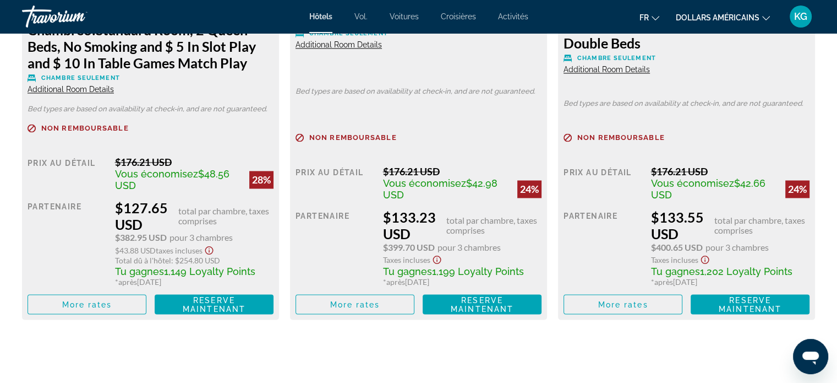
scroll to position [1871, 0]
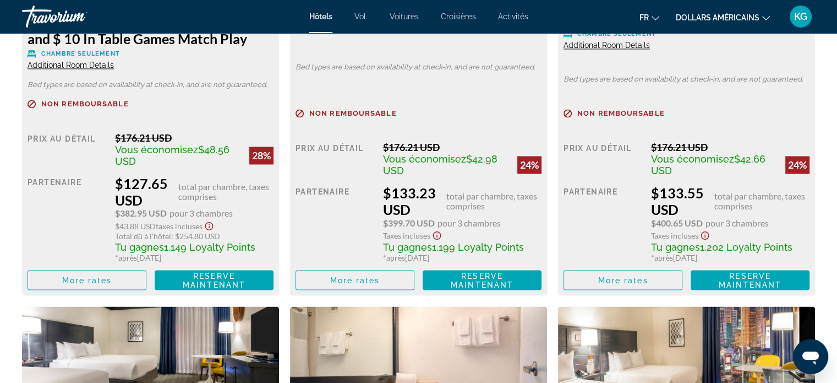
click at [211, 222] on icon "Show Taxes and Fees disclaimer" at bounding box center [209, 226] width 13 height 10
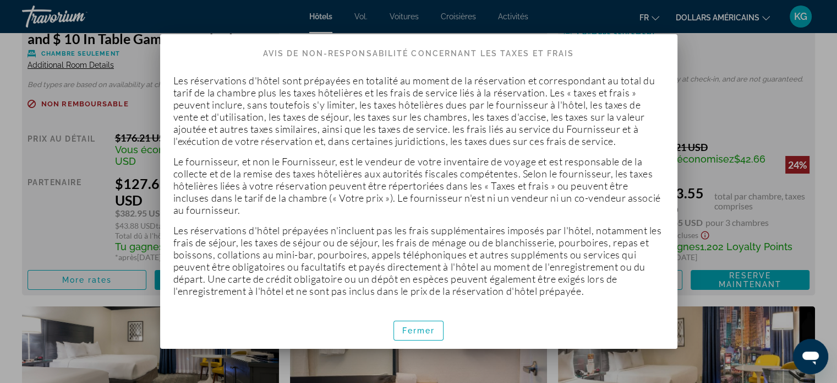
scroll to position [4, 0]
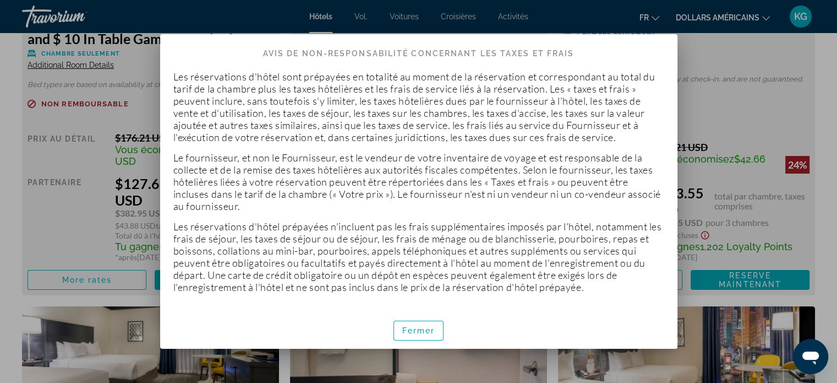
drag, startPoint x: 418, startPoint y: 341, endPoint x: 453, endPoint y: 345, distance: 35.0
click at [418, 340] on span "button" at bounding box center [419, 330] width 50 height 26
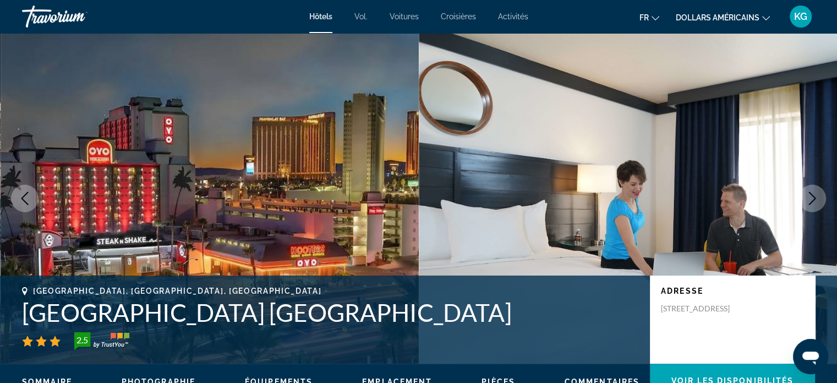
scroll to position [1871, 0]
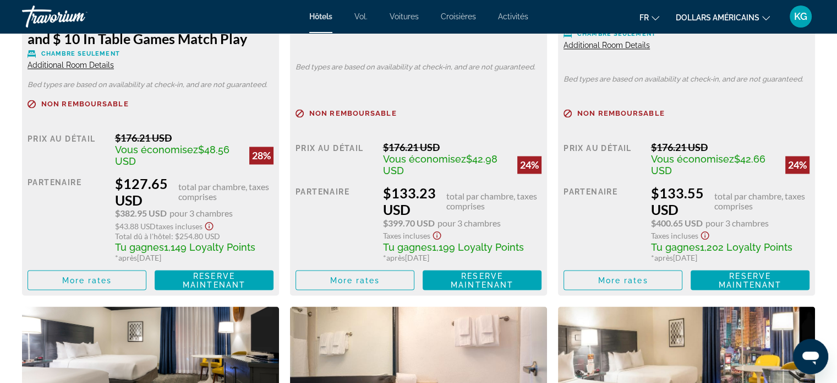
click at [814, 349] on icon "Ouvrir la fenêtre de messagerie" at bounding box center [811, 356] width 20 height 20
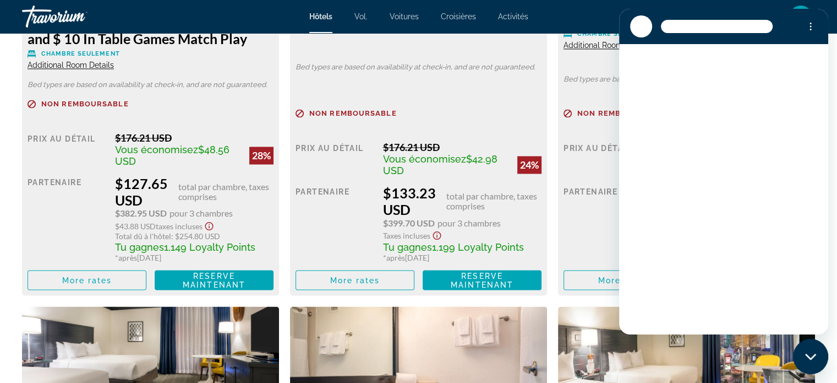
scroll to position [0, 0]
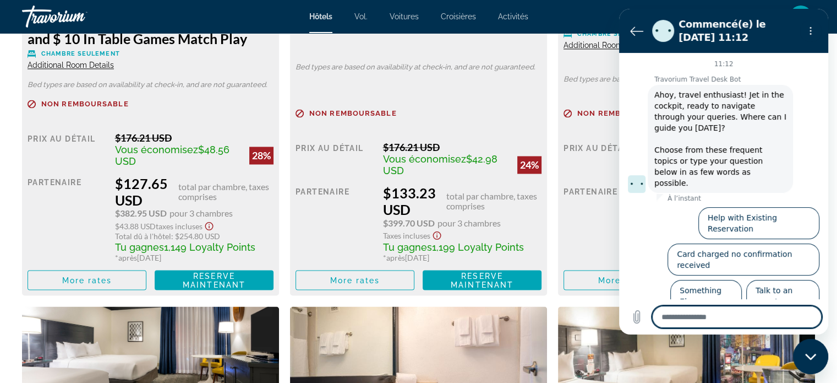
click at [704, 321] on textarea at bounding box center [737, 316] width 170 height 22
type textarea "*"
type textarea "**"
type textarea "*"
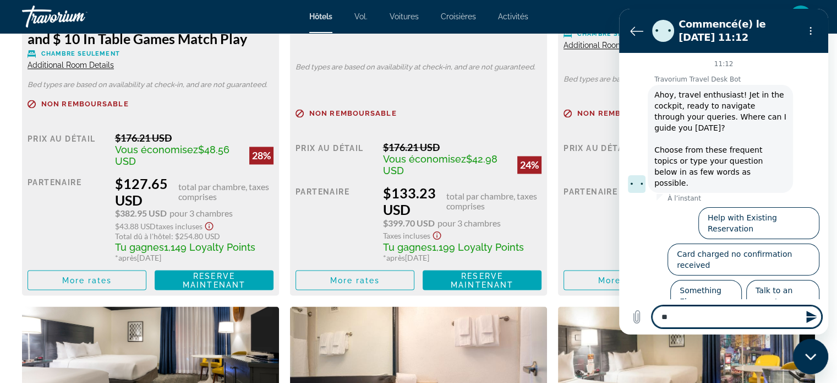
type textarea "***"
type textarea "*"
type textarea "****"
type textarea "*"
type textarea "*****"
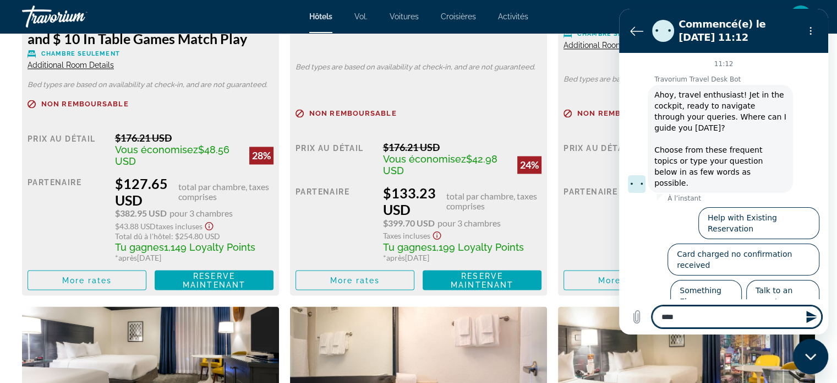
type textarea "*"
type textarea "******"
type textarea "*"
type textarea "*******"
type textarea "*"
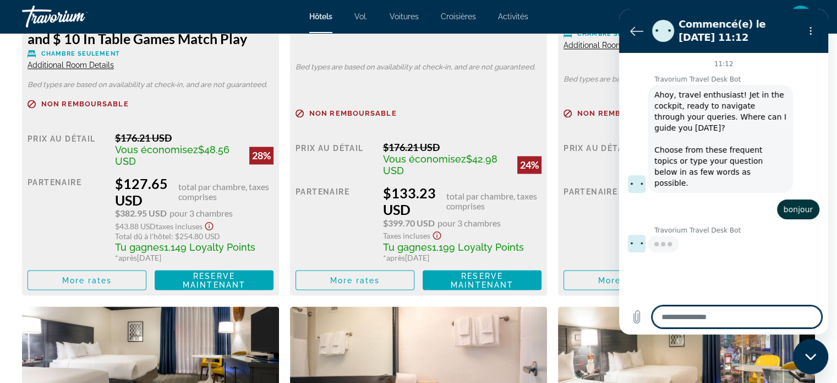
type textarea "*"
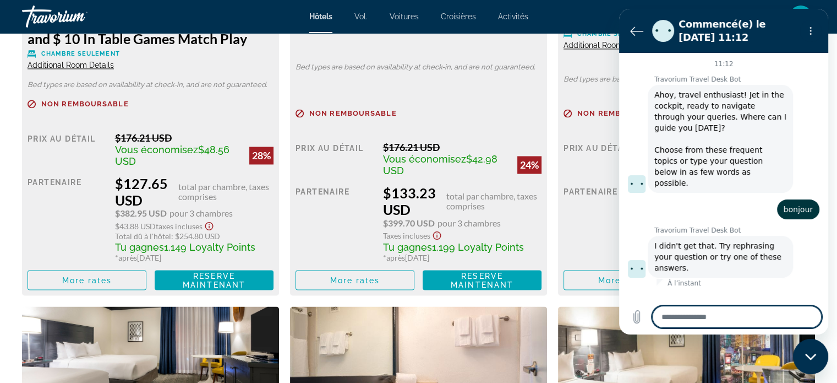
type textarea "*"
type textarea "**"
type textarea "*"
type textarea "***"
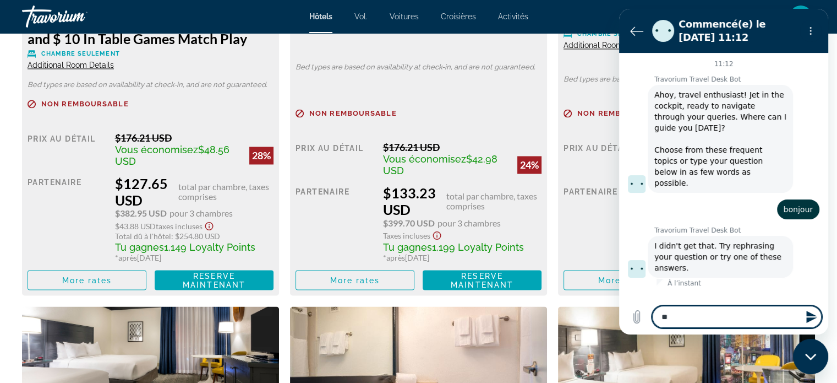
type textarea "*"
type textarea "****"
type textarea "*"
type textarea "*****"
type textarea "*"
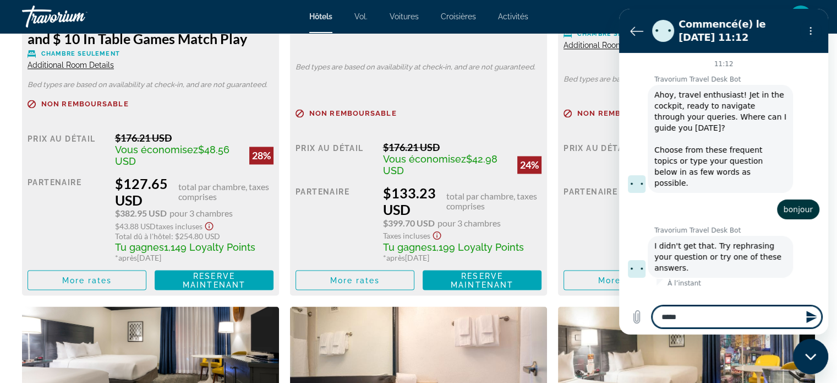
type textarea "******"
type textarea "*"
type textarea "*******"
type textarea "*"
type textarea "********"
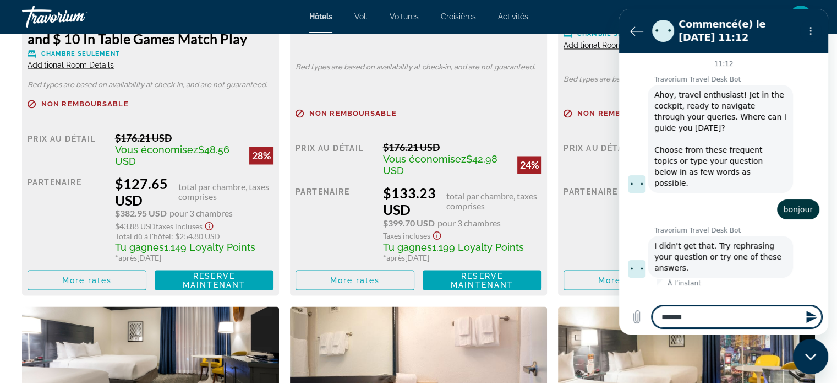
type textarea "*"
type textarea "*********"
type textarea "*"
type textarea "**********"
type textarea "*"
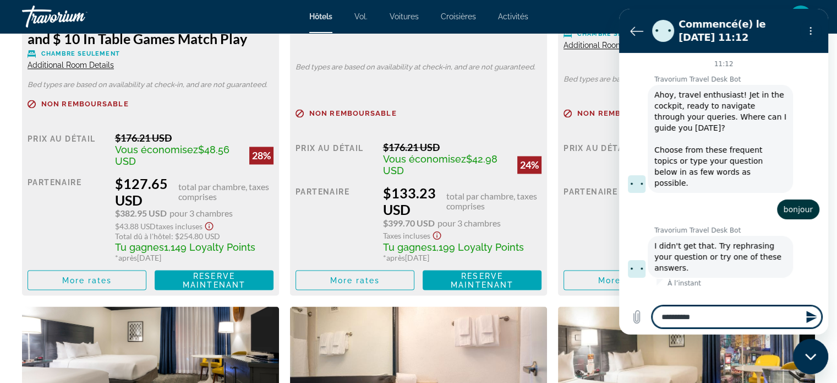
type textarea "**********"
type textarea "*"
type textarea "**********"
type textarea "*"
type textarea "**********"
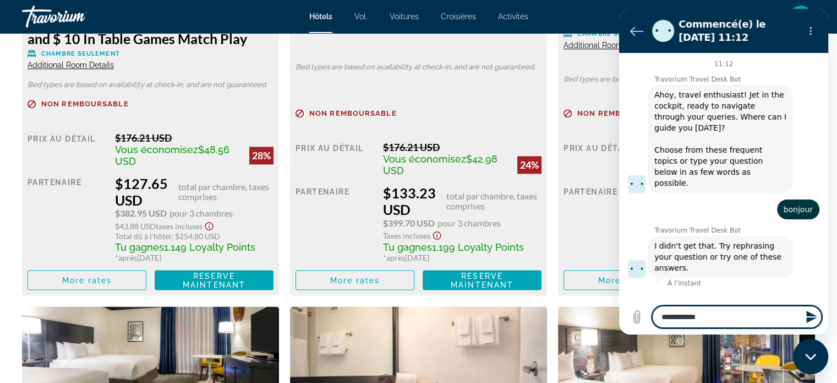
type textarea "*"
type textarea "**********"
type textarea "*"
type textarea "**********"
type textarea "*"
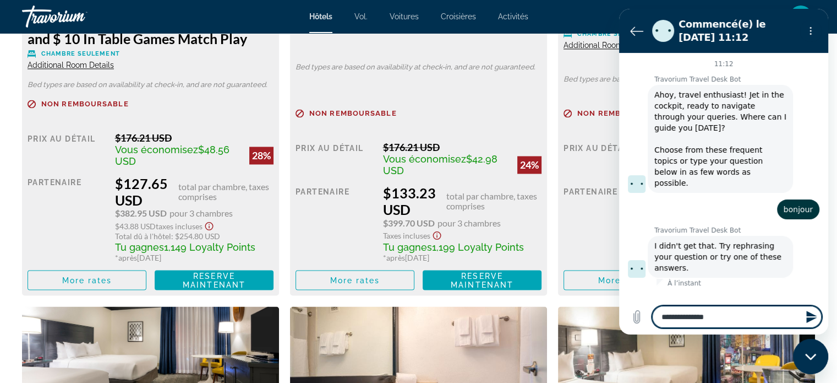
type textarea "**********"
type textarea "*"
type textarea "**********"
type textarea "*"
type textarea "**********"
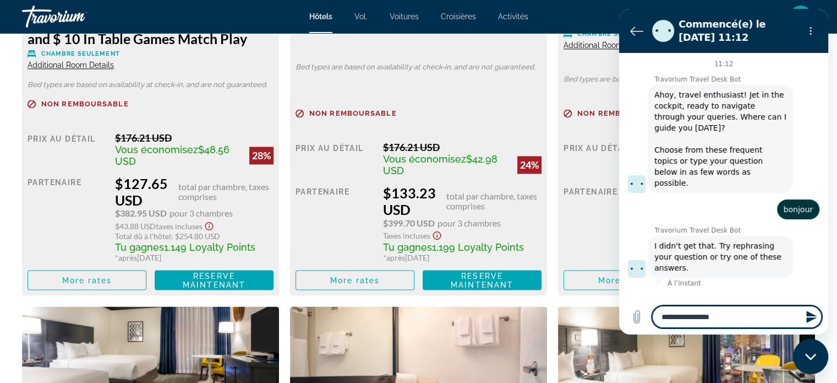
type textarea "*"
type textarea "**********"
type textarea "*"
type textarea "**********"
type textarea "*"
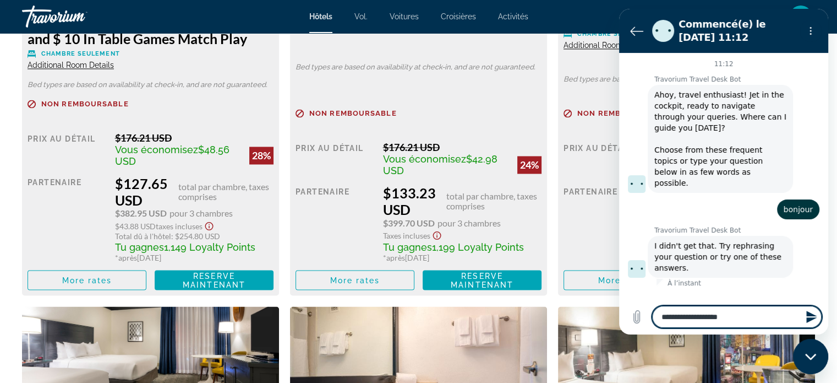
type textarea "**********"
type textarea "*"
type textarea "**********"
type textarea "*"
type textarea "**********"
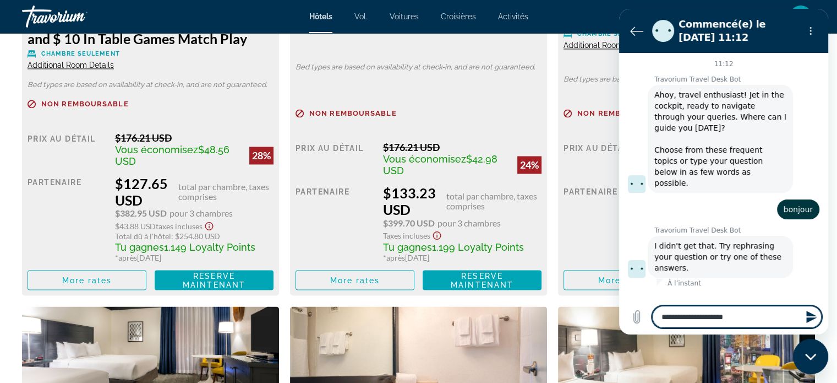
type textarea "*"
type textarea "**********"
type textarea "*"
type textarea "**********"
type textarea "*"
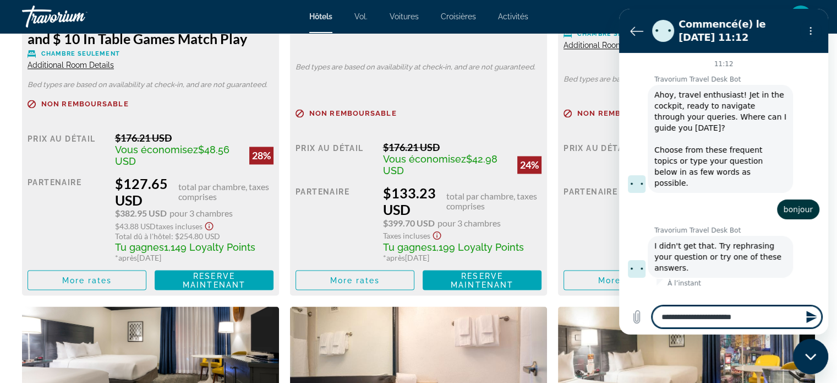
type textarea "**********"
type textarea "*"
type textarea "**********"
type textarea "*"
type textarea "**********"
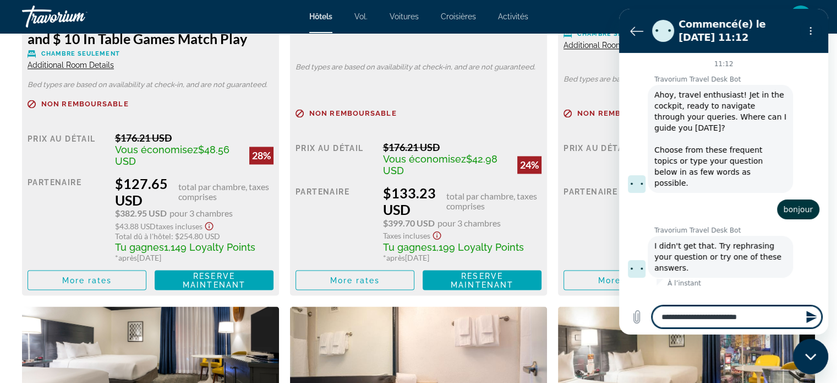
type textarea "*"
type textarea "**********"
type textarea "*"
type textarea "**********"
type textarea "*"
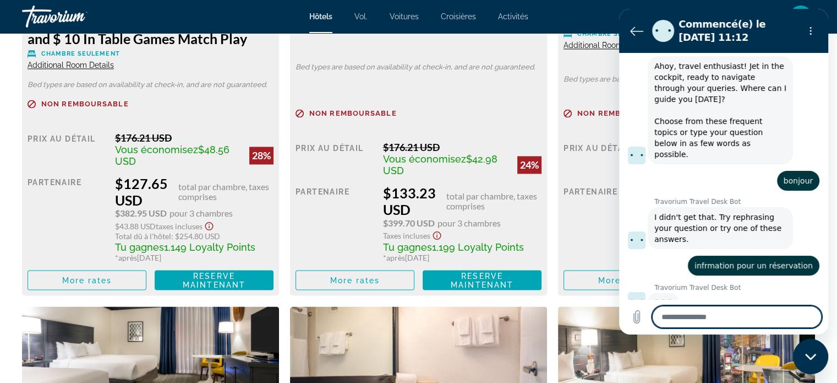
scroll to position [27, 0]
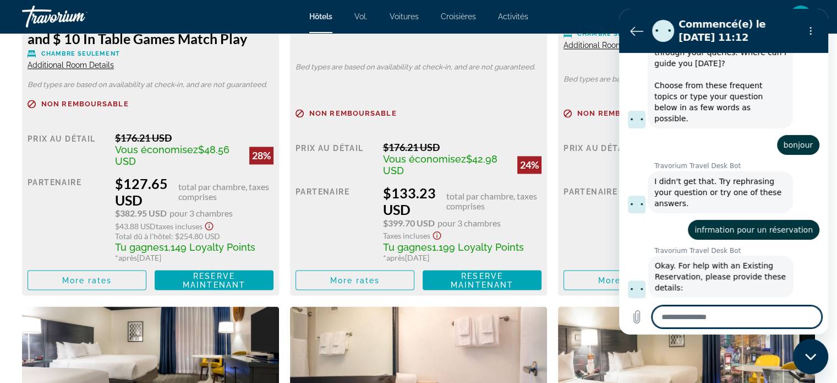
type textarea "*"
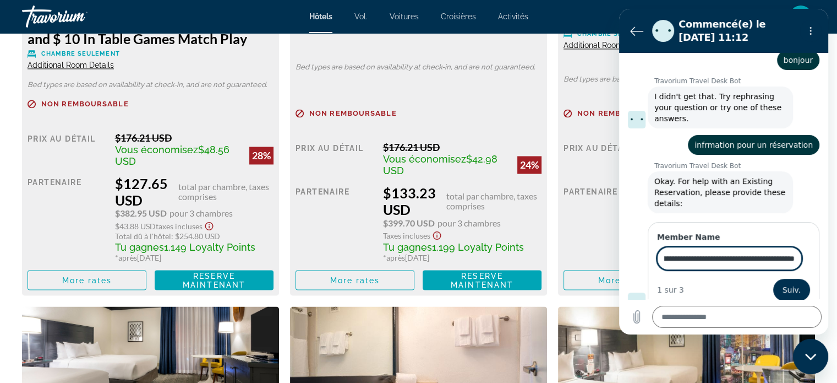
scroll to position [0, 46]
drag, startPoint x: 667, startPoint y: 249, endPoint x: 845, endPoint y: 248, distance: 178.3
click at [828, 248] on html "**********" at bounding box center [723, 171] width 209 height 325
type input "*"
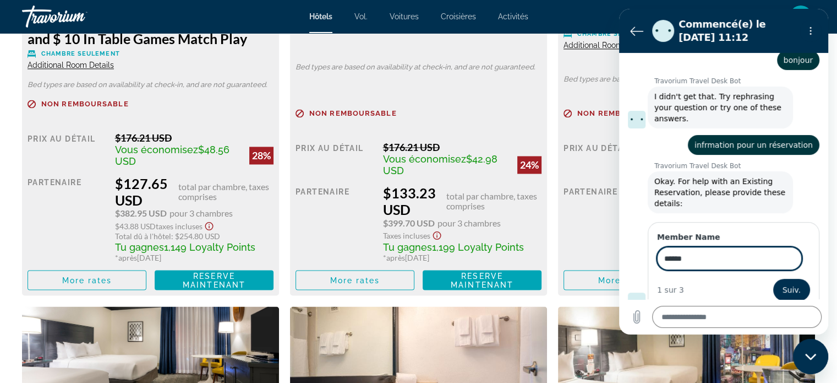
click at [773, 278] on button "Suiv." at bounding box center [791, 289] width 37 height 22
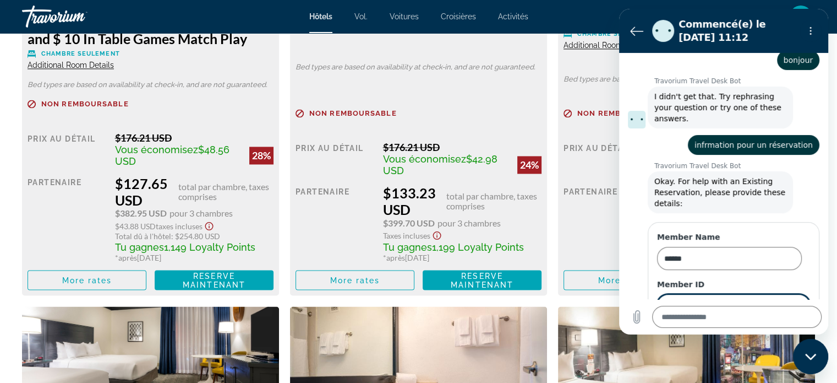
scroll to position [196, 0]
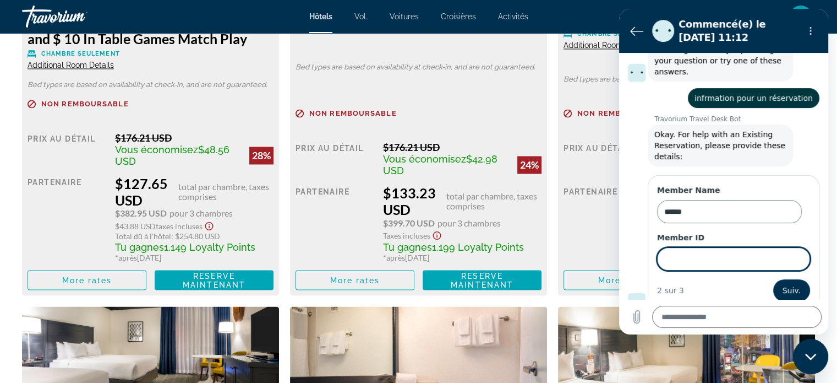
drag, startPoint x: 682, startPoint y: 248, endPoint x: 709, endPoint y: 201, distance: 54.8
click at [709, 202] on input "******" at bounding box center [729, 211] width 145 height 23
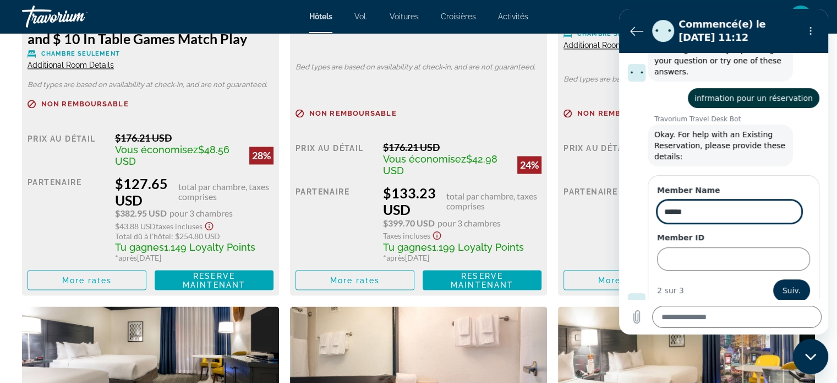
drag, startPoint x: 709, startPoint y: 201, endPoint x: 560, endPoint y: 193, distance: 149.4
click at [619, 193] on html "Commencé(e) le [DATE] 11:12 11:12 Travorium Travel Desk Bot Travorium Travel De…" at bounding box center [723, 171] width 209 height 325
type input "******"
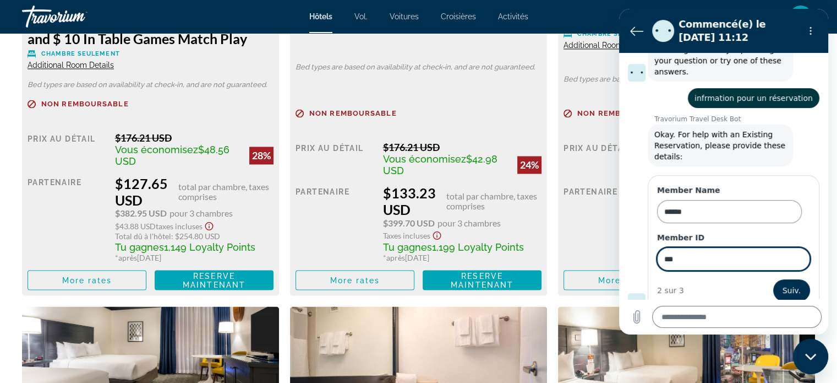
type input "**"
click at [709, 200] on input "******" at bounding box center [729, 211] width 145 height 23
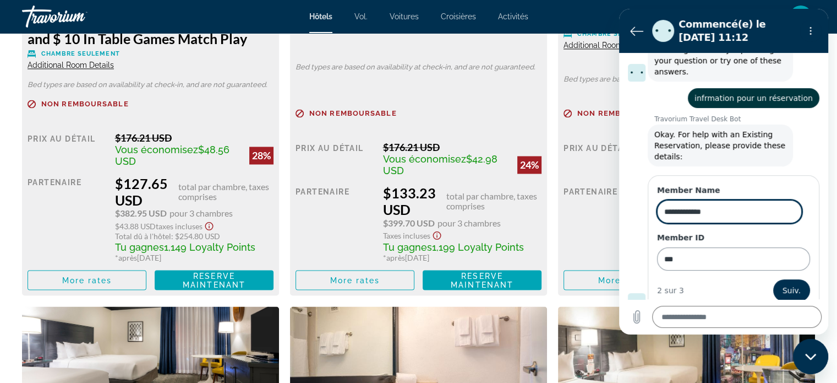
type input "**********"
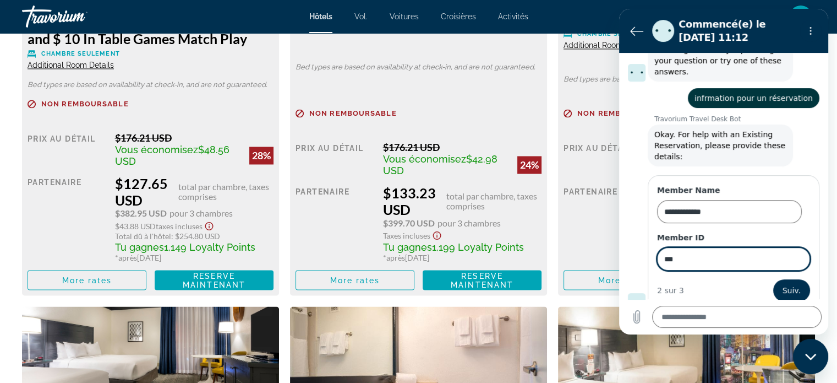
drag, startPoint x: 679, startPoint y: 256, endPoint x: 636, endPoint y: 255, distance: 42.4
click at [633, 256] on div "**********" at bounding box center [728, 242] width 200 height 138
type input "******"
click at [783, 283] on span "Suiv." at bounding box center [792, 289] width 18 height 13
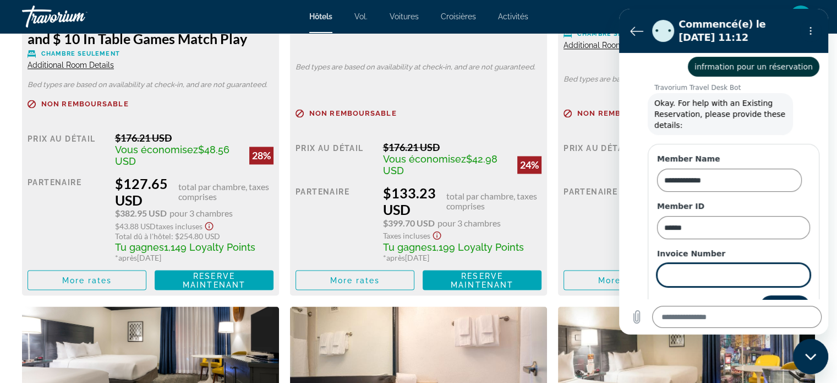
scroll to position [243, 0]
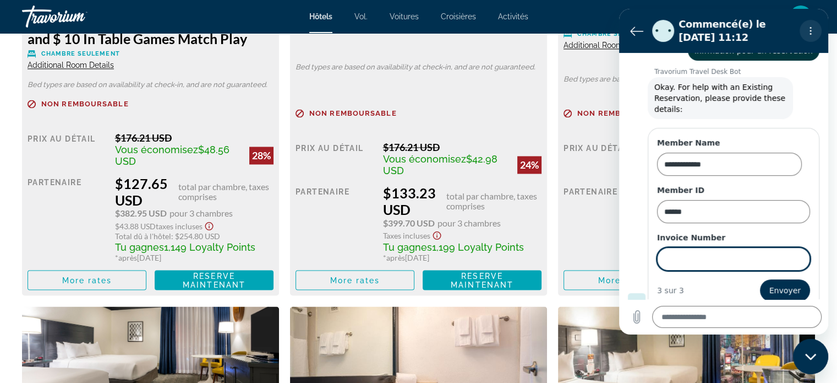
click at [804, 31] on button "Menu d’options" at bounding box center [811, 31] width 22 height 22
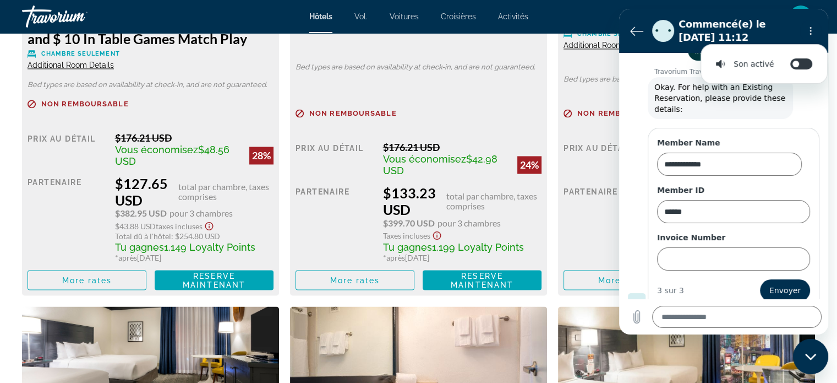
click at [624, 26] on section "Commencé(e) le [DATE] 11:12 Son activé Activer/désactiver les notifications son…" at bounding box center [723, 31] width 209 height 44
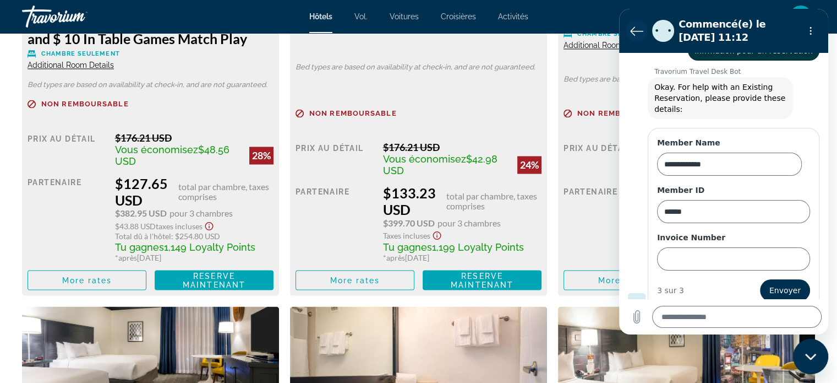
click at [640, 35] on icon "Retour à la liste des conversations" at bounding box center [636, 30] width 13 height 13
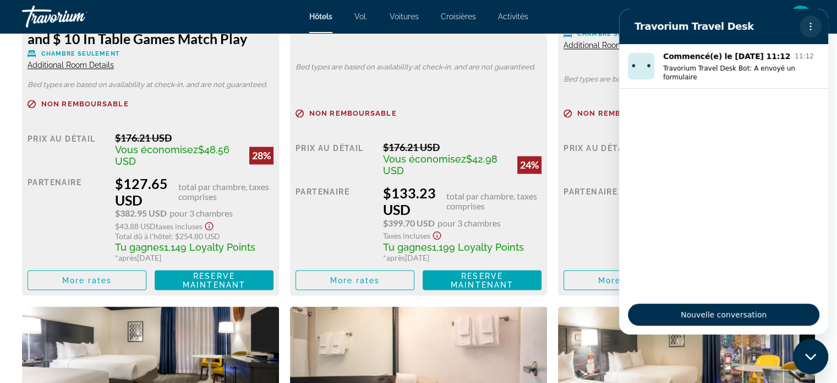
click at [802, 23] on button "Menu d’options" at bounding box center [811, 26] width 22 height 22
click at [597, 12] on div "fr Anglais Espagnol Français italien Portugais russe dollars américains USD ($)…" at bounding box center [677, 16] width 276 height 23
click at [811, 360] on div "Fermer la fenêtre de messagerie" at bounding box center [810, 356] width 33 height 33
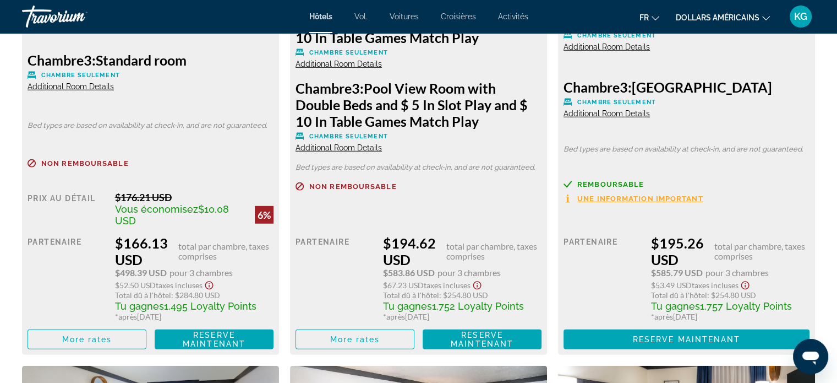
scroll to position [3082, 0]
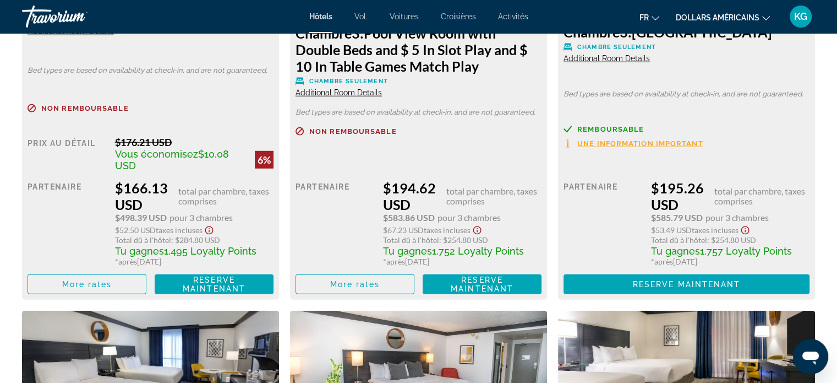
click at [634, 141] on span "Une information important" at bounding box center [640, 143] width 126 height 7
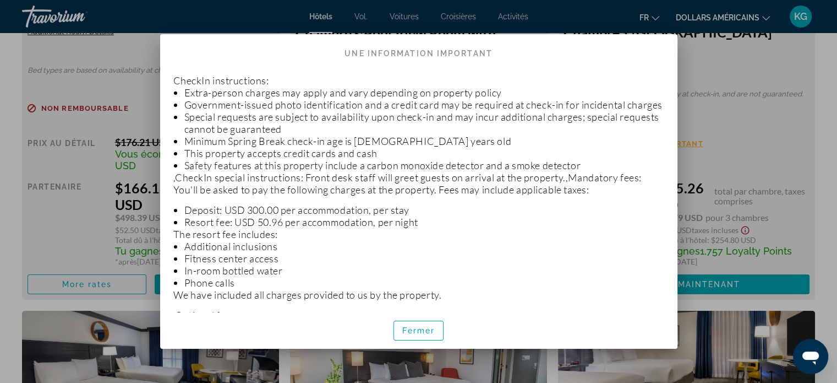
scroll to position [0, 0]
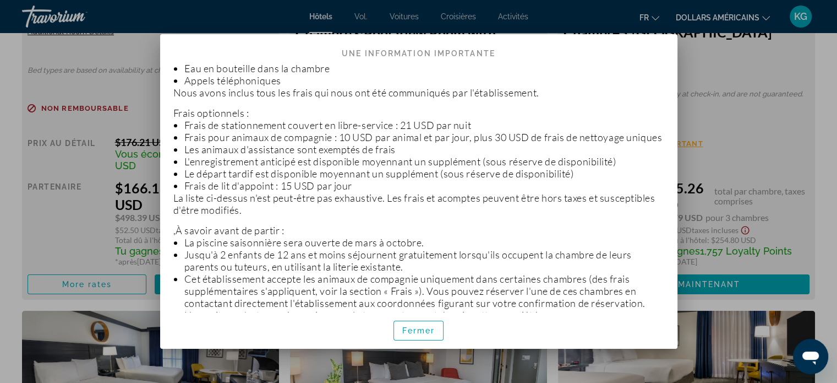
scroll to position [1082, 0]
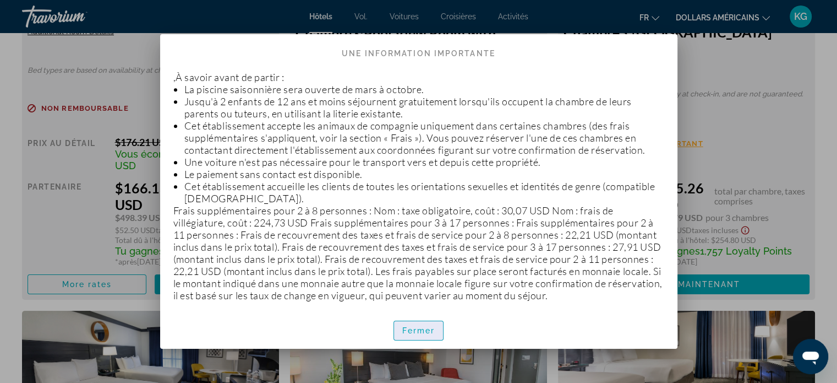
click at [435, 329] on span "button" at bounding box center [419, 330] width 50 height 26
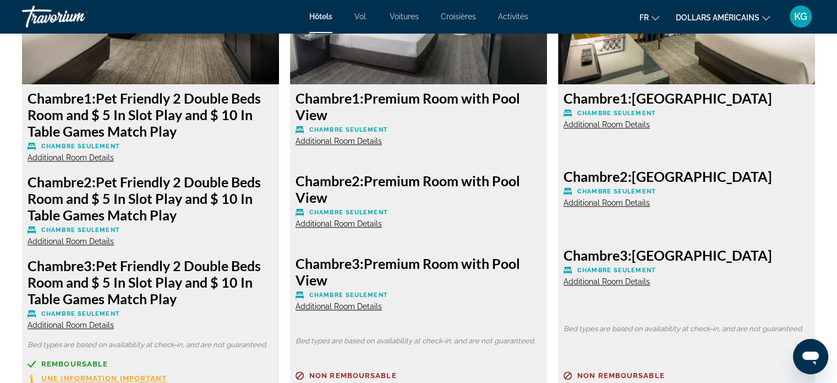
scroll to position [5559, 0]
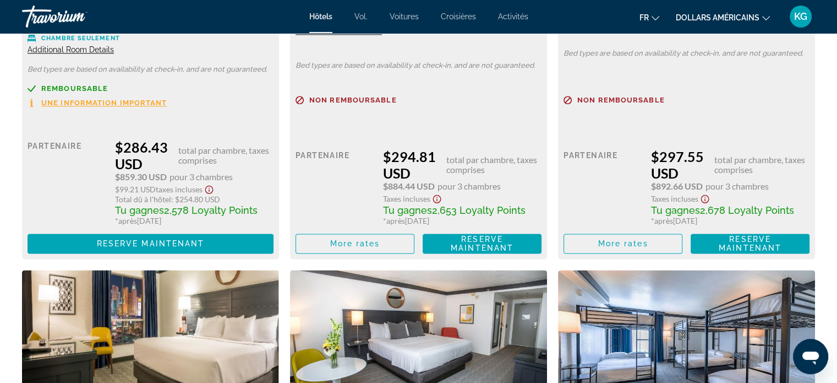
click at [804, 363] on icon "Ouvrir la fenêtre de messagerie" at bounding box center [811, 356] width 20 height 20
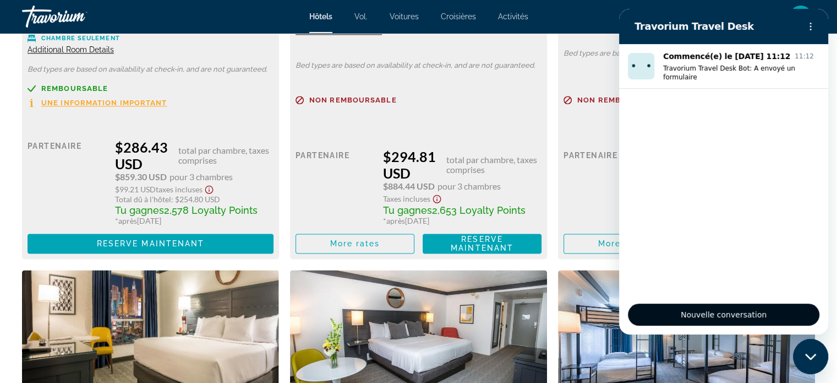
click at [708, 313] on span "Nouvelle conversation" at bounding box center [723, 314] width 173 height 13
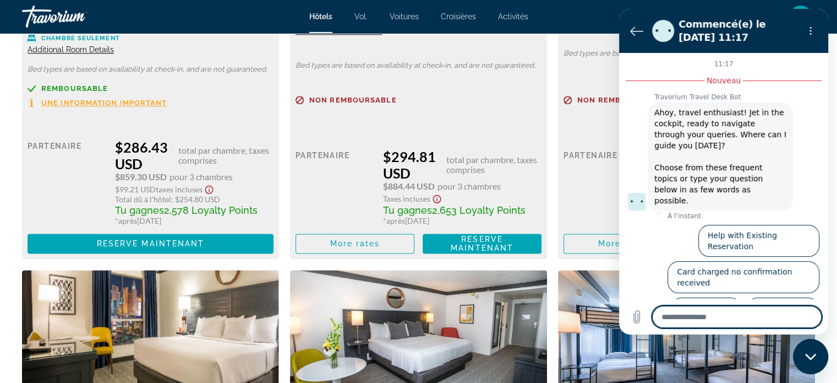
drag, startPoint x: 780, startPoint y: 272, endPoint x: 780, endPoint y: 286, distance: 13.8
click at [780, 297] on button "Talk to an agent" at bounding box center [782, 313] width 73 height 32
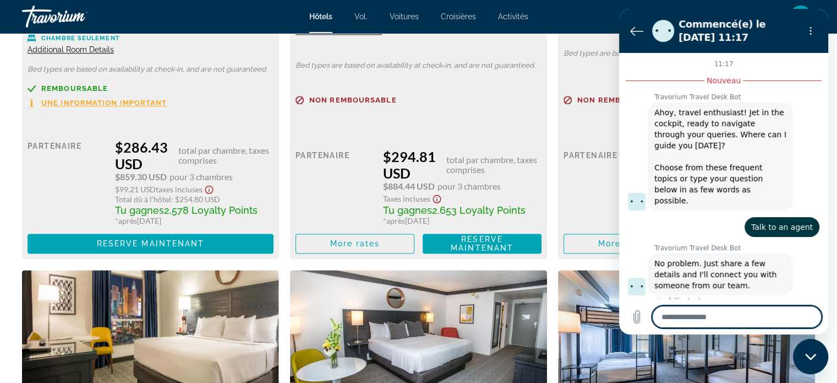
type textarea "*"
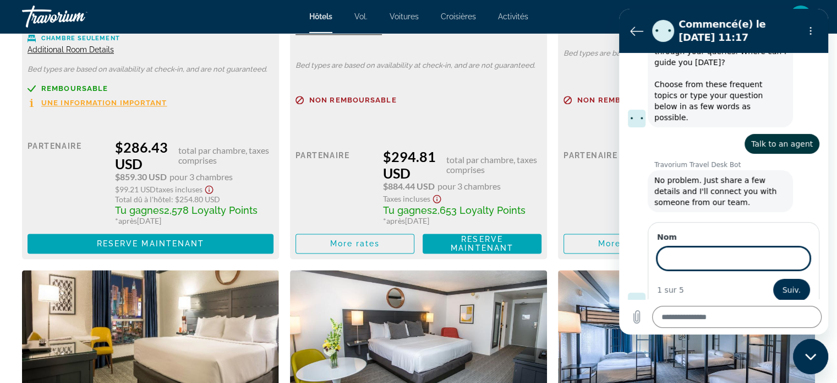
scroll to position [81, 0]
click at [635, 29] on icon "Retour à la liste des conversations" at bounding box center [636, 30] width 13 height 13
